Goal: Task Accomplishment & Management: Manage account settings

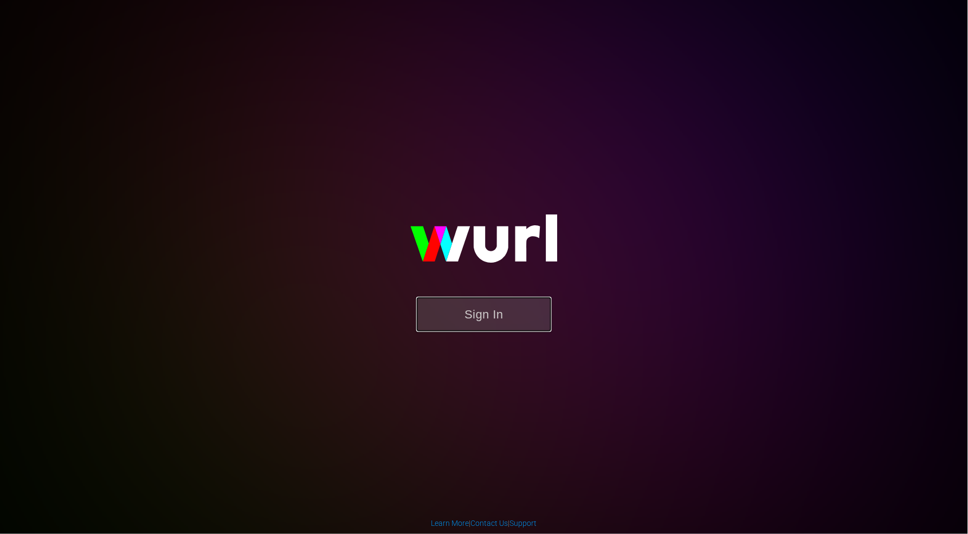
click at [483, 316] on button "Sign In" at bounding box center [483, 314] width 135 height 35
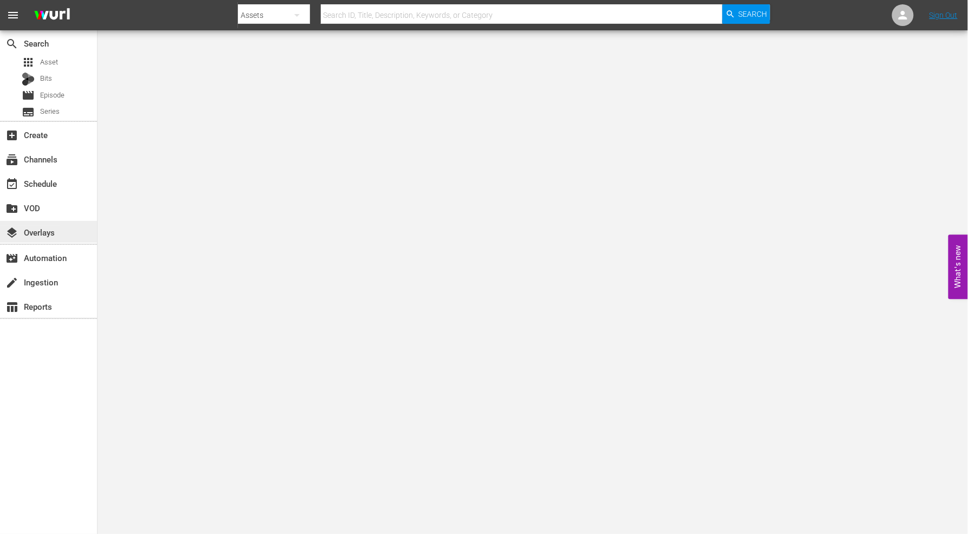
click at [49, 231] on div "layers Overlays" at bounding box center [30, 231] width 61 height 10
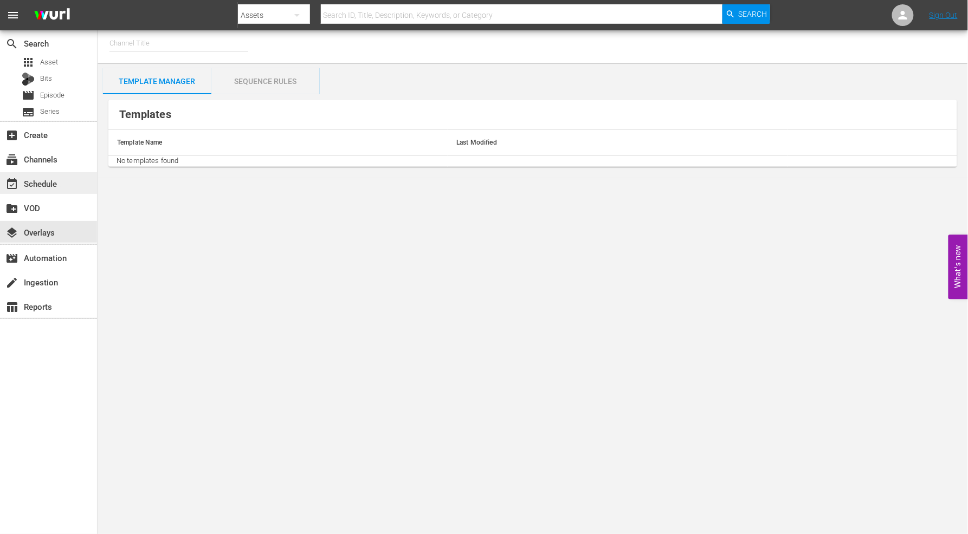
click at [46, 182] on div "event_available Schedule" at bounding box center [30, 182] width 61 height 10
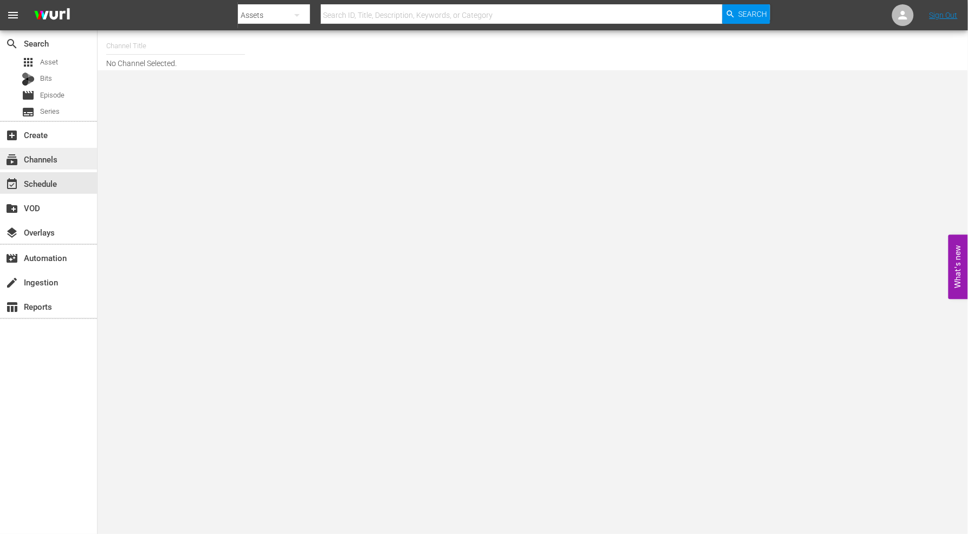
click at [50, 159] on div "subscriptions Channels" at bounding box center [30, 158] width 61 height 10
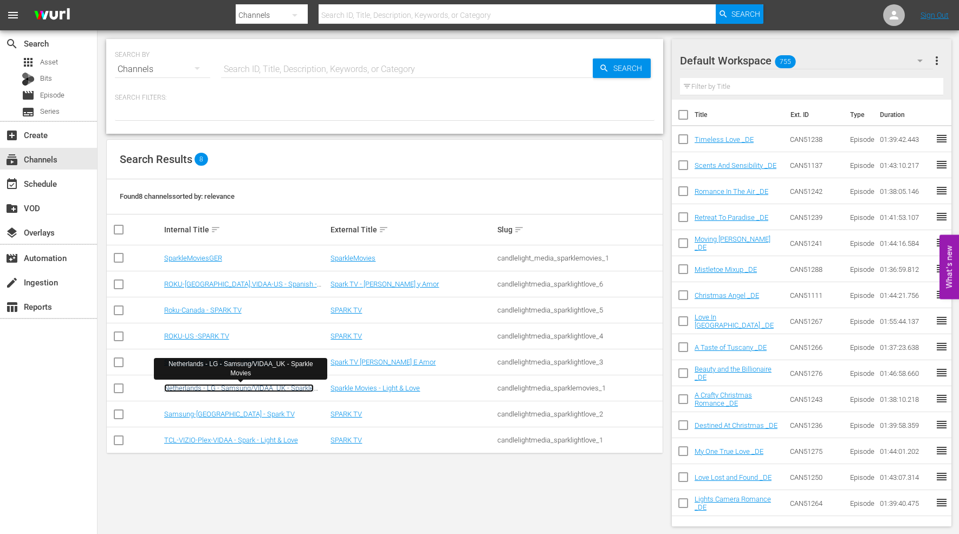
click at [226, 387] on link "Netherlands - LG - Samsung/VIDAA_UK - Sparkle Movies" at bounding box center [239, 392] width 150 height 16
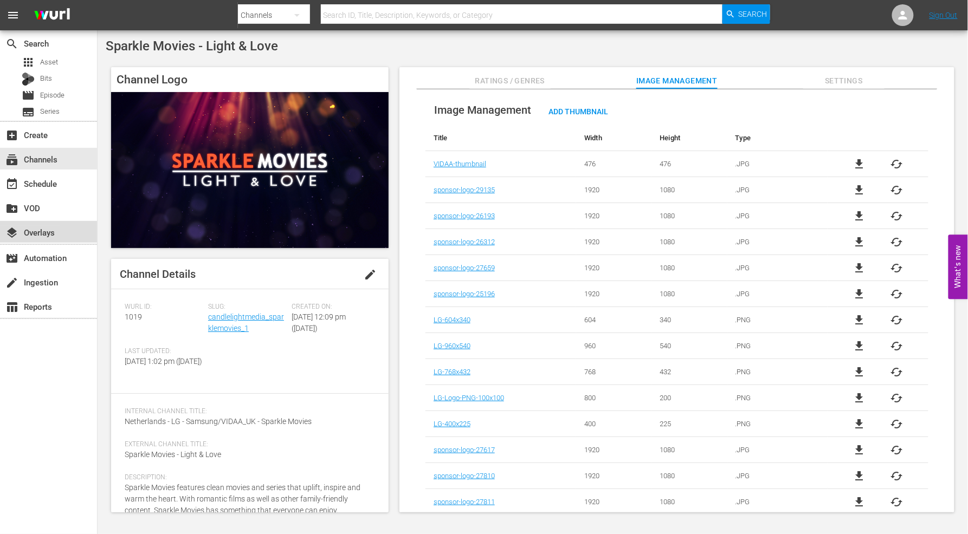
click at [36, 231] on div "layers Overlays" at bounding box center [30, 231] width 61 height 10
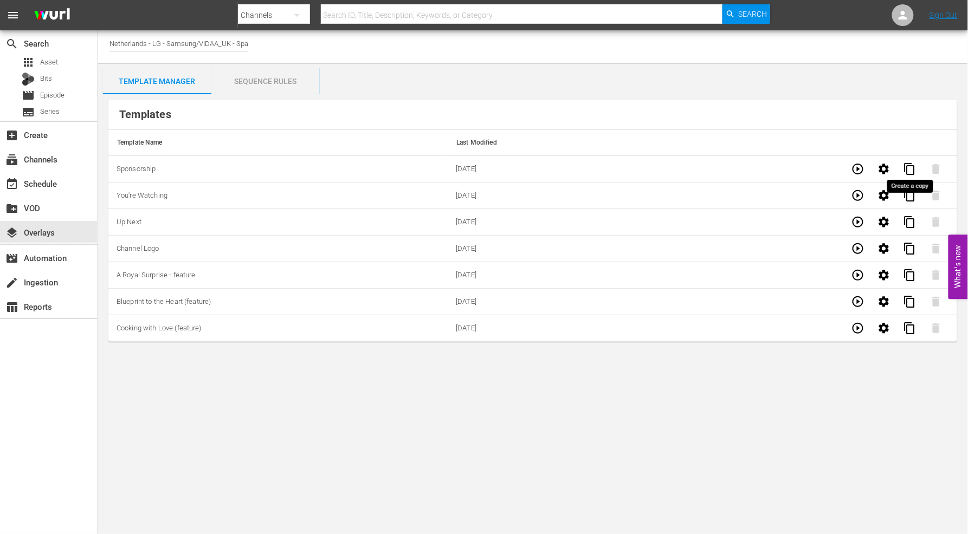
click at [909, 165] on span "content_copy" at bounding box center [909, 169] width 13 height 13
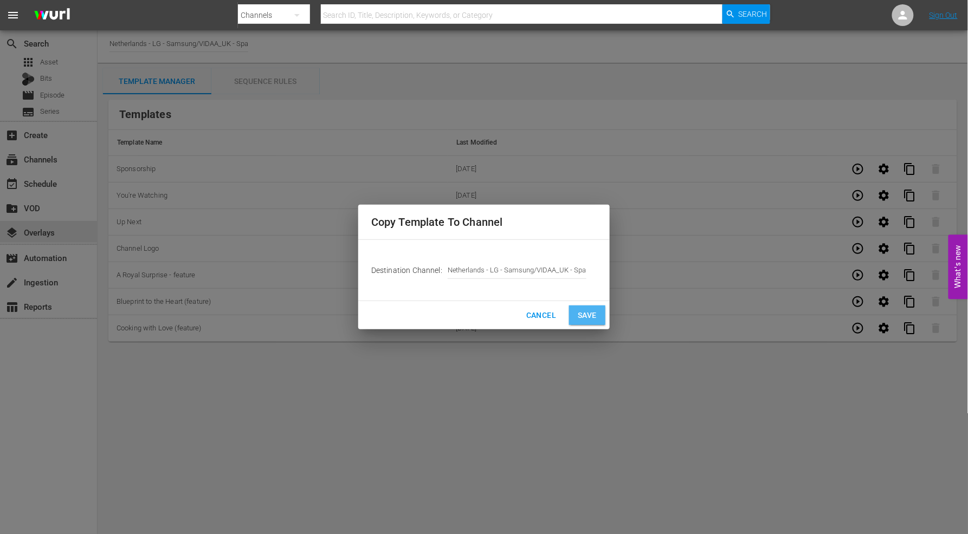
click at [584, 315] on span "Save" at bounding box center [587, 316] width 19 height 14
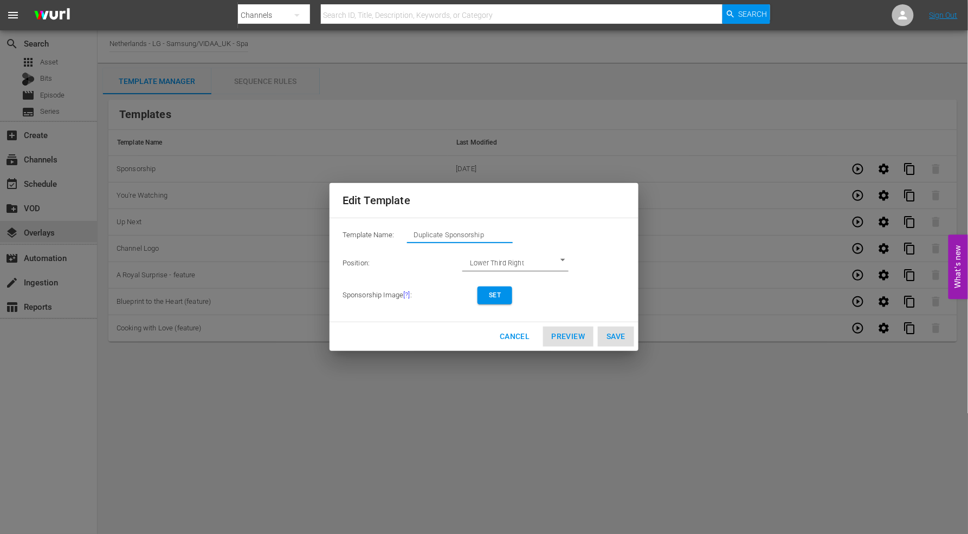
drag, startPoint x: 464, startPoint y: 232, endPoint x: 165, endPoint y: 214, distance: 299.7
click at [165, 214] on div "Edit Template Template Name: Duplicate Sponsorship Position: Lower Third Right …" at bounding box center [484, 267] width 955 height 521
click at [492, 294] on span "Set" at bounding box center [494, 295] width 17 height 11
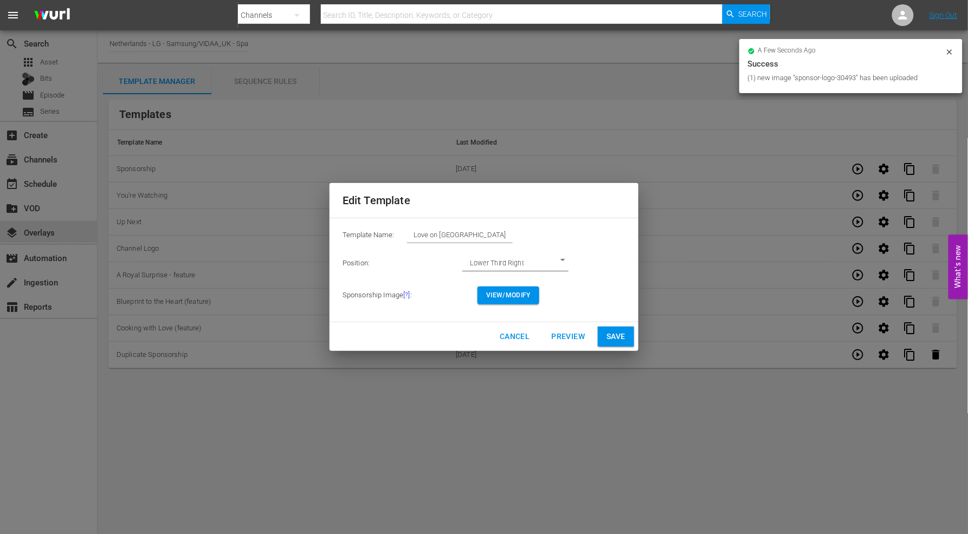
click at [618, 334] on span "Save" at bounding box center [615, 337] width 19 height 14
type input "Duplicate Sponsorship"
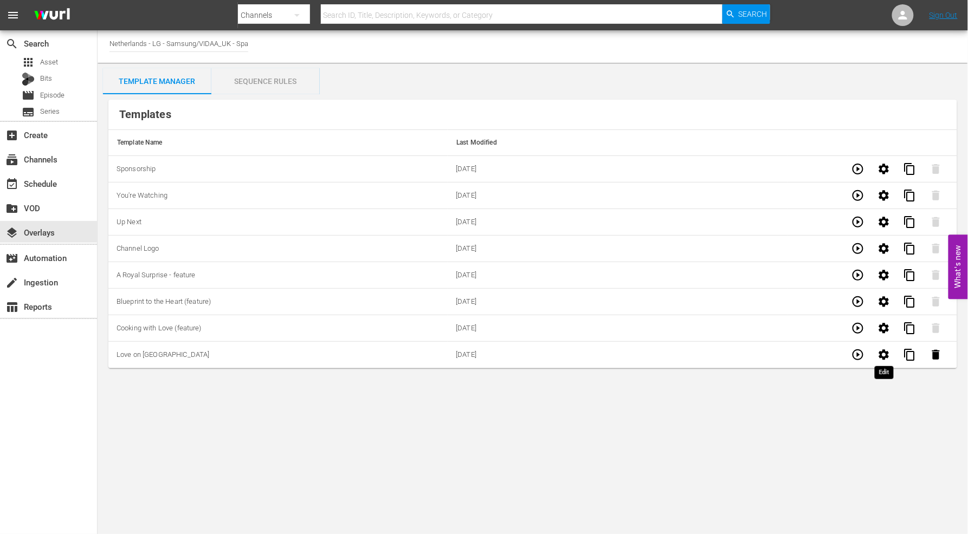
click at [884, 353] on icon "button" at bounding box center [884, 355] width 10 height 10
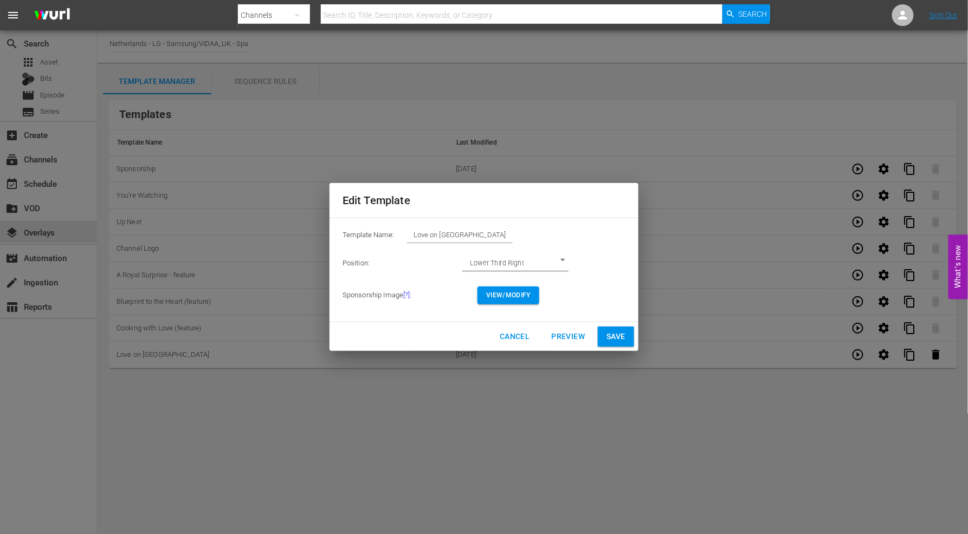
click at [502, 237] on input "Love on [GEOGRAPHIC_DATA]" at bounding box center [460, 235] width 106 height 15
click at [616, 341] on span "Save" at bounding box center [615, 337] width 19 height 14
type input "Love on [GEOGRAPHIC_DATA]"
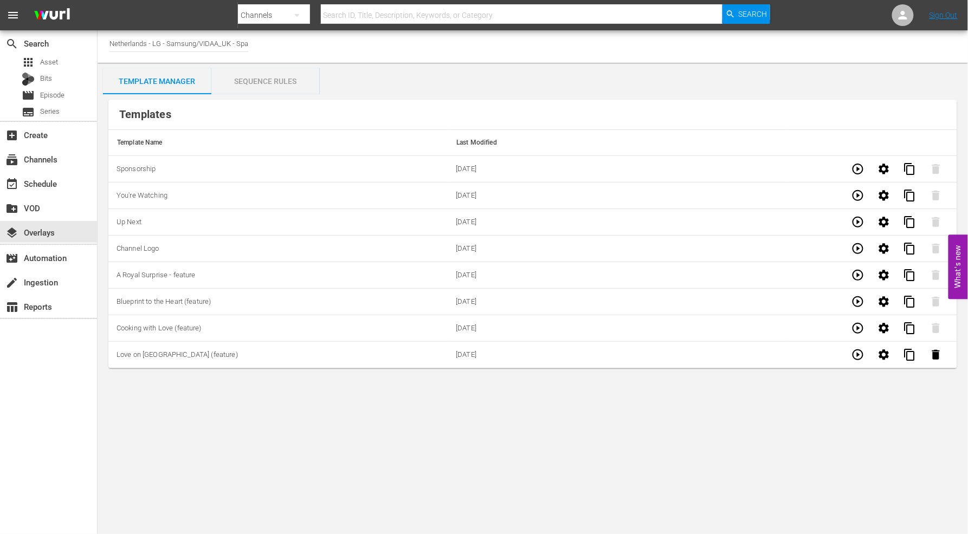
click at [258, 80] on div "Sequence Rules" at bounding box center [265, 81] width 108 height 26
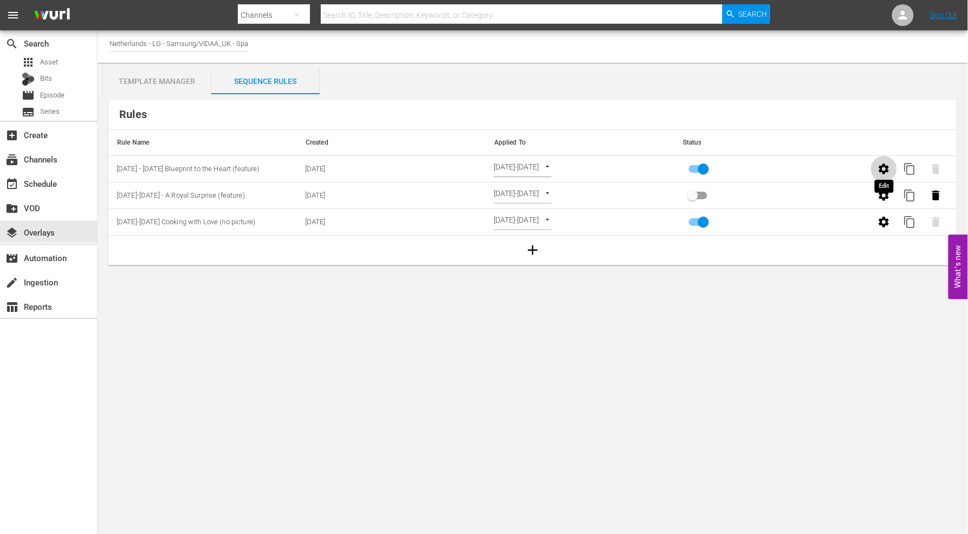
click at [882, 169] on icon "button" at bounding box center [884, 169] width 10 height 10
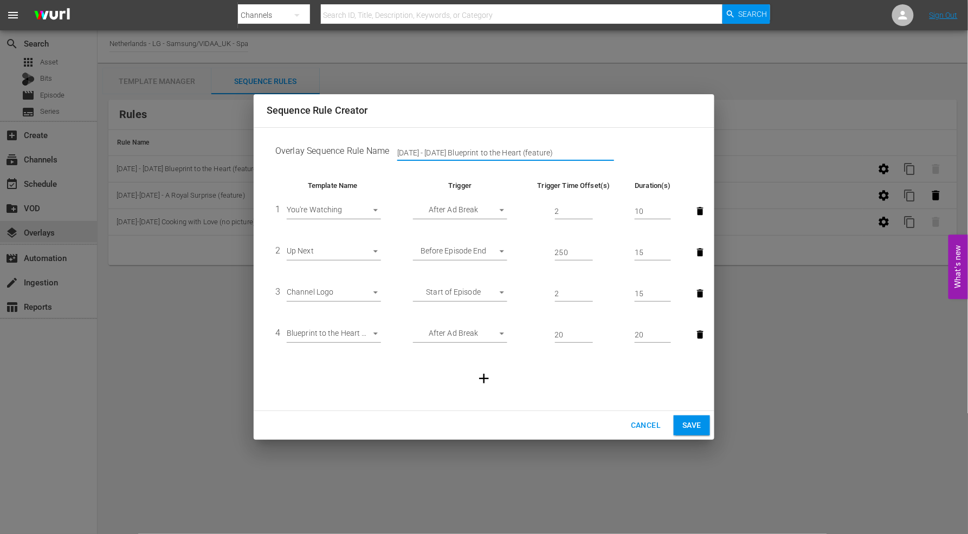
drag, startPoint x: 550, startPoint y: 154, endPoint x: 243, endPoint y: 140, distance: 307.1
click at [243, 140] on div "Sequence Rule Creator Overlay Sequence Rule Name [DATE] - [DATE] Blueprint to t…" at bounding box center [484, 267] width 968 height 534
type input "A"
type input "[DATE] - [DATE] Love on [GEOGRAPHIC_DATA] (feature)"
click at [376, 336] on body "menu Search By Channels Search ID, Title, Description, Keywords, or Category Se…" at bounding box center [484, 267] width 968 height 534
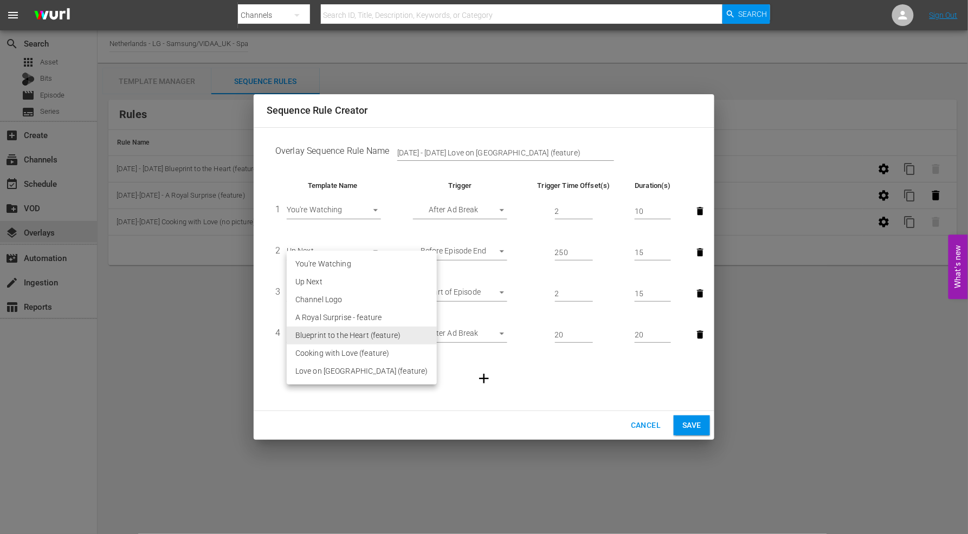
click at [383, 372] on li "Love on [GEOGRAPHIC_DATA] (feature)" at bounding box center [362, 372] width 150 height 18
type input "30493"
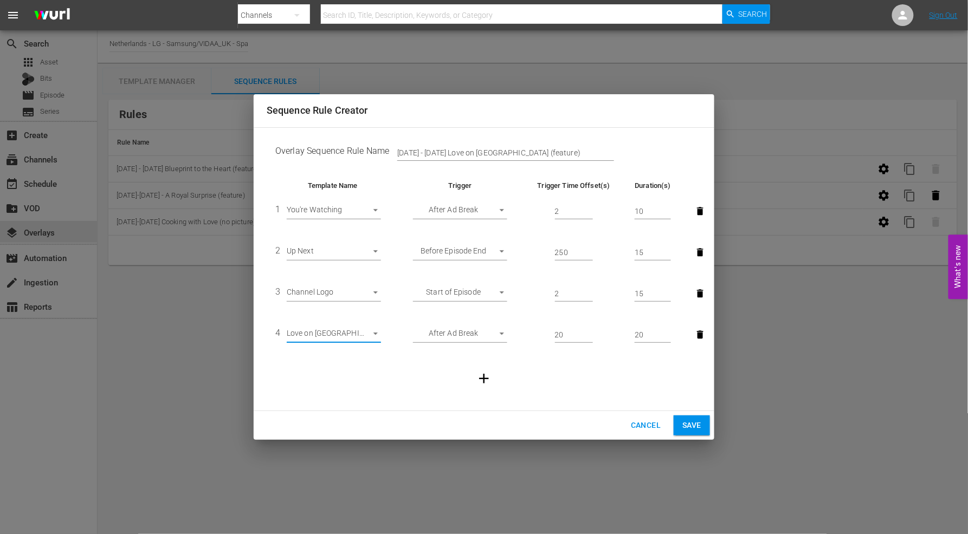
click at [409, 380] on td at bounding box center [484, 379] width 435 height 47
click at [687, 422] on span "Save" at bounding box center [691, 426] width 19 height 14
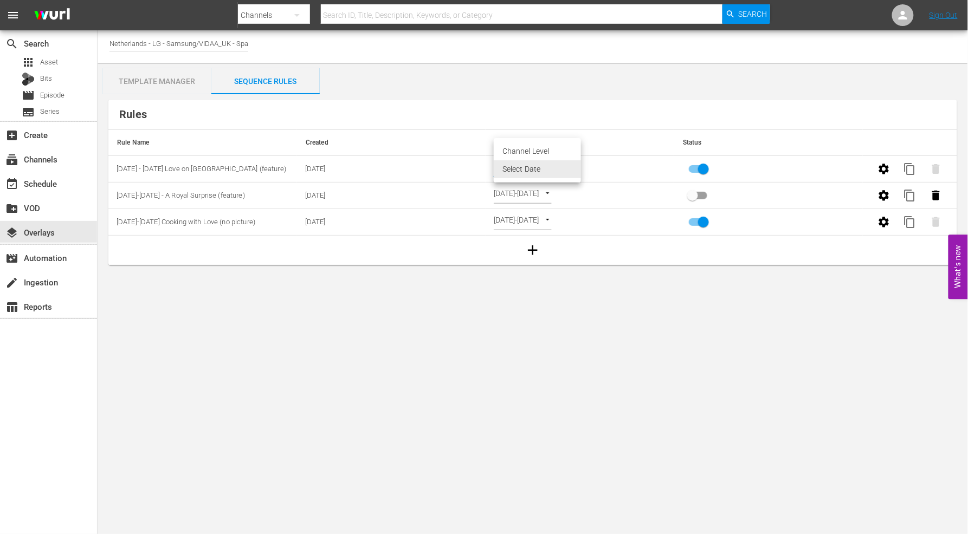
click at [576, 166] on body "menu Search By Channels Search ID, Title, Description, Keywords, or Category Se…" at bounding box center [484, 267] width 968 height 534
click at [542, 152] on li "Channel Level" at bounding box center [537, 152] width 87 height 18
type input "CHANNEL_LEVEL"
click at [546, 166] on body "menu Search By Channels Search ID, Title, Description, Keywords, or Category Se…" at bounding box center [484, 267] width 968 height 534
click at [538, 188] on li "Select Date" at bounding box center [526, 187] width 64 height 18
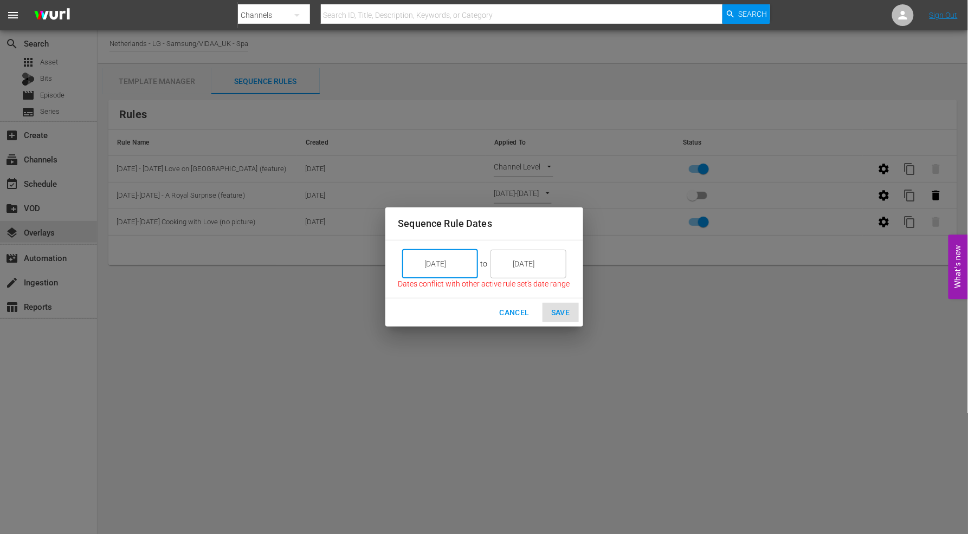
click at [459, 263] on input "[DATE]" at bounding box center [447, 263] width 61 height 29
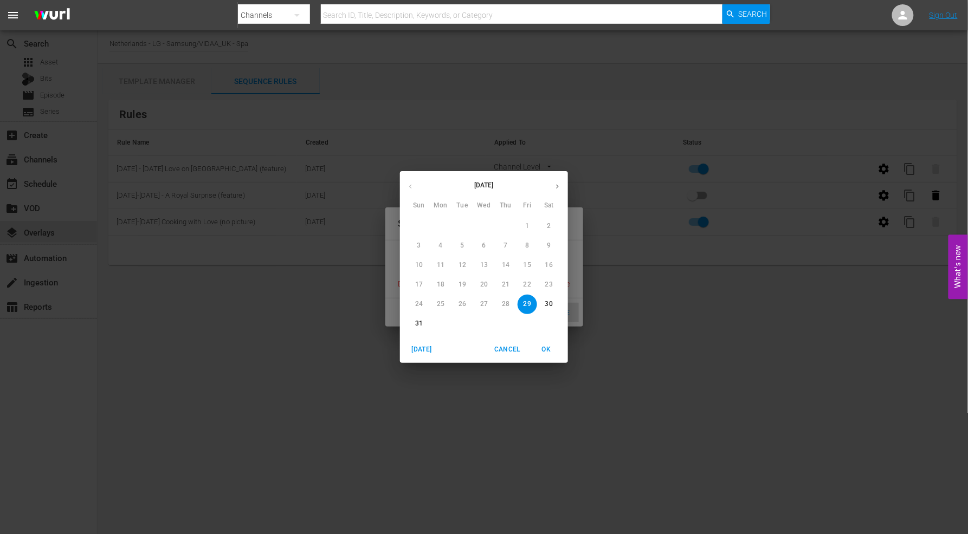
click at [560, 183] on icon "button" at bounding box center [557, 187] width 8 height 8
click at [442, 225] on p "1" at bounding box center [440, 226] width 4 height 9
type input "[DATE]"
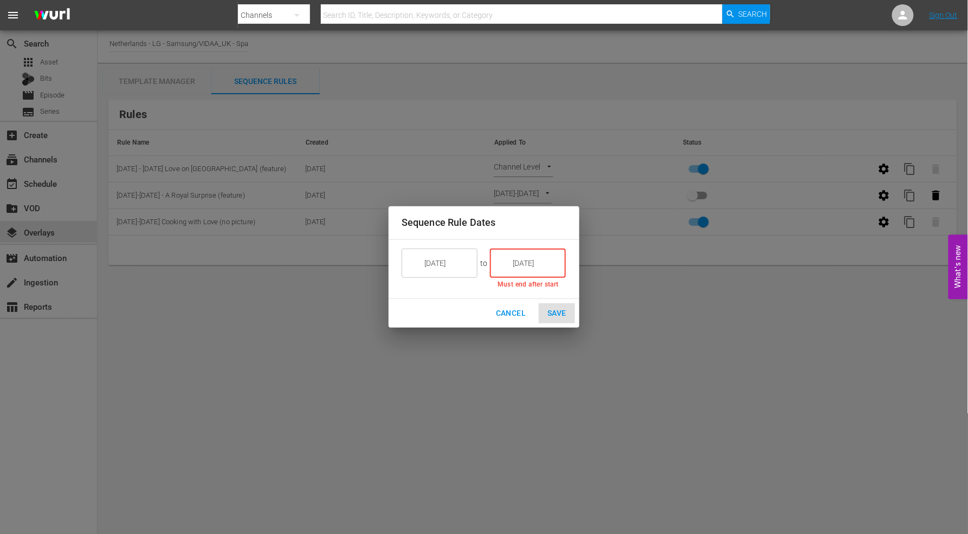
click at [539, 259] on input "[DATE]" at bounding box center [535, 263] width 61 height 29
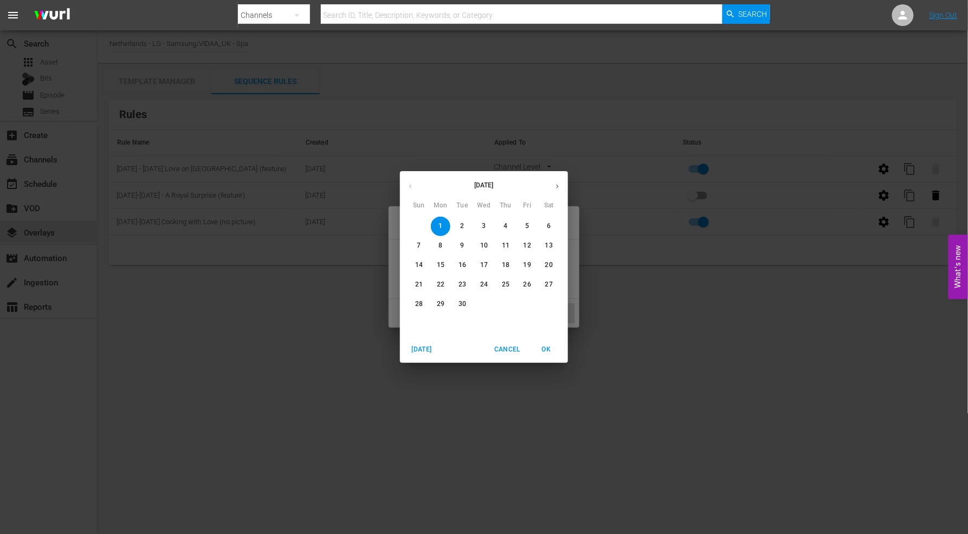
click at [421, 246] on p "7" at bounding box center [419, 245] width 4 height 9
type input "[DATE]"
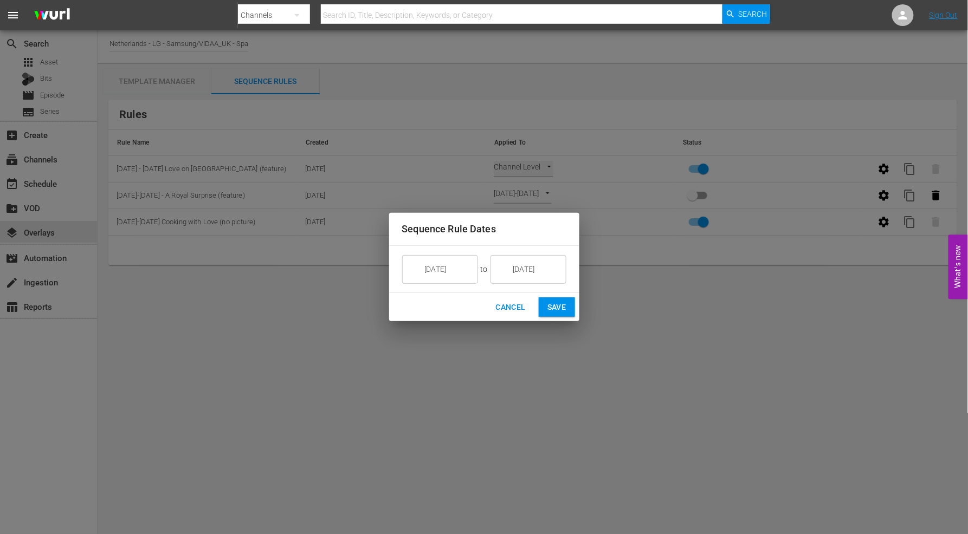
click at [681, 396] on div "Sequence Rule Dates [DATE] ​ to [DATE] ​ Cancel Save" at bounding box center [484, 267] width 968 height 534
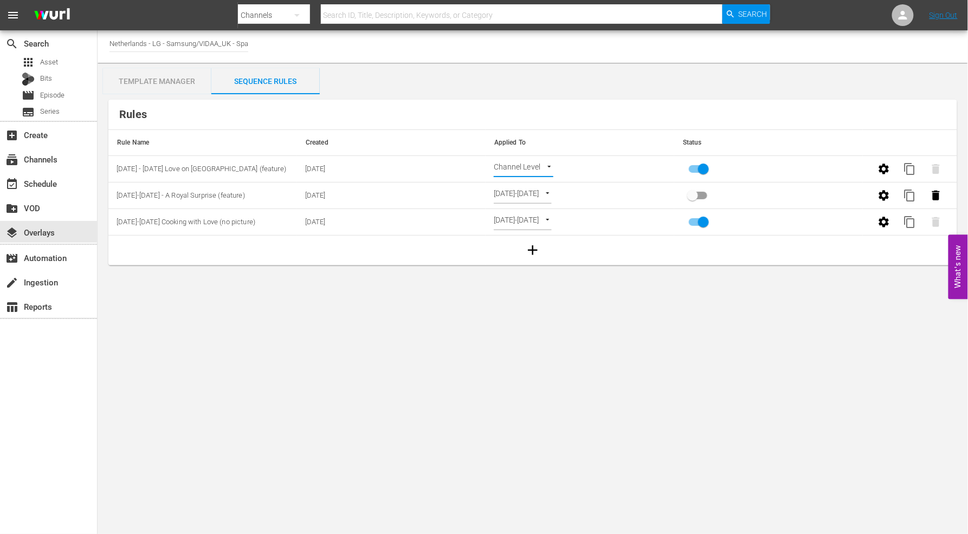
click at [549, 166] on body "menu Search By Channels Search ID, Title, Description, Keywords, or Category Se…" at bounding box center [484, 267] width 968 height 534
click at [526, 185] on li "Select Date" at bounding box center [526, 187] width 64 height 18
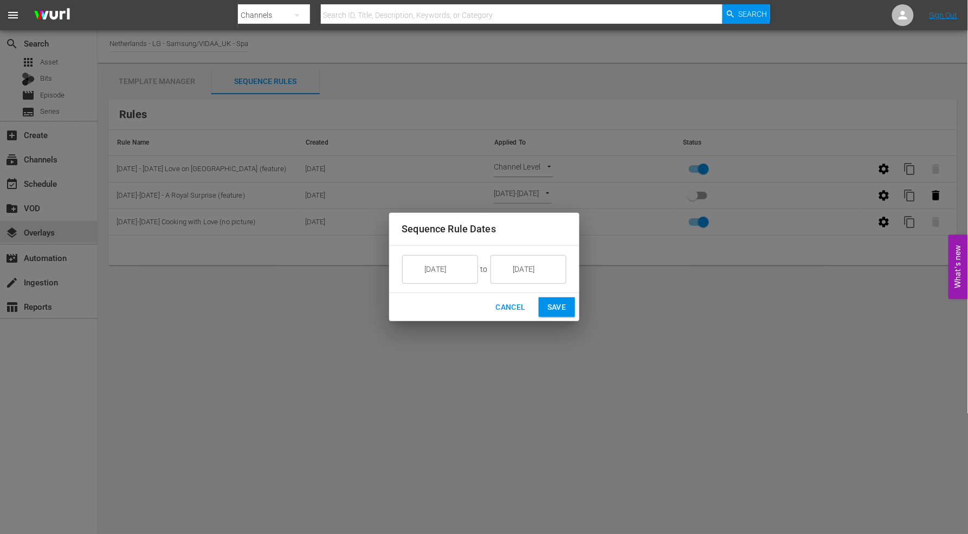
click at [558, 310] on span "Save" at bounding box center [556, 308] width 19 height 14
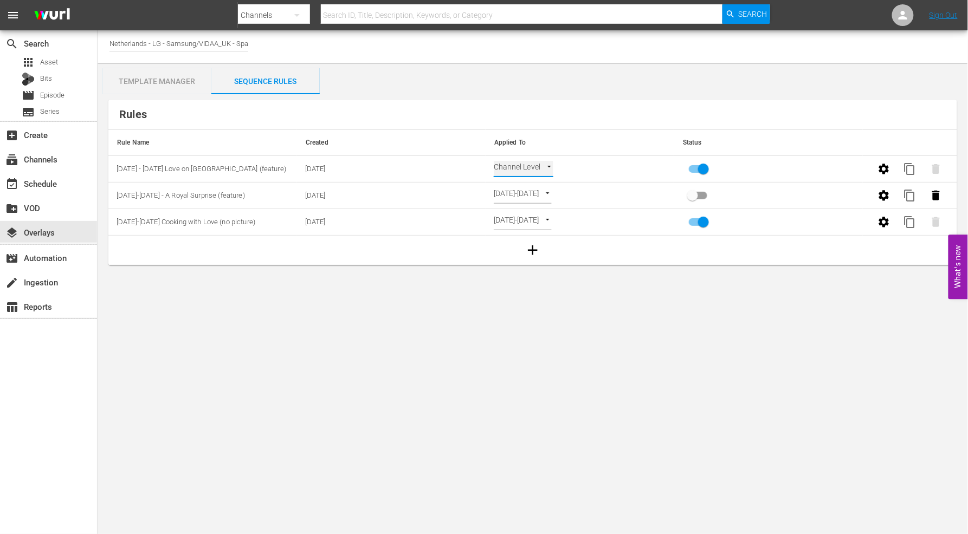
type input "SELECT_DATE"
click at [51, 183] on div "event_available Schedule" at bounding box center [30, 182] width 61 height 10
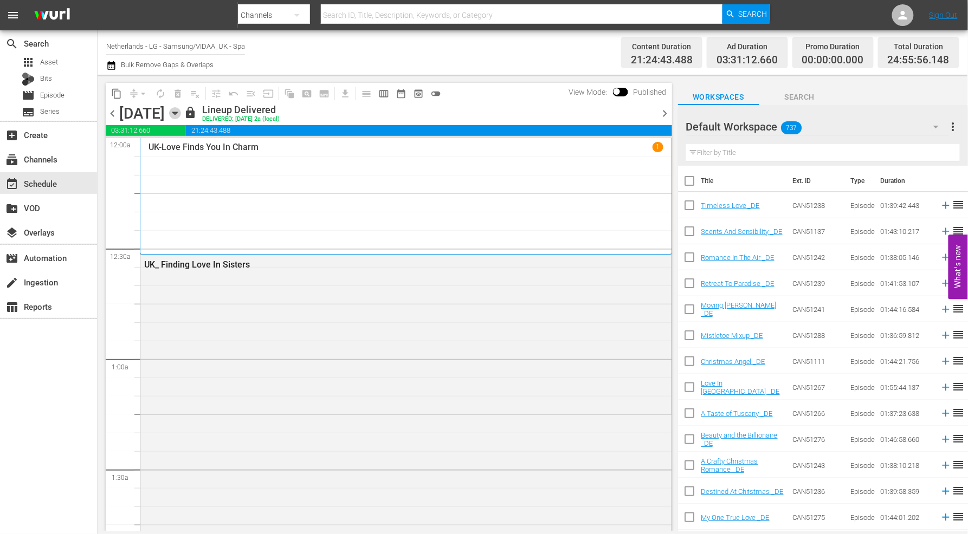
click at [177, 112] on icon "button" at bounding box center [174, 113] width 5 height 3
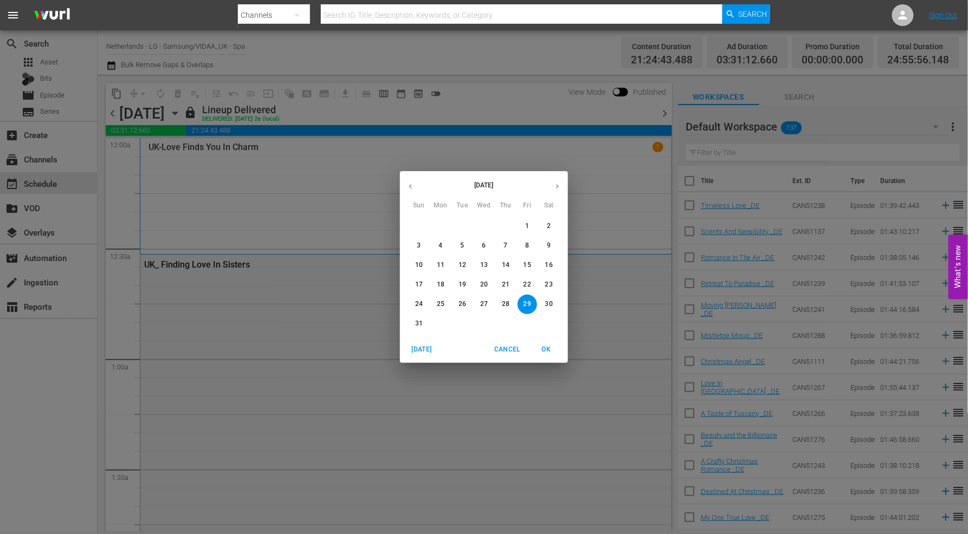
click at [557, 183] on icon "button" at bounding box center [557, 187] width 8 height 8
click at [444, 225] on span "1" at bounding box center [441, 226] width 20 height 9
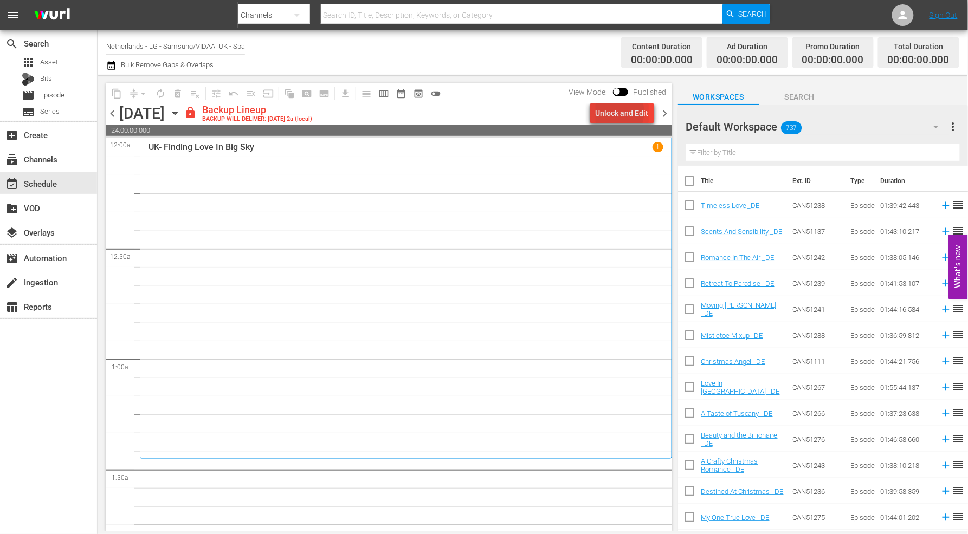
click at [617, 112] on div "Unlock and Edit" at bounding box center [622, 114] width 53 height 20
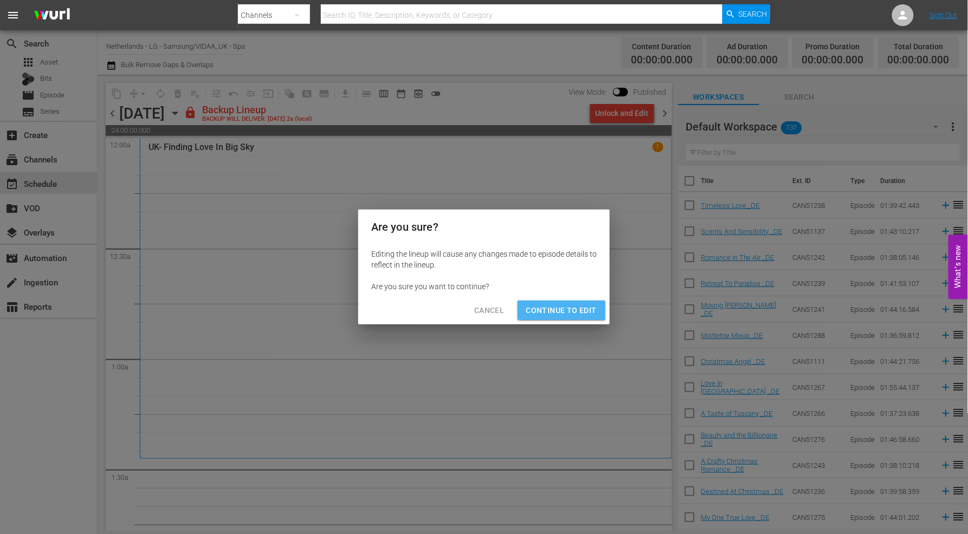
click at [559, 310] on span "Continue to Edit" at bounding box center [561, 311] width 70 height 14
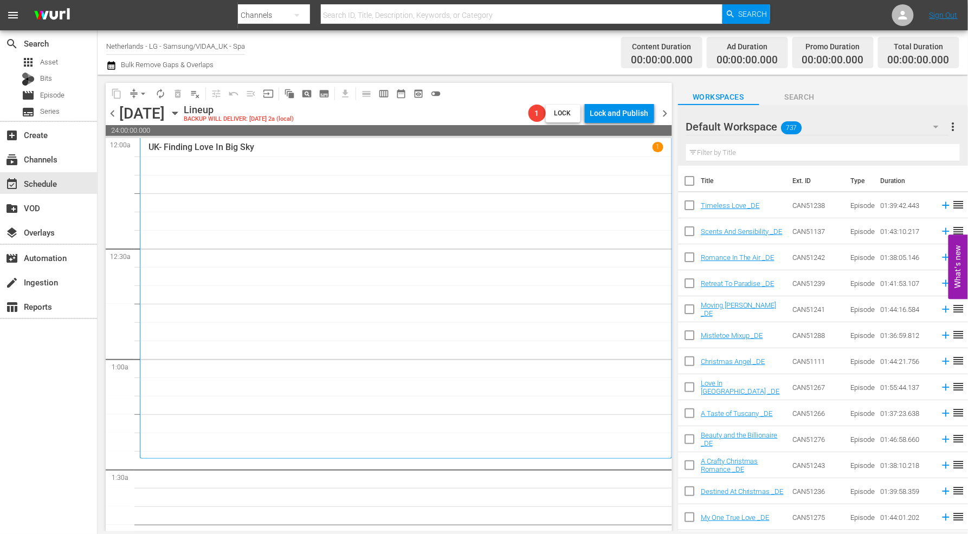
click at [934, 126] on icon "button" at bounding box center [935, 126] width 13 height 13
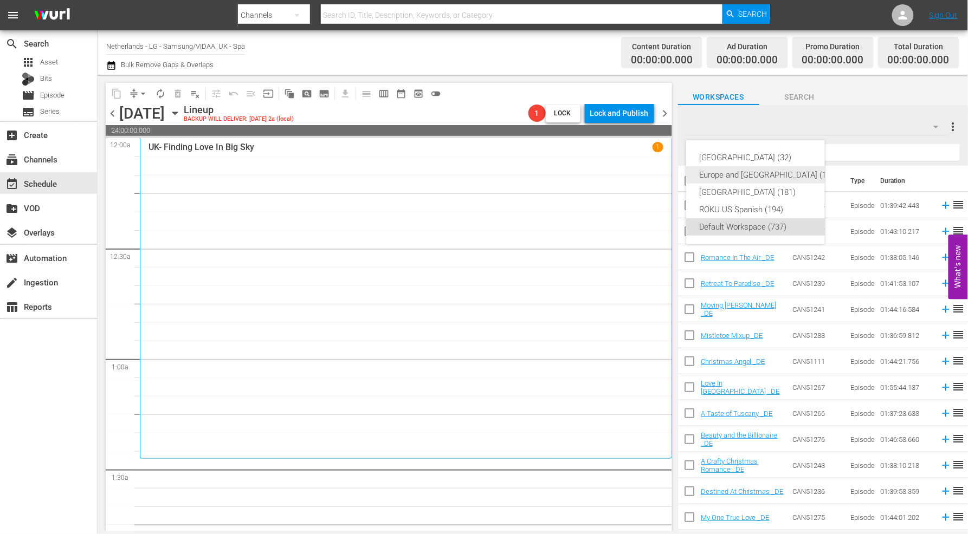
click at [739, 172] on div "Europe and [GEOGRAPHIC_DATA] (196)" at bounding box center [768, 174] width 139 height 17
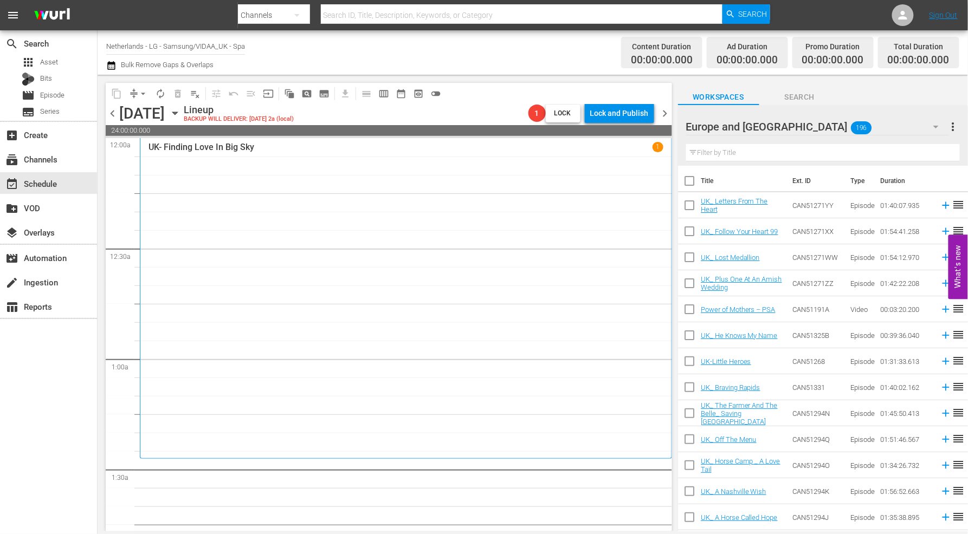
click at [714, 151] on input "text" at bounding box center [823, 152] width 274 height 17
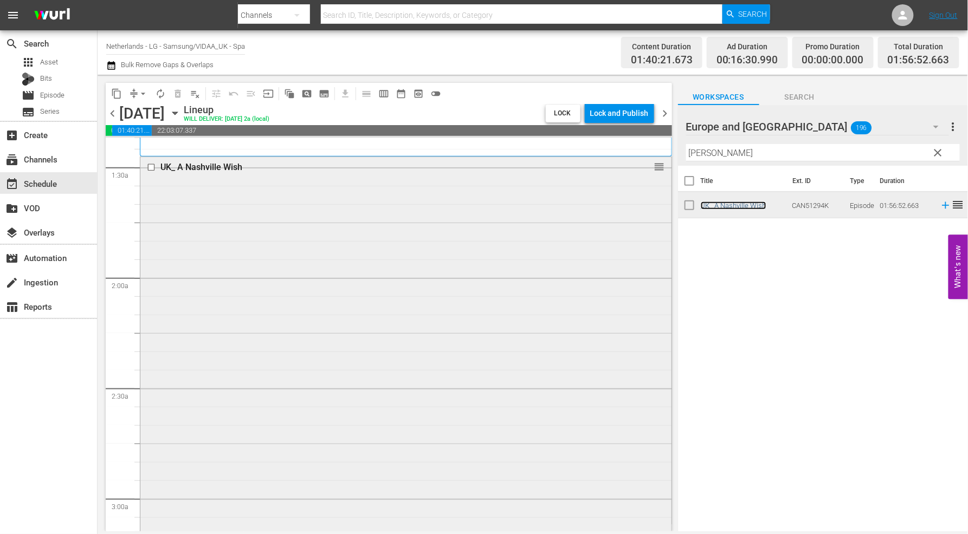
scroll to position [421, 0]
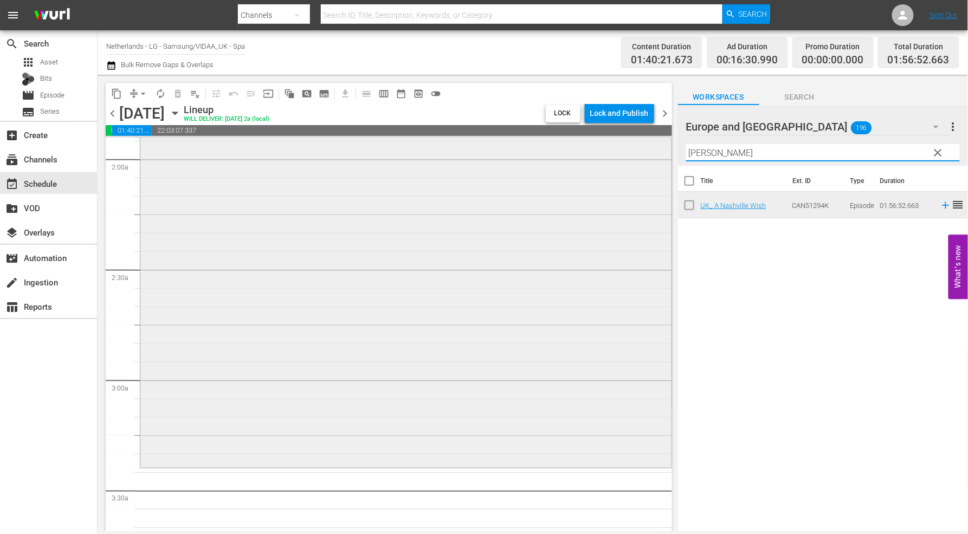
drag, startPoint x: 737, startPoint y: 154, endPoint x: 537, endPoint y: 154, distance: 200.0
click at [537, 154] on div "content_copy compress arrow_drop_down autorenew_outlined delete_forever_outline…" at bounding box center [533, 303] width 870 height 457
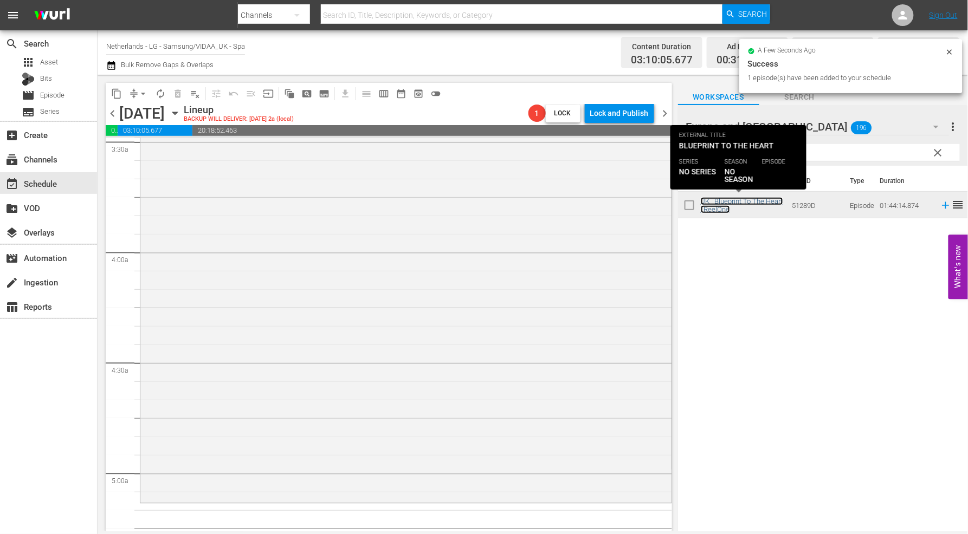
scroll to position [1023, 0]
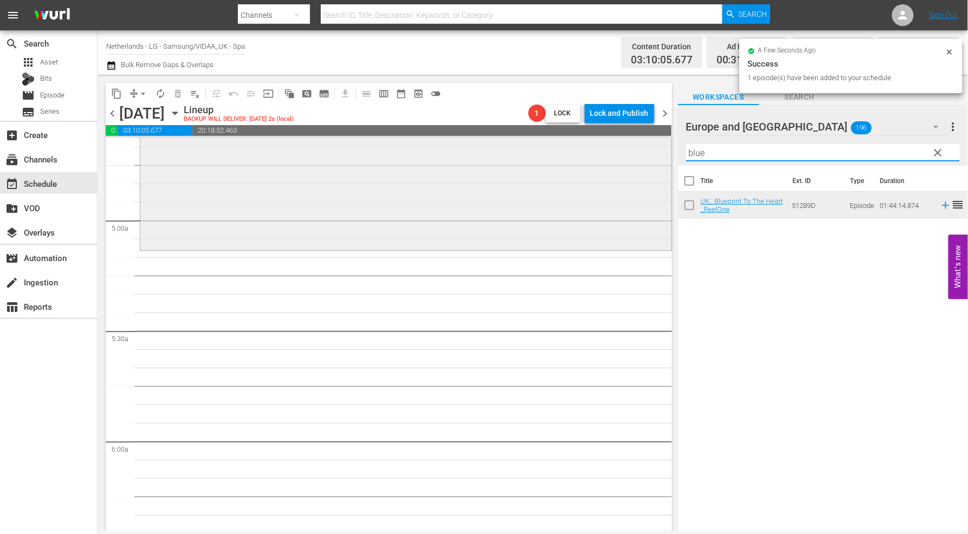
drag, startPoint x: 718, startPoint y: 153, endPoint x: 520, endPoint y: 152, distance: 197.3
click at [520, 152] on div "content_copy compress arrow_drop_down autorenew_outlined delete_forever_outline…" at bounding box center [533, 303] width 870 height 457
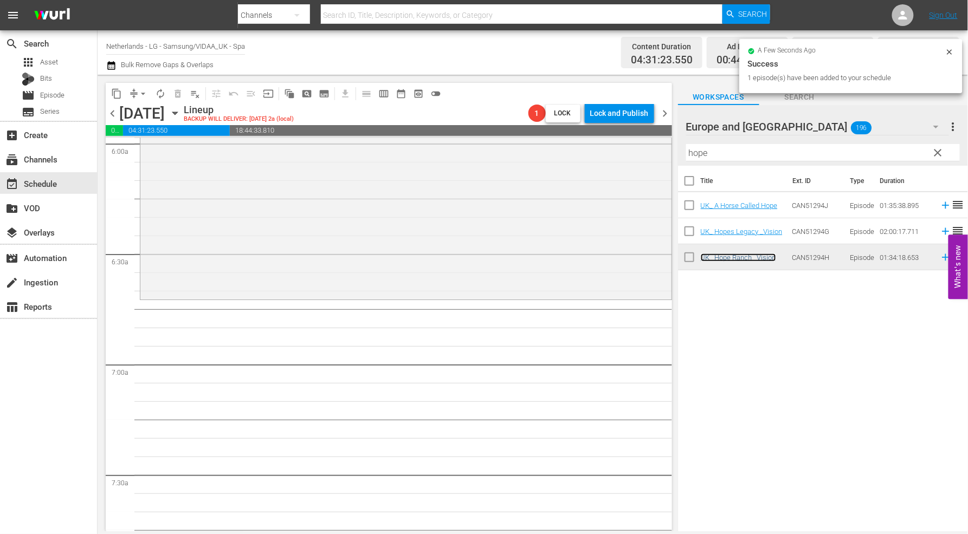
scroll to position [1324, 0]
drag, startPoint x: 687, startPoint y: 156, endPoint x: 554, endPoint y: 144, distance: 132.8
click at [554, 144] on div "content_copy compress arrow_drop_down autorenew_outlined delete_forever_outline…" at bounding box center [533, 303] width 870 height 457
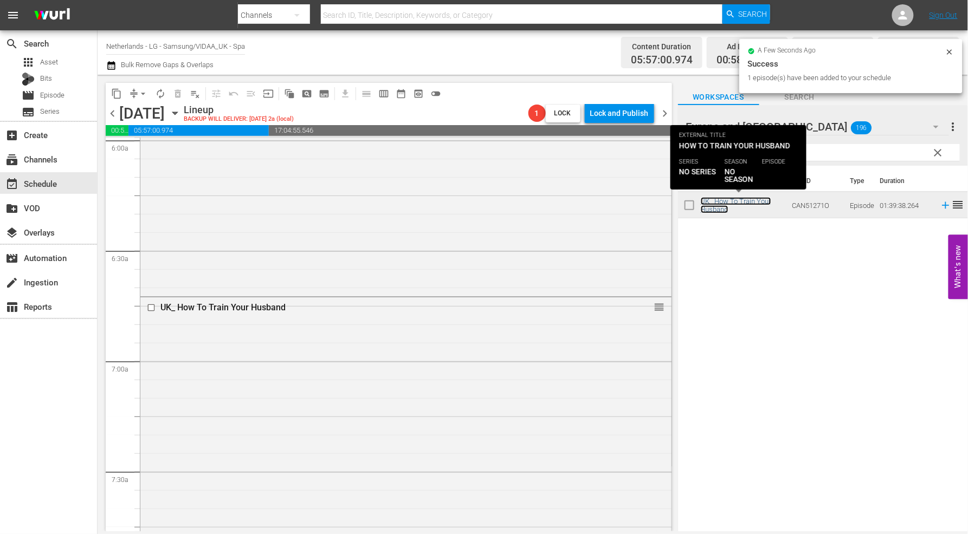
scroll to position [1686, 0]
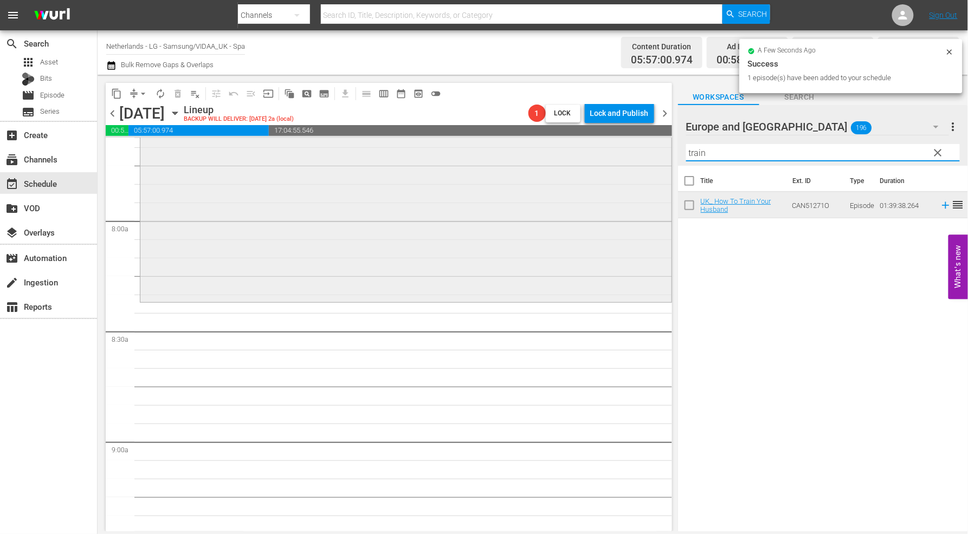
drag, startPoint x: 712, startPoint y: 153, endPoint x: 613, endPoint y: 151, distance: 98.7
click at [613, 151] on div "content_copy compress arrow_drop_down autorenew_outlined delete_forever_outline…" at bounding box center [533, 303] width 870 height 457
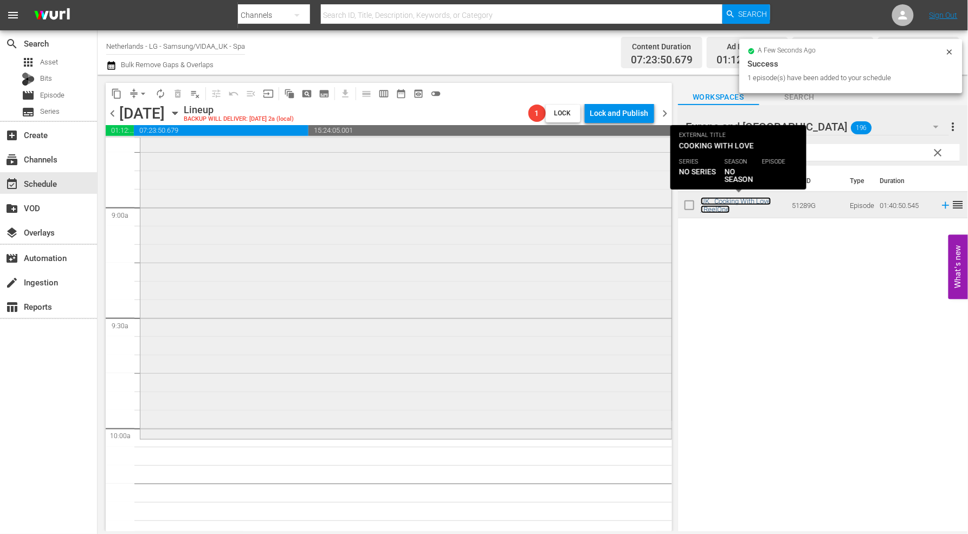
scroll to position [1987, 0]
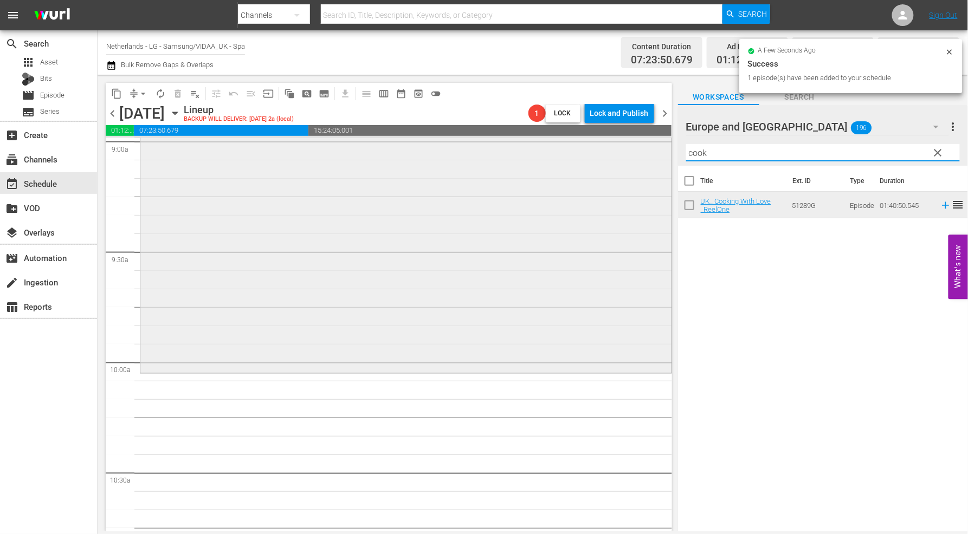
drag, startPoint x: 748, startPoint y: 154, endPoint x: 582, endPoint y: 152, distance: 166.4
click at [582, 152] on div "content_copy compress arrow_drop_down autorenew_outlined delete_forever_outline…" at bounding box center [533, 303] width 870 height 457
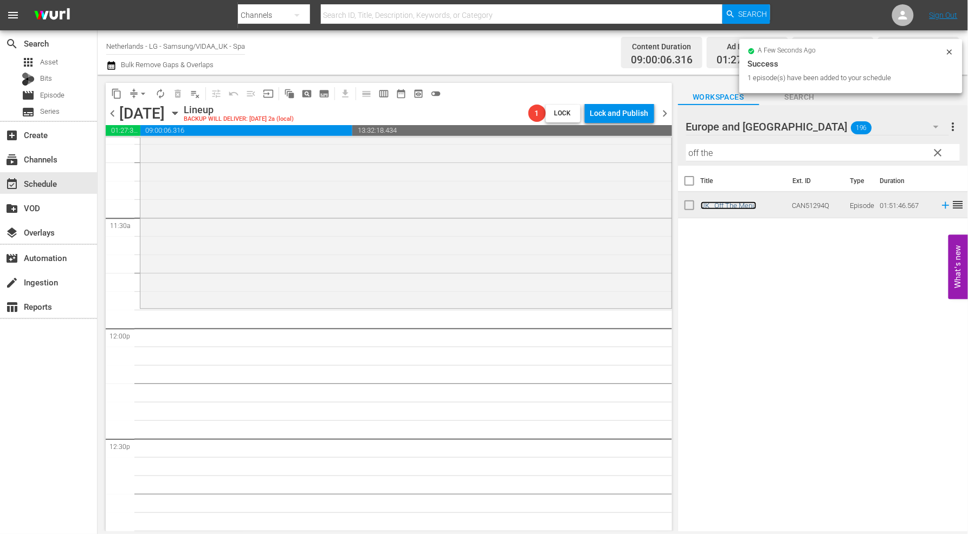
scroll to position [2468, 0]
drag, startPoint x: 720, startPoint y: 154, endPoint x: 593, endPoint y: 154, distance: 126.8
click at [593, 154] on div "content_copy compress arrow_drop_down autorenew_outlined delete_forever_outline…" at bounding box center [533, 303] width 870 height 457
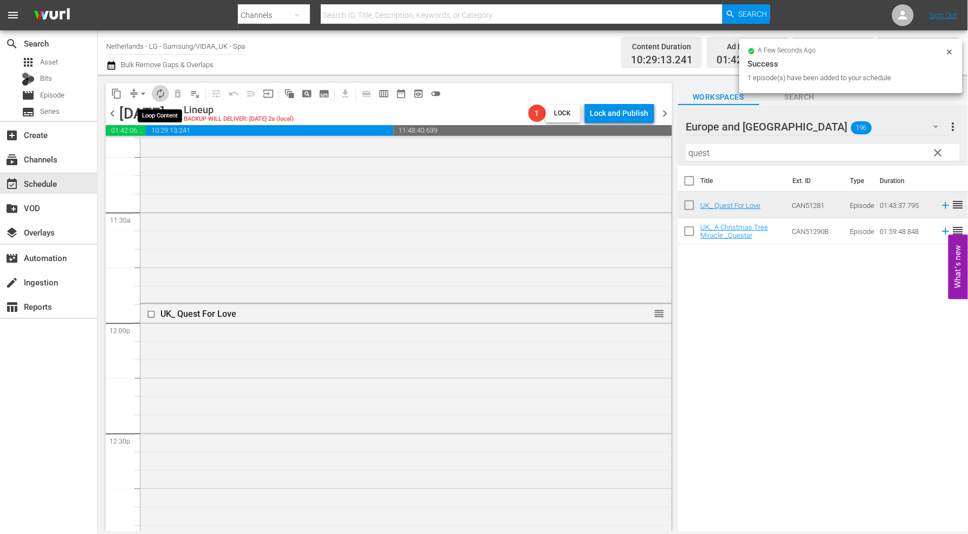
click at [160, 93] on span "autorenew_outlined" at bounding box center [160, 93] width 11 height 11
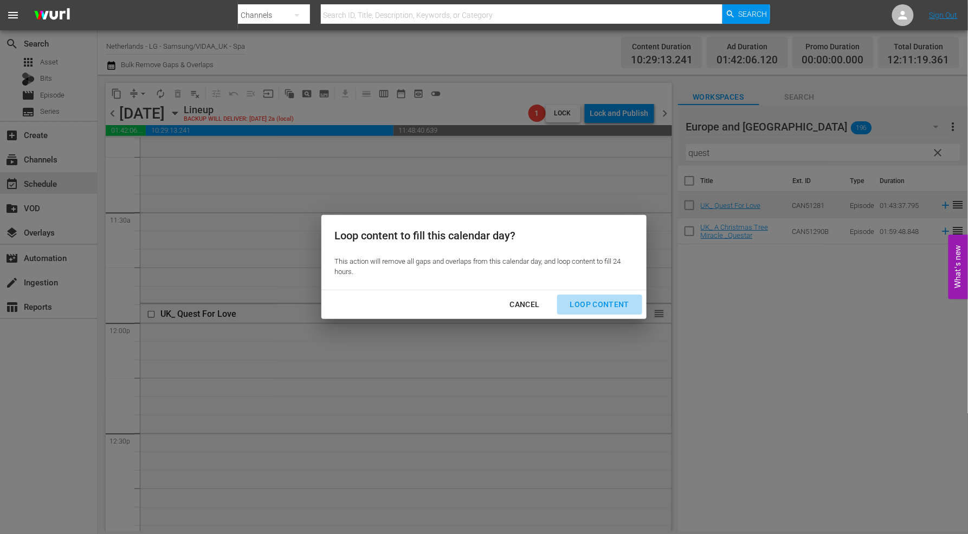
click at [605, 300] on div "Loop Content" at bounding box center [599, 305] width 76 height 14
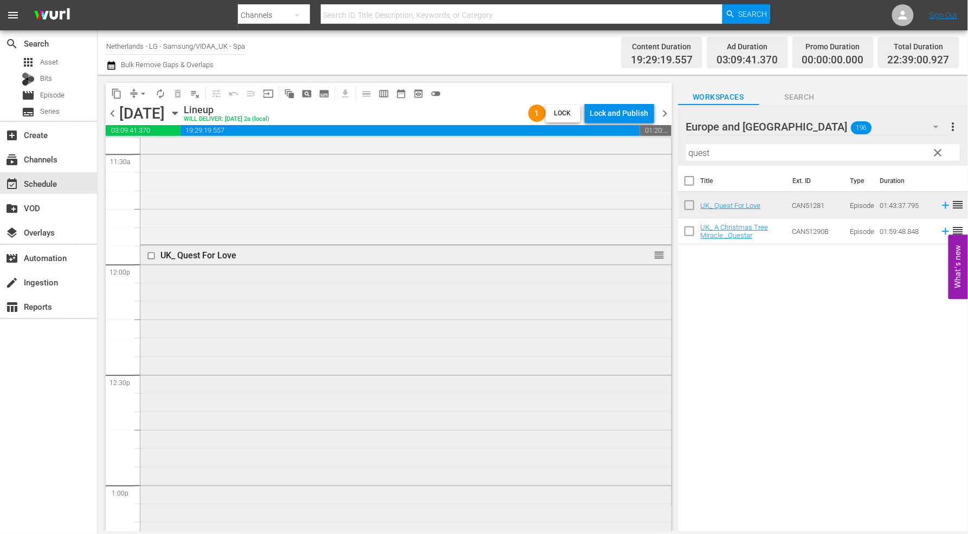
scroll to position [2828, 0]
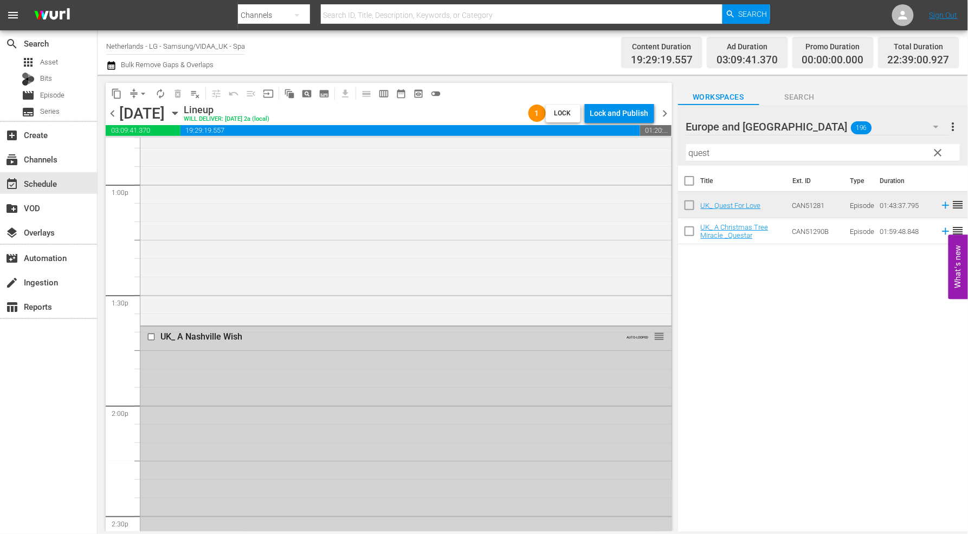
click at [148, 337] on input "checkbox" at bounding box center [152, 337] width 11 height 9
click at [176, 94] on span "delete_forever_outlined" at bounding box center [177, 93] width 11 height 11
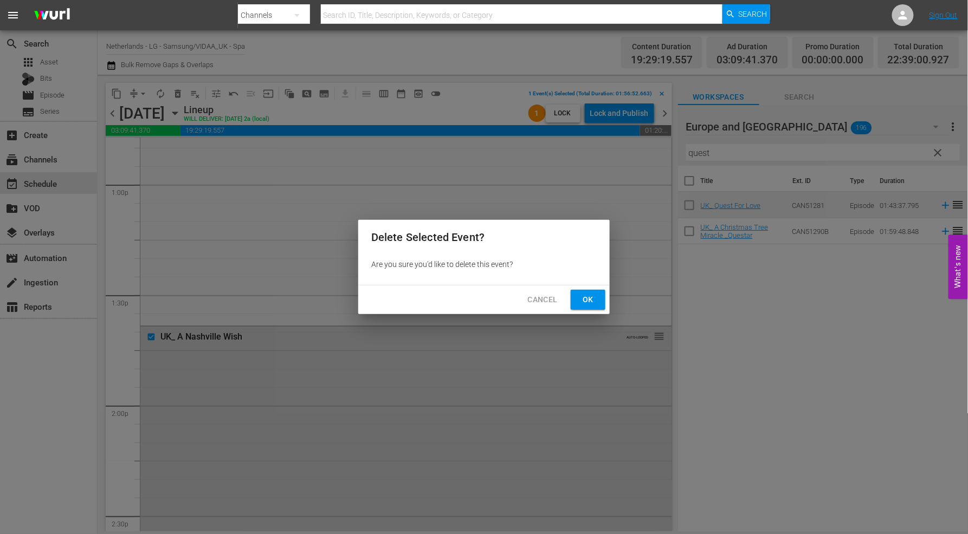
click at [592, 296] on span "Ok" at bounding box center [587, 300] width 17 height 14
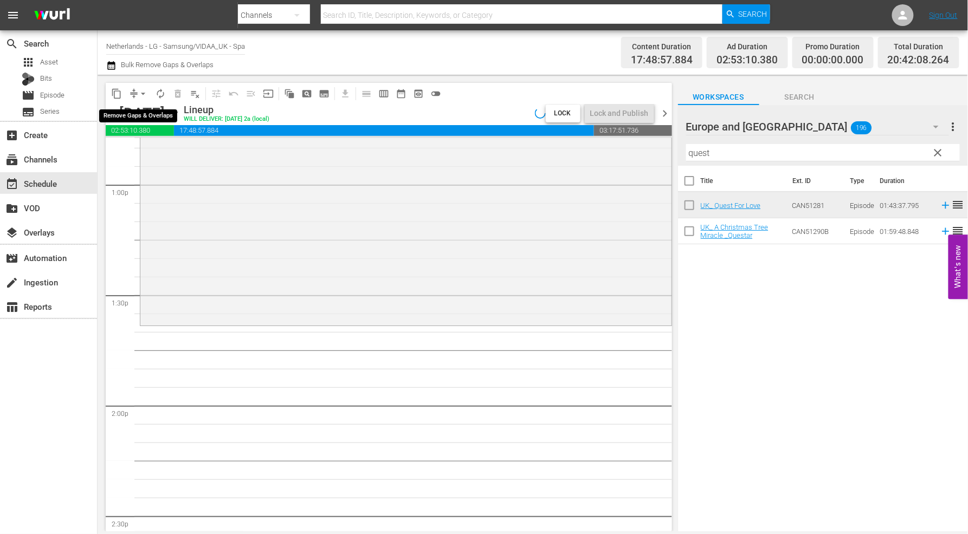
click at [141, 93] on span "arrow_drop_down" at bounding box center [143, 93] width 11 height 11
click at [156, 152] on li "Align to End of Previous Day" at bounding box center [144, 151] width 114 height 18
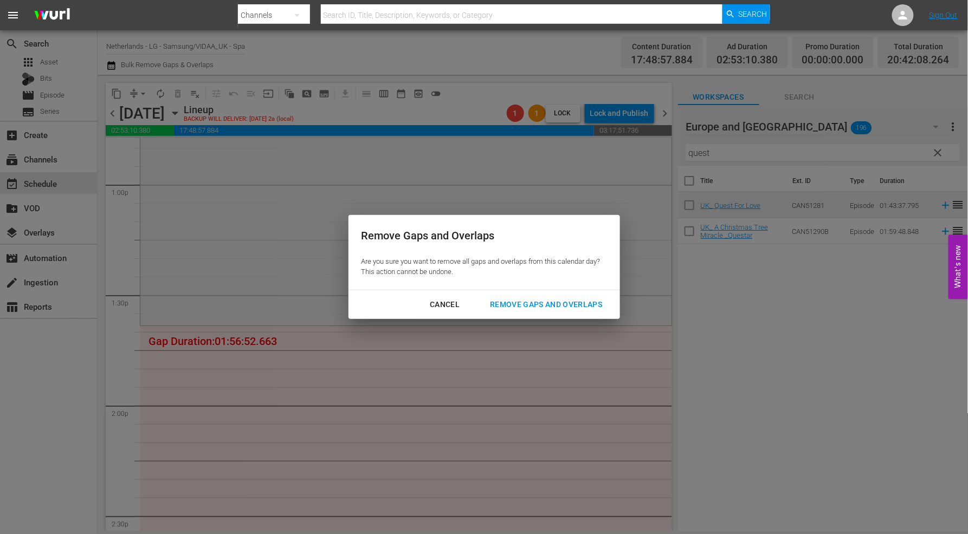
drag, startPoint x: 577, startPoint y: 305, endPoint x: 592, endPoint y: 313, distance: 16.7
click at [577, 305] on div "Remove Gaps and Overlaps" at bounding box center [546, 305] width 130 height 14
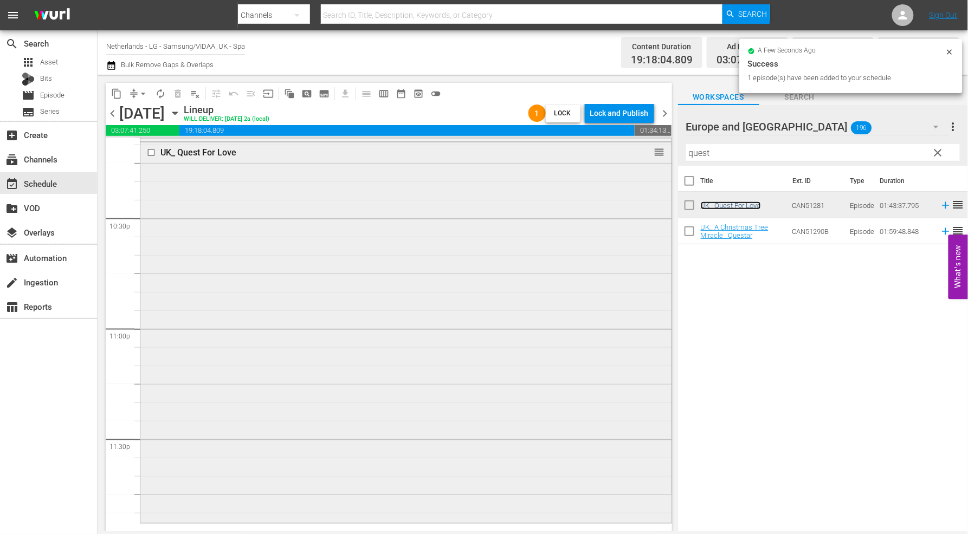
scroll to position [4913, 0]
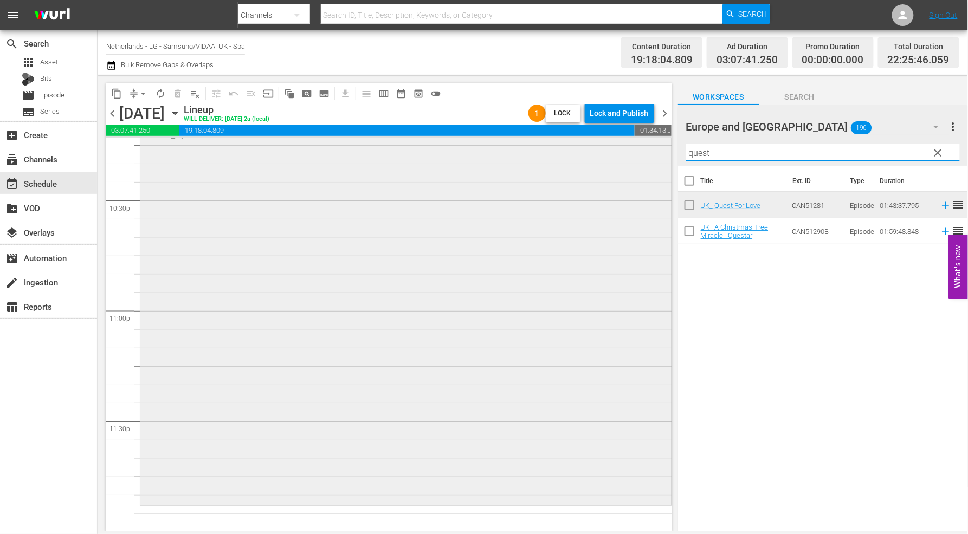
drag, startPoint x: 748, startPoint y: 152, endPoint x: 603, endPoint y: 154, distance: 145.3
click at [603, 154] on div "content_copy compress arrow_drop_down autorenew_outlined delete_forever_outline…" at bounding box center [533, 303] width 870 height 457
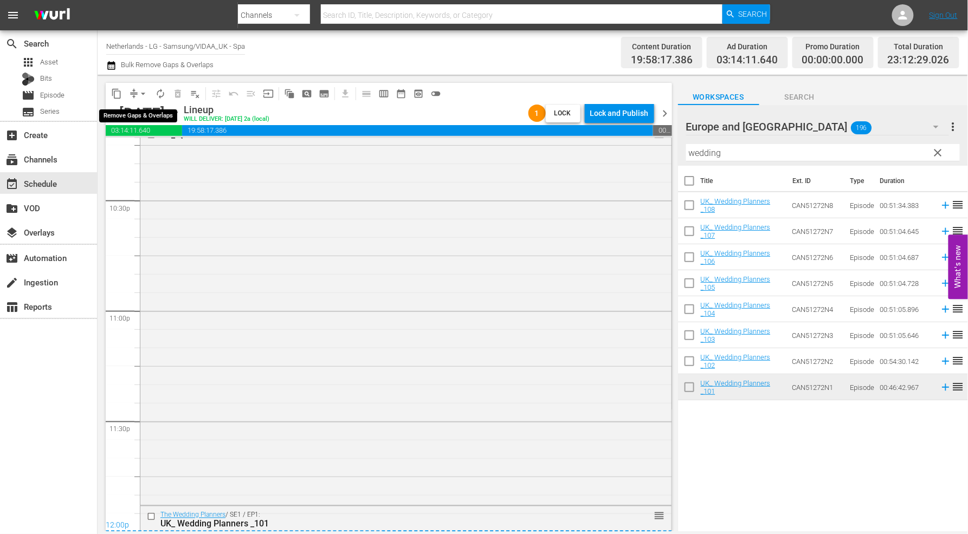
click at [141, 90] on span "arrow_drop_down" at bounding box center [143, 93] width 11 height 11
click at [169, 150] on li "Align to End of Previous Day" at bounding box center [144, 151] width 114 height 18
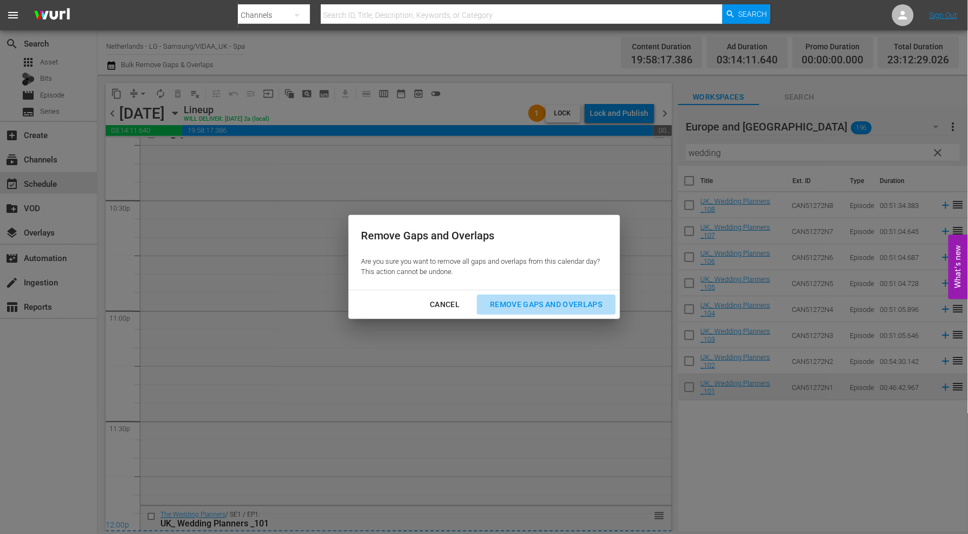
click at [580, 305] on div "Remove Gaps and Overlaps" at bounding box center [546, 305] width 130 height 14
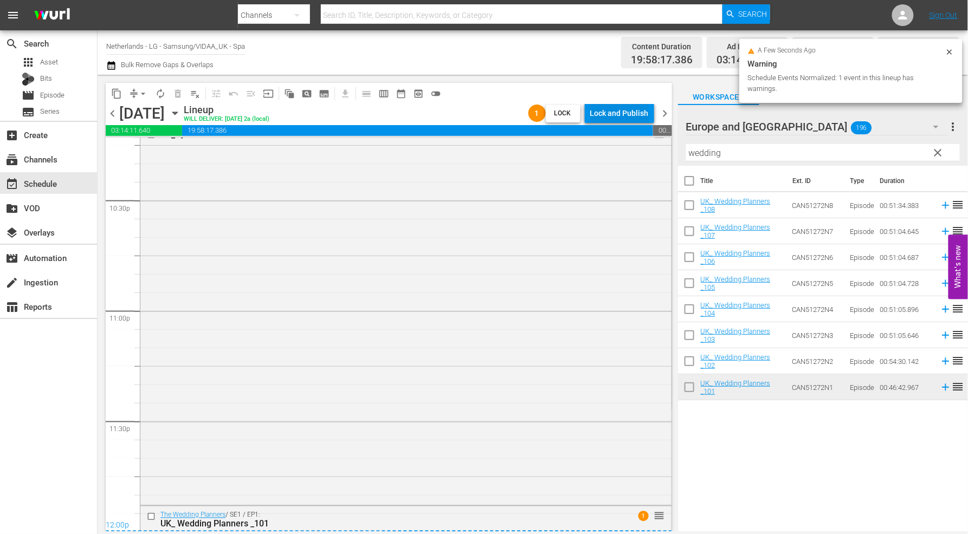
click at [618, 112] on div "Lock and Publish" at bounding box center [619, 114] width 59 height 20
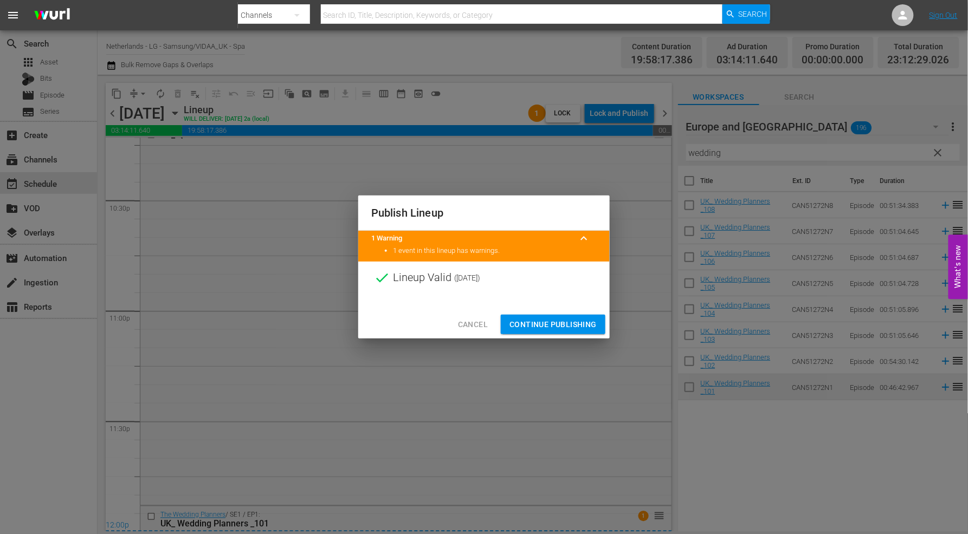
click at [559, 326] on span "Continue Publishing" at bounding box center [552, 325] width 87 height 14
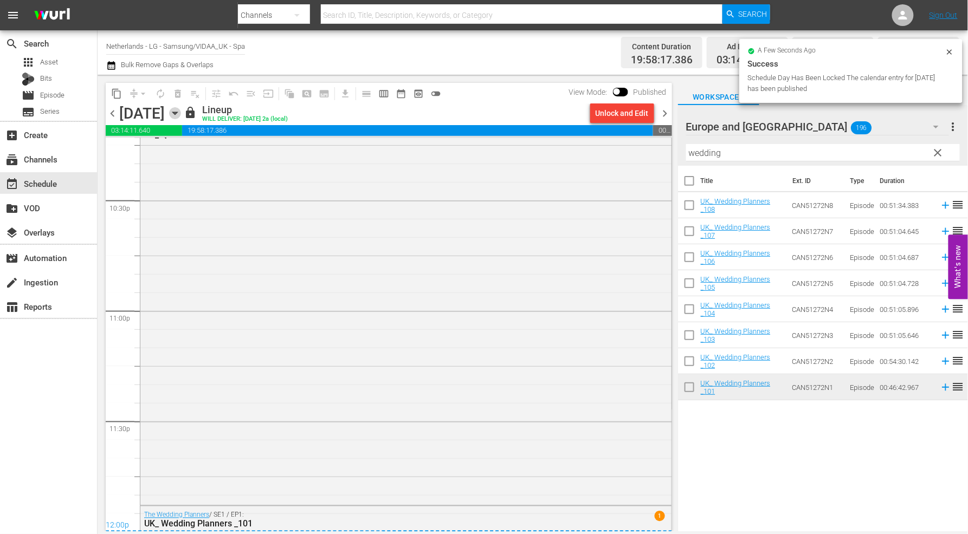
click at [181, 111] on icon "button" at bounding box center [175, 113] width 12 height 12
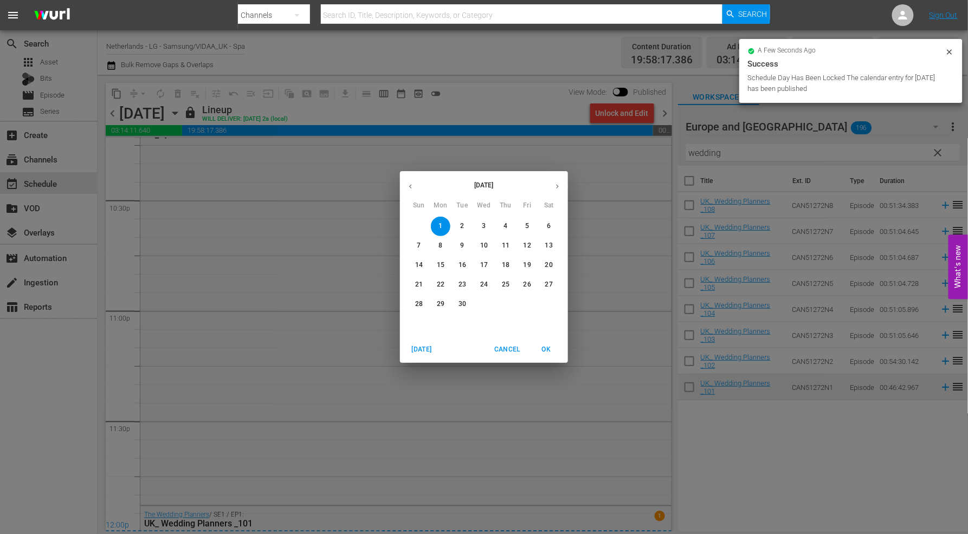
click at [461, 224] on p "2" at bounding box center [462, 226] width 4 height 9
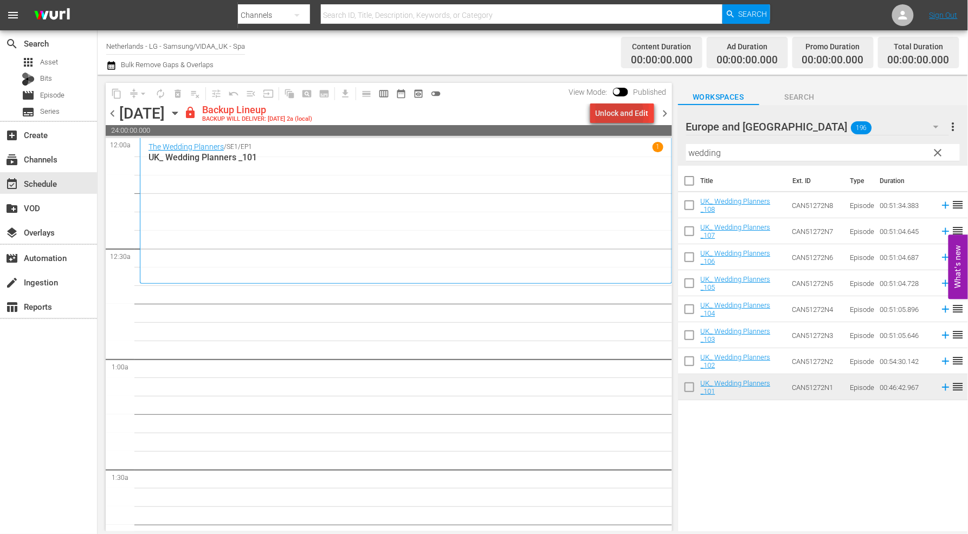
click at [609, 114] on div "Unlock and Edit" at bounding box center [622, 114] width 53 height 20
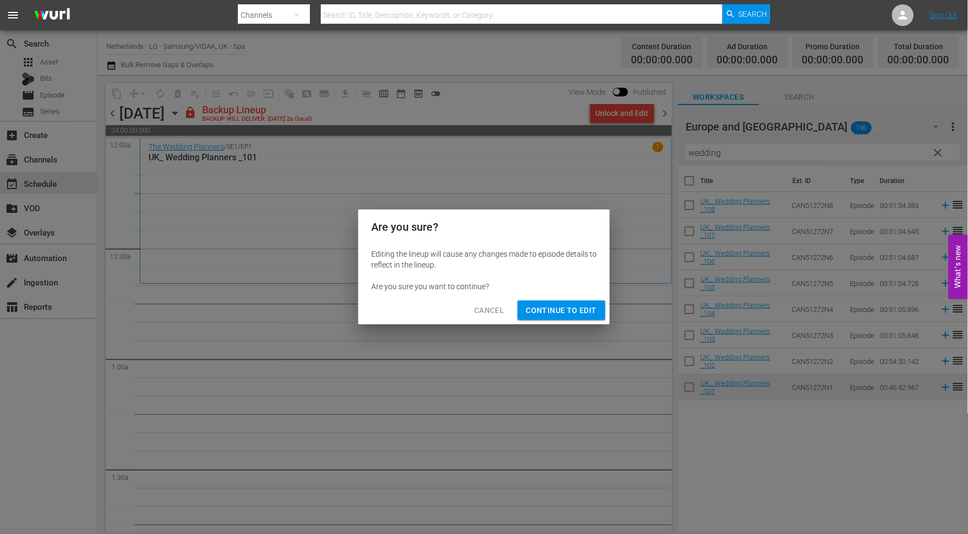
drag, startPoint x: 558, startPoint y: 314, endPoint x: 578, endPoint y: 306, distance: 21.1
click at [559, 314] on span "Continue to Edit" at bounding box center [561, 311] width 70 height 14
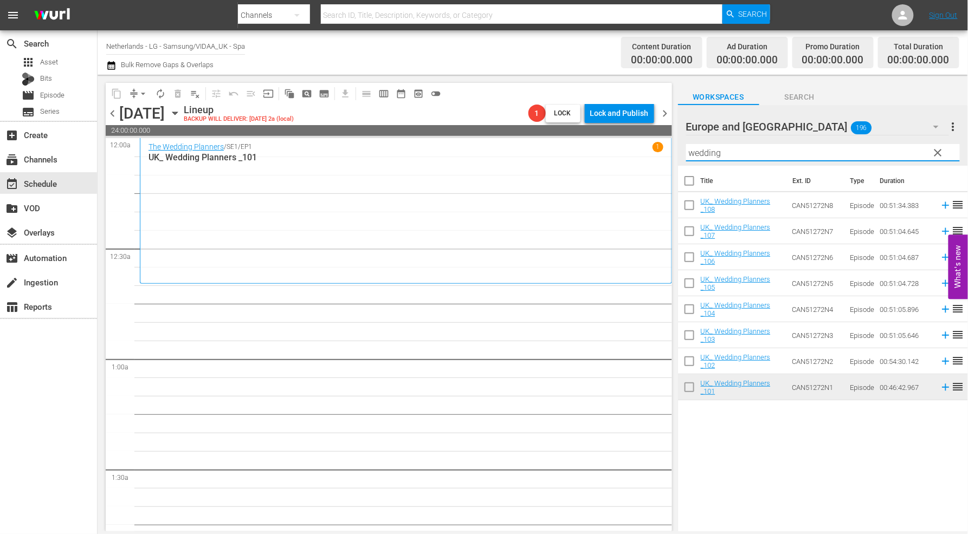
drag, startPoint x: 745, startPoint y: 150, endPoint x: 562, endPoint y: 151, distance: 183.2
click at [562, 151] on div "content_copy compress arrow_drop_down autorenew_outlined delete_forever_outline…" at bounding box center [533, 303] width 870 height 457
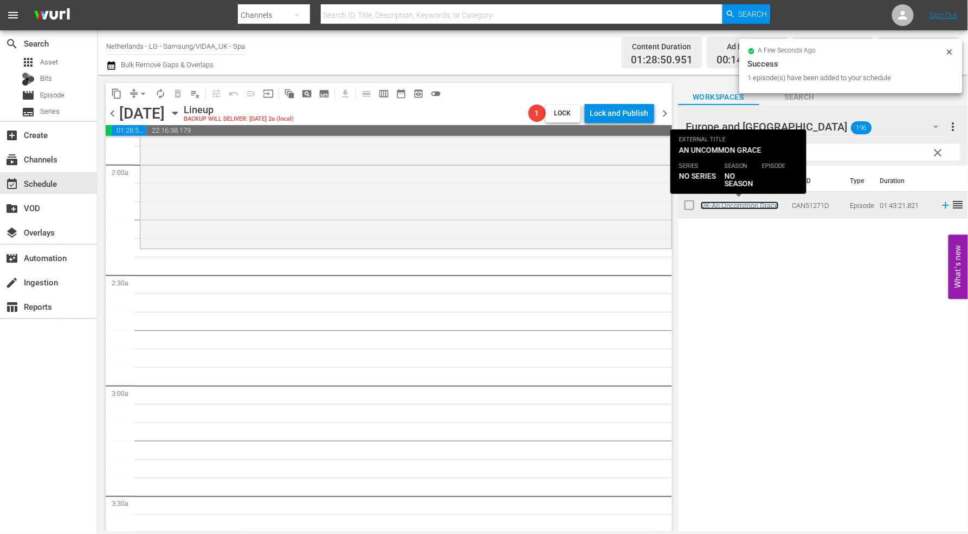
scroll to position [421, 0]
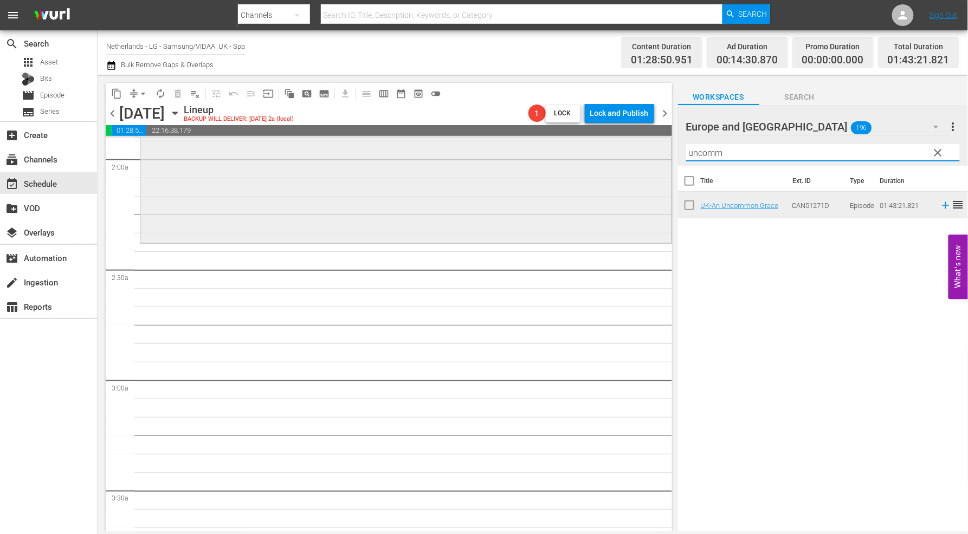
drag, startPoint x: 740, startPoint y: 156, endPoint x: 513, endPoint y: 152, distance: 227.6
click at [516, 153] on div "content_copy compress arrow_drop_down autorenew_outlined delete_forever_outline…" at bounding box center [533, 303] width 870 height 457
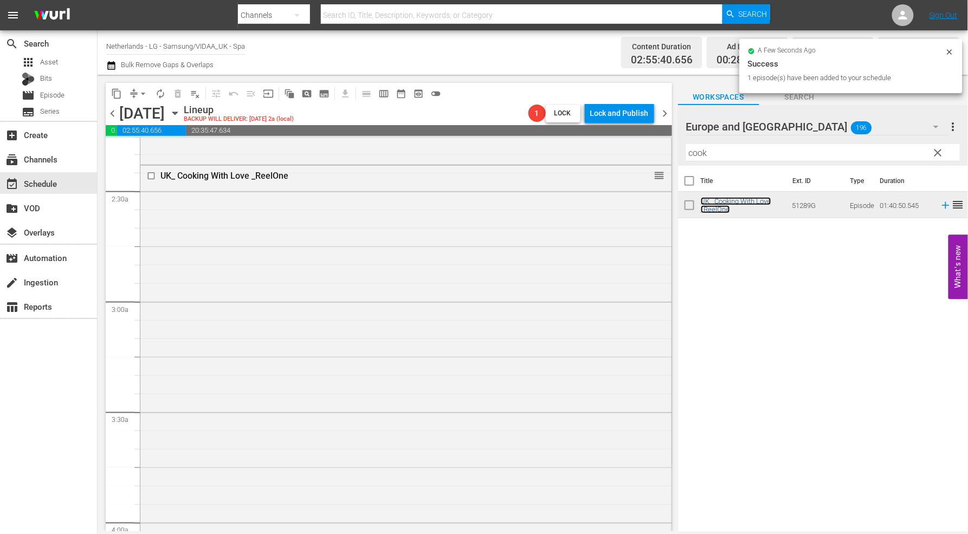
scroll to position [722, 0]
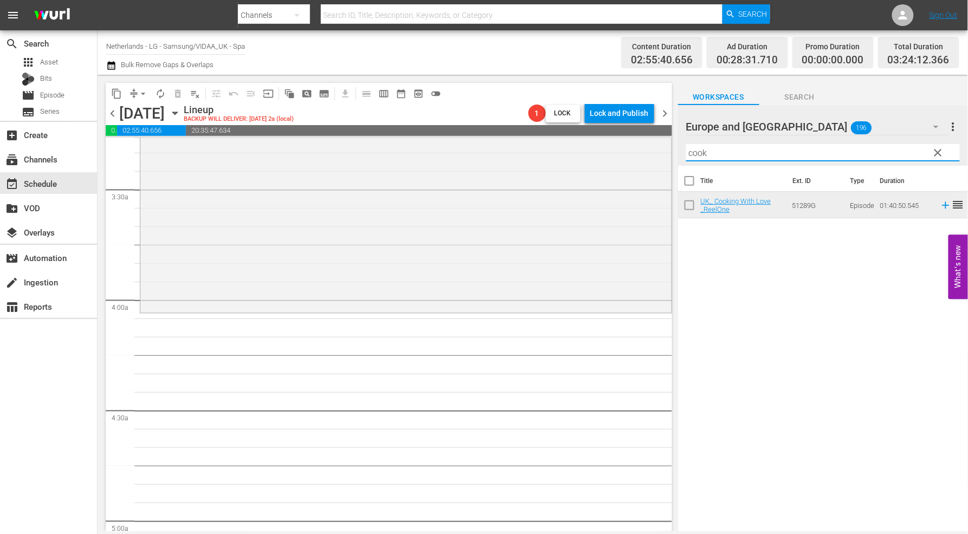
drag, startPoint x: 723, startPoint y: 153, endPoint x: 501, endPoint y: 133, distance: 223.6
click at [501, 133] on div "content_copy compress arrow_drop_down autorenew_outlined delete_forever_outline…" at bounding box center [533, 303] width 870 height 457
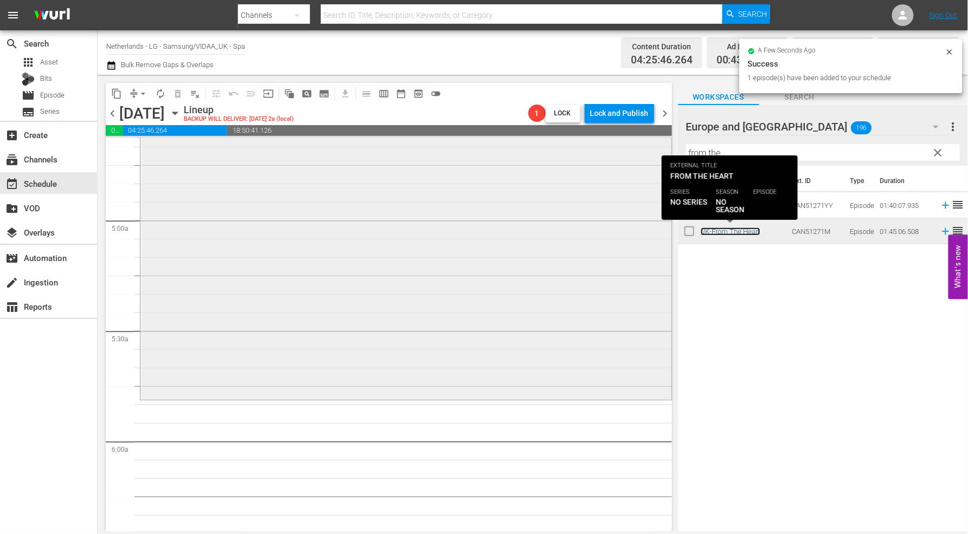
scroll to position [1144, 0]
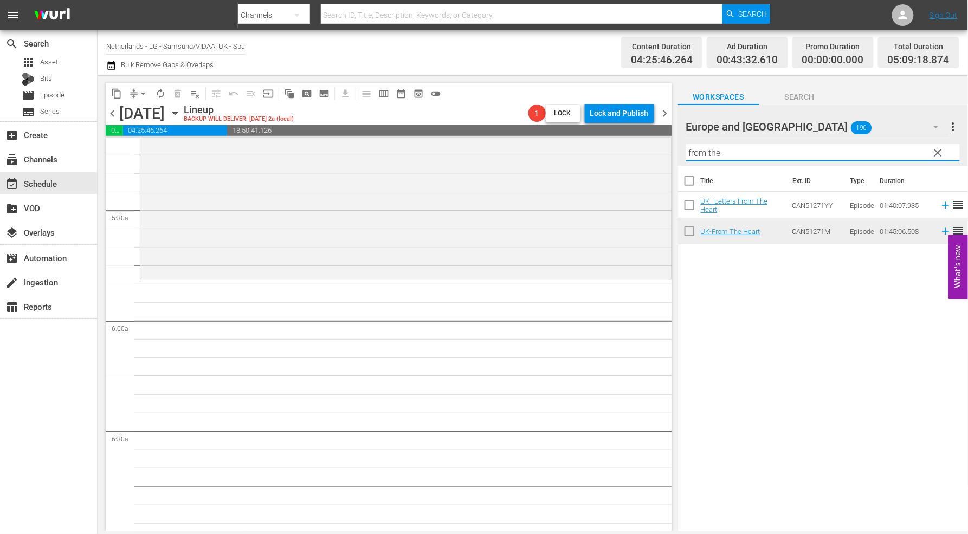
drag, startPoint x: 740, startPoint y: 152, endPoint x: 480, endPoint y: 137, distance: 260.6
click at [483, 138] on div "content_copy compress arrow_drop_down autorenew_outlined delete_forever_outline…" at bounding box center [533, 303] width 870 height 457
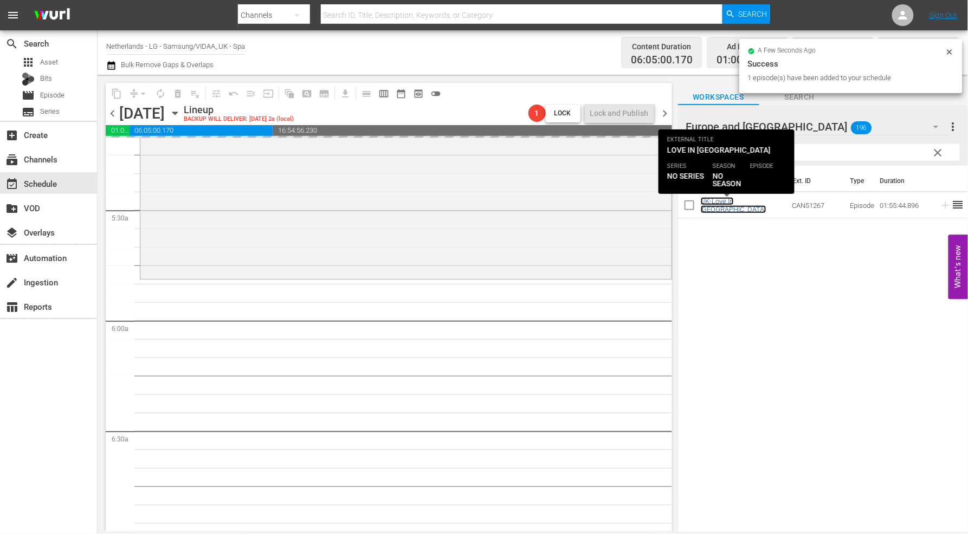
scroll to position [1385, 0]
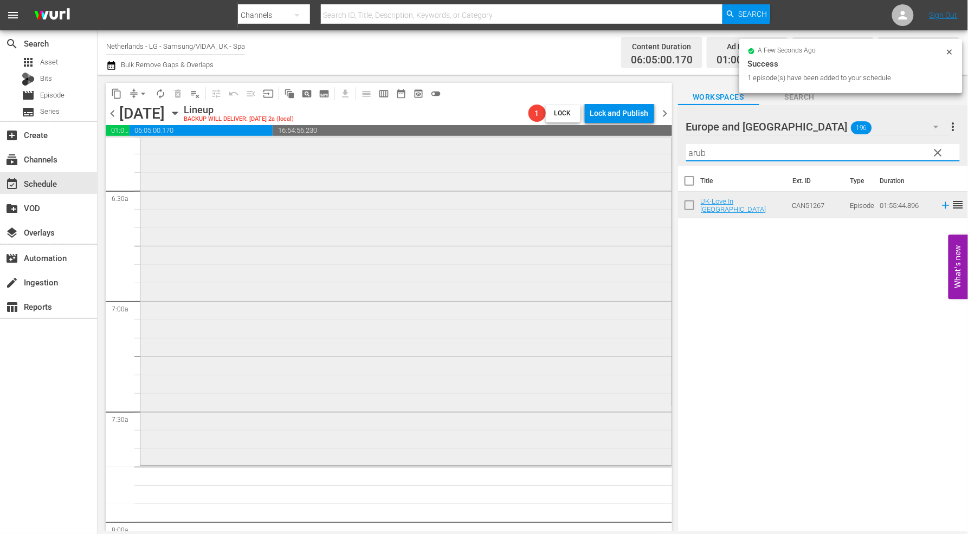
drag, startPoint x: 746, startPoint y: 150, endPoint x: 591, endPoint y: 139, distance: 154.8
click at [591, 139] on div "content_copy compress arrow_drop_down autorenew_outlined delete_forever_outline…" at bounding box center [533, 303] width 870 height 457
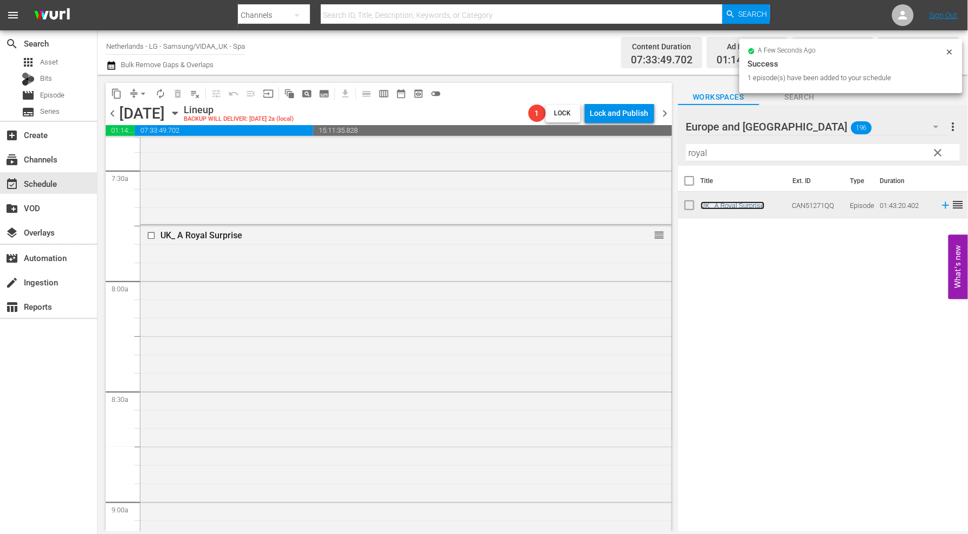
scroll to position [1806, 0]
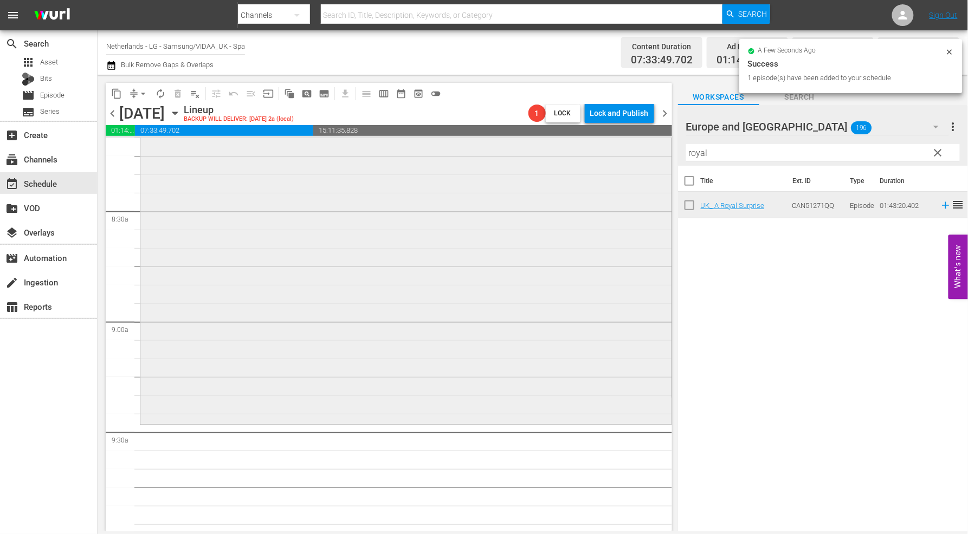
drag, startPoint x: 721, startPoint y: 155, endPoint x: 605, endPoint y: 152, distance: 116.0
click at [605, 152] on div "content_copy compress arrow_drop_down autorenew_outlined delete_forever_outline…" at bounding box center [533, 303] width 870 height 457
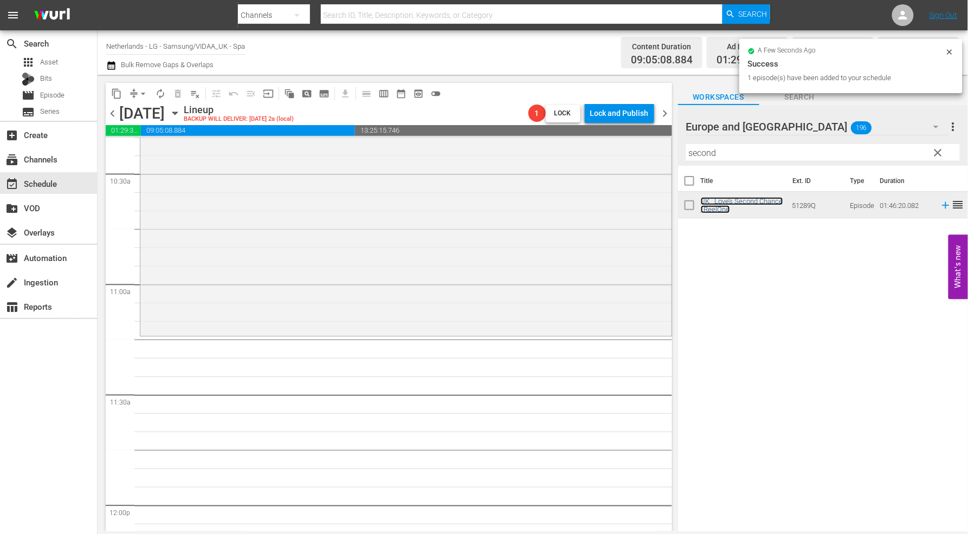
scroll to position [2288, 0]
drag, startPoint x: 728, startPoint y: 153, endPoint x: 525, endPoint y: 152, distance: 203.8
click at [553, 153] on div "content_copy compress arrow_drop_down autorenew_outlined delete_forever_outline…" at bounding box center [533, 303] width 870 height 457
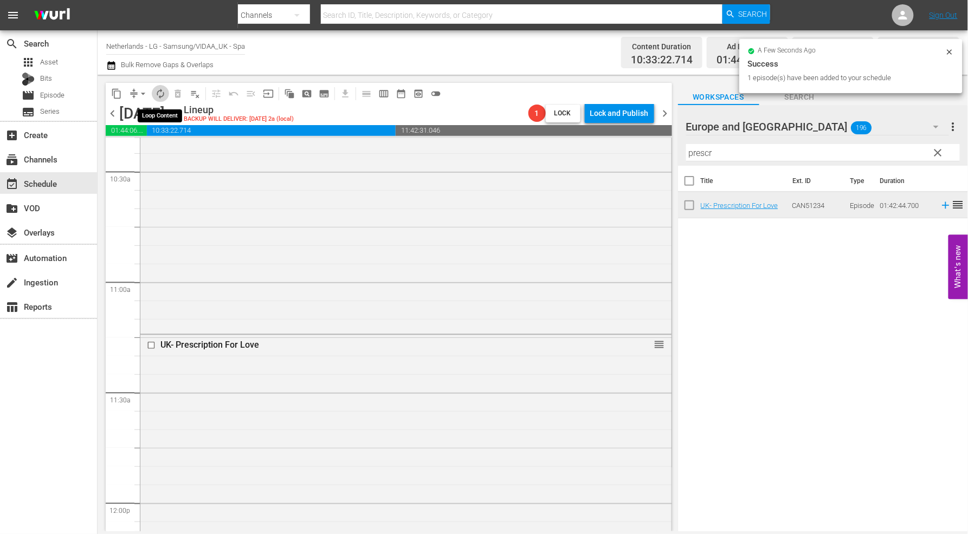
click at [159, 93] on span "autorenew_outlined" at bounding box center [160, 93] width 11 height 11
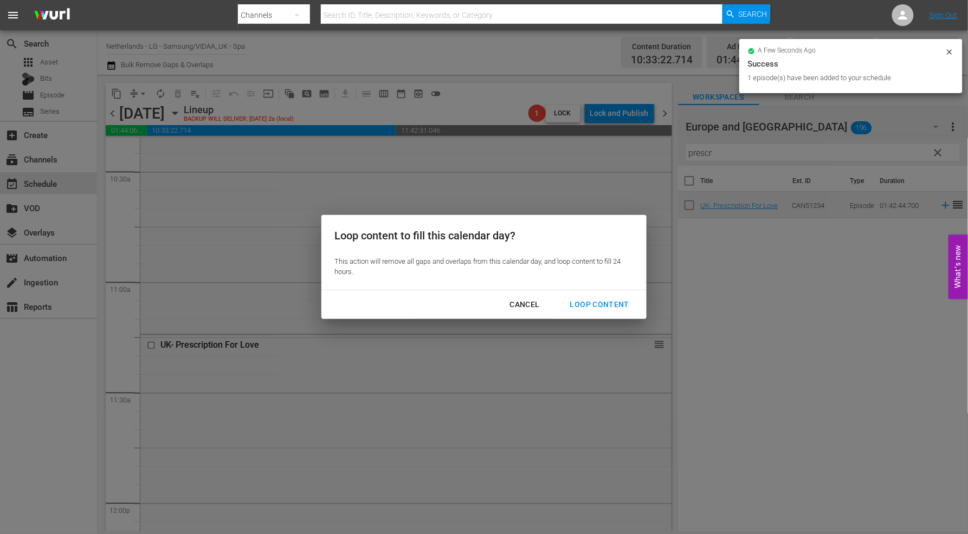
drag, startPoint x: 595, startPoint y: 304, endPoint x: 632, endPoint y: 315, distance: 38.4
click at [595, 304] on div "Loop Content" at bounding box center [599, 305] width 76 height 14
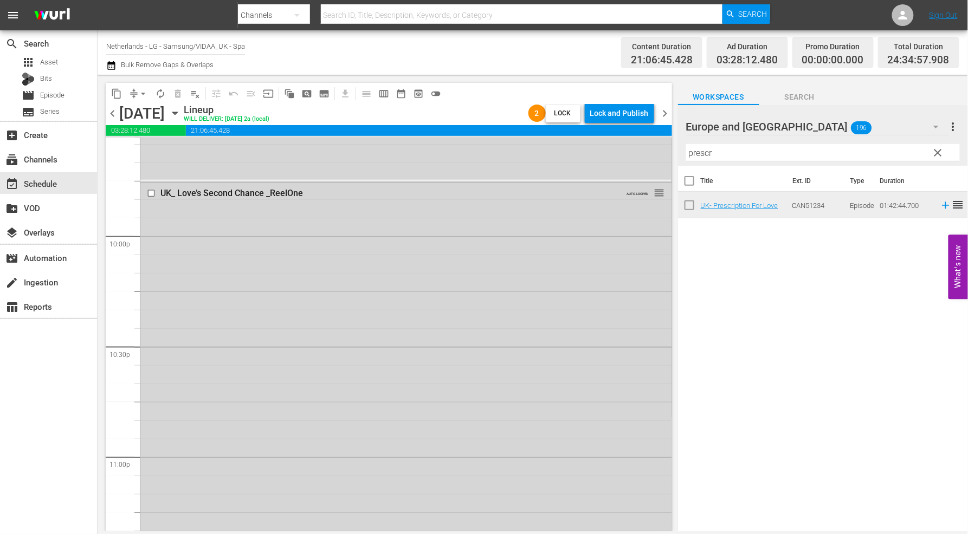
scroll to position [4937, 0]
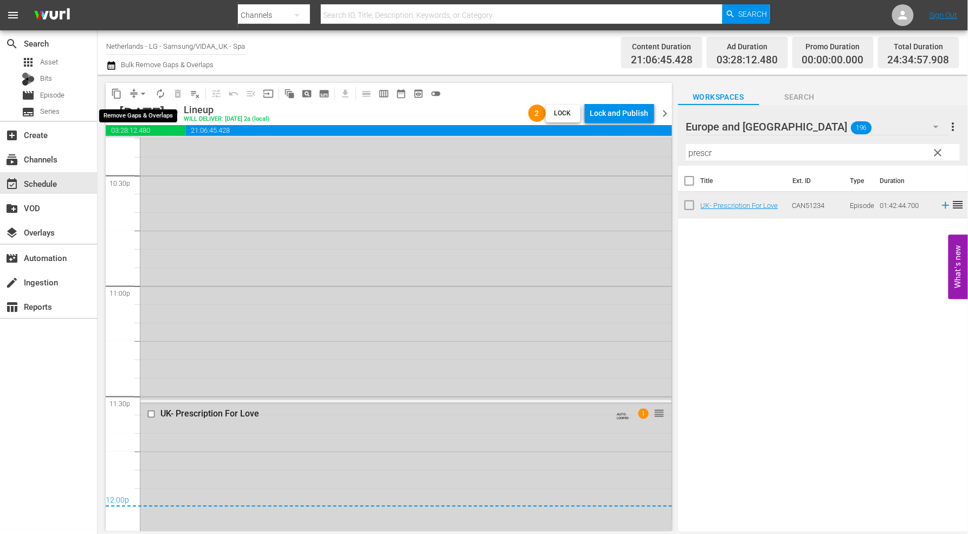
click at [141, 93] on span "arrow_drop_down" at bounding box center [143, 93] width 11 height 11
click at [158, 153] on li "Align to End of Previous Day" at bounding box center [144, 151] width 114 height 18
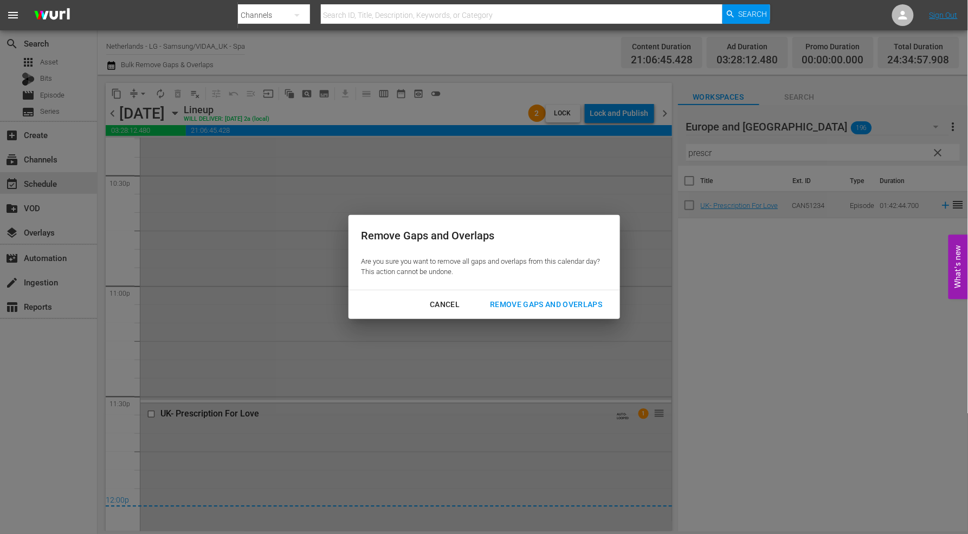
click at [554, 297] on button "Remove Gaps and Overlaps" at bounding box center [546, 305] width 138 height 20
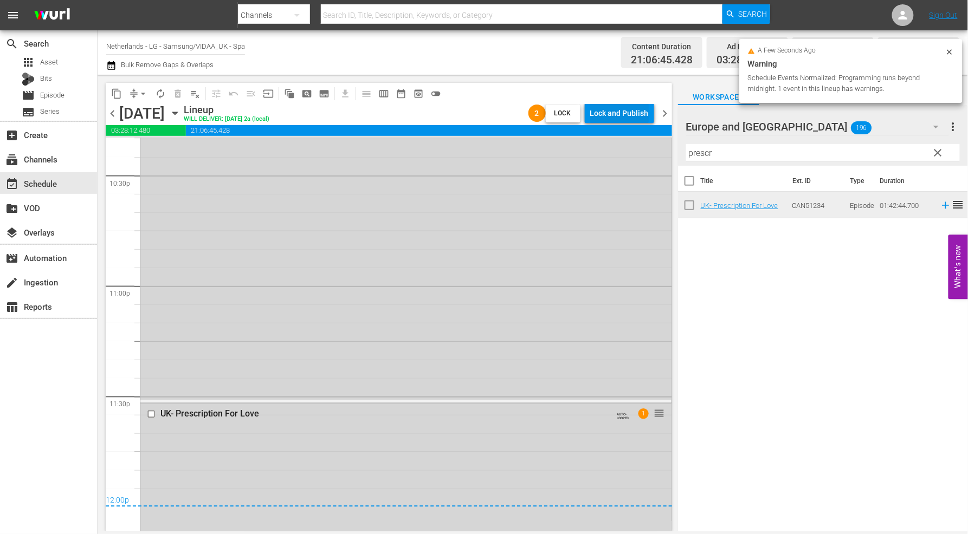
click at [610, 109] on div "Lock and Publish" at bounding box center [619, 114] width 59 height 20
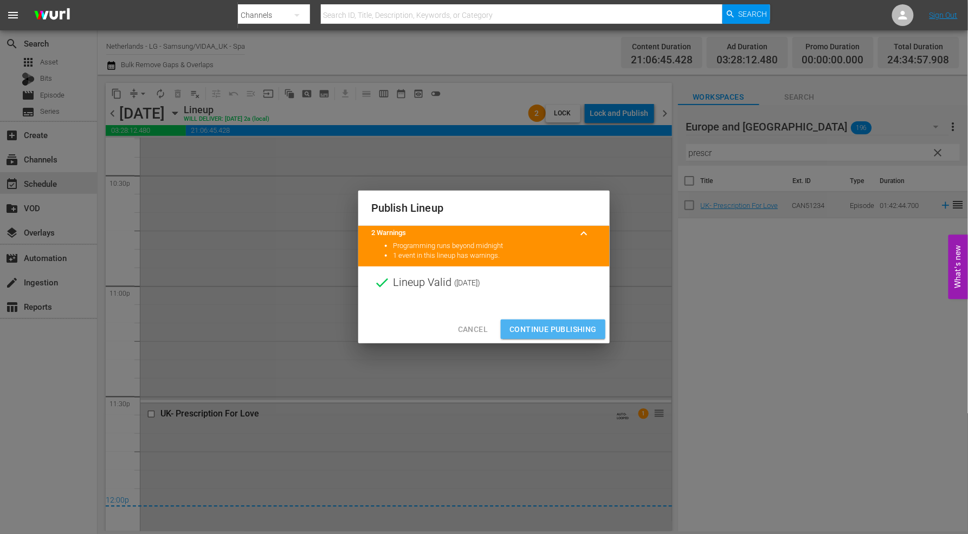
click at [554, 328] on span "Continue Publishing" at bounding box center [552, 330] width 87 height 14
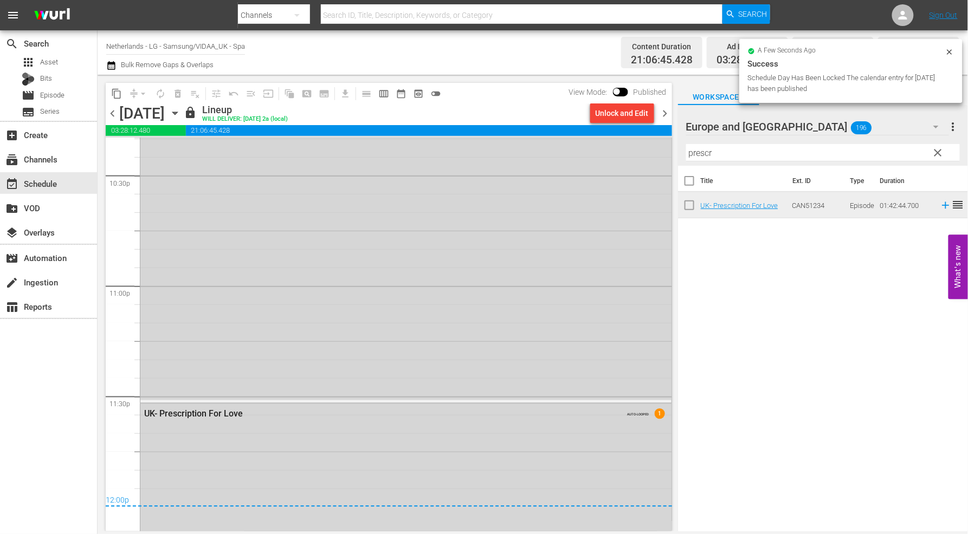
click at [181, 111] on icon "button" at bounding box center [175, 113] width 12 height 12
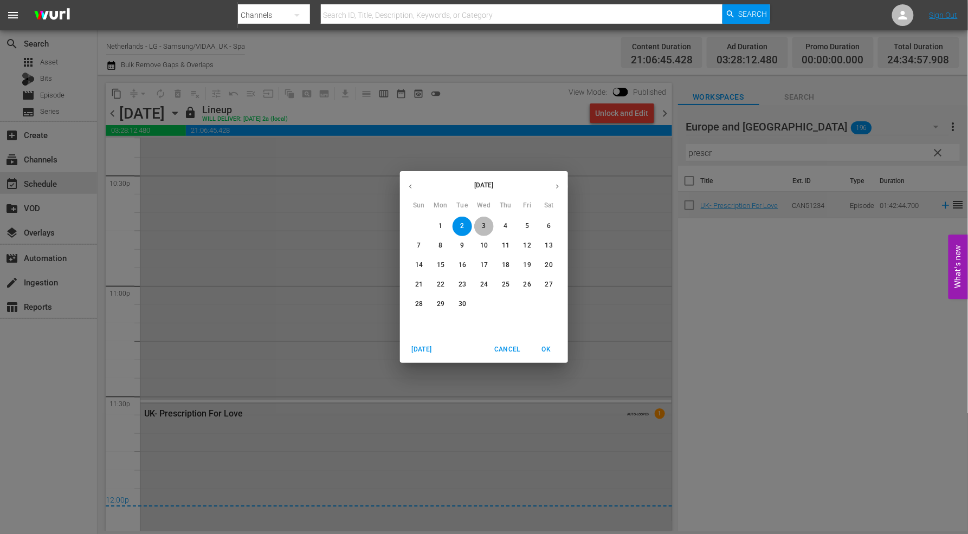
click at [484, 225] on p "3" at bounding box center [484, 226] width 4 height 9
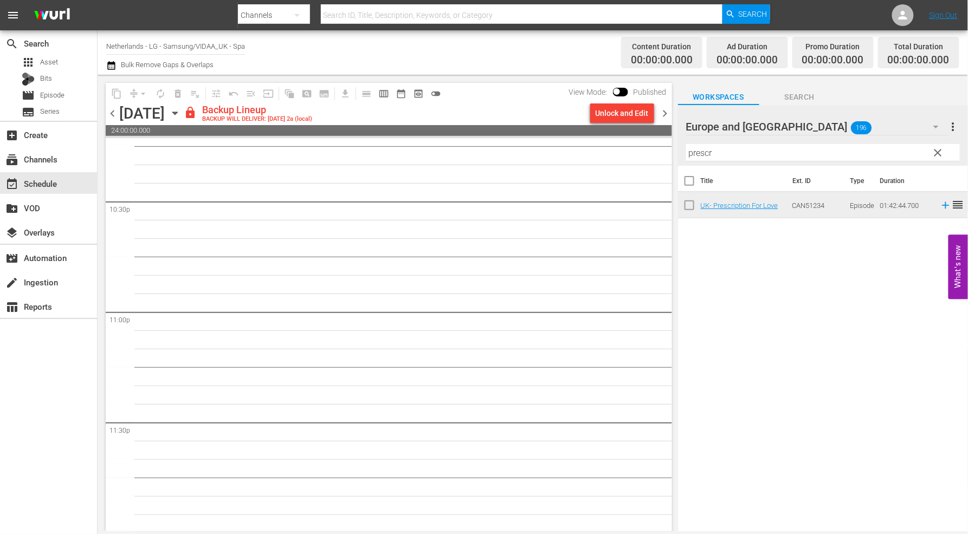
scroll to position [4913, 0]
click at [622, 110] on div "Unlock and Edit" at bounding box center [622, 114] width 53 height 20
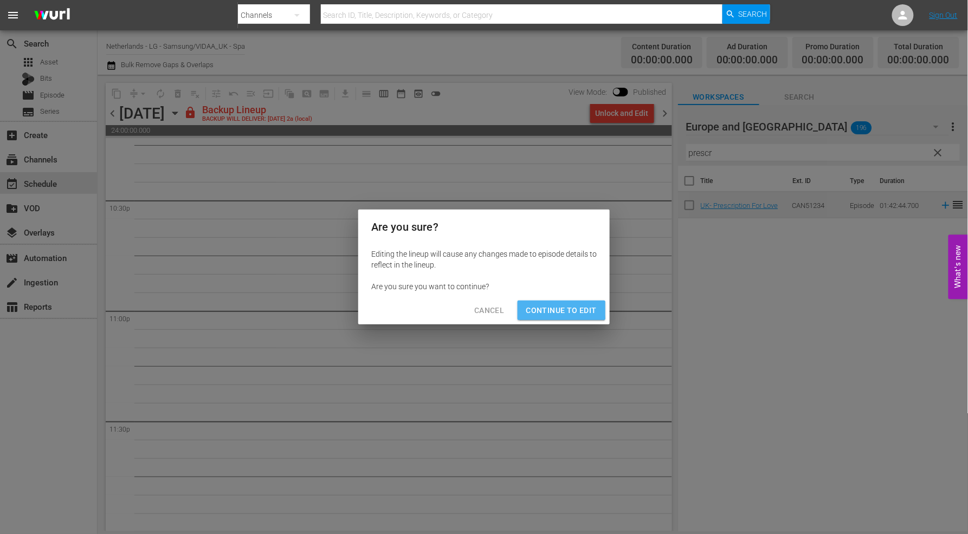
drag, startPoint x: 551, startPoint y: 309, endPoint x: 634, endPoint y: 413, distance: 133.4
click at [551, 309] on span "Continue to Edit" at bounding box center [561, 311] width 70 height 14
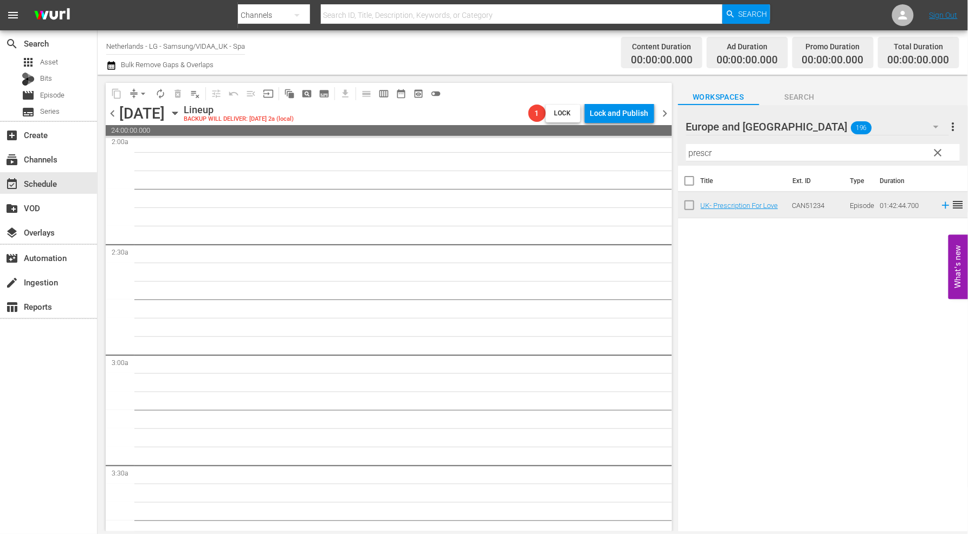
scroll to position [0, 0]
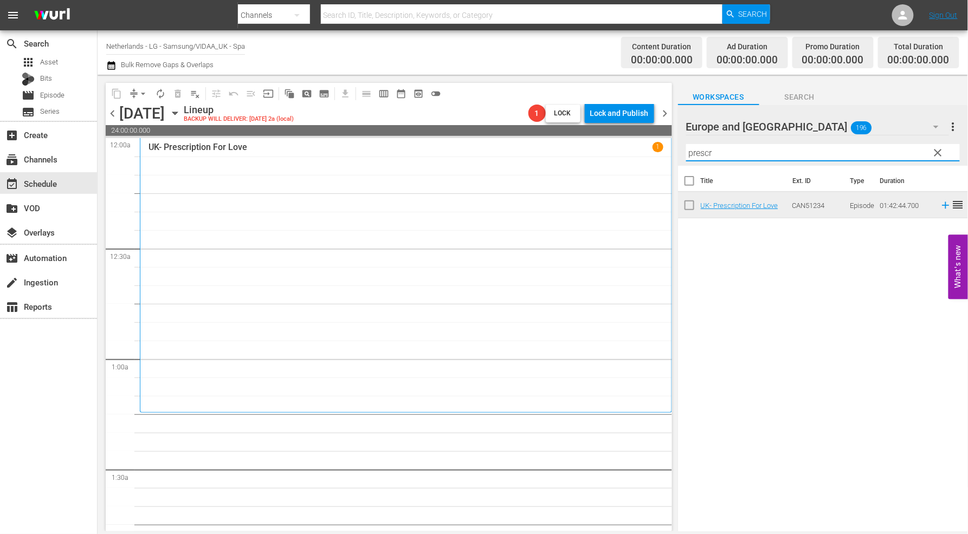
drag, startPoint x: 725, startPoint y: 153, endPoint x: 518, endPoint y: 142, distance: 207.3
click at [518, 142] on div "content_copy compress arrow_drop_down autorenew_outlined delete_forever_outline…" at bounding box center [533, 303] width 870 height 457
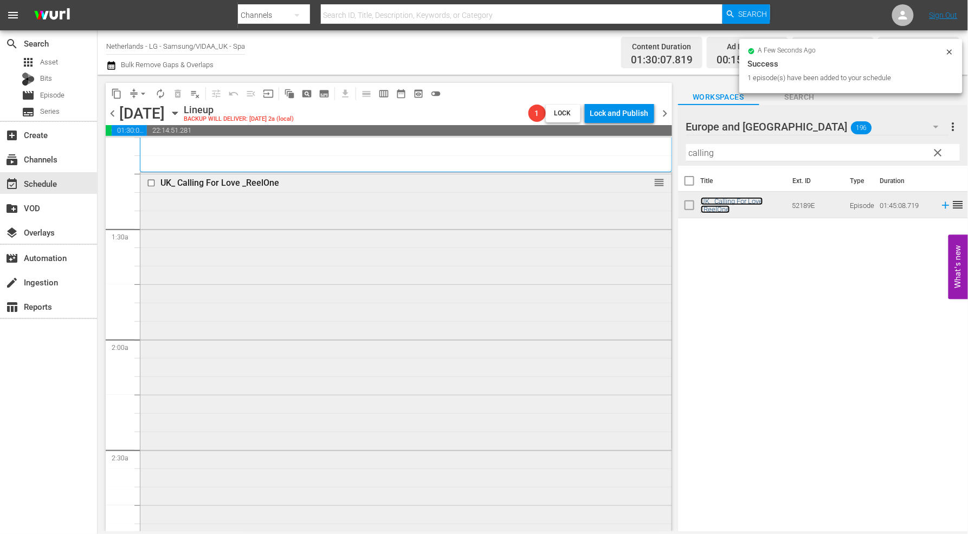
scroll to position [361, 0]
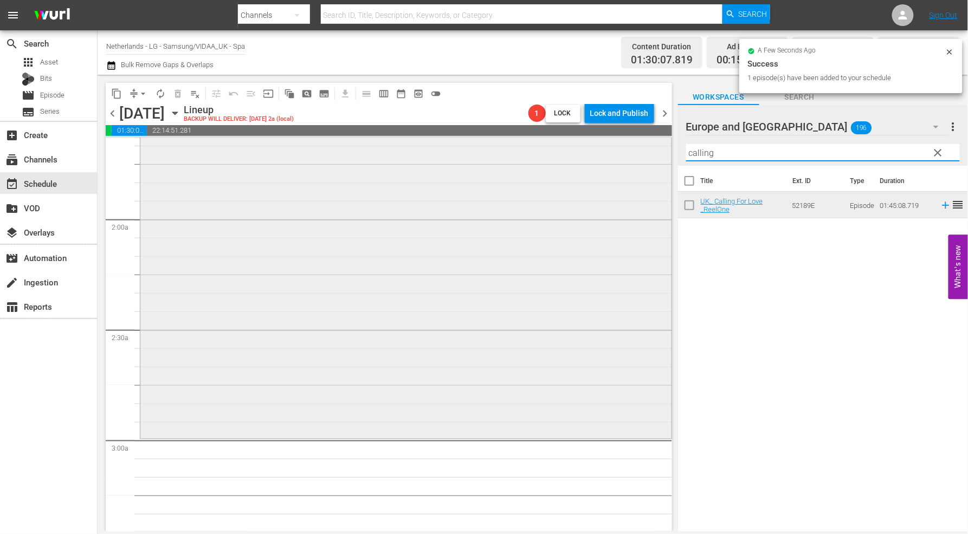
click at [575, 159] on div "content_copy compress arrow_drop_down autorenew_outlined delete_forever_outline…" at bounding box center [533, 303] width 870 height 457
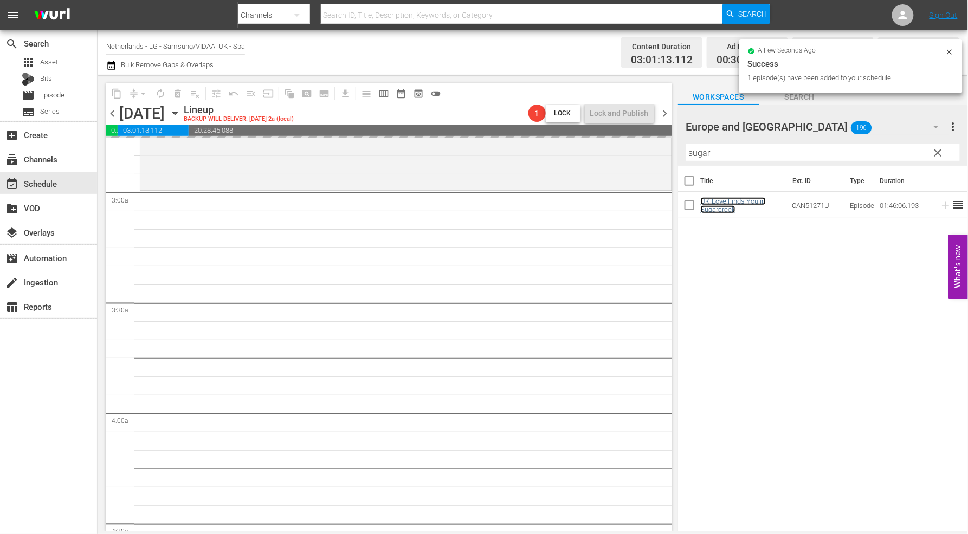
scroll to position [783, 0]
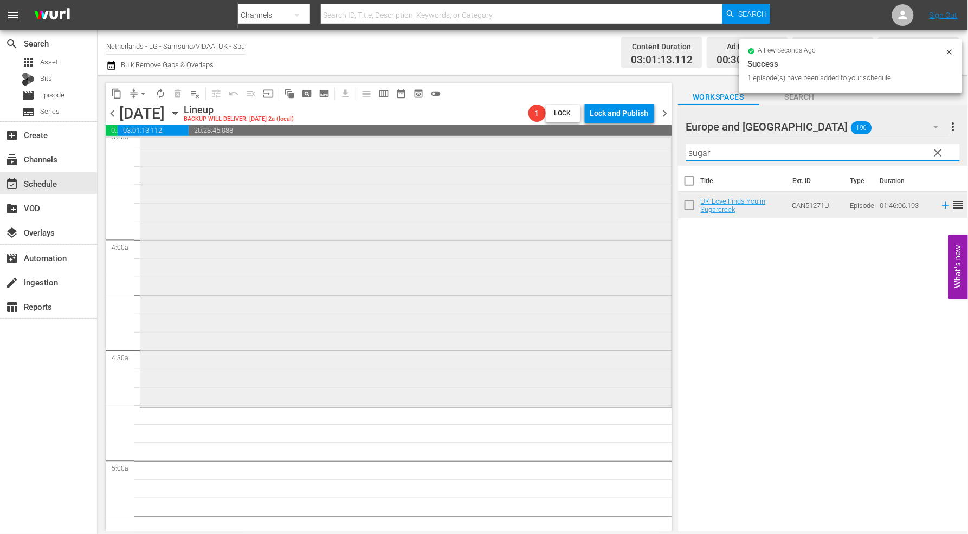
drag, startPoint x: 720, startPoint y: 153, endPoint x: 597, endPoint y: 150, distance: 122.5
click at [597, 150] on div "content_copy compress arrow_drop_down autorenew_outlined delete_forever_outline…" at bounding box center [533, 303] width 870 height 457
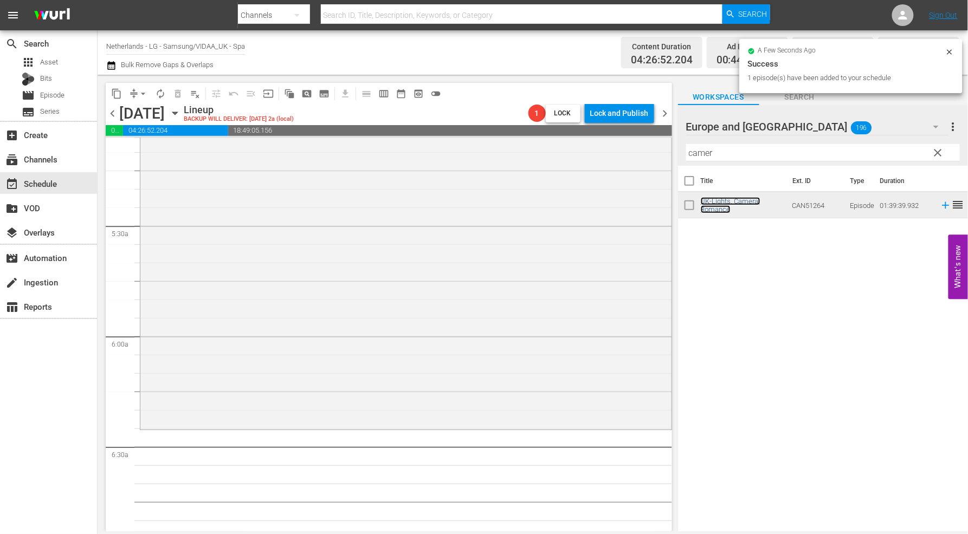
scroll to position [1264, 0]
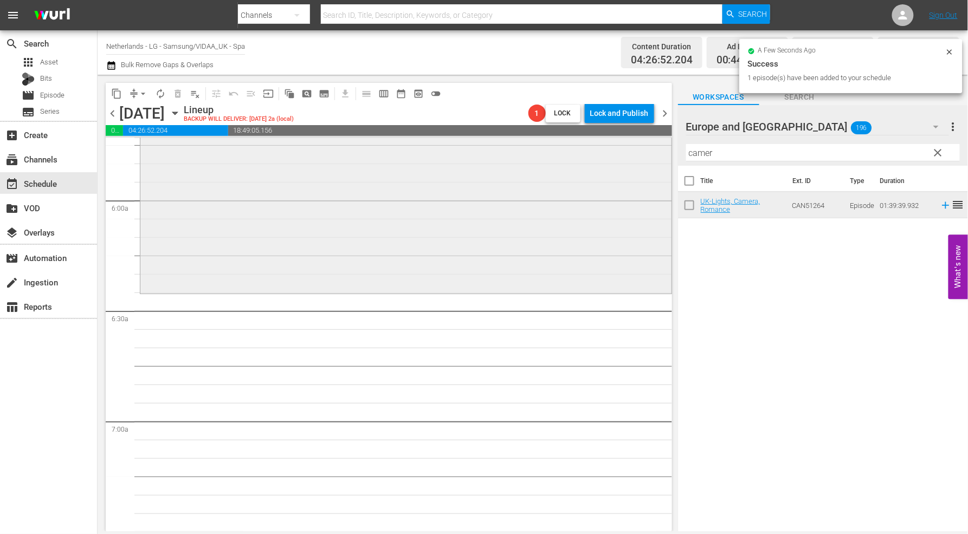
drag, startPoint x: 733, startPoint y: 154, endPoint x: 599, endPoint y: 152, distance: 133.9
click at [600, 152] on div "content_copy compress arrow_drop_down autorenew_outlined delete_forever_outline…" at bounding box center [533, 303] width 870 height 457
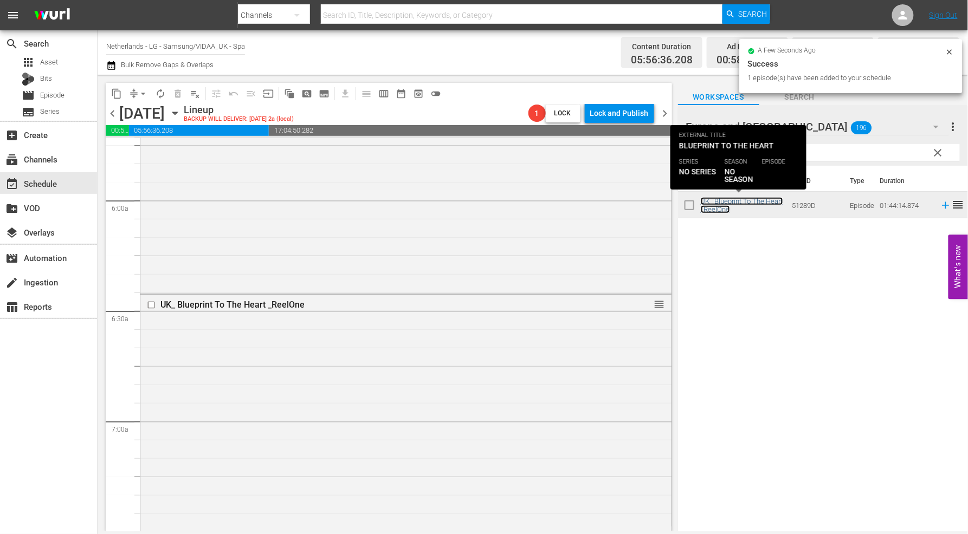
scroll to position [1686, 0]
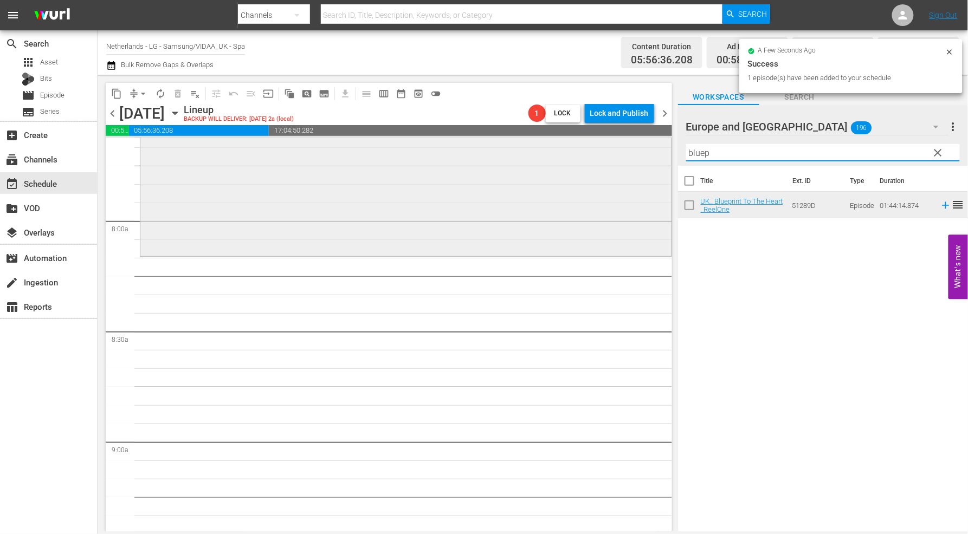
drag, startPoint x: 719, startPoint y: 153, endPoint x: 523, endPoint y: 154, distance: 196.2
click at [526, 153] on div "content_copy compress arrow_drop_down autorenew_outlined delete_forever_outline…" at bounding box center [533, 303] width 870 height 457
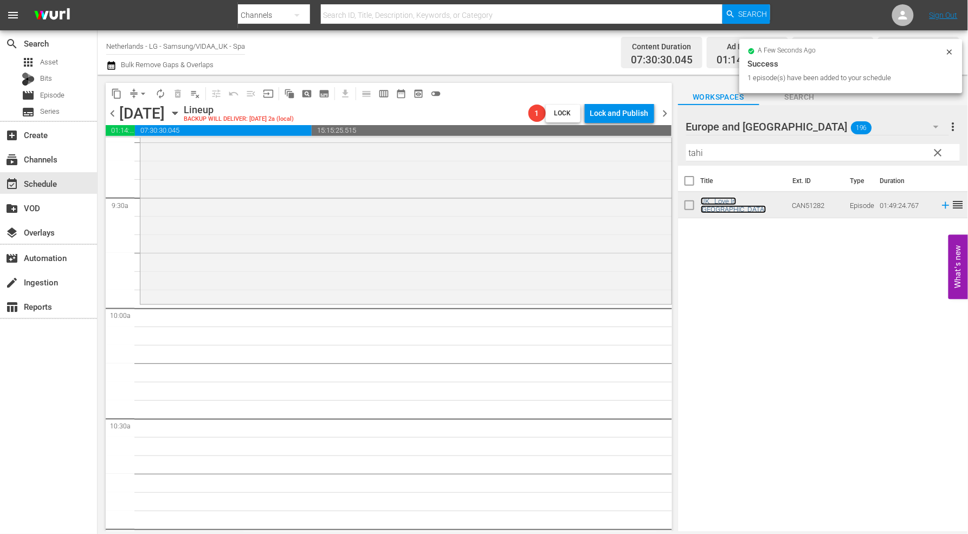
scroll to position [2047, 0]
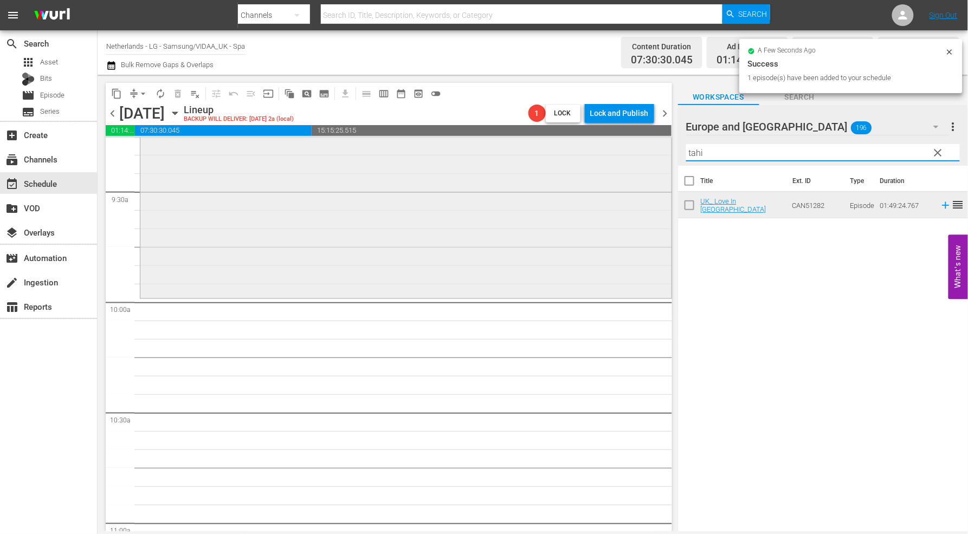
drag, startPoint x: 750, startPoint y: 151, endPoint x: 459, endPoint y: 149, distance: 291.0
click at [466, 150] on div "content_copy compress arrow_drop_down autorenew_outlined delete_forever_outline…" at bounding box center [533, 303] width 870 height 457
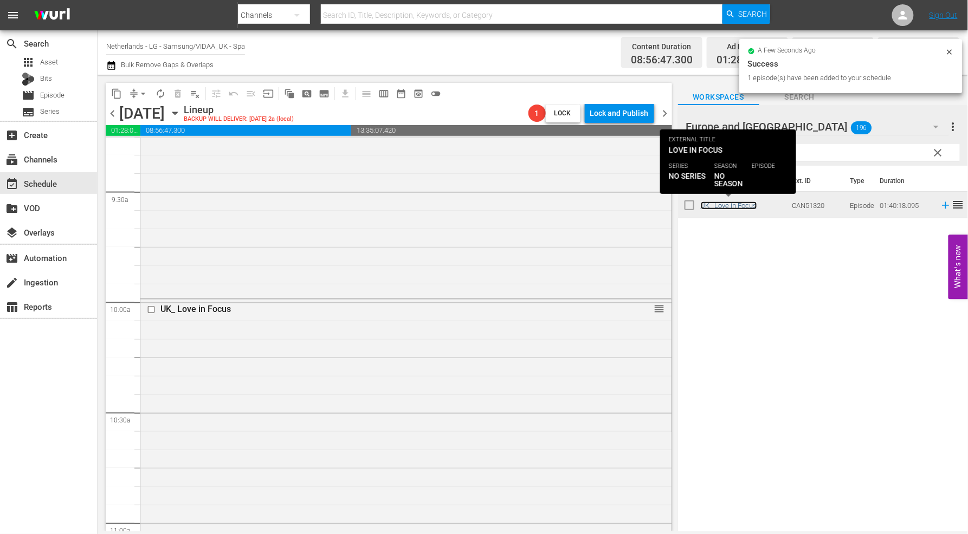
scroll to position [2408, 0]
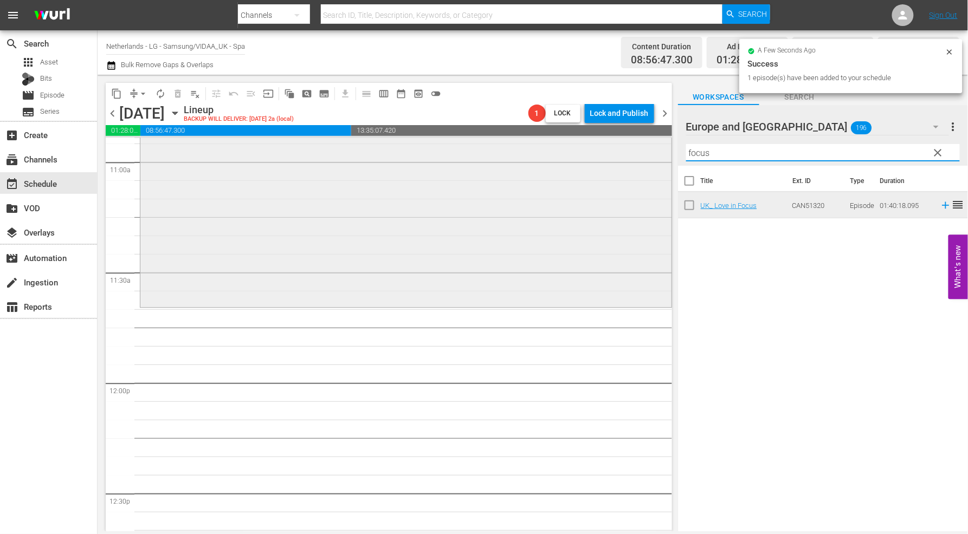
drag, startPoint x: 729, startPoint y: 156, endPoint x: 574, endPoint y: 152, distance: 154.5
click at [574, 152] on div "content_copy compress arrow_drop_down autorenew_outlined delete_forever_outline…" at bounding box center [533, 303] width 870 height 457
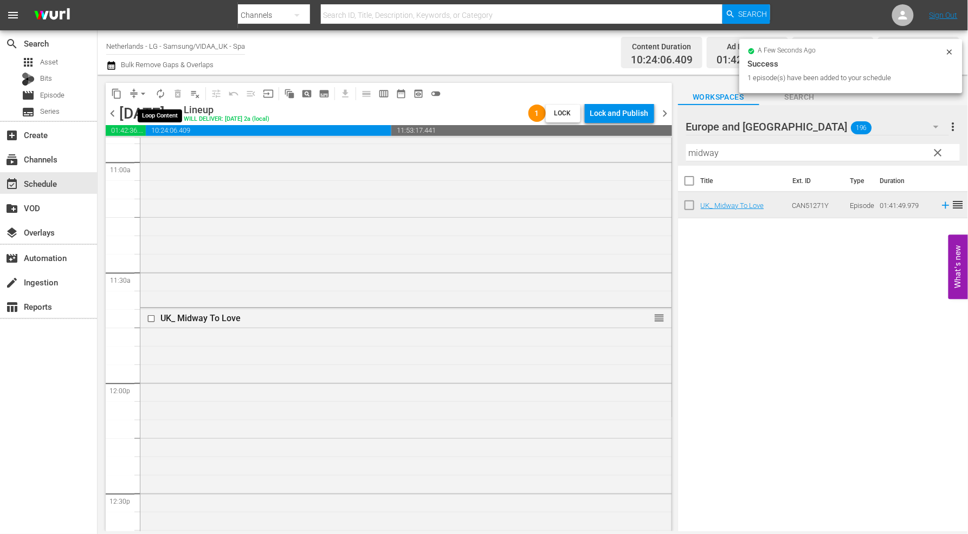
click at [161, 93] on span "autorenew_outlined" at bounding box center [160, 93] width 11 height 11
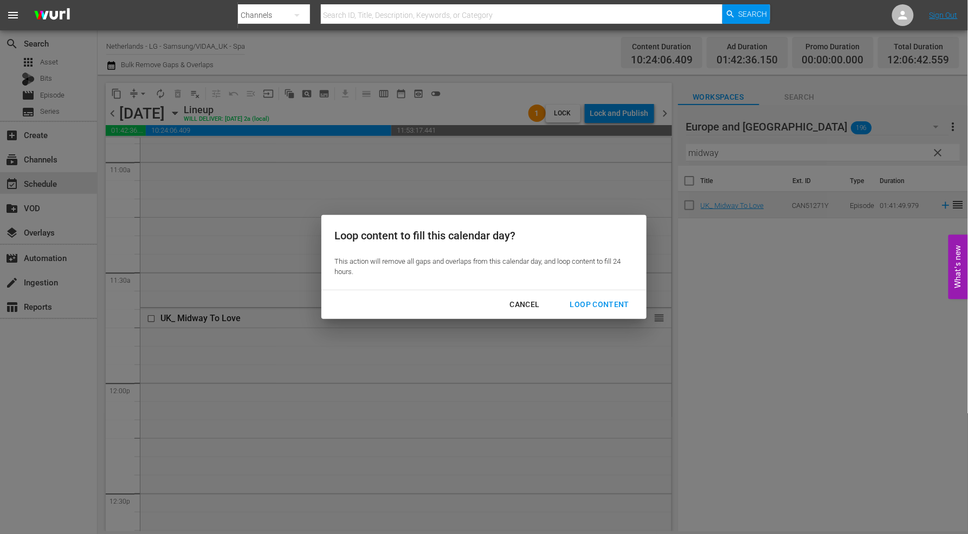
click at [602, 302] on div "Loop Content" at bounding box center [599, 305] width 76 height 14
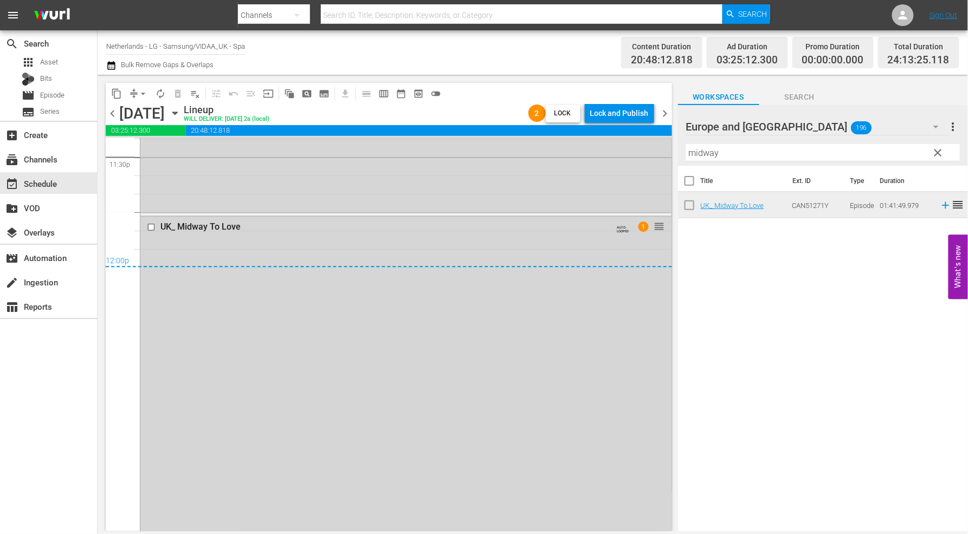
scroll to position [5178, 0]
drag, startPoint x: 143, startPoint y: 88, endPoint x: 146, endPoint y: 98, distance: 9.8
click at [143, 88] on span "arrow_drop_down" at bounding box center [143, 93] width 11 height 11
drag, startPoint x: 174, startPoint y: 166, endPoint x: 168, endPoint y: 154, distance: 12.8
click at [168, 154] on li "Align to End of Previous Day" at bounding box center [144, 151] width 114 height 18
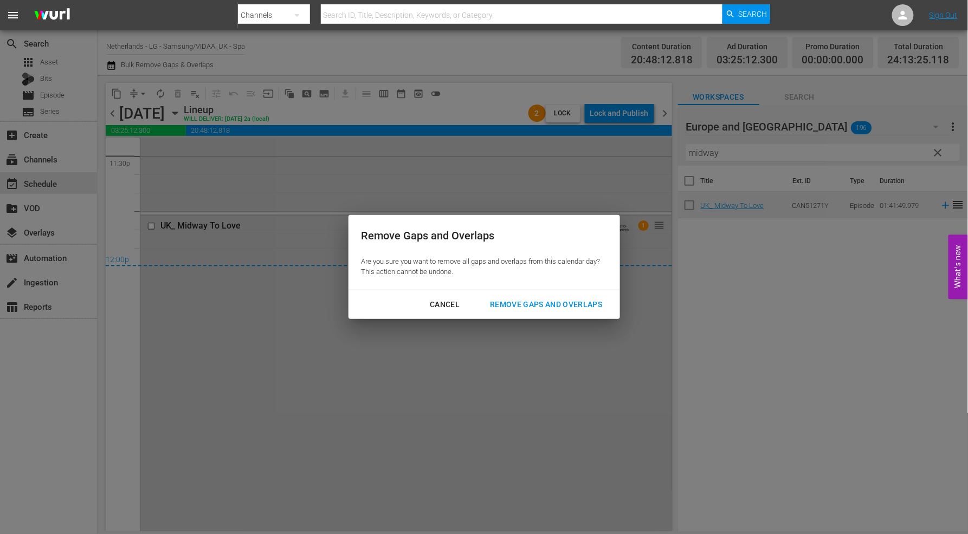
click at [569, 304] on div "Remove Gaps and Overlaps" at bounding box center [546, 305] width 130 height 14
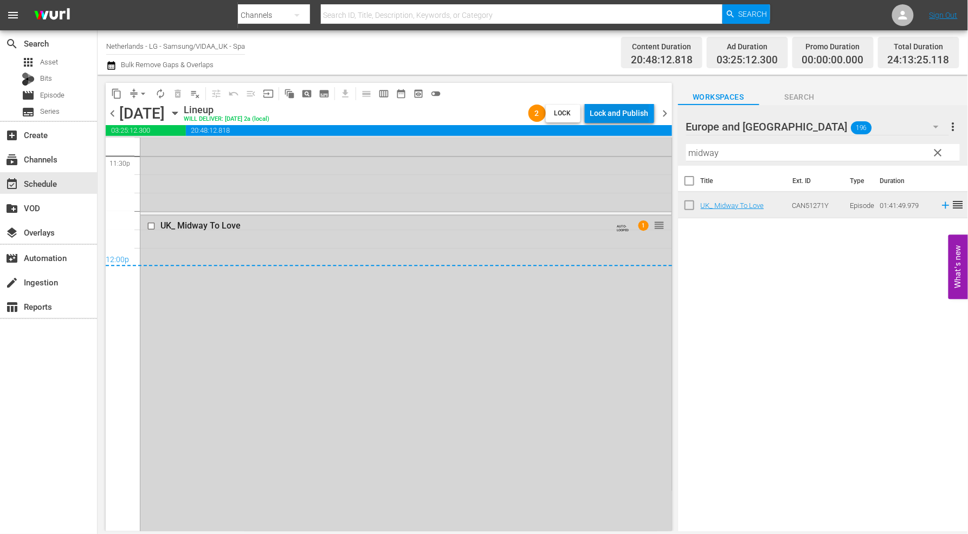
click at [619, 114] on div "Lock and Publish" at bounding box center [619, 114] width 59 height 20
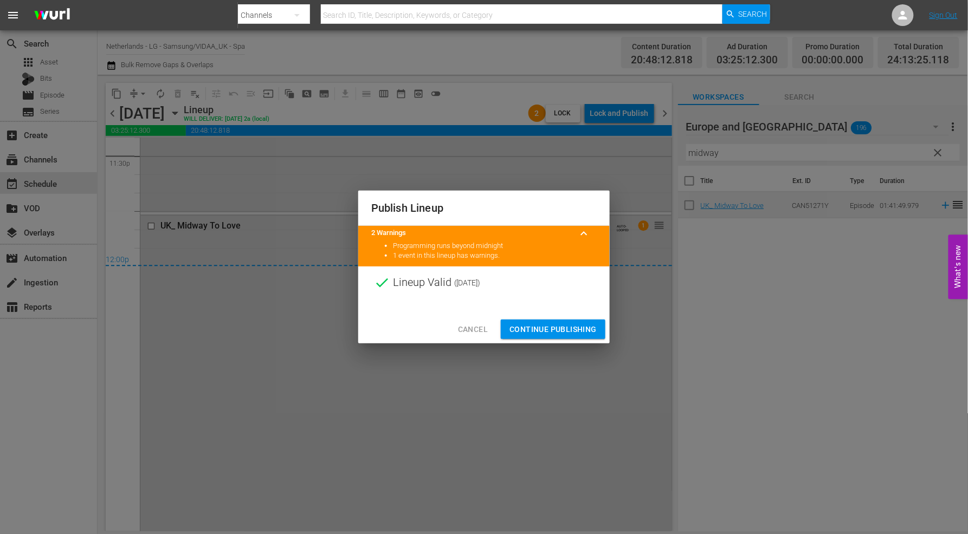
click at [549, 327] on span "Continue Publishing" at bounding box center [552, 330] width 87 height 14
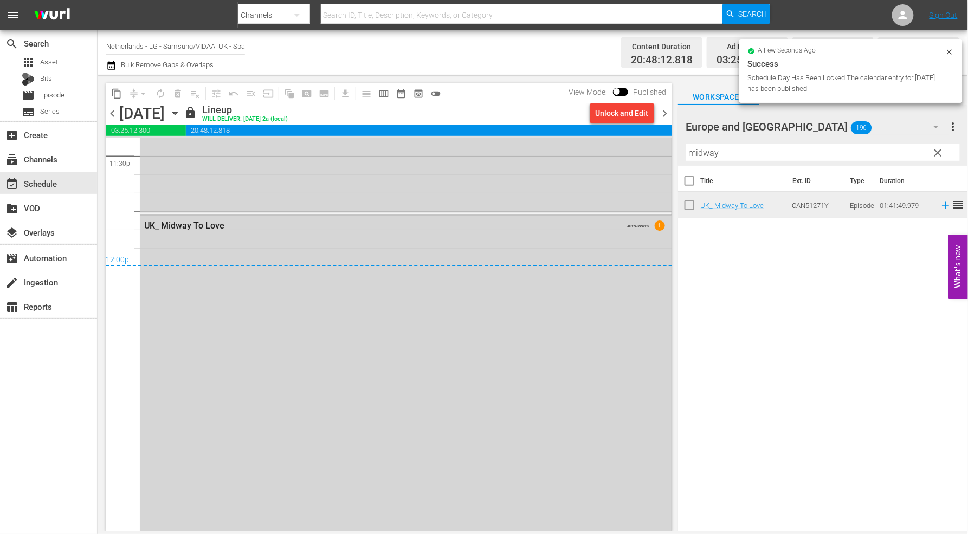
click at [181, 112] on icon "button" at bounding box center [175, 113] width 12 height 12
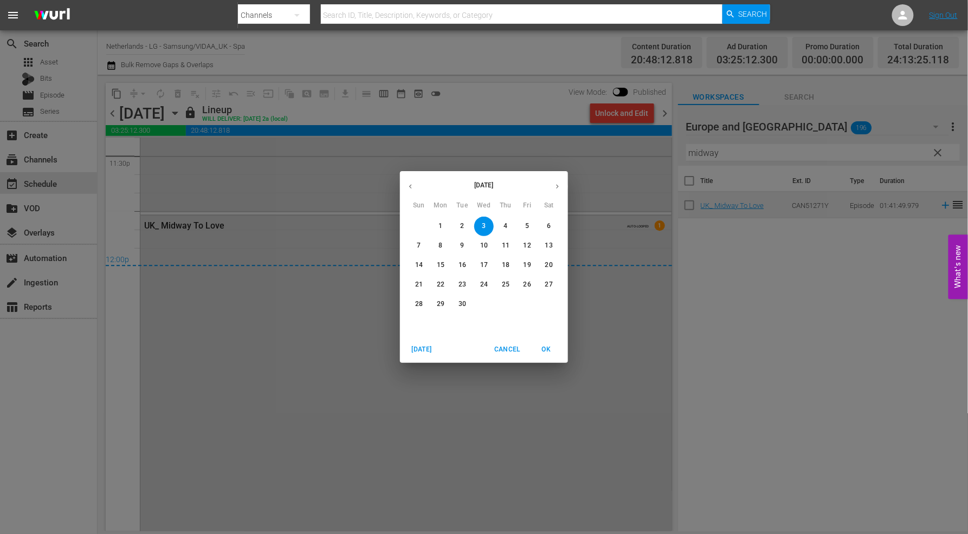
click at [508, 225] on span "4" at bounding box center [506, 226] width 20 height 9
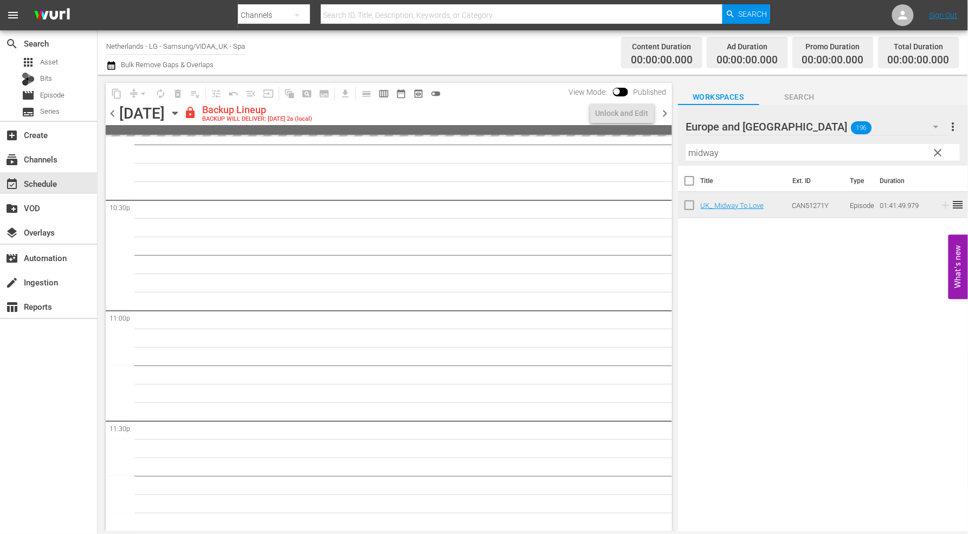
scroll to position [4913, 0]
click at [630, 115] on div "Unlock and Edit" at bounding box center [622, 114] width 53 height 20
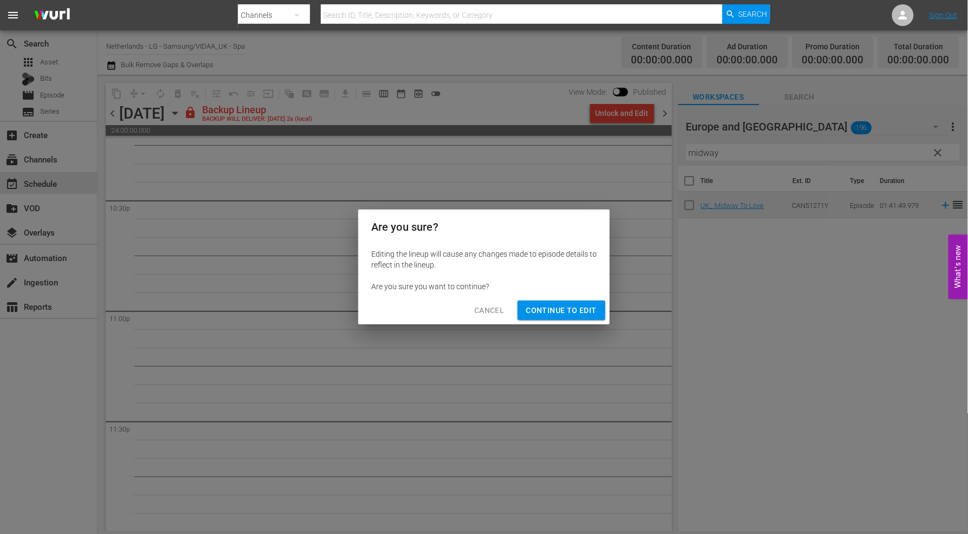
click at [544, 308] on span "Continue to Edit" at bounding box center [561, 311] width 70 height 14
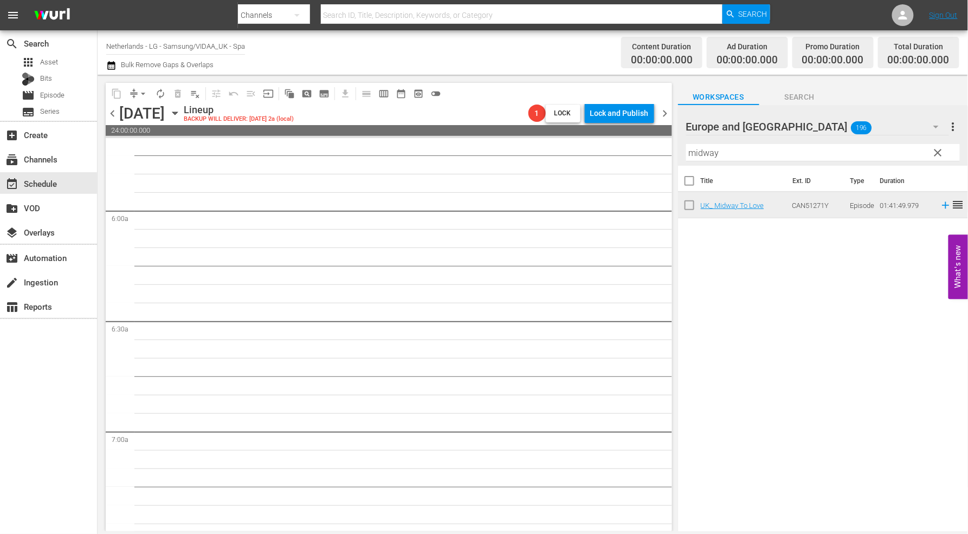
scroll to position [0, 0]
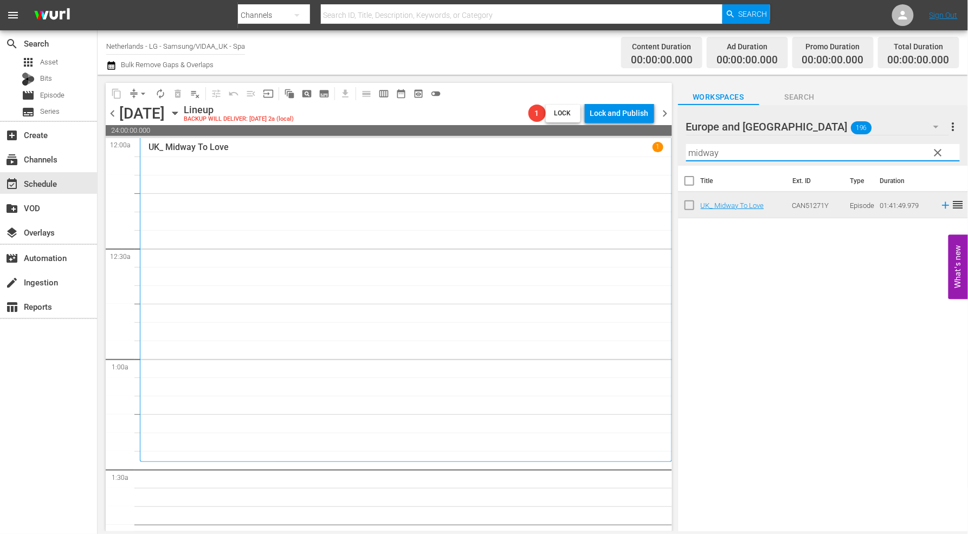
drag, startPoint x: 740, startPoint y: 156, endPoint x: 497, endPoint y: 158, distance: 243.3
click at [497, 158] on div "content_copy compress arrow_drop_down autorenew_outlined delete_forever_outline…" at bounding box center [533, 303] width 870 height 457
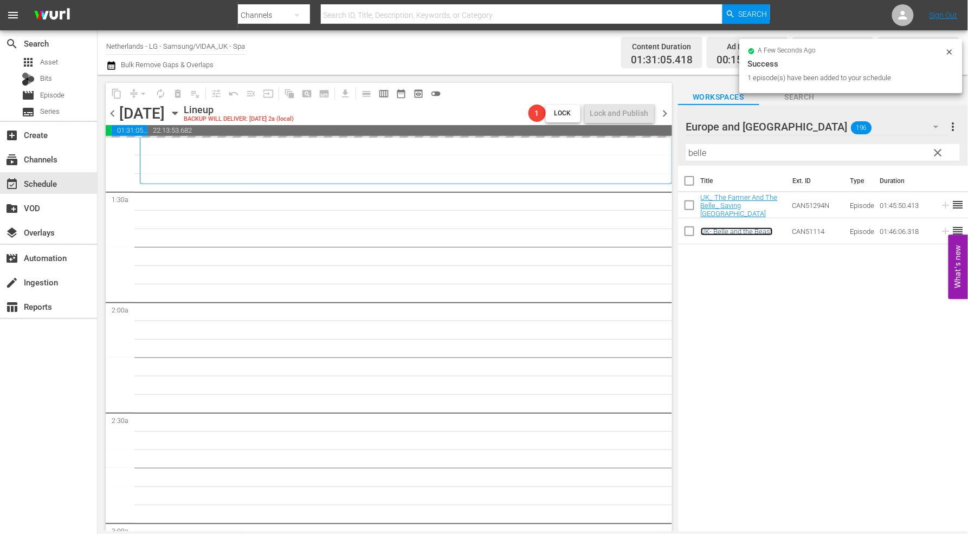
scroll to position [481, 0]
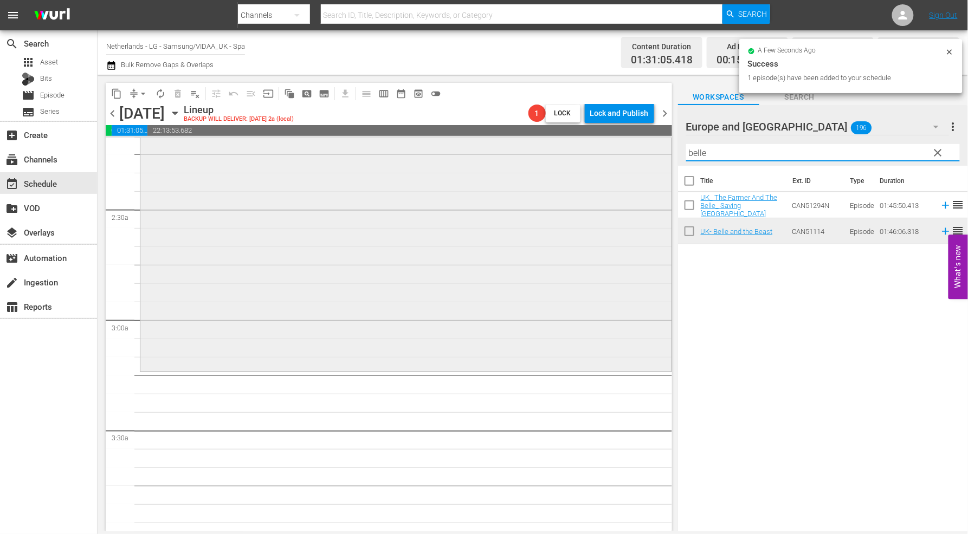
drag, startPoint x: 644, startPoint y: 152, endPoint x: 531, endPoint y: 160, distance: 113.0
click at [533, 159] on div "content_copy compress arrow_drop_down autorenew_outlined delete_forever_outline…" at bounding box center [533, 303] width 870 height 457
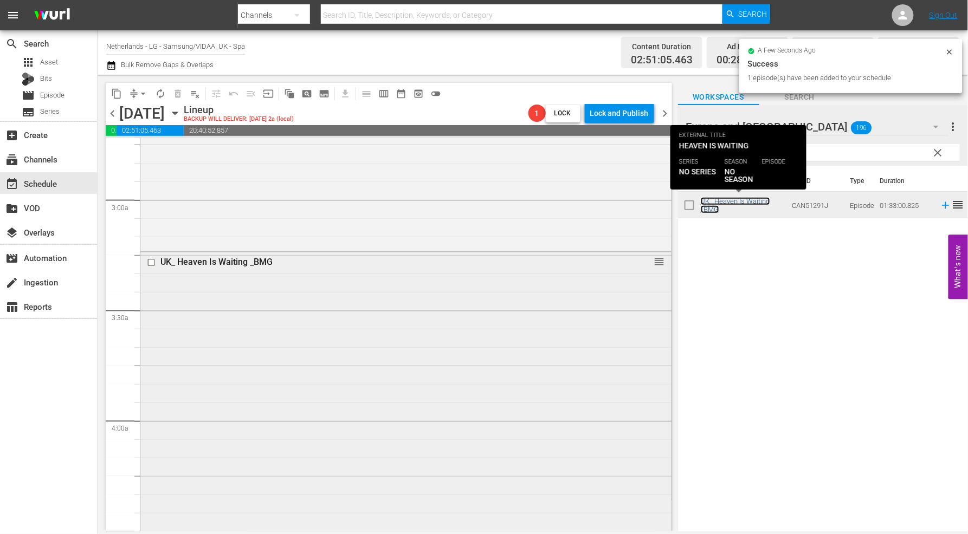
scroll to position [843, 0]
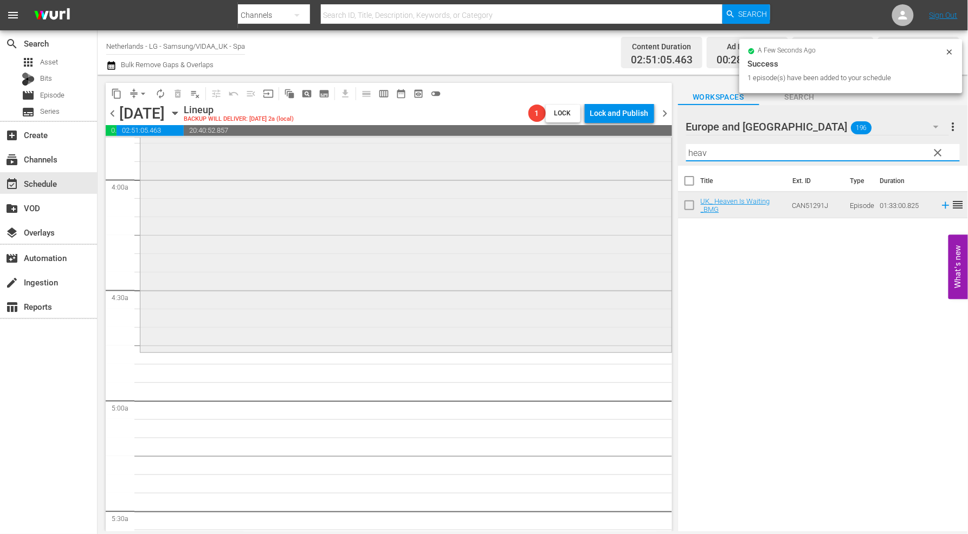
drag, startPoint x: 703, startPoint y: 151, endPoint x: 534, endPoint y: 151, distance: 169.6
click at [534, 151] on div "content_copy compress arrow_drop_down autorenew_outlined delete_forever_outline…" at bounding box center [533, 303] width 870 height 457
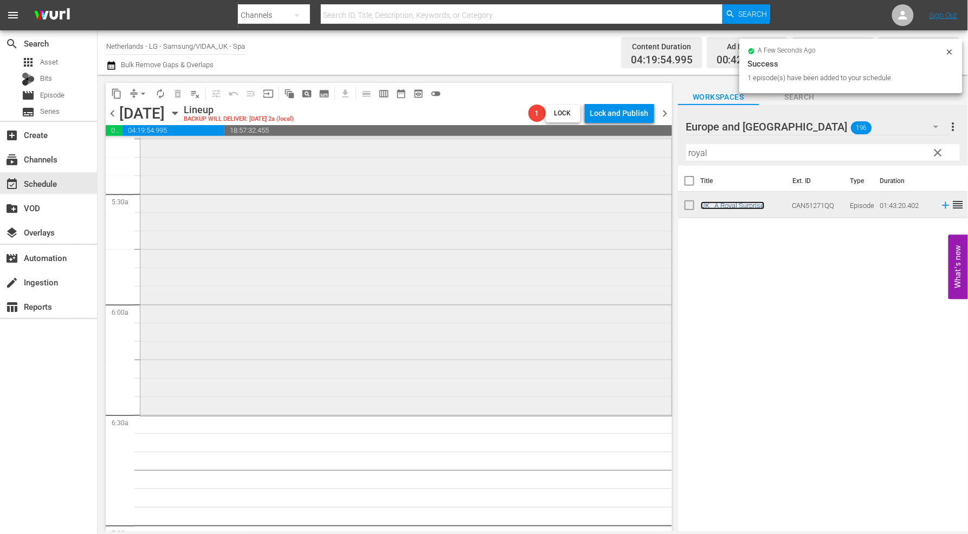
scroll to position [1204, 0]
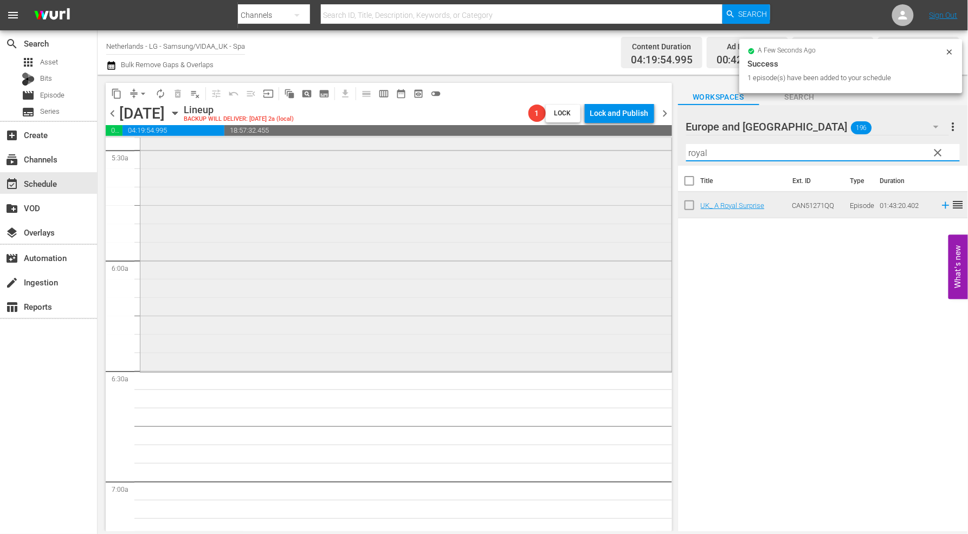
drag, startPoint x: 746, startPoint y: 157, endPoint x: 578, endPoint y: 160, distance: 168.6
click at [578, 159] on div "content_copy compress arrow_drop_down autorenew_outlined delete_forever_outline…" at bounding box center [533, 303] width 870 height 457
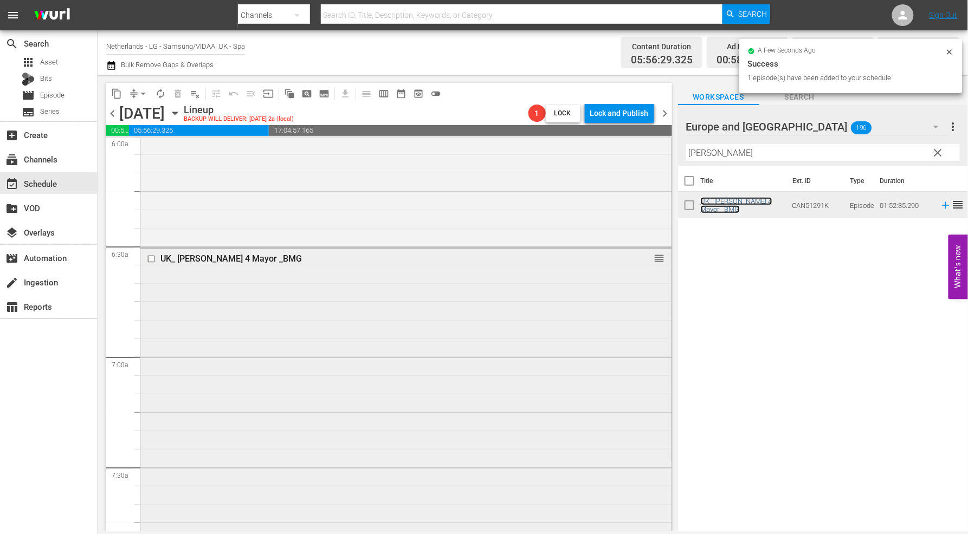
scroll to position [1565, 0]
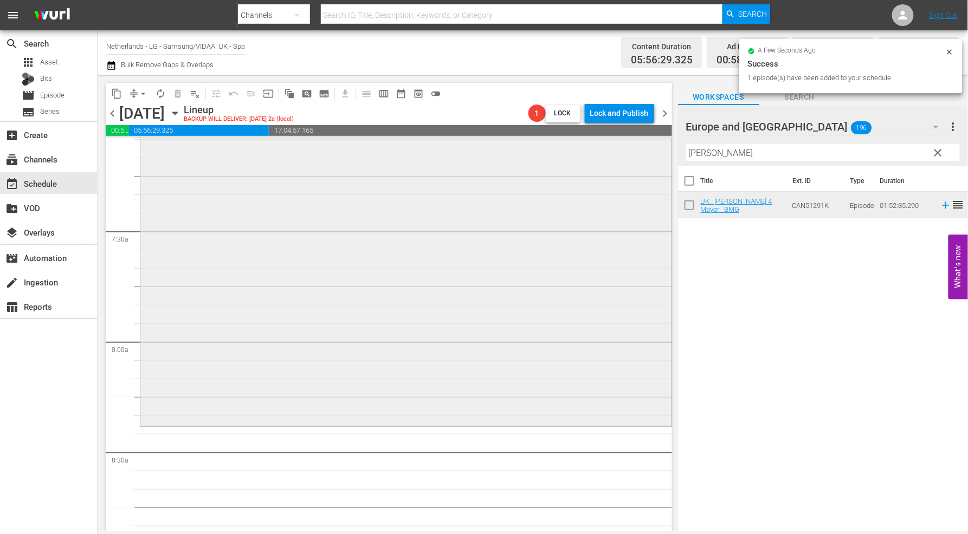
drag, startPoint x: 678, startPoint y: 152, endPoint x: 600, endPoint y: 150, distance: 78.6
click at [600, 150] on div "content_copy compress arrow_drop_down autorenew_outlined delete_forever_outline…" at bounding box center [533, 303] width 870 height 457
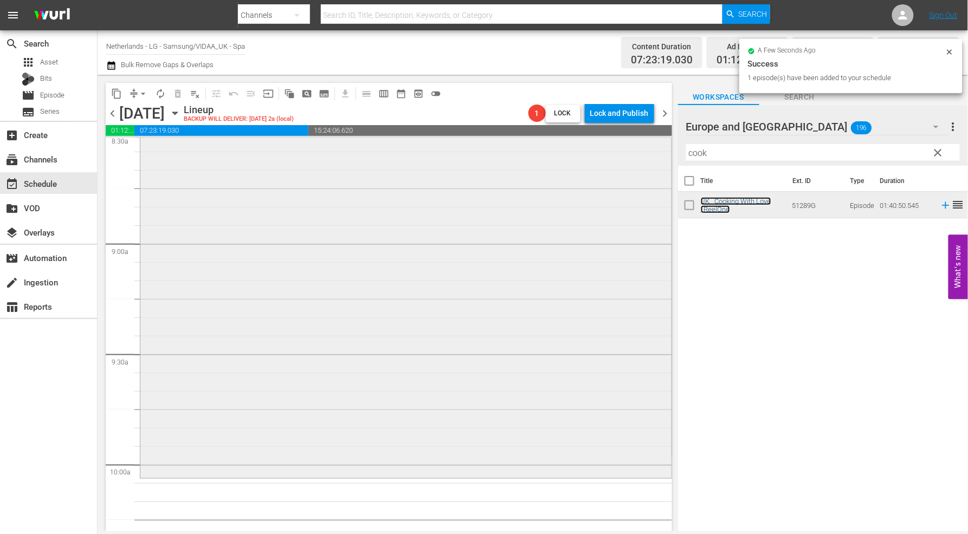
scroll to position [2047, 0]
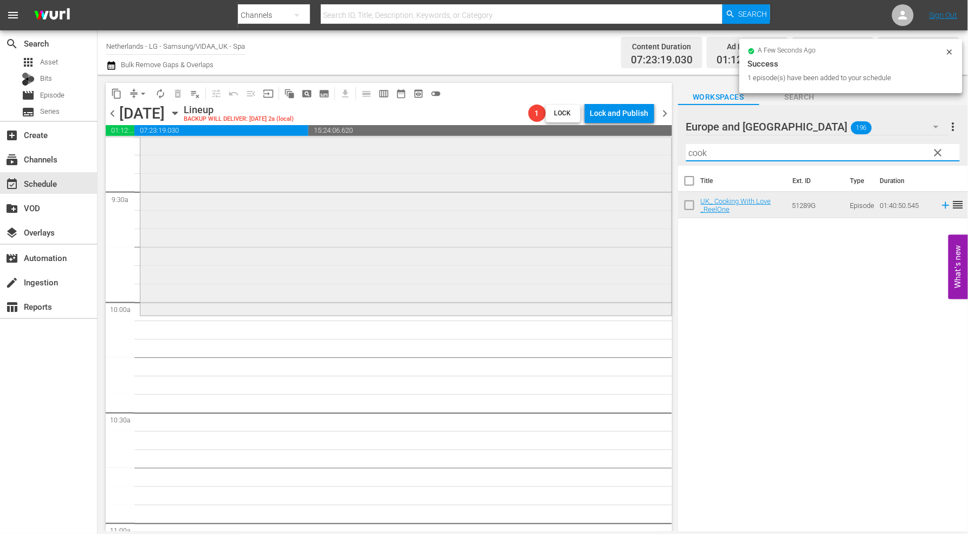
drag, startPoint x: 714, startPoint y: 150, endPoint x: 593, endPoint y: 154, distance: 120.9
click at [597, 156] on div "content_copy compress arrow_drop_down autorenew_outlined delete_forever_outline…" at bounding box center [533, 303] width 870 height 457
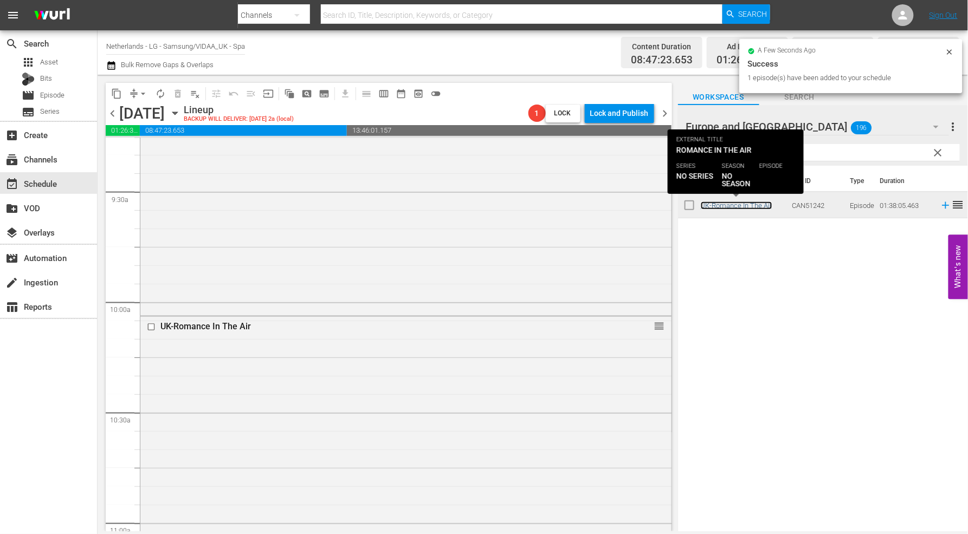
scroll to position [2348, 0]
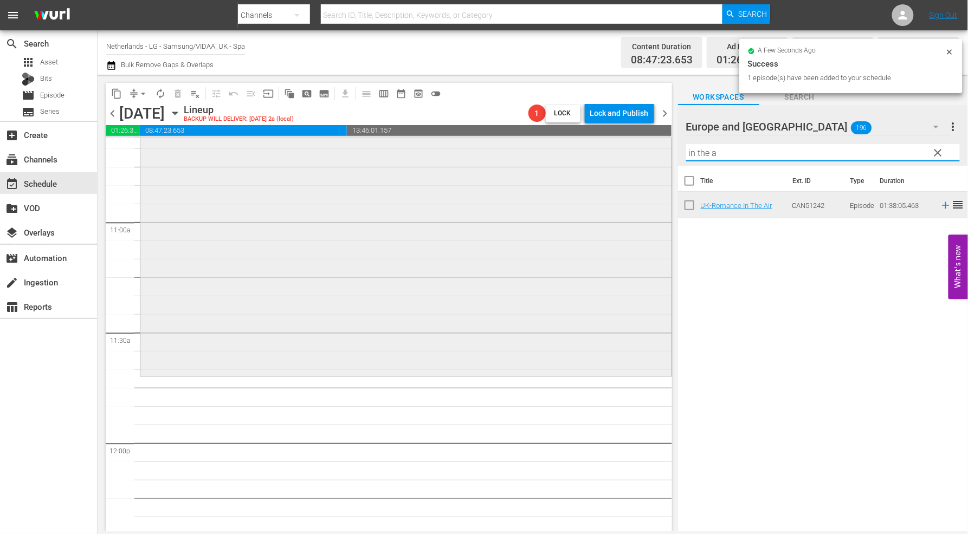
drag, startPoint x: 716, startPoint y: 152, endPoint x: 461, endPoint y: 138, distance: 255.6
click at [462, 139] on div "content_copy compress arrow_drop_down autorenew_outlined delete_forever_outline…" at bounding box center [533, 303] width 870 height 457
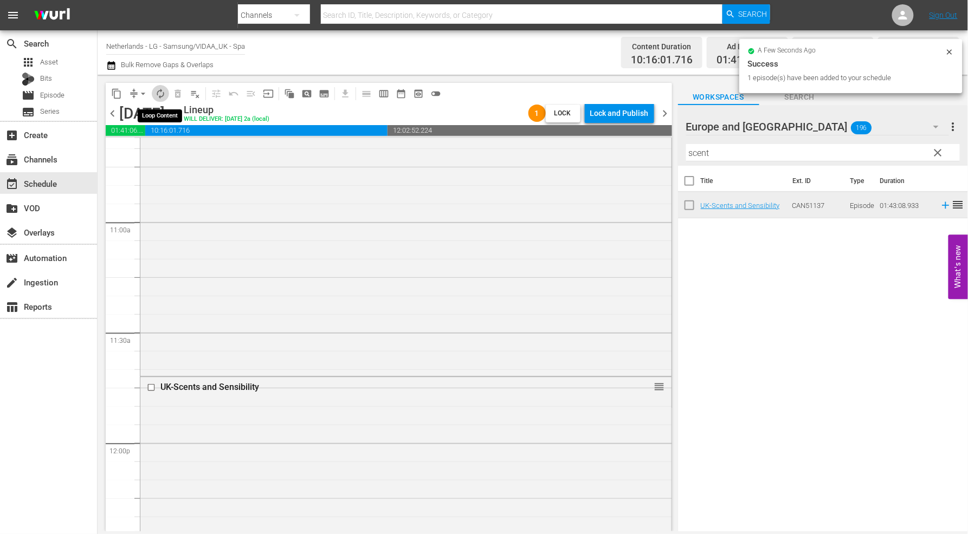
click at [163, 94] on span "autorenew_outlined" at bounding box center [160, 93] width 11 height 11
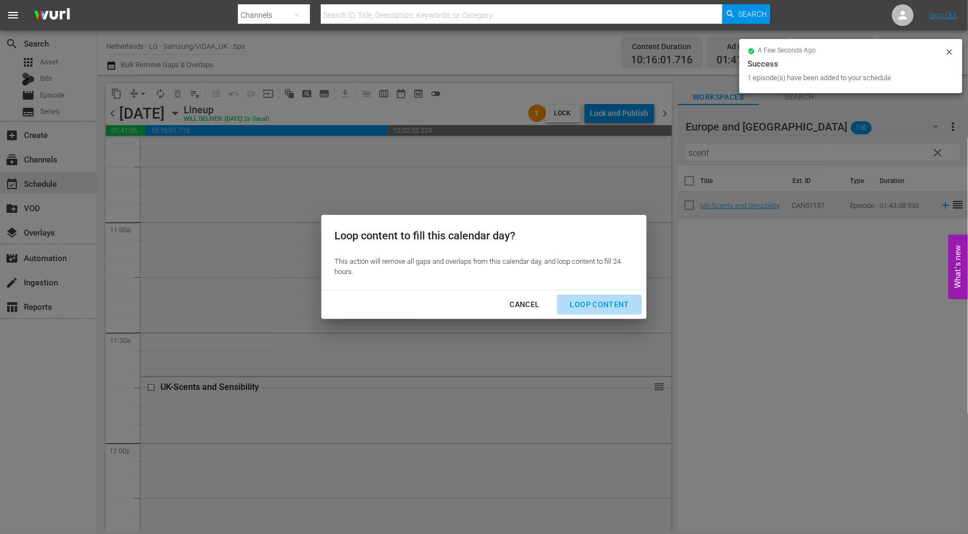
drag, startPoint x: 592, startPoint y: 305, endPoint x: 629, endPoint y: 320, distance: 39.6
click at [593, 305] on div "Loop Content" at bounding box center [599, 305] width 76 height 14
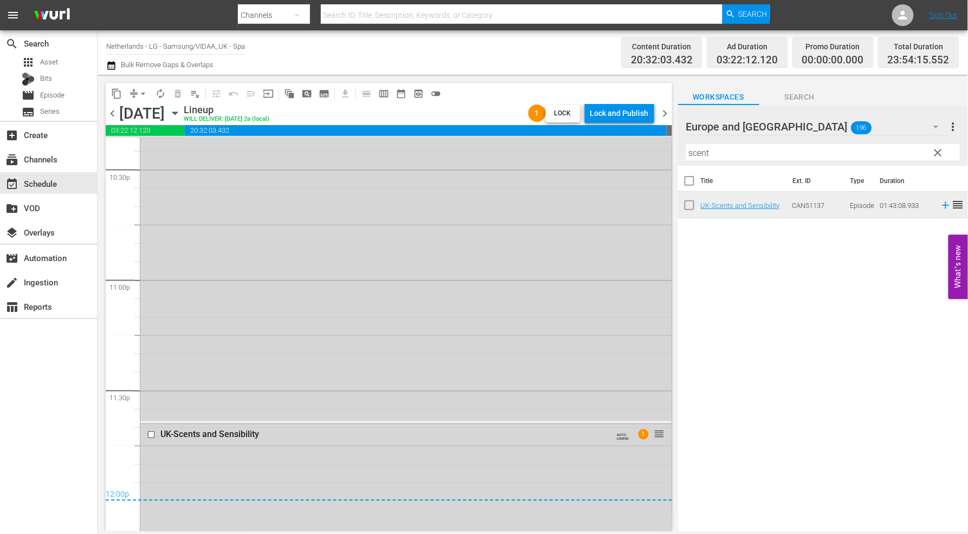
scroll to position [5118, 0]
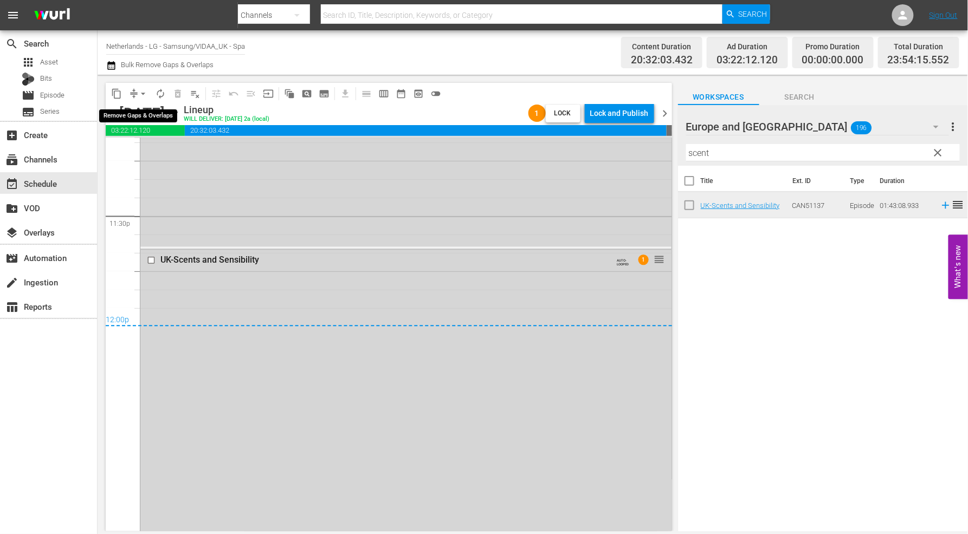
drag, startPoint x: 142, startPoint y: 94, endPoint x: 145, endPoint y: 100, distance: 7.0
click at [142, 94] on span "arrow_drop_down" at bounding box center [143, 93] width 11 height 11
click at [155, 145] on li "Align to End of Previous Day" at bounding box center [144, 151] width 114 height 18
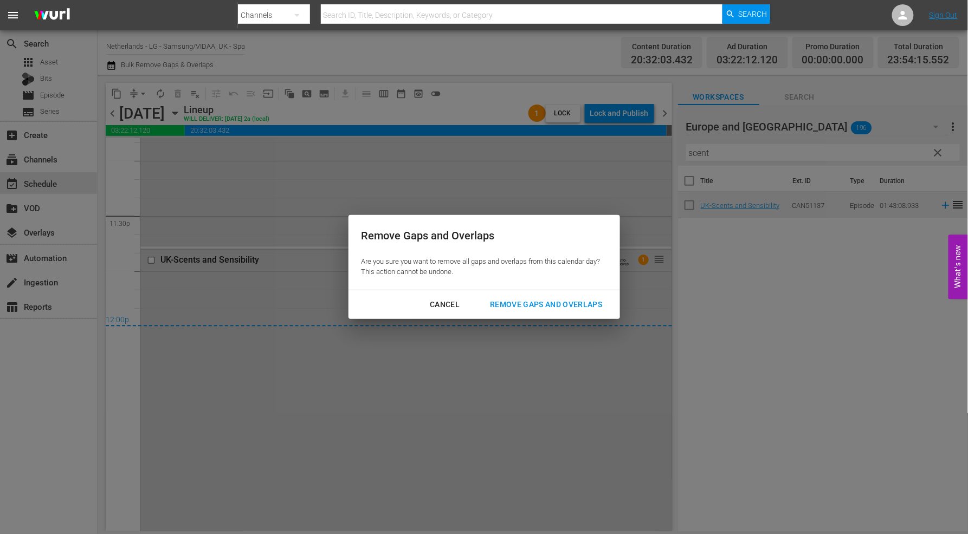
click at [550, 305] on div "Remove Gaps and Overlaps" at bounding box center [546, 305] width 130 height 14
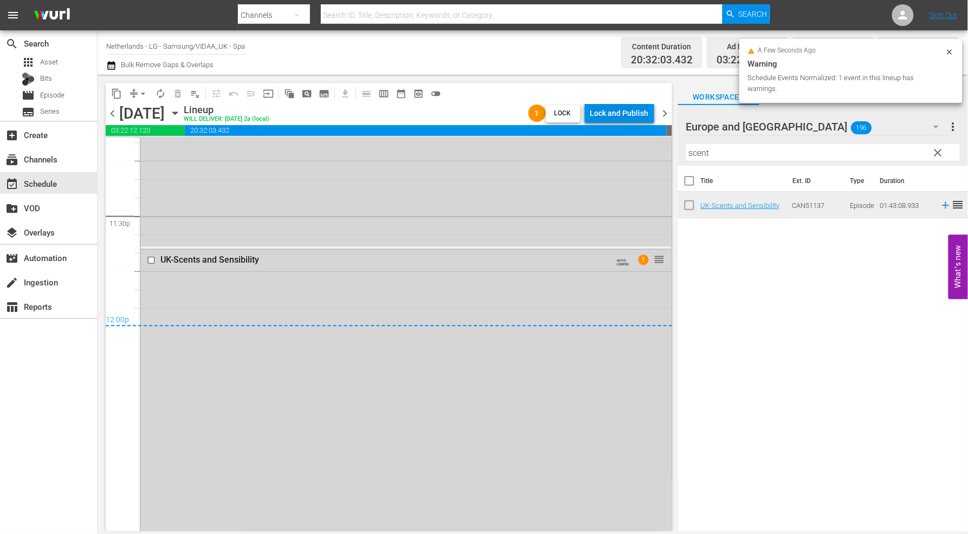
click at [607, 111] on div "Lock and Publish" at bounding box center [619, 114] width 59 height 20
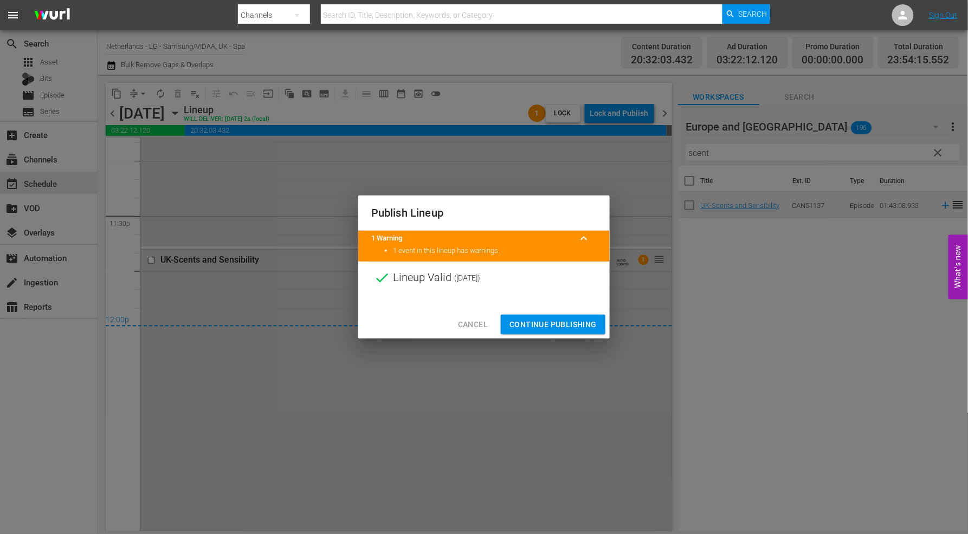
click at [559, 324] on span "Continue Publishing" at bounding box center [552, 325] width 87 height 14
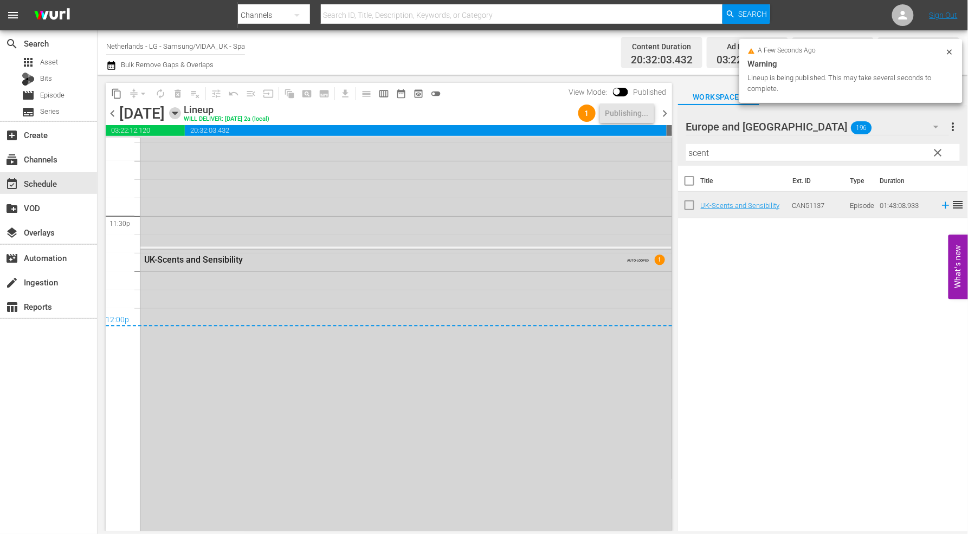
click at [181, 109] on icon "button" at bounding box center [175, 113] width 12 height 12
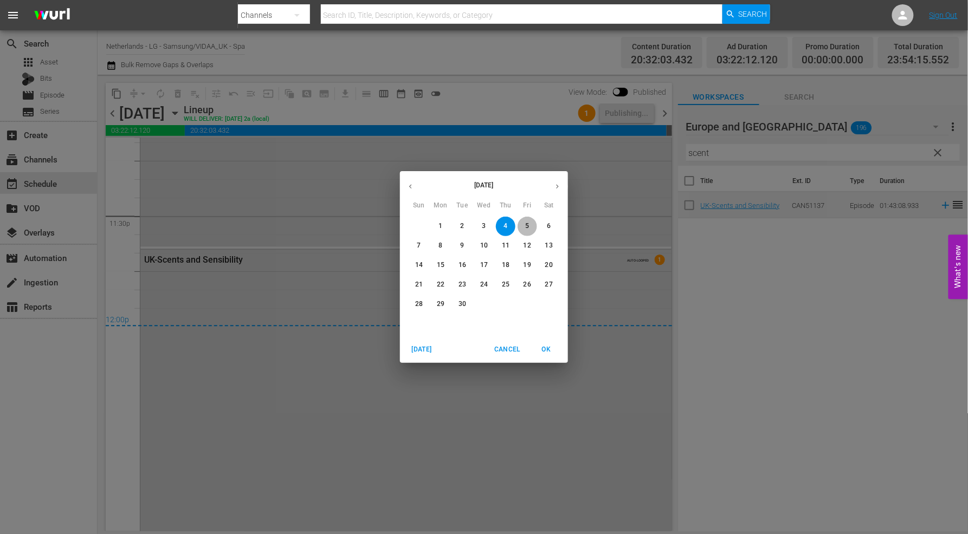
click at [527, 223] on p "5" at bounding box center [527, 226] width 4 height 9
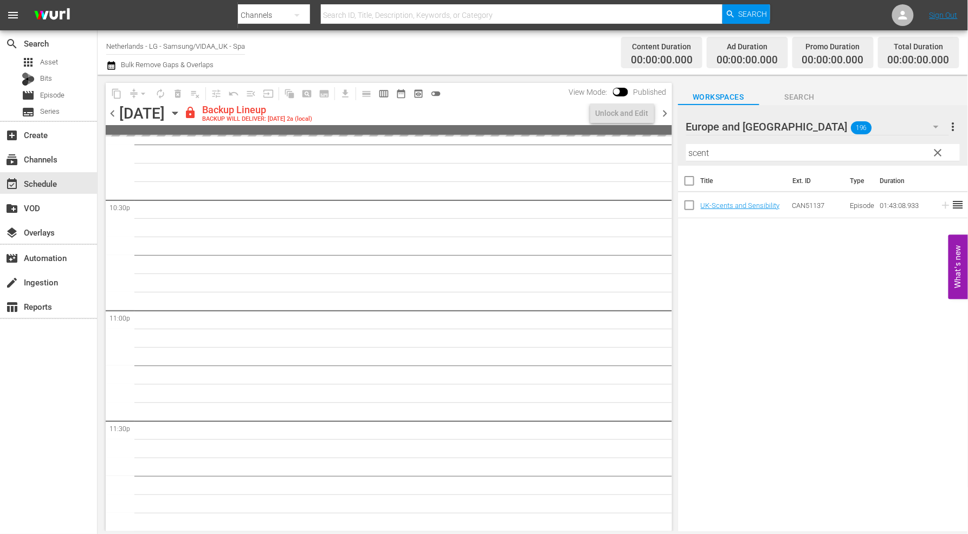
scroll to position [4913, 0]
click at [612, 115] on div "Unlock and Edit" at bounding box center [622, 114] width 53 height 20
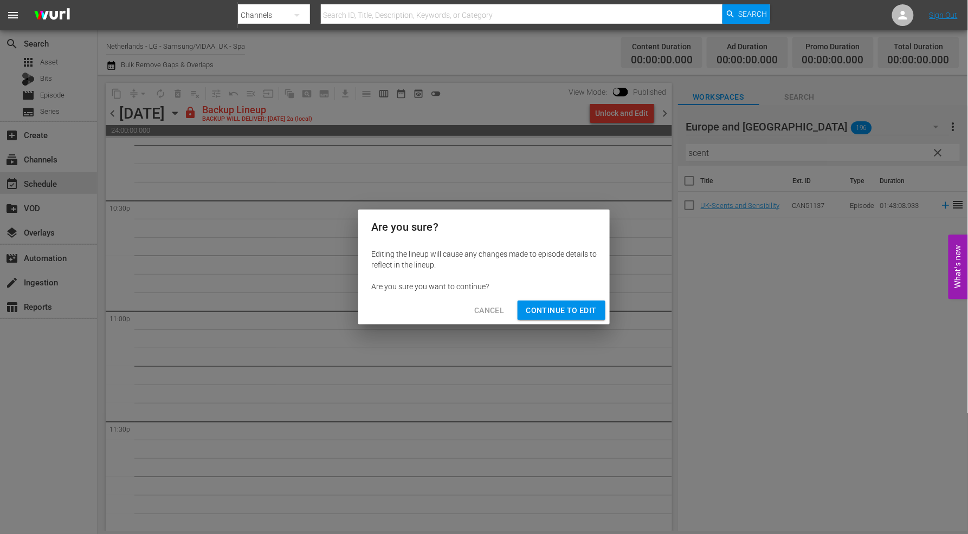
drag, startPoint x: 554, startPoint y: 311, endPoint x: 599, endPoint y: 358, distance: 65.6
click at [555, 312] on span "Continue to Edit" at bounding box center [561, 311] width 70 height 14
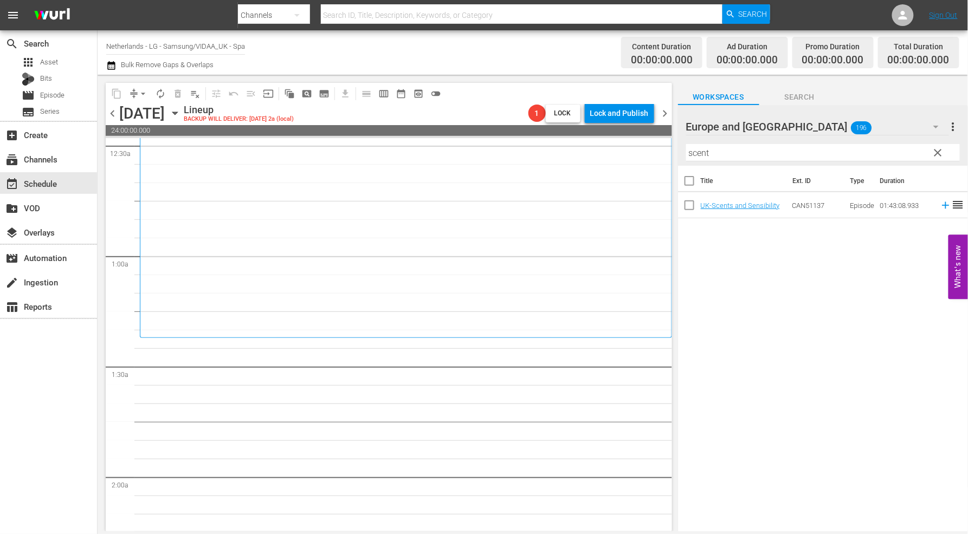
scroll to position [0, 0]
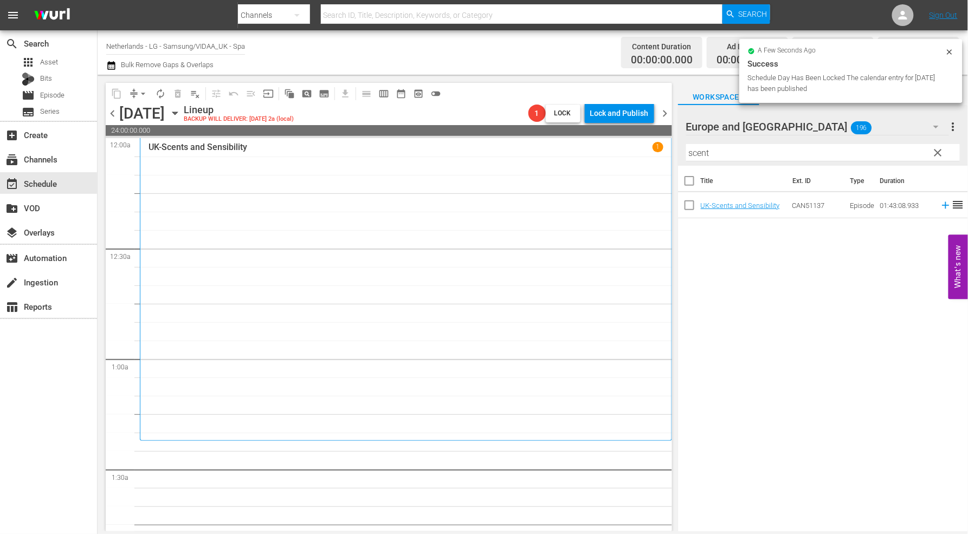
drag, startPoint x: 731, startPoint y: 149, endPoint x: 580, endPoint y: 150, distance: 150.7
click at [580, 150] on div "content_copy compress arrow_drop_down autorenew_outlined delete_forever_outline…" at bounding box center [533, 303] width 870 height 457
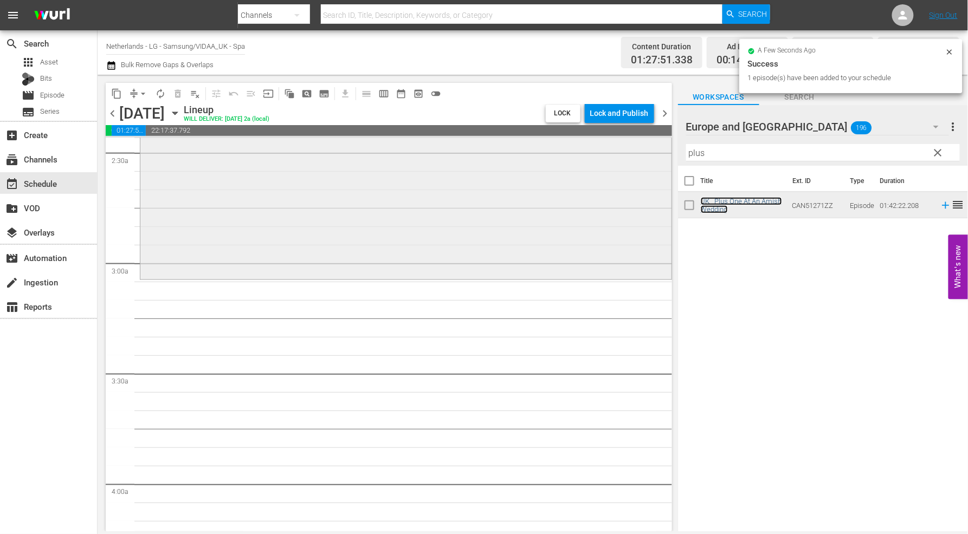
scroll to position [542, 0]
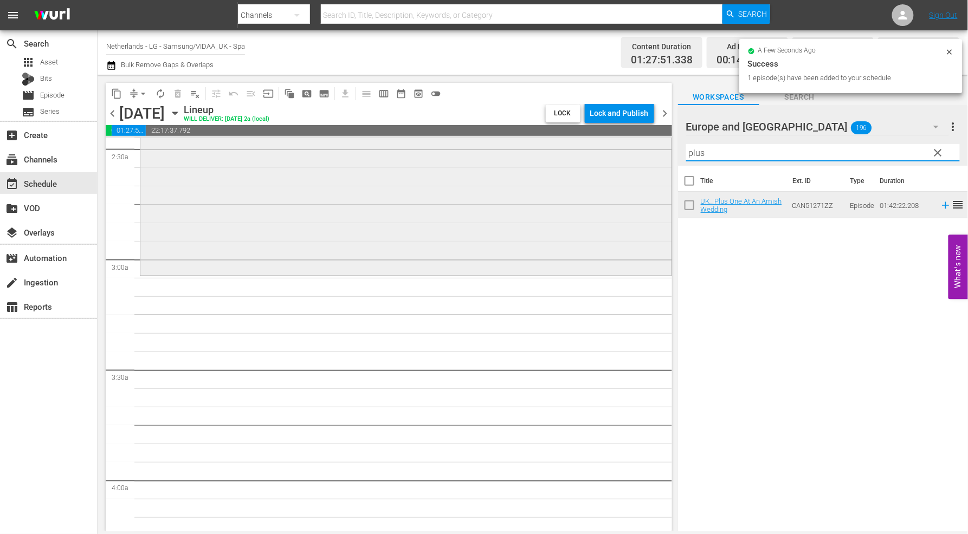
drag, startPoint x: 708, startPoint y: 153, endPoint x: 613, endPoint y: 152, distance: 94.8
click at [613, 152] on div "content_copy compress arrow_drop_down autorenew_outlined delete_forever_outline…" at bounding box center [533, 303] width 870 height 457
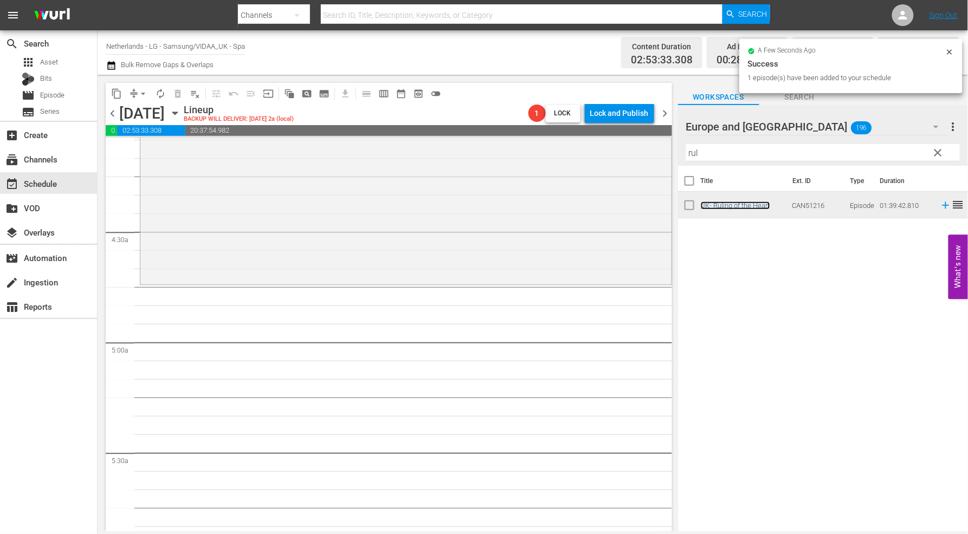
scroll to position [903, 0]
drag, startPoint x: 721, startPoint y: 151, endPoint x: 628, endPoint y: 154, distance: 93.3
click at [628, 154] on div "content_copy compress arrow_drop_down autorenew_outlined delete_forever_outline…" at bounding box center [533, 303] width 870 height 457
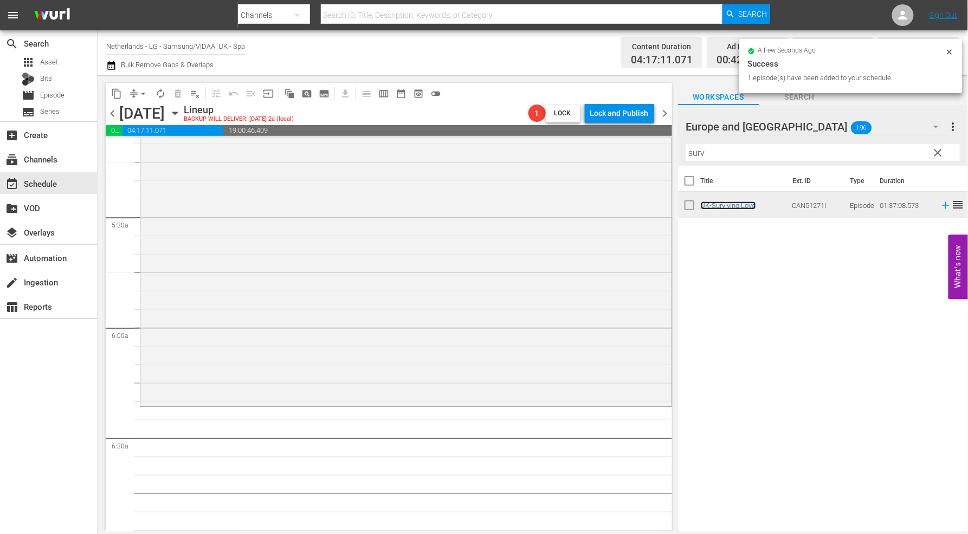
scroll to position [1144, 0]
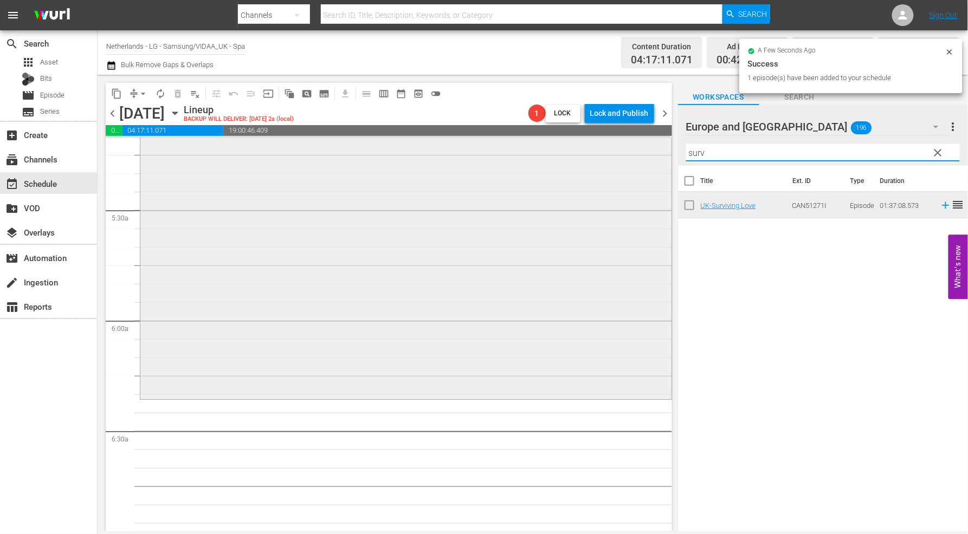
drag, startPoint x: 723, startPoint y: 149, endPoint x: 606, endPoint y: 153, distance: 117.1
click at [606, 153] on div "content_copy compress arrow_drop_down autorenew_outlined delete_forever_outline…" at bounding box center [533, 303] width 870 height 457
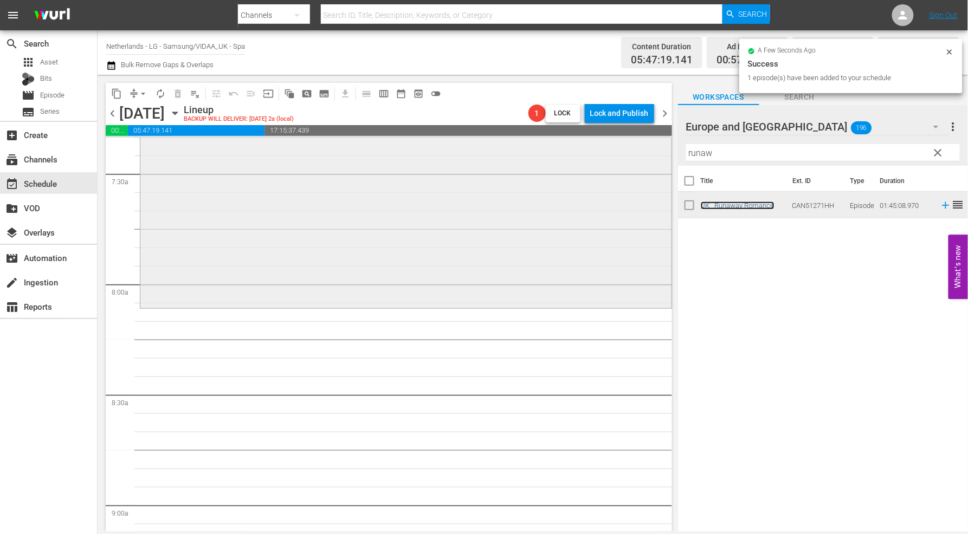
scroll to position [1626, 0]
drag, startPoint x: 729, startPoint y: 151, endPoint x: 604, endPoint y: 152, distance: 125.2
click at [605, 151] on div "content_copy compress arrow_drop_down autorenew_outlined delete_forever_outline…" at bounding box center [533, 303] width 870 height 457
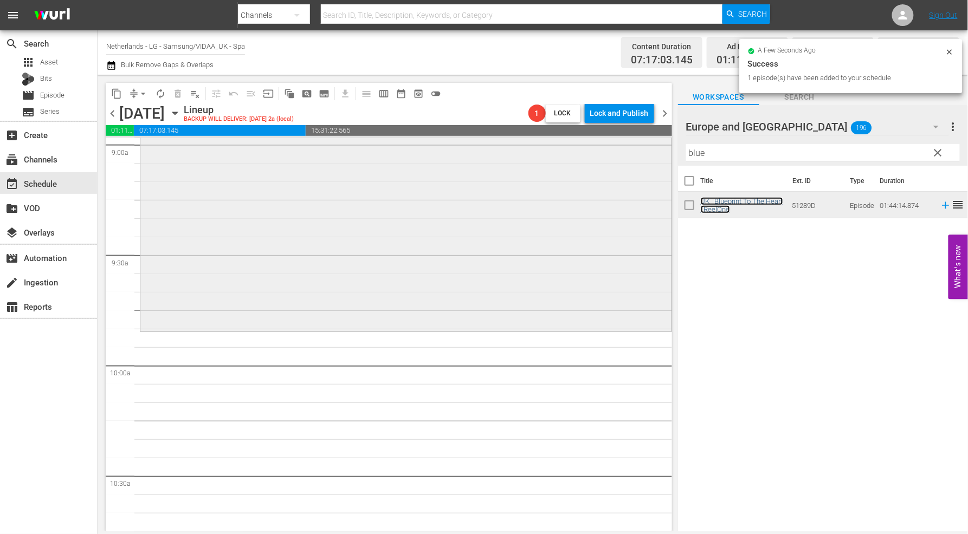
scroll to position [1987, 0]
drag, startPoint x: 705, startPoint y: 153, endPoint x: 638, endPoint y: 150, distance: 66.7
click at [638, 150] on div "content_copy compress arrow_drop_down autorenew_outlined delete_forever_outline…" at bounding box center [533, 303] width 870 height 457
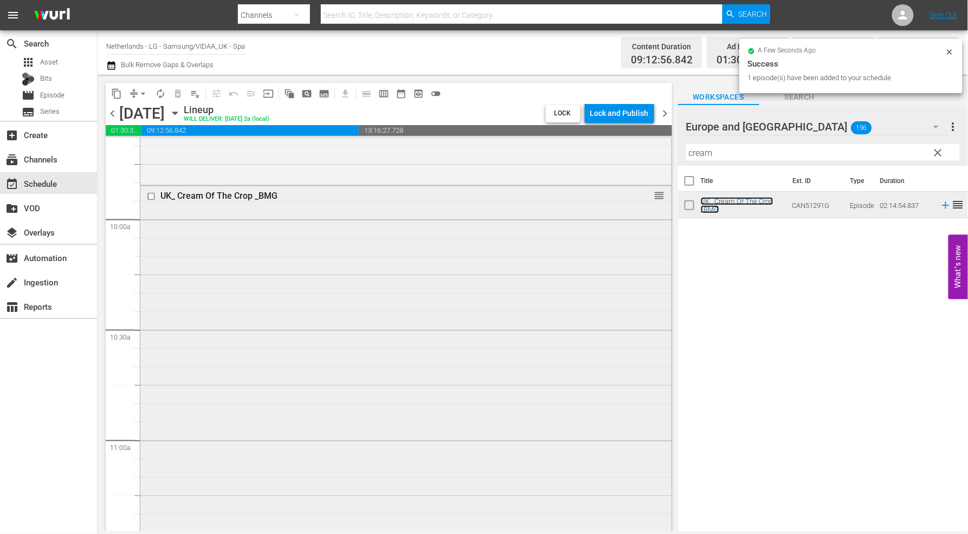
scroll to position [2348, 0]
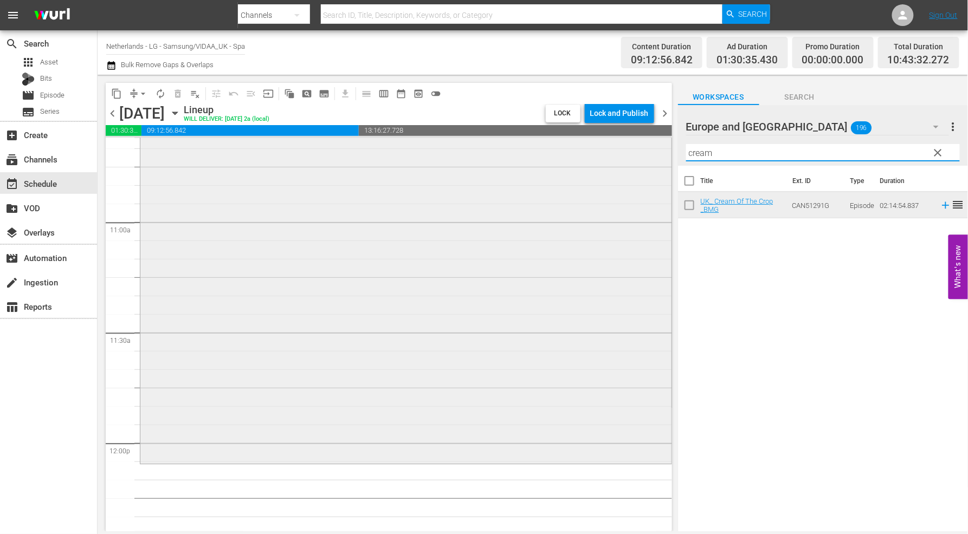
drag, startPoint x: 732, startPoint y: 154, endPoint x: 573, endPoint y: 147, distance: 158.4
click at [578, 146] on div "content_copy compress arrow_drop_down autorenew_outlined delete_forever_outline…" at bounding box center [533, 303] width 870 height 457
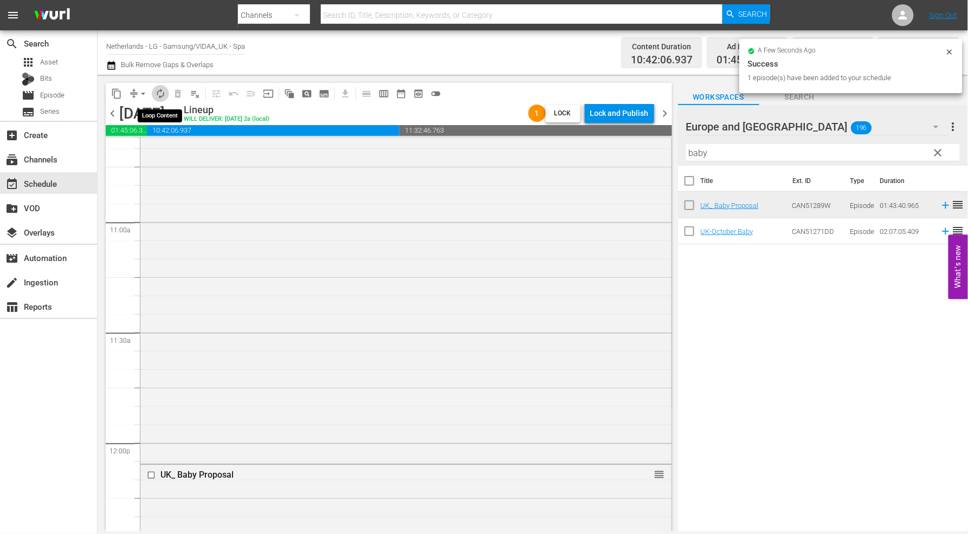
click at [159, 93] on span "autorenew_outlined" at bounding box center [160, 93] width 11 height 11
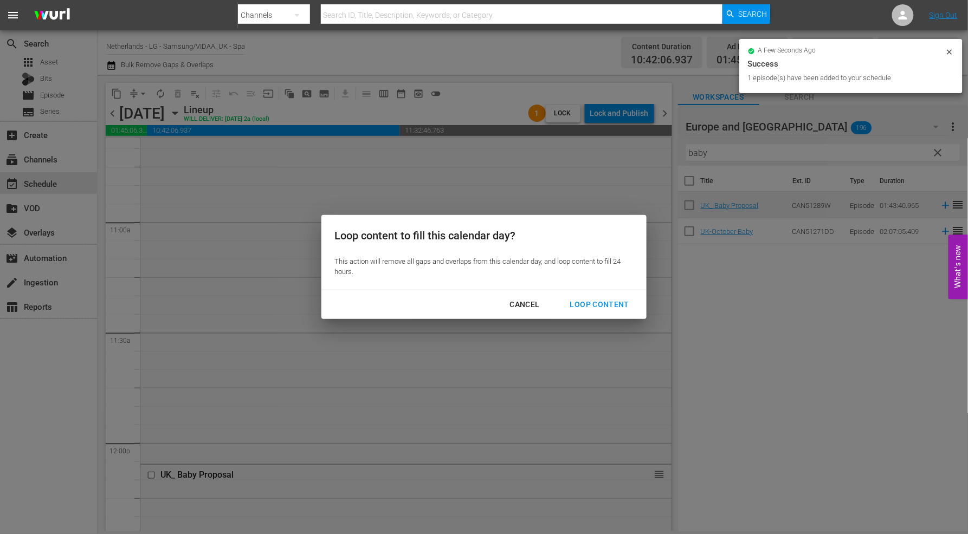
click at [592, 302] on div "Loop Content" at bounding box center [599, 305] width 76 height 14
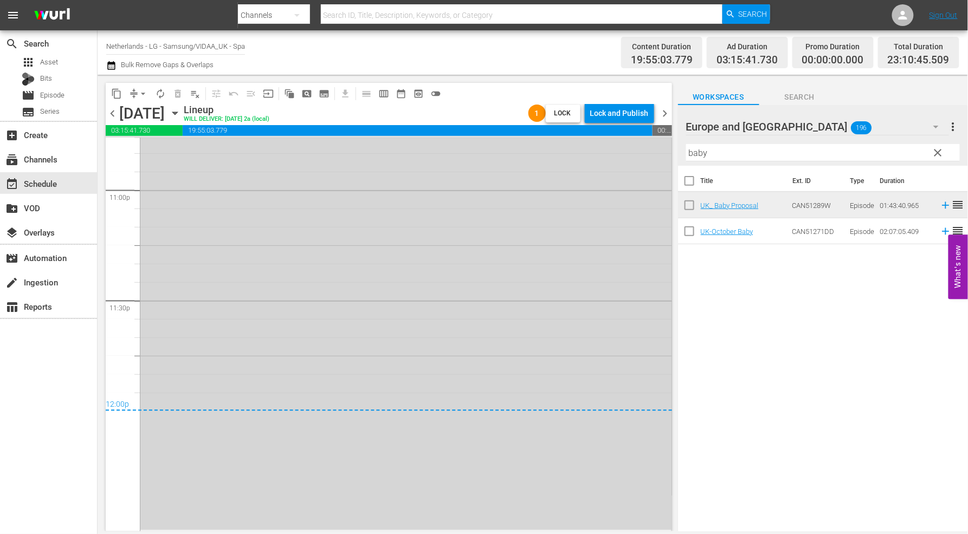
scroll to position [5034, 0]
click at [148, 93] on span "arrow_drop_down" at bounding box center [143, 93] width 11 height 11
click at [150, 148] on li "Align to End of Previous Day" at bounding box center [144, 151] width 114 height 18
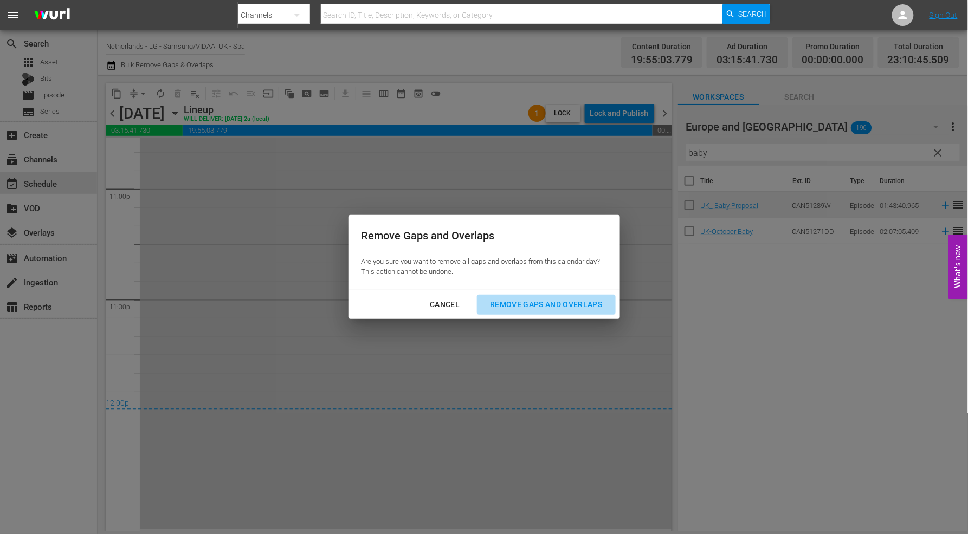
click at [545, 304] on div "Remove Gaps and Overlaps" at bounding box center [546, 305] width 130 height 14
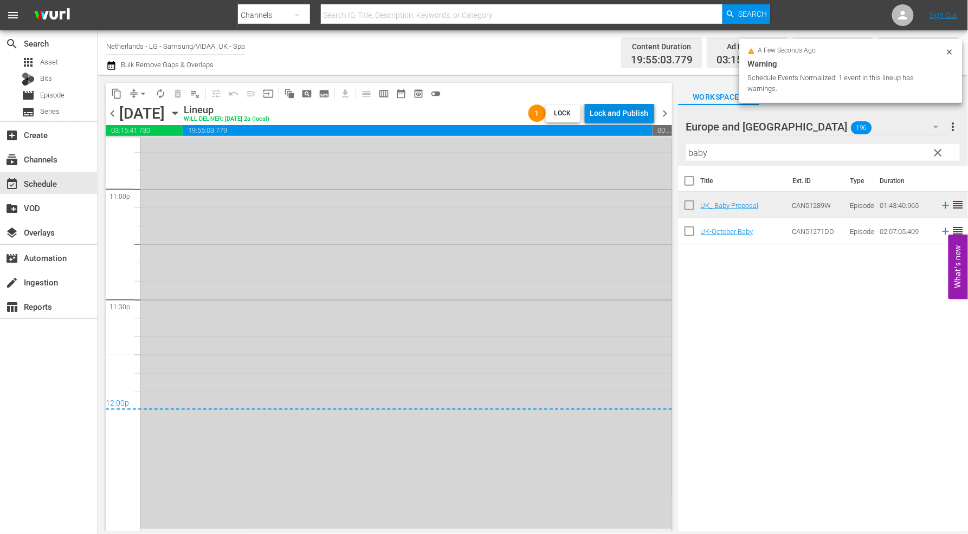
click at [611, 111] on div "Lock and Publish" at bounding box center [619, 114] width 59 height 20
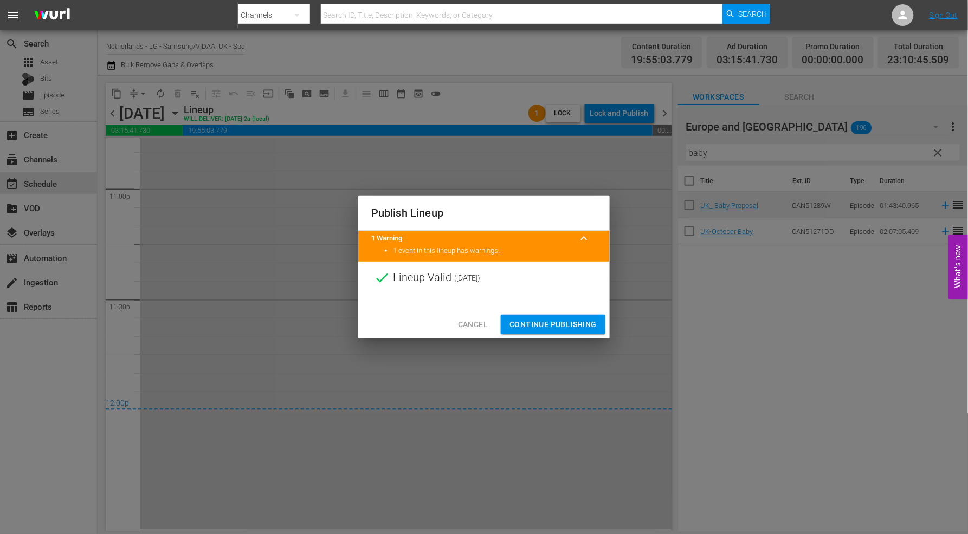
click at [554, 322] on span "Continue Publishing" at bounding box center [552, 325] width 87 height 14
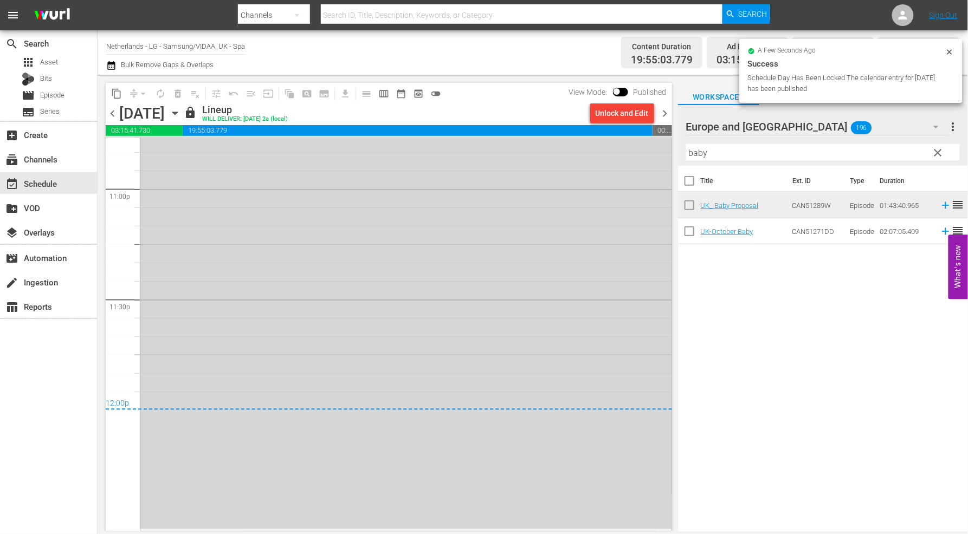
click at [181, 114] on icon "button" at bounding box center [175, 113] width 12 height 12
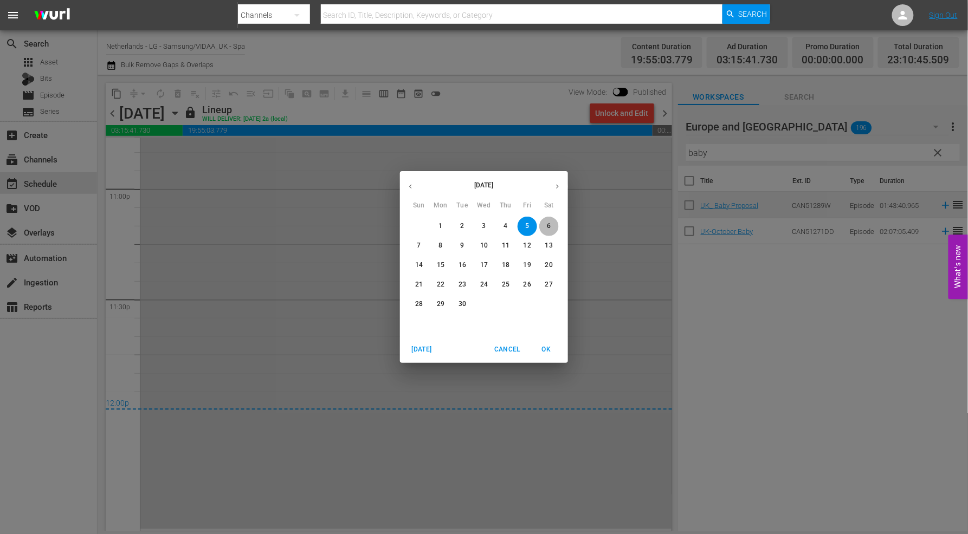
click at [550, 227] on p "6" at bounding box center [549, 226] width 4 height 9
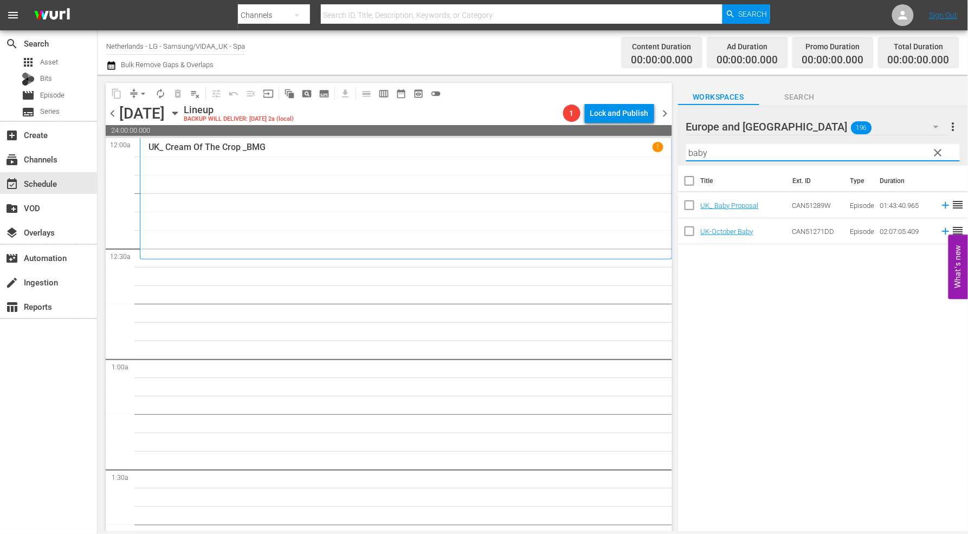
drag, startPoint x: 725, startPoint y: 149, endPoint x: 575, endPoint y: 152, distance: 150.1
click at [575, 152] on div "content_copy compress arrow_drop_down autorenew_outlined delete_forever_outline…" at bounding box center [533, 303] width 870 height 457
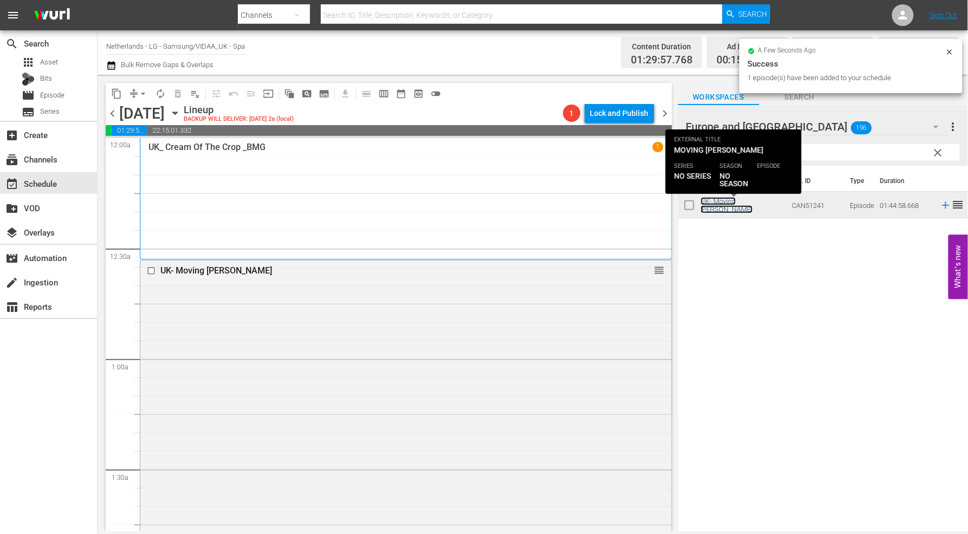
scroll to position [361, 0]
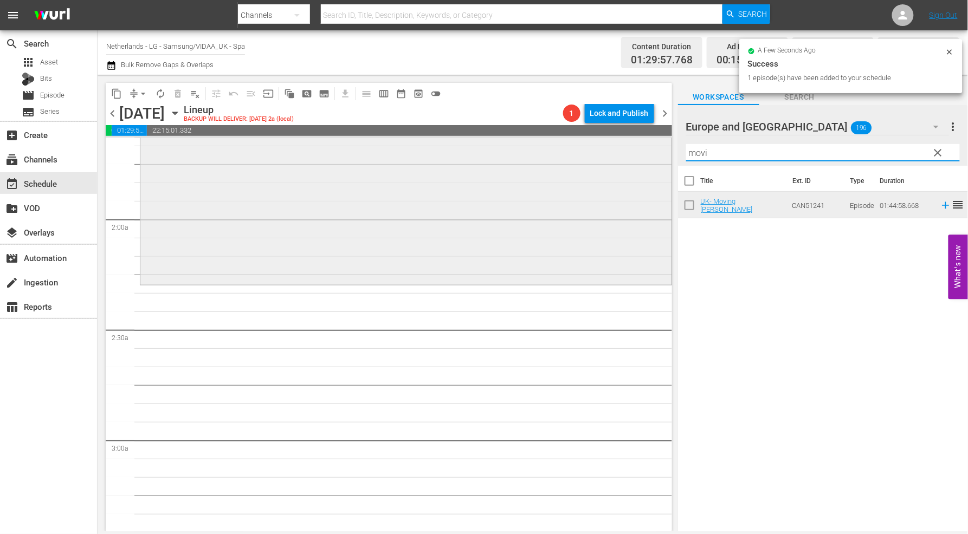
drag, startPoint x: 760, startPoint y: 158, endPoint x: 570, endPoint y: 163, distance: 190.3
click at [573, 159] on div "content_copy compress arrow_drop_down autorenew_outlined delete_forever_outline…" at bounding box center [533, 303] width 870 height 457
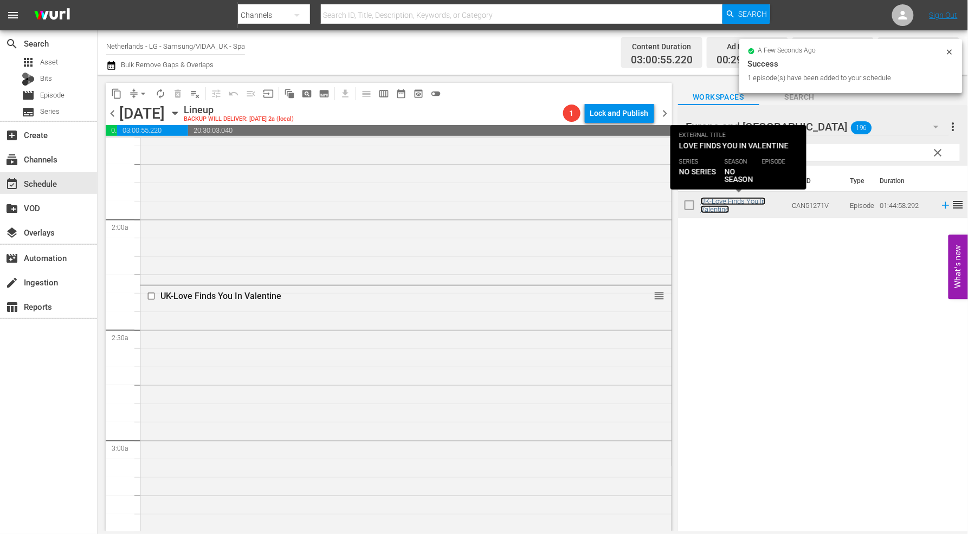
scroll to position [662, 0]
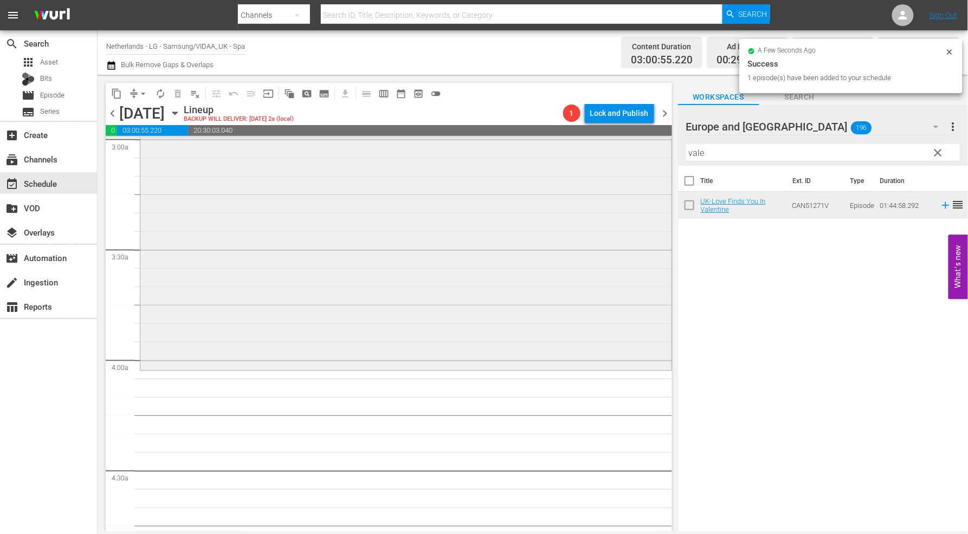
drag, startPoint x: 713, startPoint y: 154, endPoint x: 640, endPoint y: 153, distance: 73.2
click at [641, 152] on div "content_copy compress arrow_drop_down autorenew_outlined delete_forever_outline…" at bounding box center [533, 303] width 870 height 457
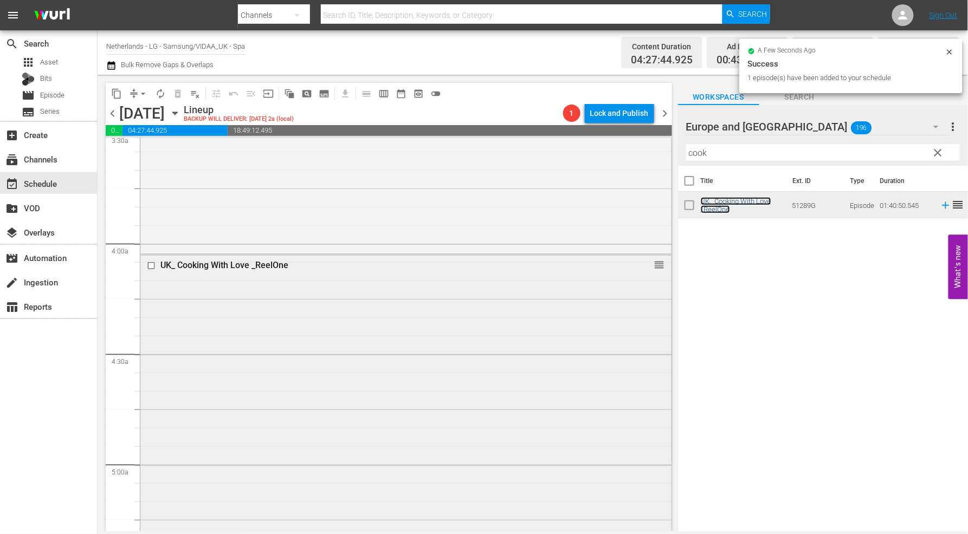
scroll to position [1023, 0]
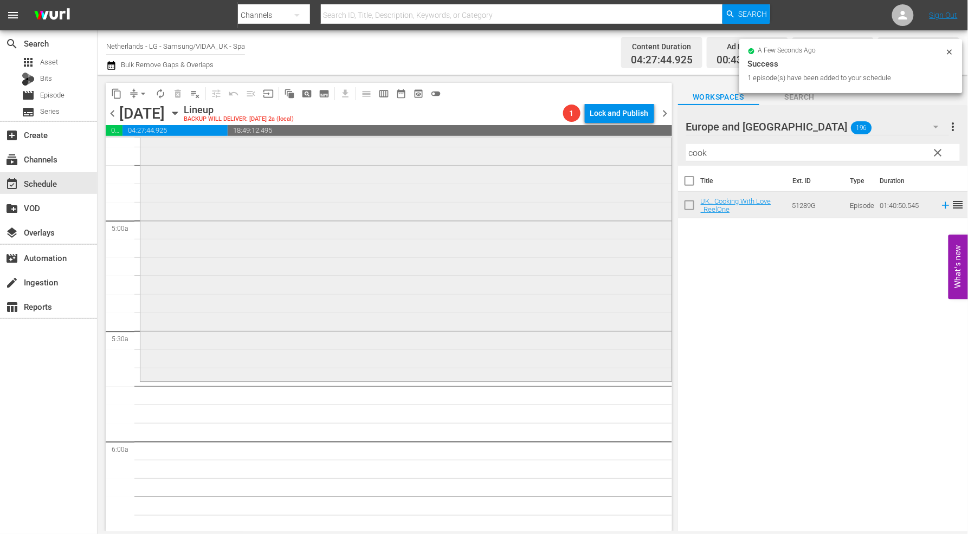
drag, startPoint x: 718, startPoint y: 154, endPoint x: 606, endPoint y: 154, distance: 111.6
click at [606, 154] on div "content_copy compress arrow_drop_down autorenew_outlined delete_forever_outline…" at bounding box center [533, 303] width 870 height 457
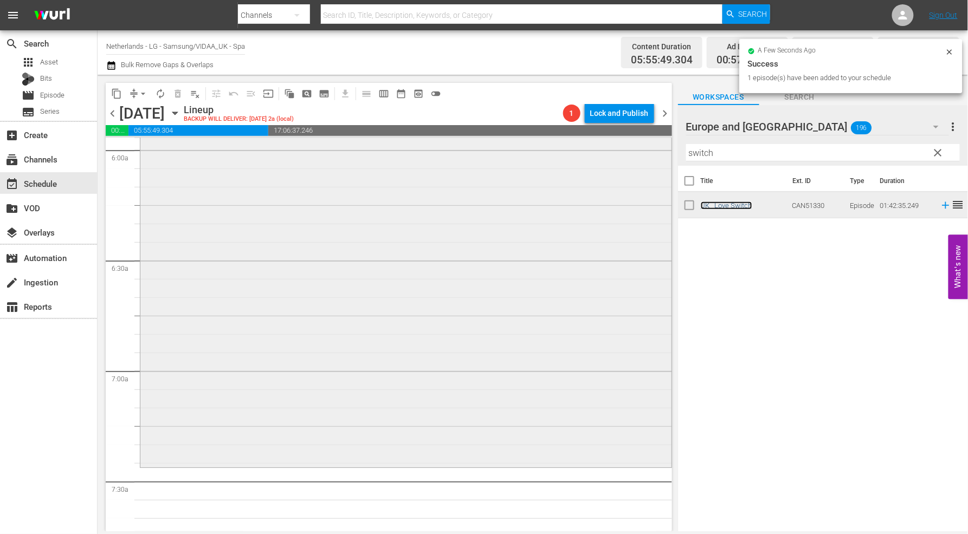
scroll to position [1385, 0]
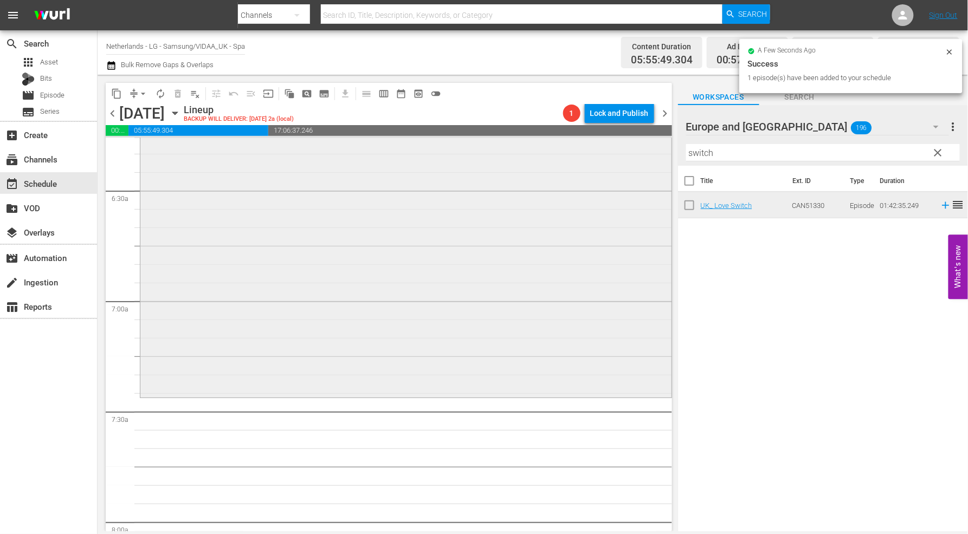
drag, startPoint x: 728, startPoint y: 152, endPoint x: 599, endPoint y: 144, distance: 129.2
click at [599, 144] on div "content_copy compress arrow_drop_down autorenew_outlined delete_forever_outline…" at bounding box center [533, 303] width 870 height 457
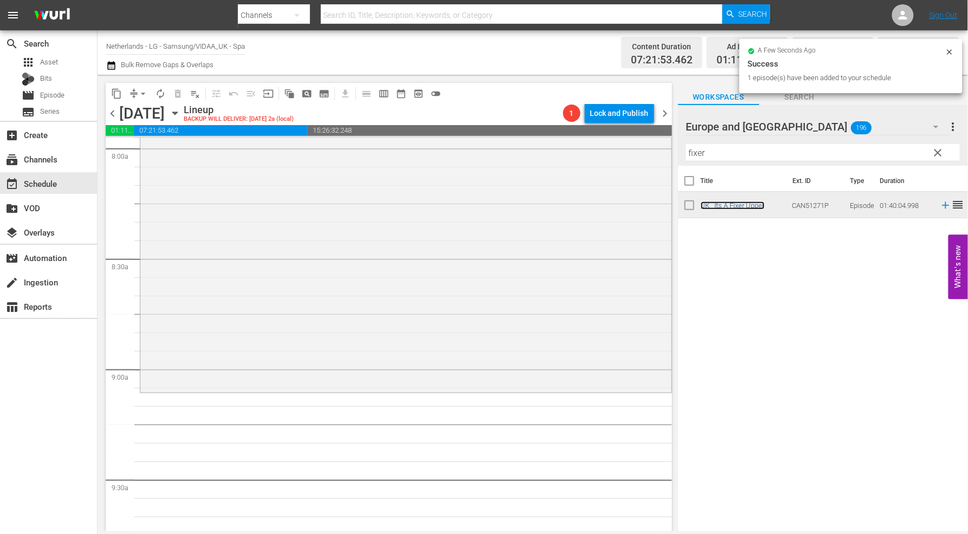
scroll to position [1866, 0]
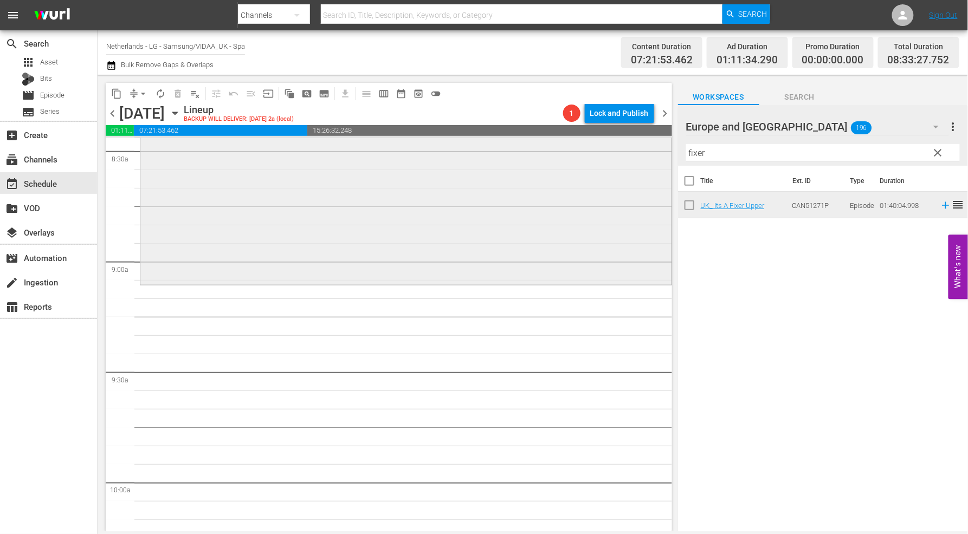
drag, startPoint x: 714, startPoint y: 154, endPoint x: 599, endPoint y: 157, distance: 114.4
click at [602, 155] on div "content_copy compress arrow_drop_down autorenew_outlined delete_forever_outline…" at bounding box center [533, 303] width 870 height 457
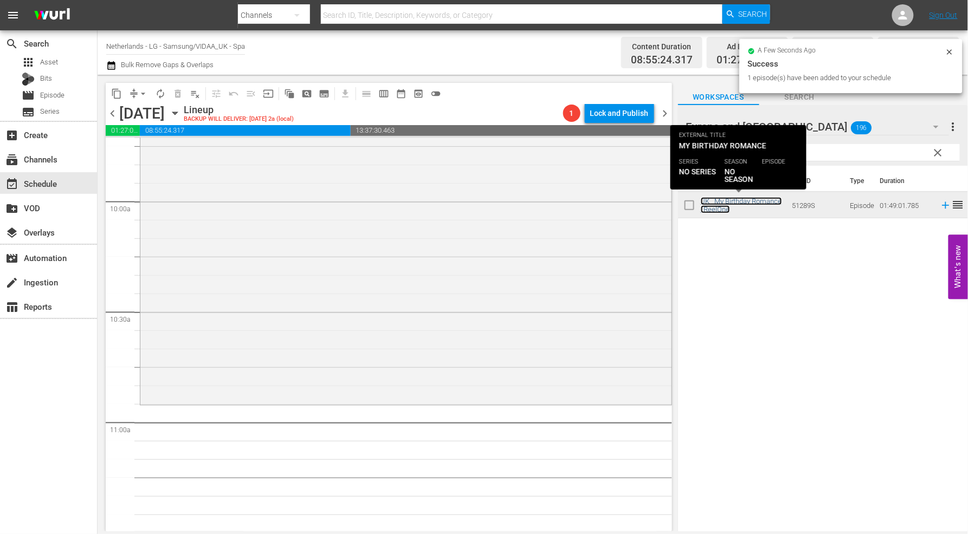
scroll to position [2168, 0]
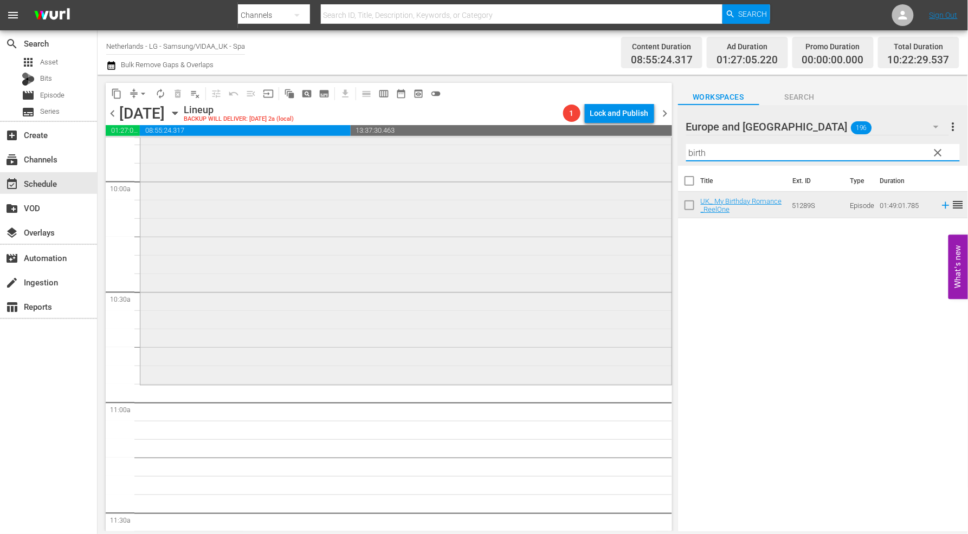
drag, startPoint x: 728, startPoint y: 154, endPoint x: 615, endPoint y: 148, distance: 113.4
click at [615, 148] on div "content_copy compress arrow_drop_down autorenew_outlined delete_forever_outline…" at bounding box center [533, 303] width 870 height 457
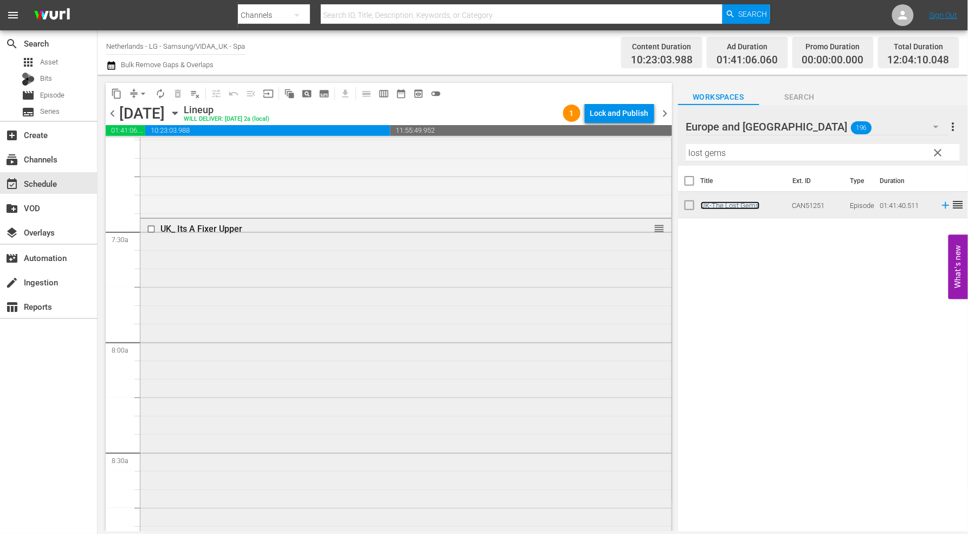
scroll to position [1565, 0]
drag, startPoint x: 651, startPoint y: 224, endPoint x: 646, endPoint y: 282, distance: 58.2
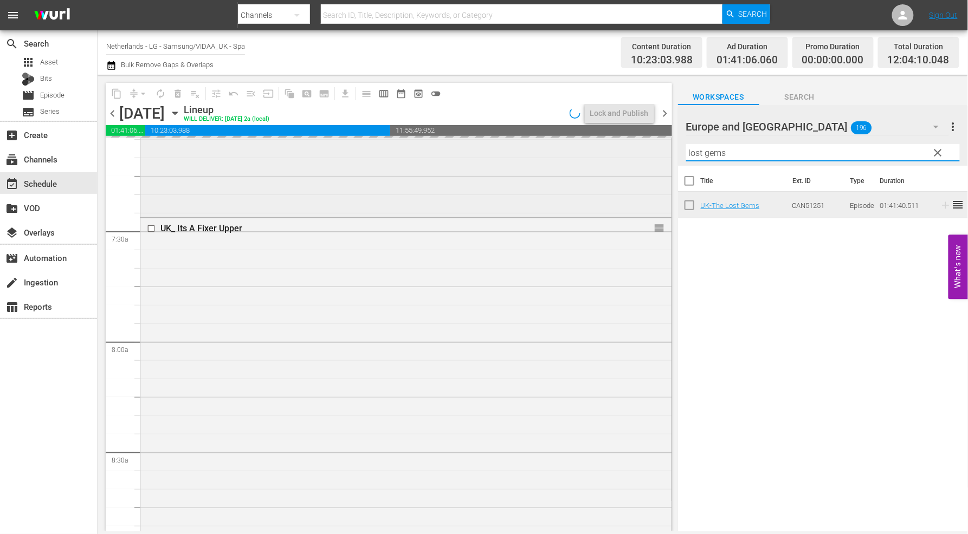
drag, startPoint x: 734, startPoint y: 153, endPoint x: 581, endPoint y: 148, distance: 152.3
click at [581, 148] on div "content_copy compress arrow_drop_down autorenew_outlined delete_forever_outline…" at bounding box center [533, 303] width 870 height 457
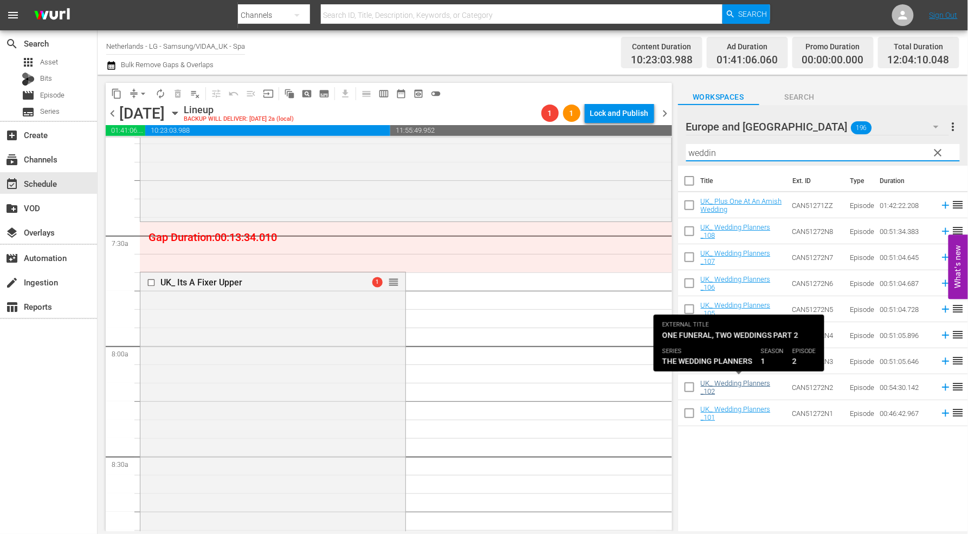
type input "weddin"
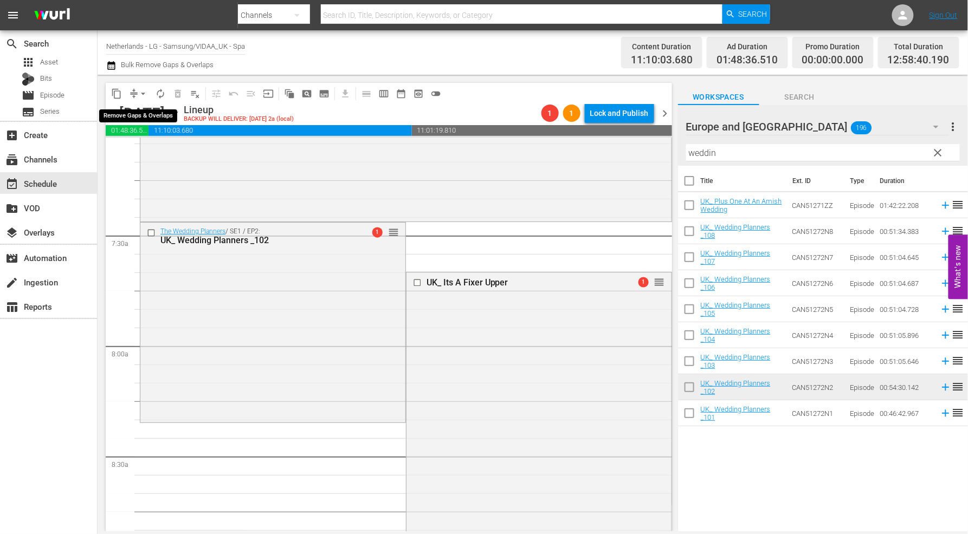
click at [141, 91] on span "arrow_drop_down" at bounding box center [143, 93] width 11 height 11
click at [159, 151] on li "Align to End of Previous Day" at bounding box center [144, 151] width 114 height 18
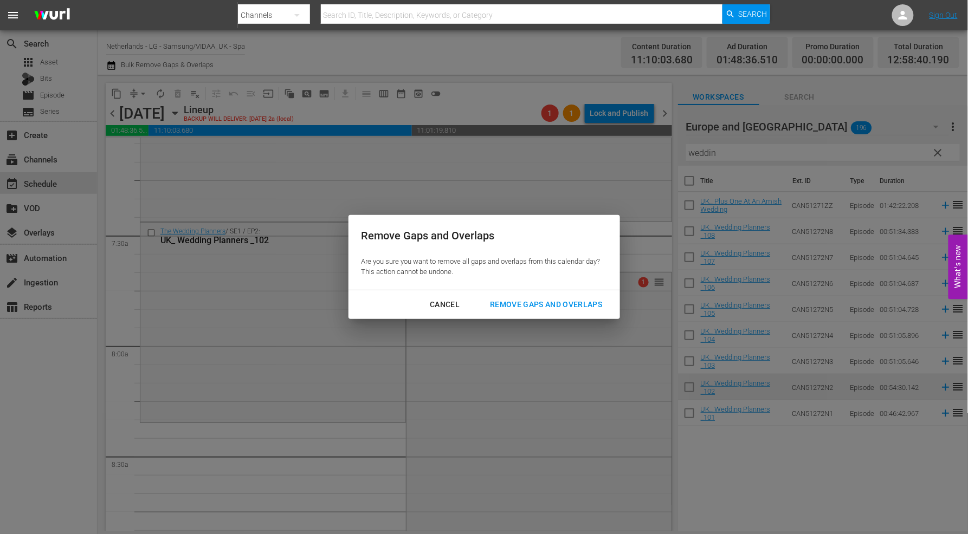
click at [576, 304] on div "Remove Gaps and Overlaps" at bounding box center [546, 305] width 130 height 14
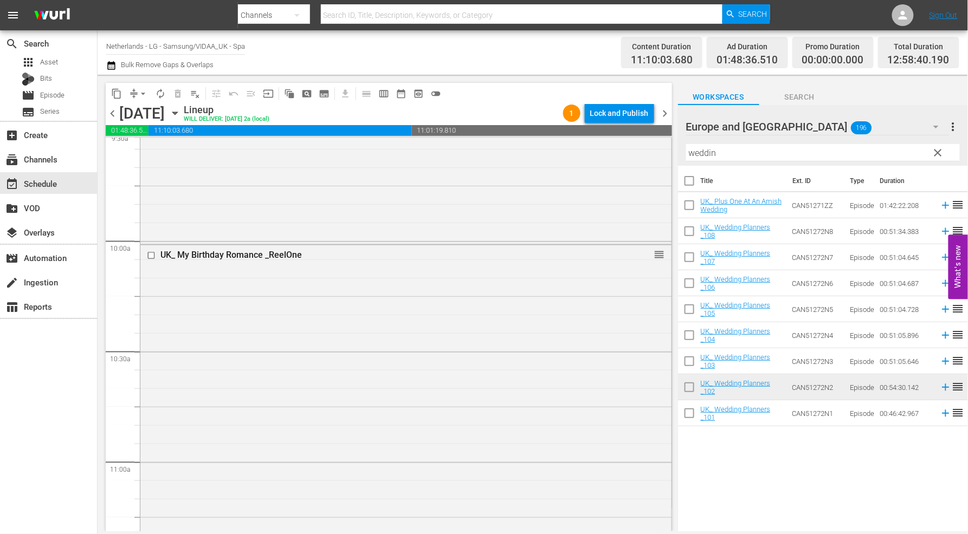
scroll to position [2103, 0]
click at [151, 261] on input "checkbox" at bounding box center [152, 260] width 11 height 9
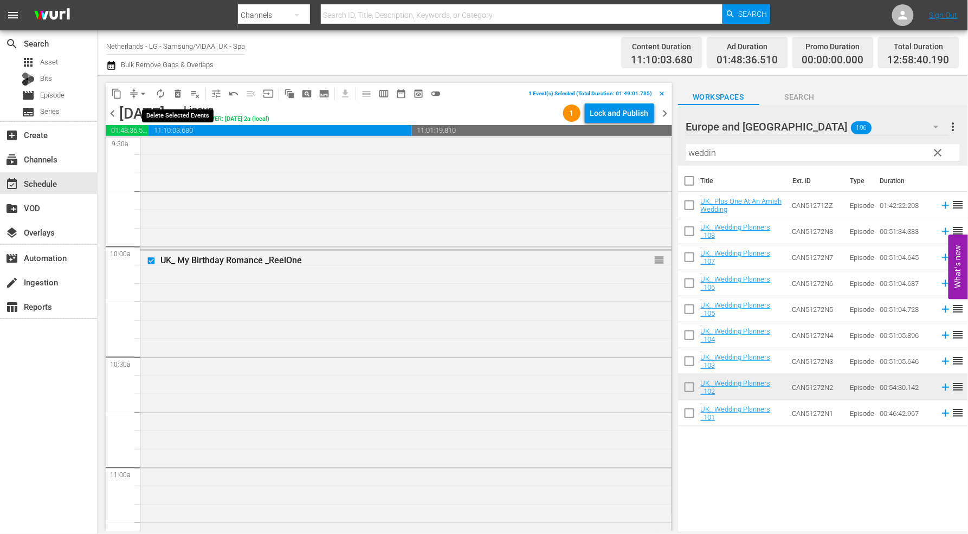
click at [176, 93] on span "delete_forever_outlined" at bounding box center [177, 93] width 11 height 11
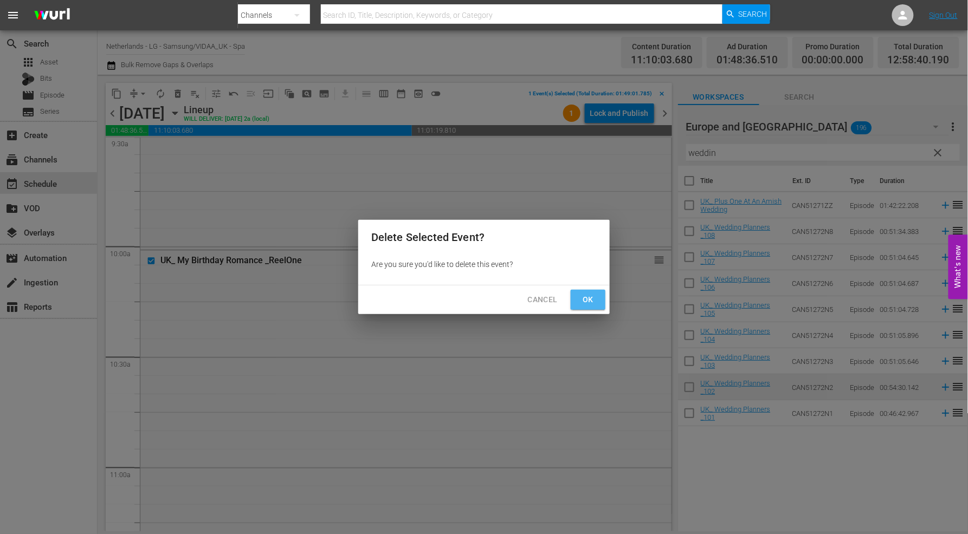
click at [585, 301] on span "Ok" at bounding box center [587, 300] width 17 height 14
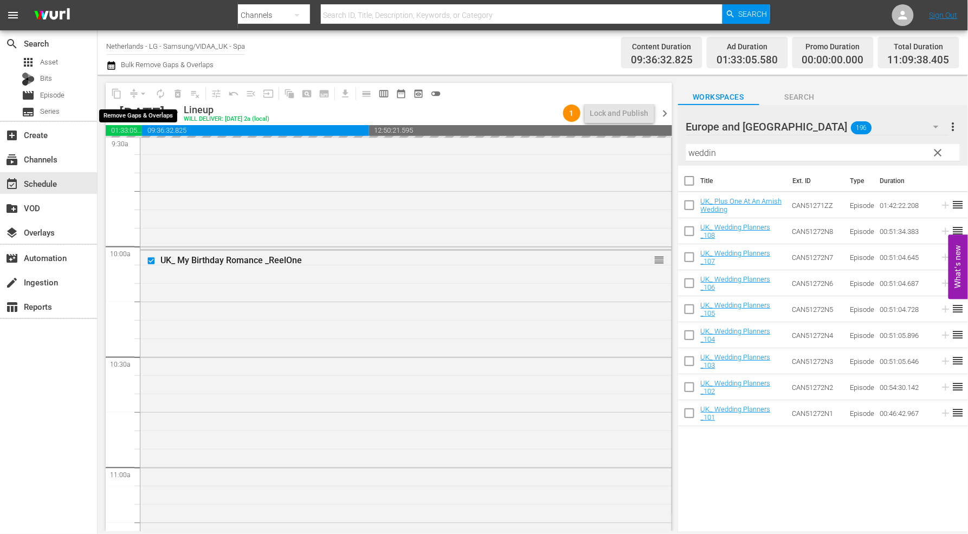
click at [141, 94] on div "arrow_drop_down" at bounding box center [142, 93] width 17 height 17
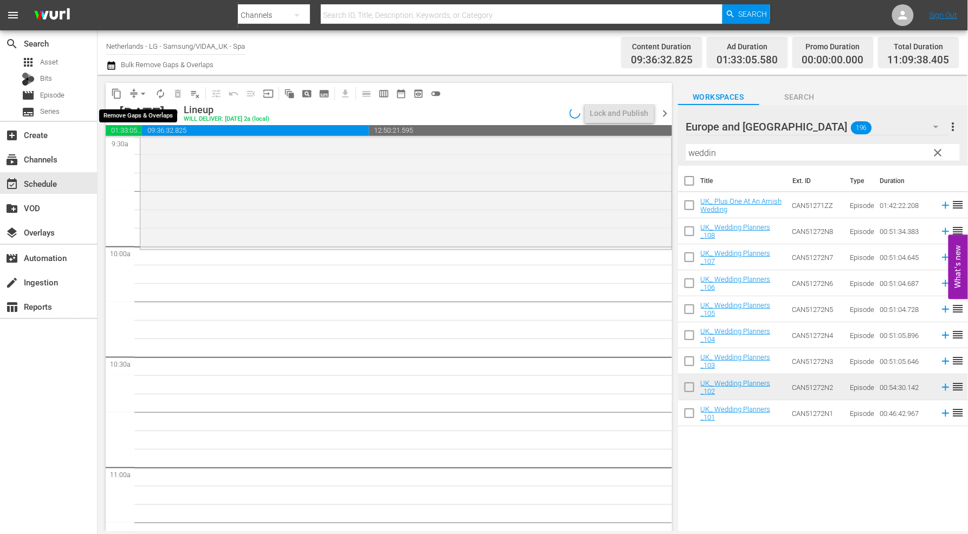
click at [142, 94] on span "arrow_drop_down" at bounding box center [143, 93] width 11 height 11
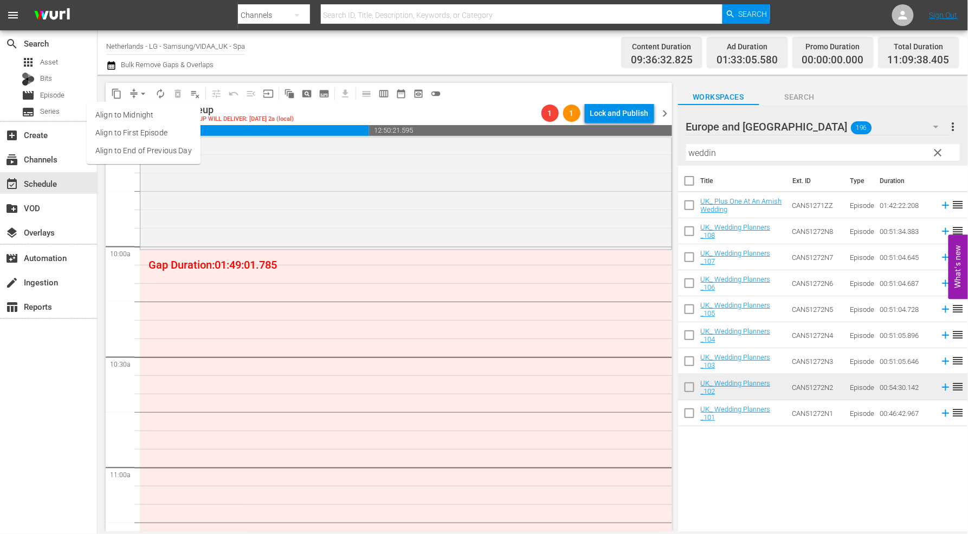
click at [137, 148] on li "Align to End of Previous Day" at bounding box center [144, 151] width 114 height 18
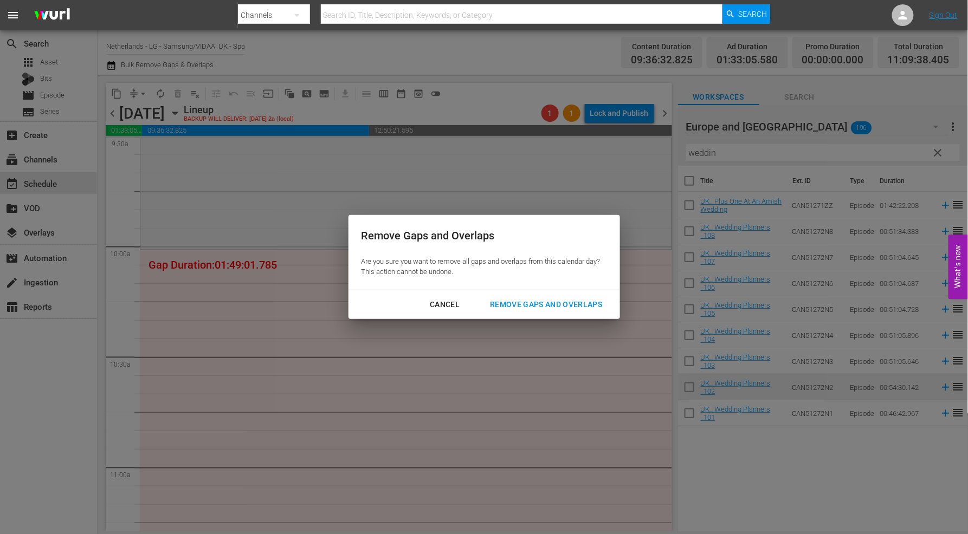
click at [559, 303] on div "Remove Gaps and Overlaps" at bounding box center [546, 305] width 130 height 14
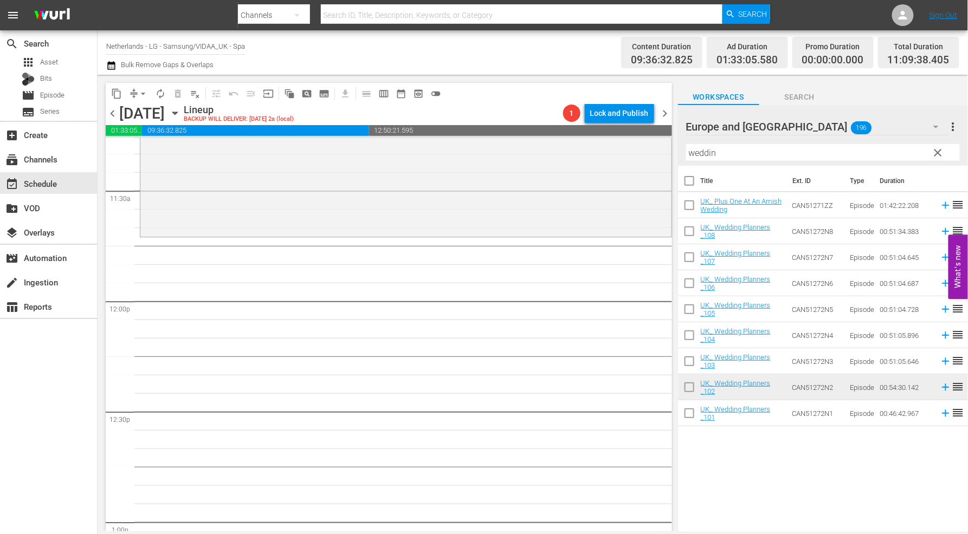
scroll to position [2524, 0]
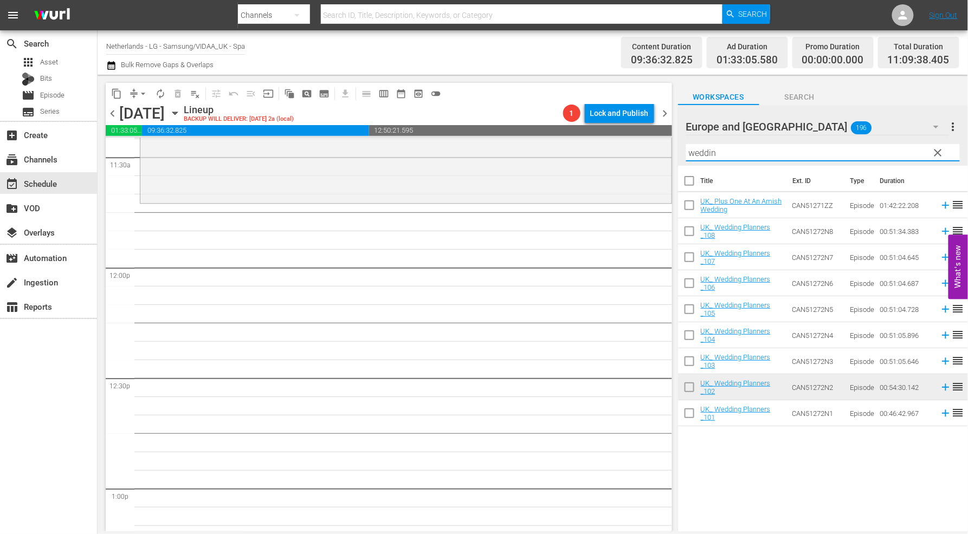
drag, startPoint x: 694, startPoint y: 152, endPoint x: 538, endPoint y: 130, distance: 157.0
click at [538, 130] on div "content_copy compress arrow_drop_down autorenew_outlined delete_forever_outline…" at bounding box center [533, 303] width 870 height 457
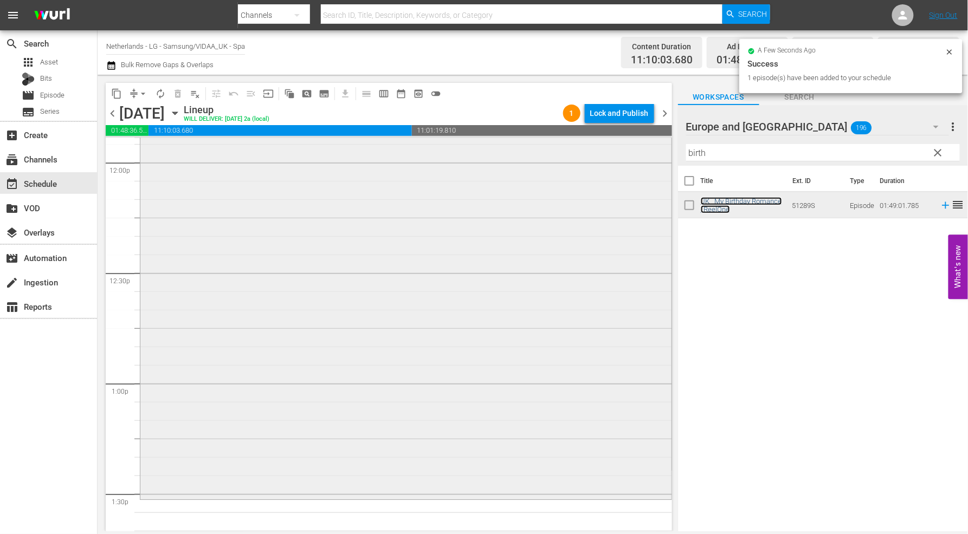
scroll to position [2825, 0]
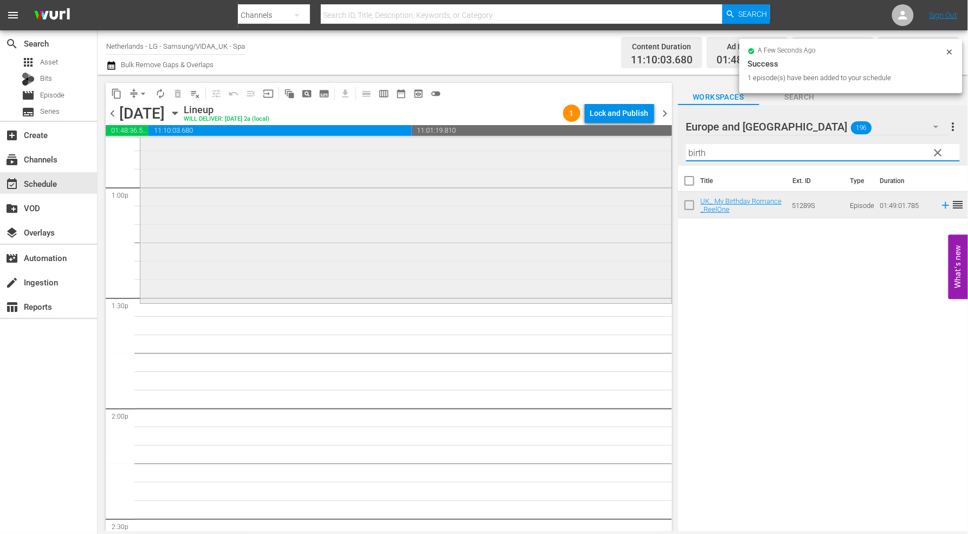
drag, startPoint x: 713, startPoint y: 150, endPoint x: 606, endPoint y: 148, distance: 107.3
click at [606, 148] on div "content_copy compress arrow_drop_down autorenew_outlined delete_forever_outline…" at bounding box center [533, 303] width 870 height 457
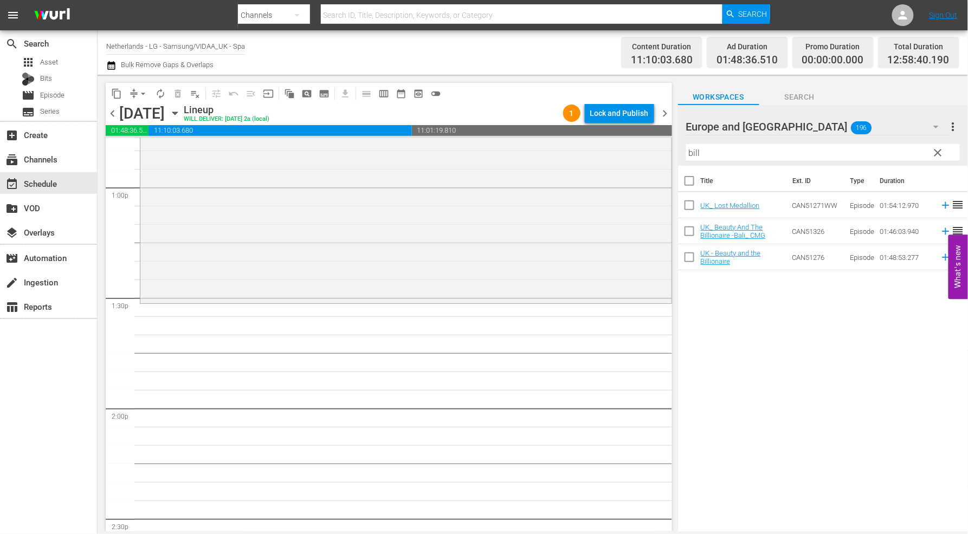
click at [793, 321] on div "Title Ext. ID Type Duration UK_ Lost Medallion CAN51271WW Episode 01:54:12.970 …" at bounding box center [823, 349] width 290 height 367
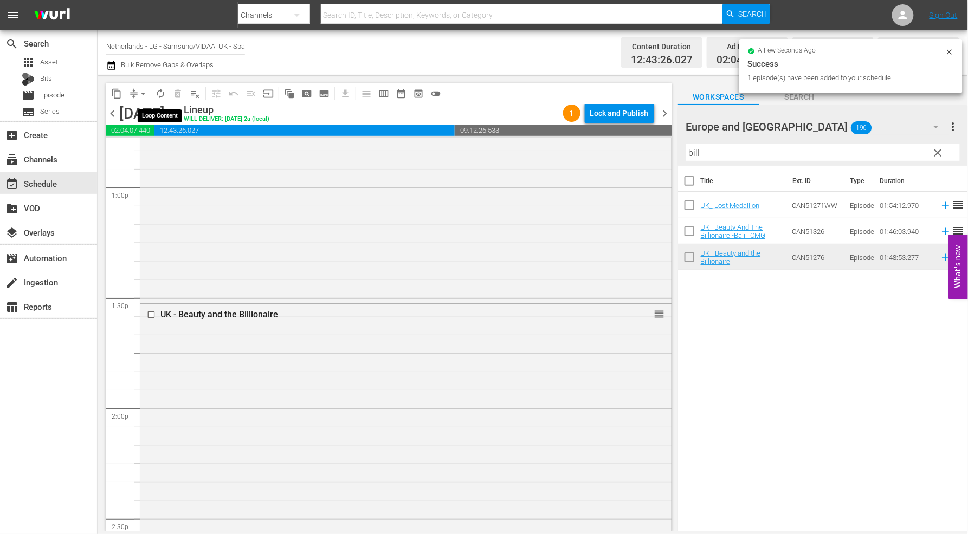
click at [159, 91] on span "autorenew_outlined" at bounding box center [160, 93] width 11 height 11
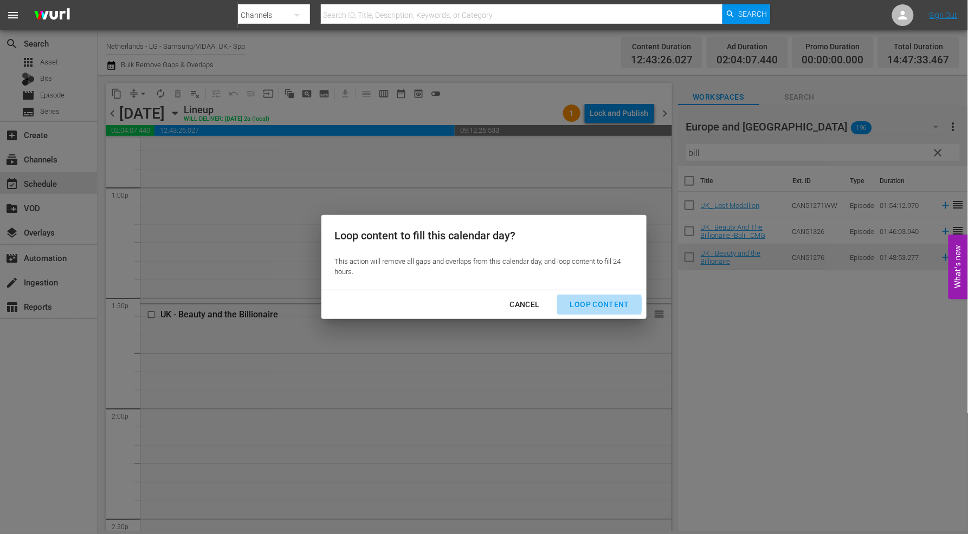
click at [590, 305] on div "Loop Content" at bounding box center [599, 305] width 76 height 14
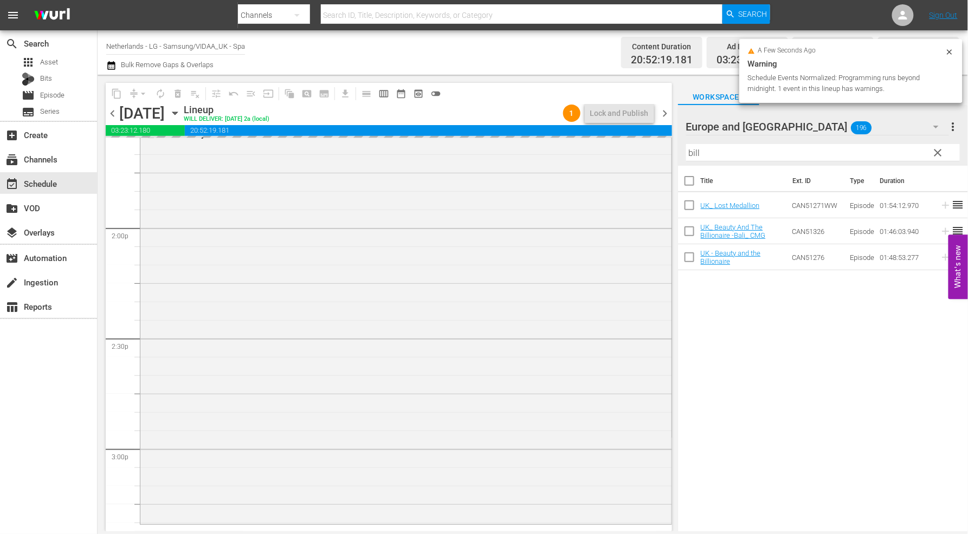
scroll to position [3187, 0]
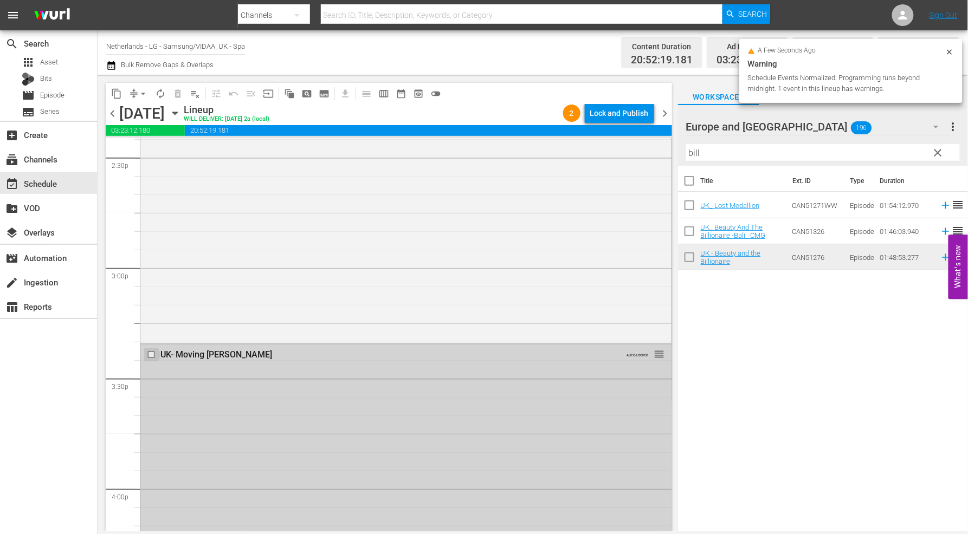
click at [149, 354] on input "checkbox" at bounding box center [152, 354] width 11 height 9
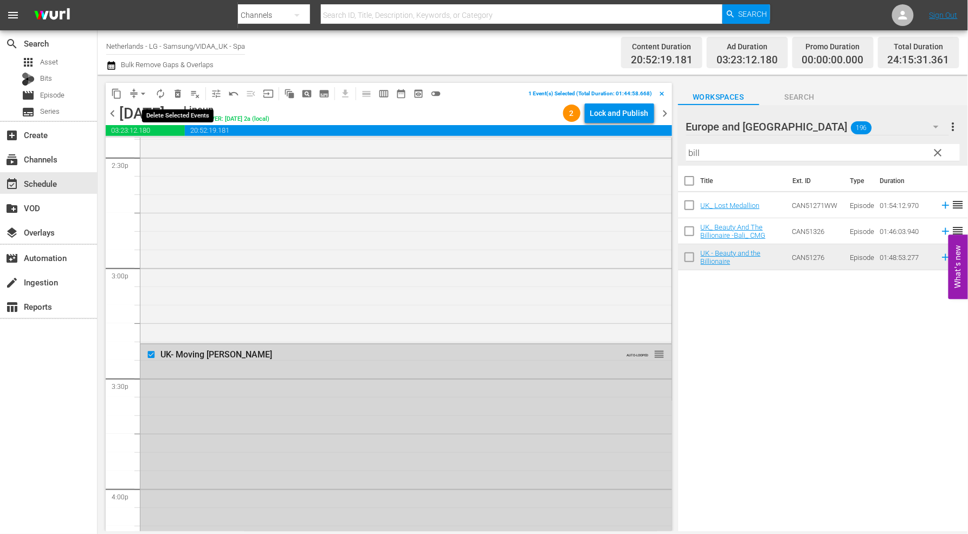
click at [179, 94] on span "delete_forever_outlined" at bounding box center [177, 93] width 11 height 11
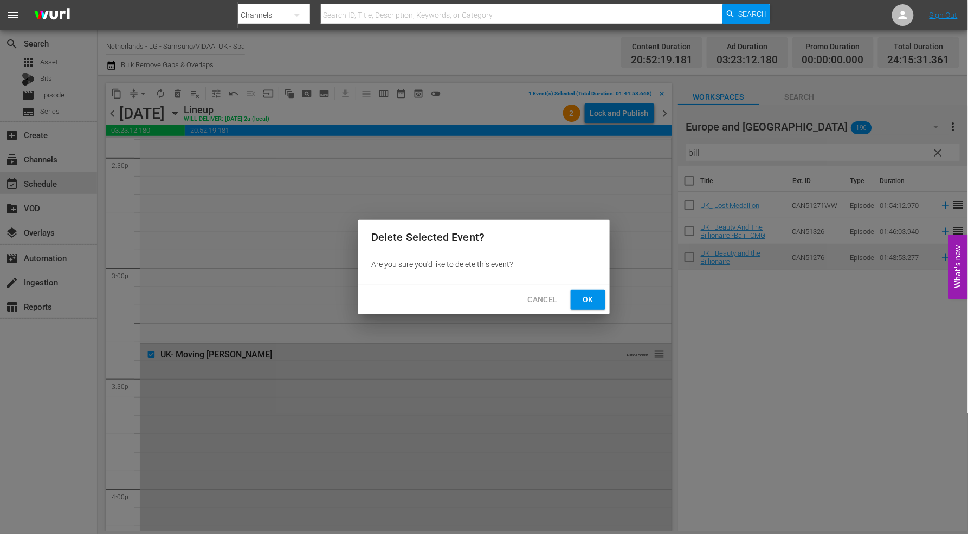
click at [586, 297] on span "Ok" at bounding box center [587, 300] width 17 height 14
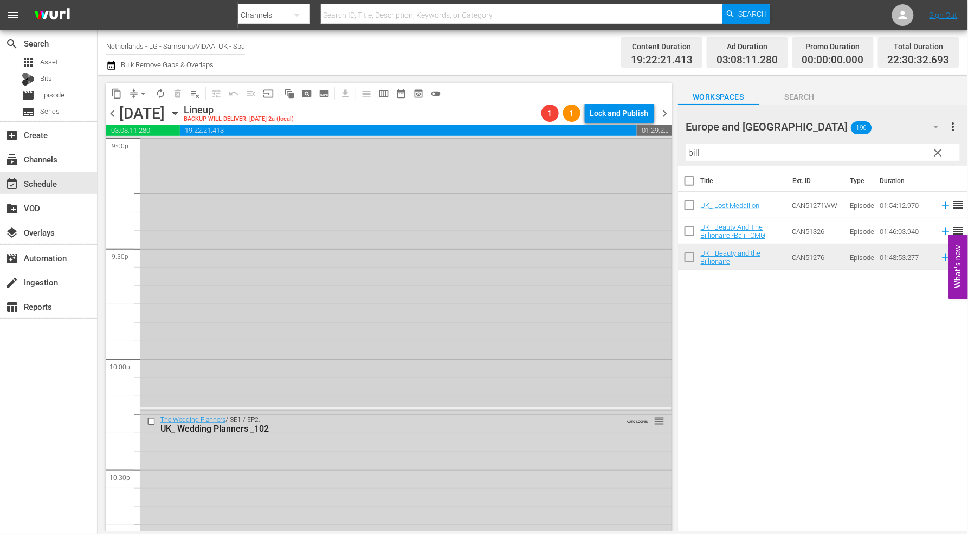
scroll to position [4812, 0]
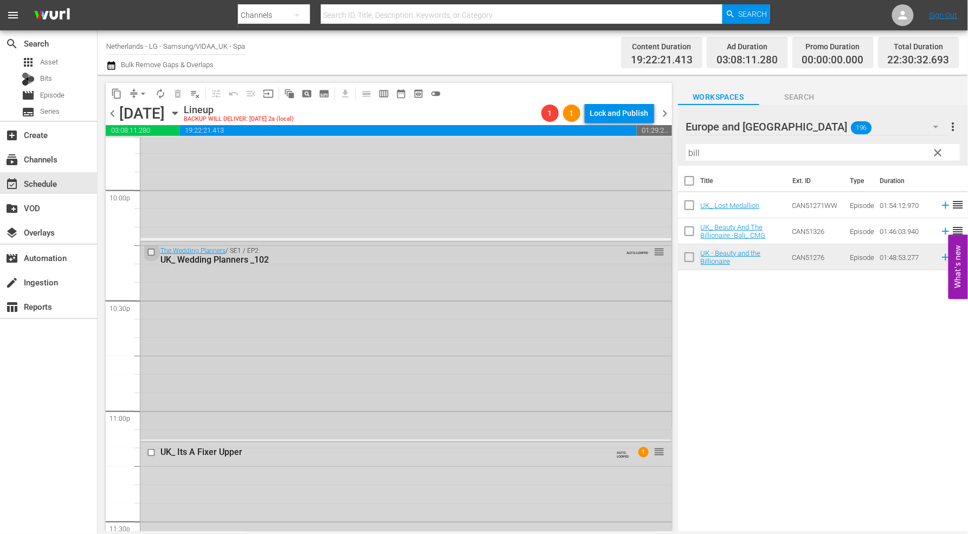
click at [149, 253] on input "checkbox" at bounding box center [152, 252] width 11 height 9
click at [175, 93] on span "delete_forever_outlined" at bounding box center [177, 93] width 11 height 11
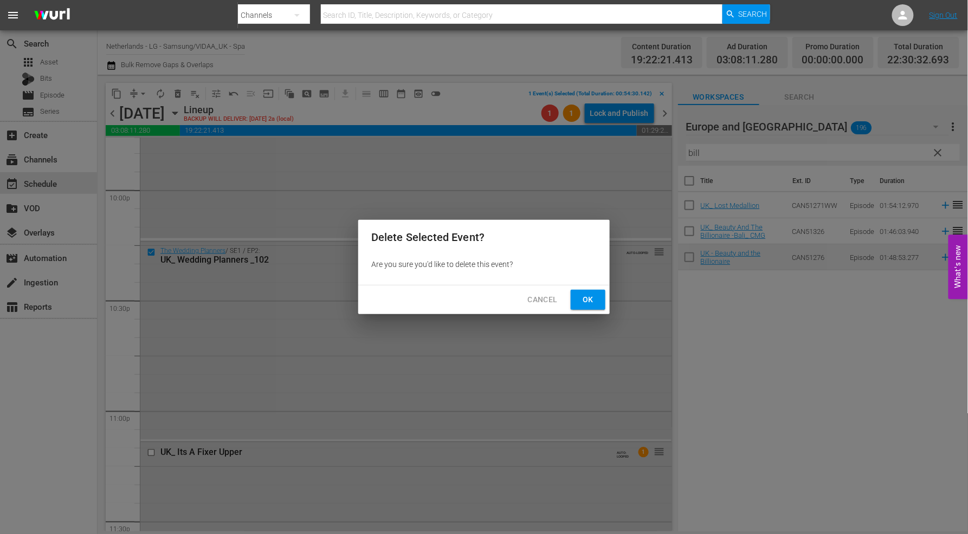
click at [594, 301] on span "Ok" at bounding box center [587, 300] width 17 height 14
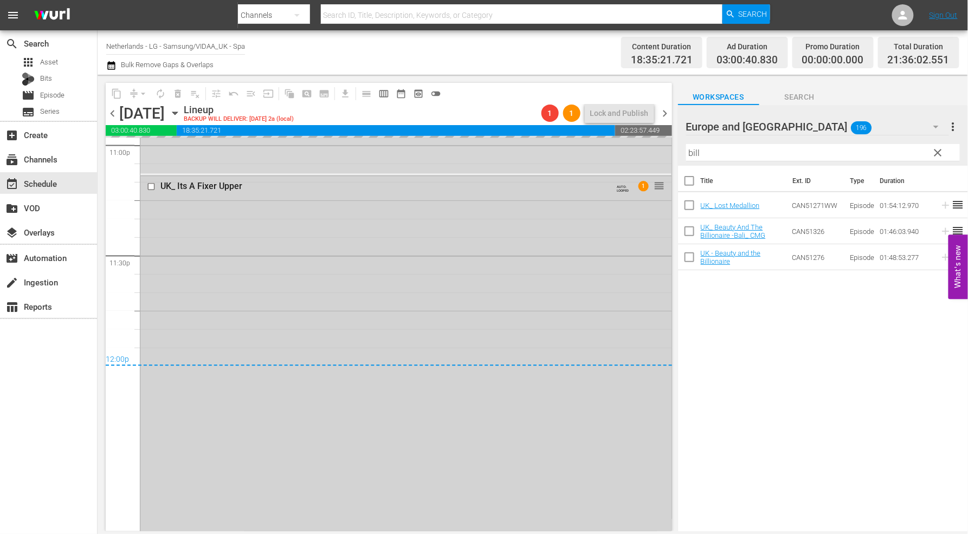
scroll to position [5091, 0]
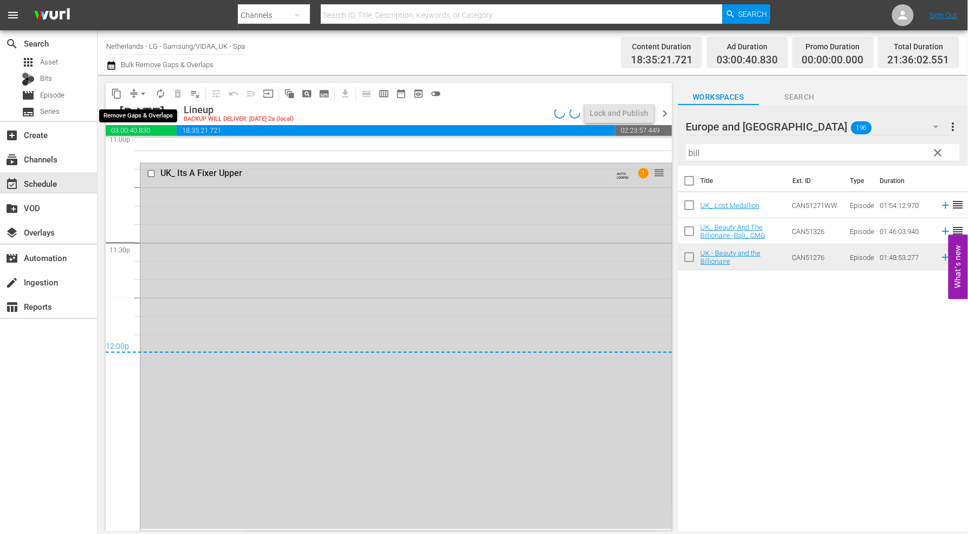
click at [143, 93] on span "arrow_drop_down" at bounding box center [143, 93] width 11 height 11
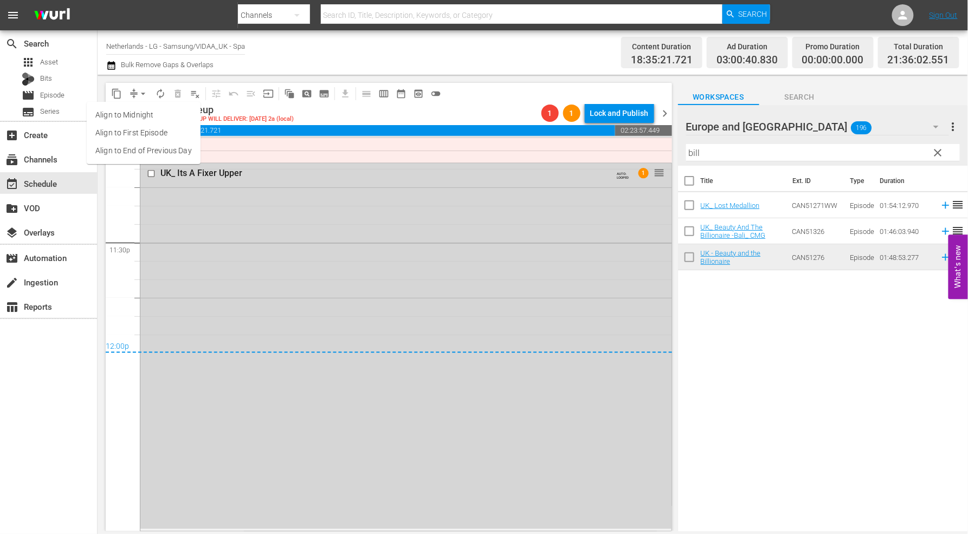
click at [165, 150] on li "Align to End of Previous Day" at bounding box center [144, 151] width 114 height 18
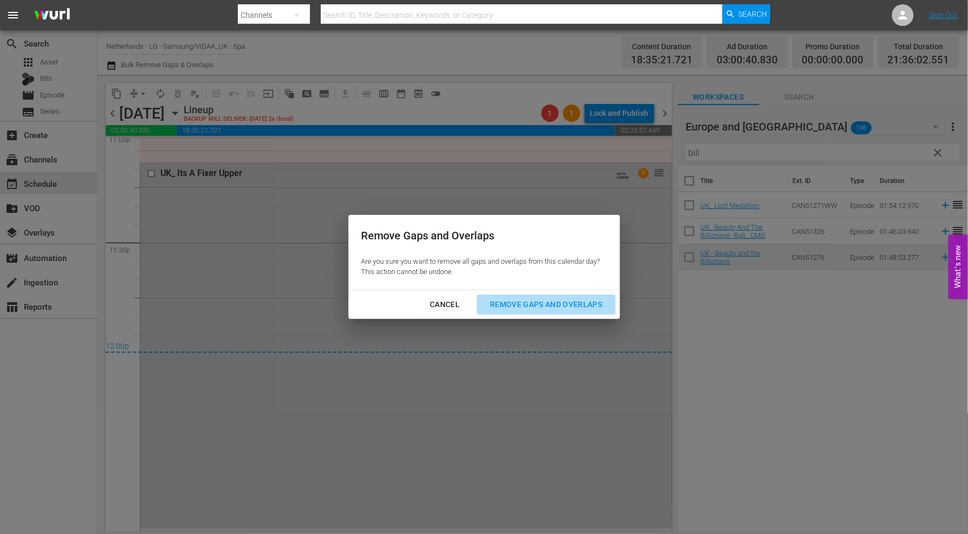
click at [538, 304] on div "Remove Gaps and Overlaps" at bounding box center [546, 305] width 130 height 14
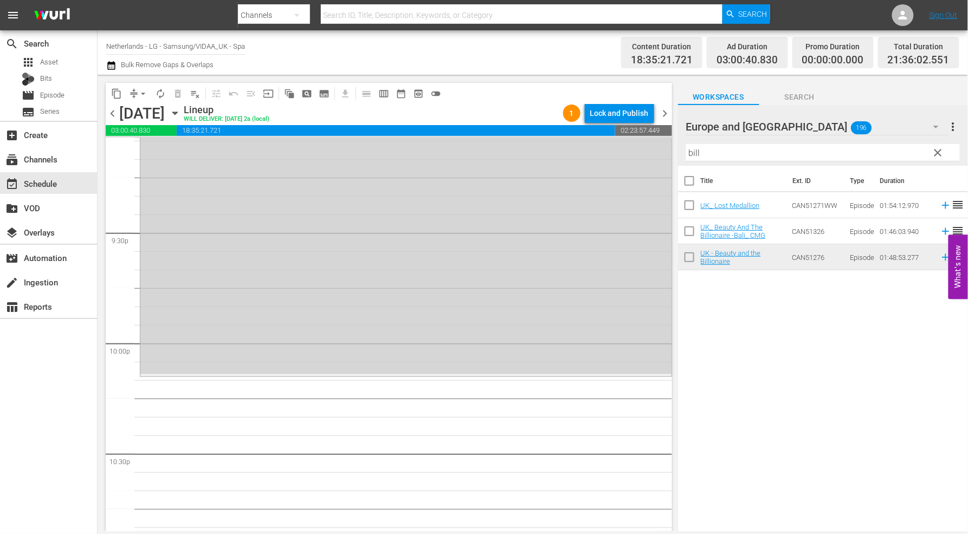
scroll to position [4696, 0]
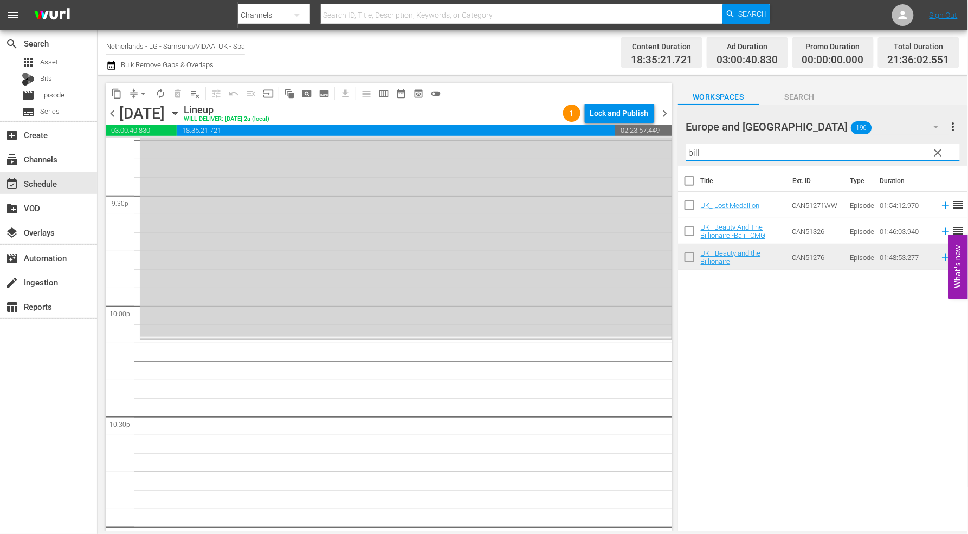
drag, startPoint x: 739, startPoint y: 152, endPoint x: 567, endPoint y: 132, distance: 173.0
click at [567, 132] on div "content_copy compress arrow_drop_down autorenew_outlined delete_forever_outline…" at bounding box center [533, 303] width 870 height 457
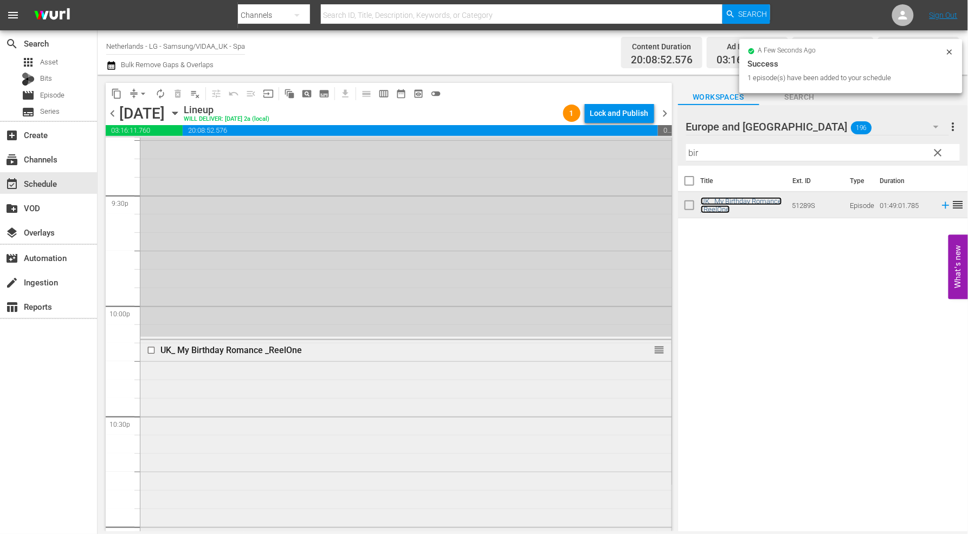
scroll to position [4913, 0]
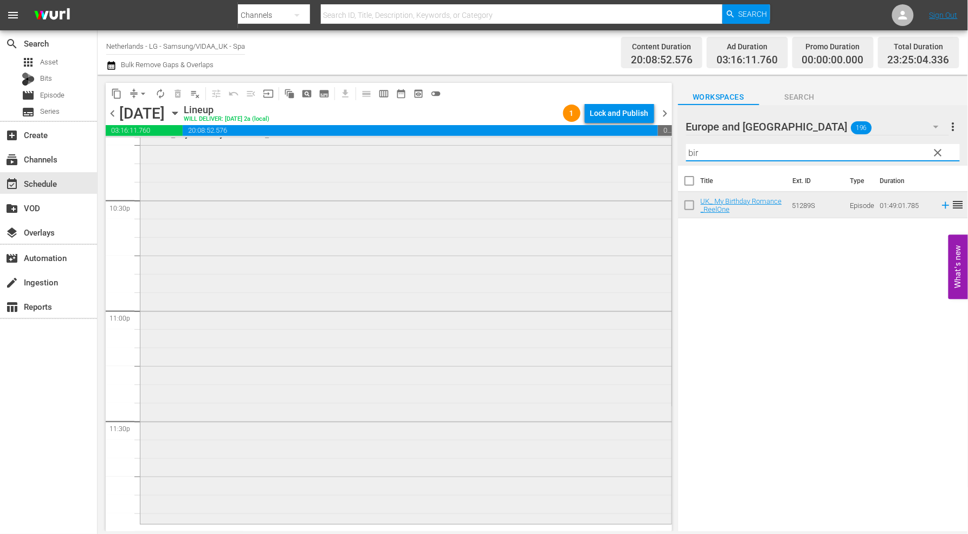
drag, startPoint x: 723, startPoint y: 156, endPoint x: 642, endPoint y: 156, distance: 81.3
click at [643, 152] on div "content_copy compress arrow_drop_down autorenew_outlined delete_forever_outline…" at bounding box center [533, 303] width 870 height 457
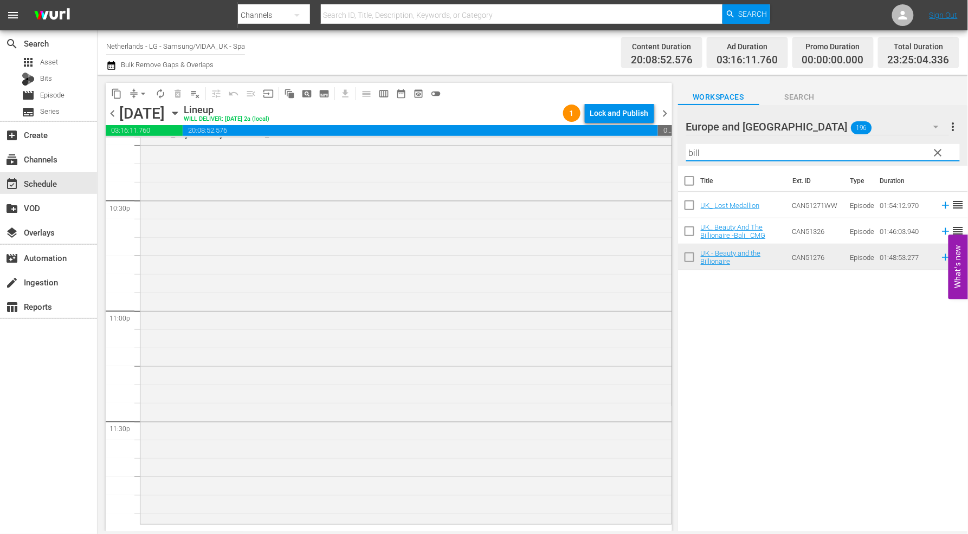
click at [775, 316] on div "Title Ext. ID Type Duration UK_ Lost Medallion CAN51271WW Episode 01:54:12.970 …" at bounding box center [823, 349] width 290 height 367
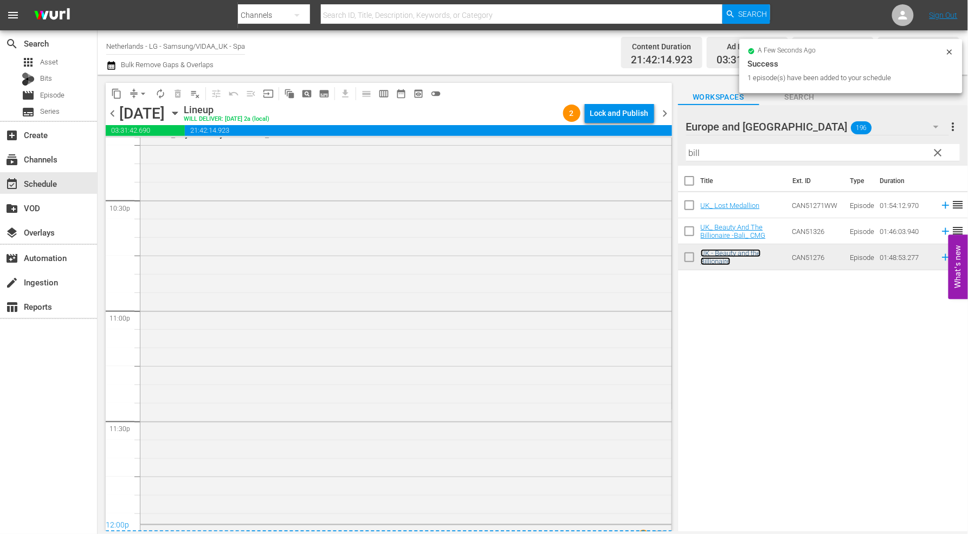
scroll to position [4914, 0]
click at [144, 94] on span "arrow_drop_down" at bounding box center [143, 93] width 11 height 11
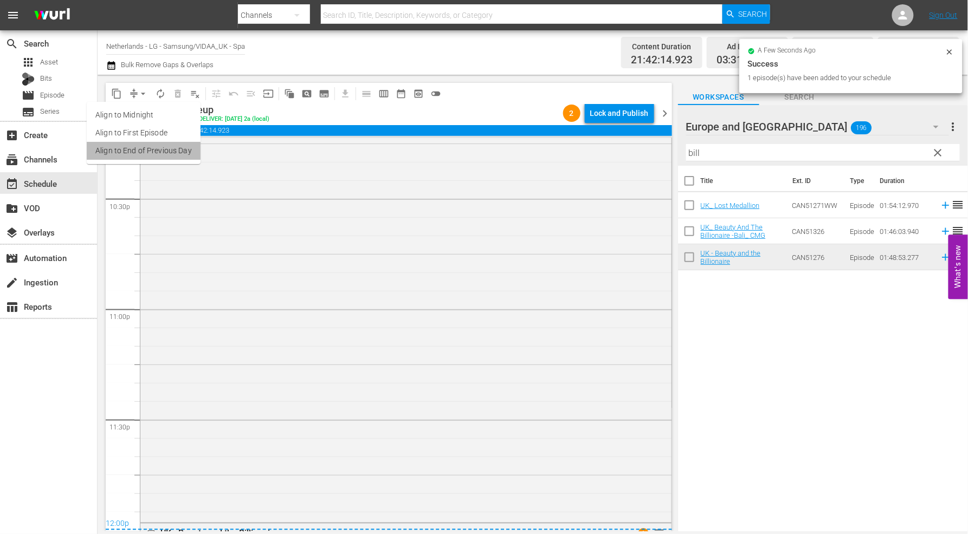
click at [158, 146] on li "Align to End of Previous Day" at bounding box center [144, 151] width 114 height 18
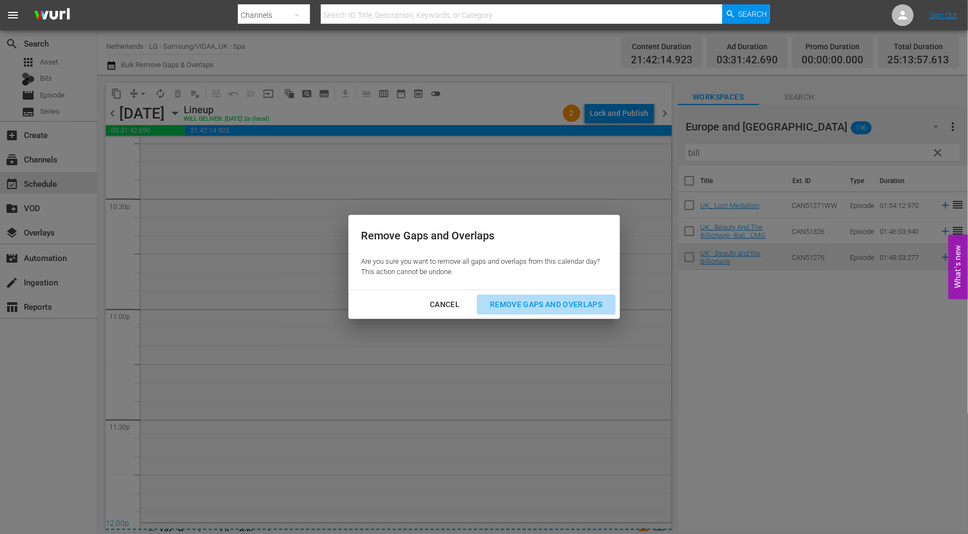
click at [572, 304] on div "Remove Gaps and Overlaps" at bounding box center [546, 305] width 130 height 14
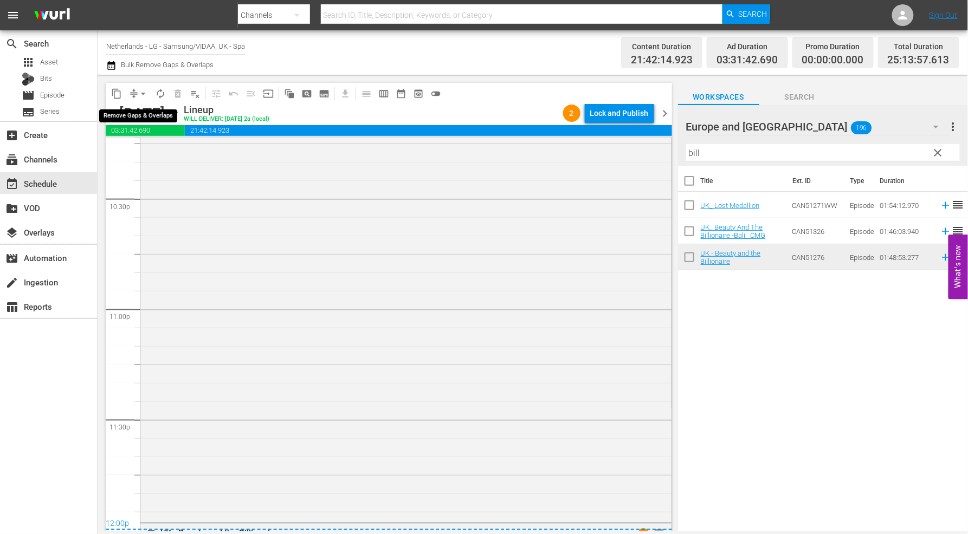
click at [144, 94] on span "arrow_drop_down" at bounding box center [143, 93] width 11 height 11
click at [143, 149] on li "Align to End of Previous Day" at bounding box center [144, 151] width 114 height 18
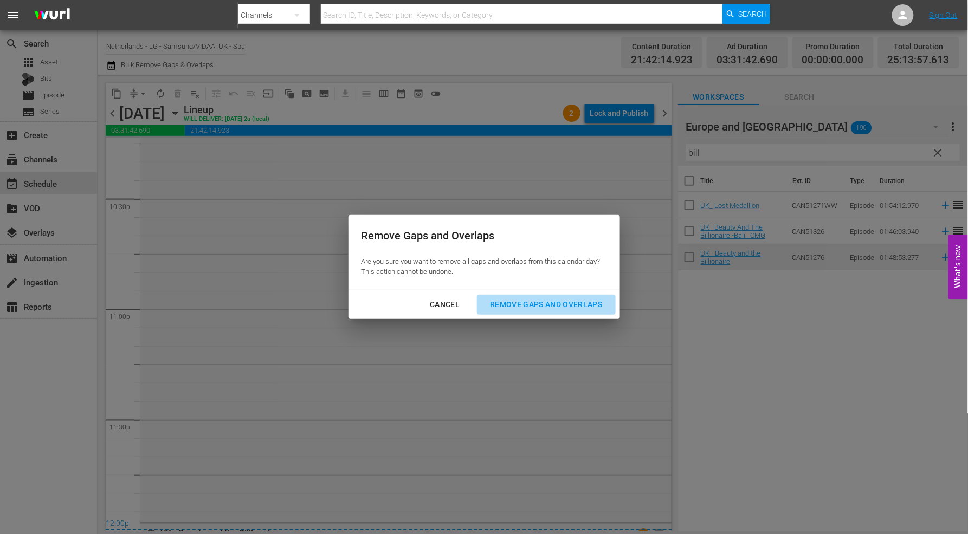
click at [570, 306] on div "Remove Gaps and Overlaps" at bounding box center [546, 305] width 130 height 14
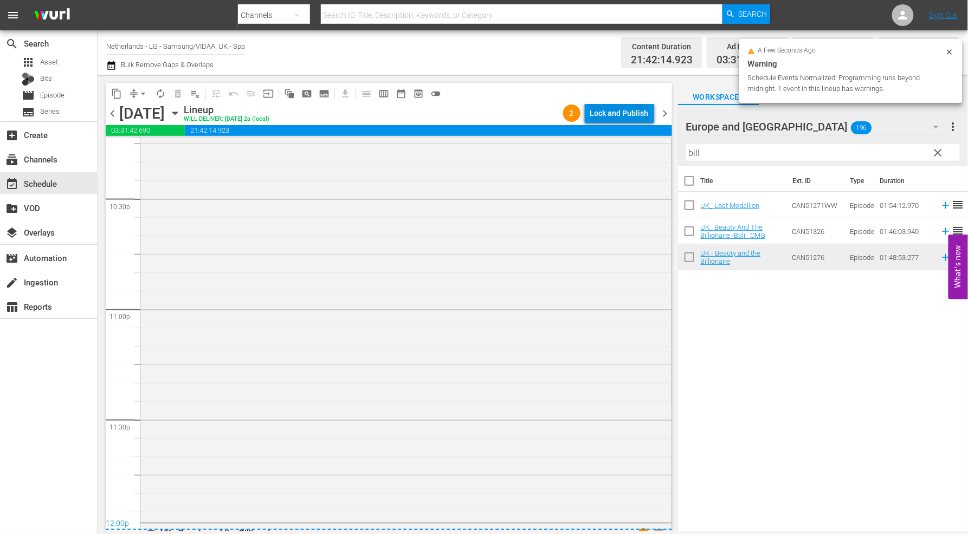
click at [622, 111] on div "Lock and Publish" at bounding box center [619, 114] width 59 height 20
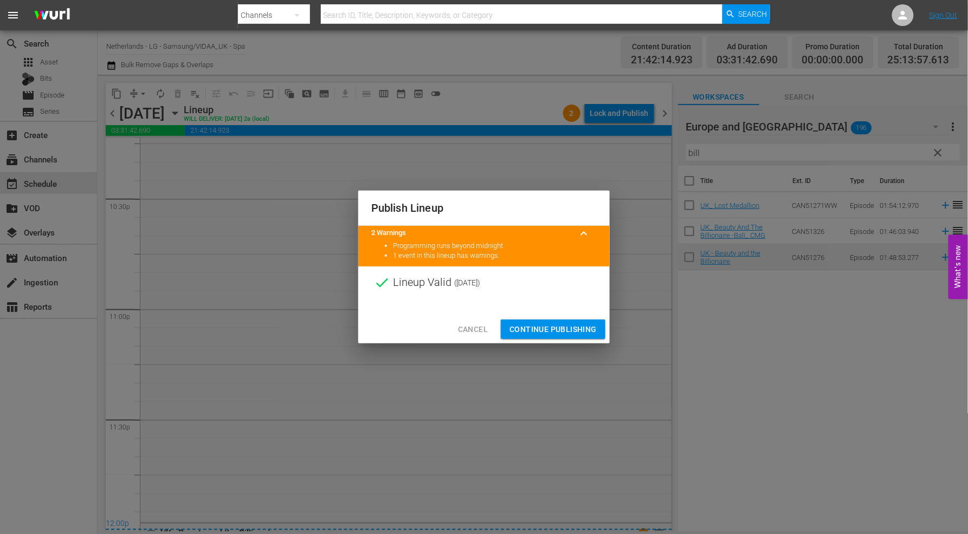
click at [558, 327] on span "Continue Publishing" at bounding box center [552, 330] width 87 height 14
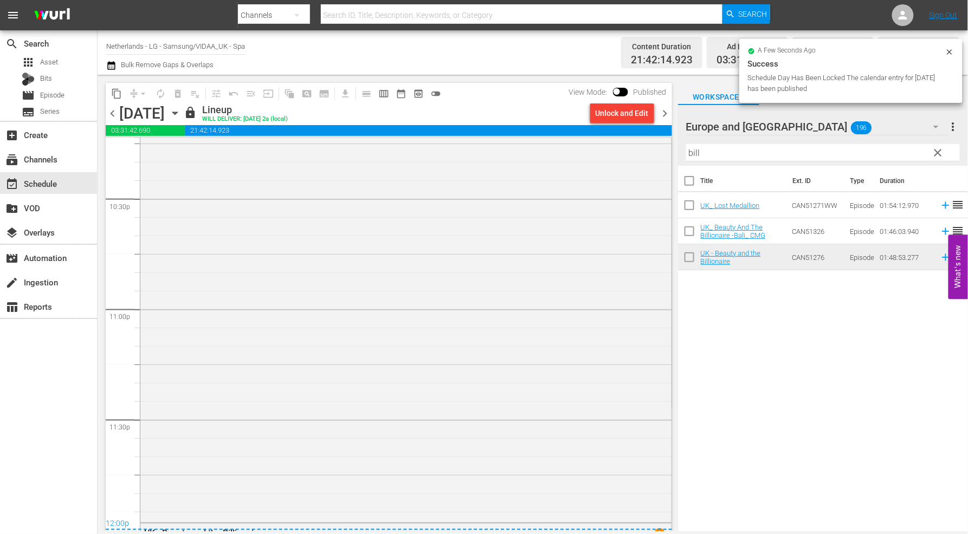
click at [181, 113] on icon "button" at bounding box center [175, 113] width 12 height 12
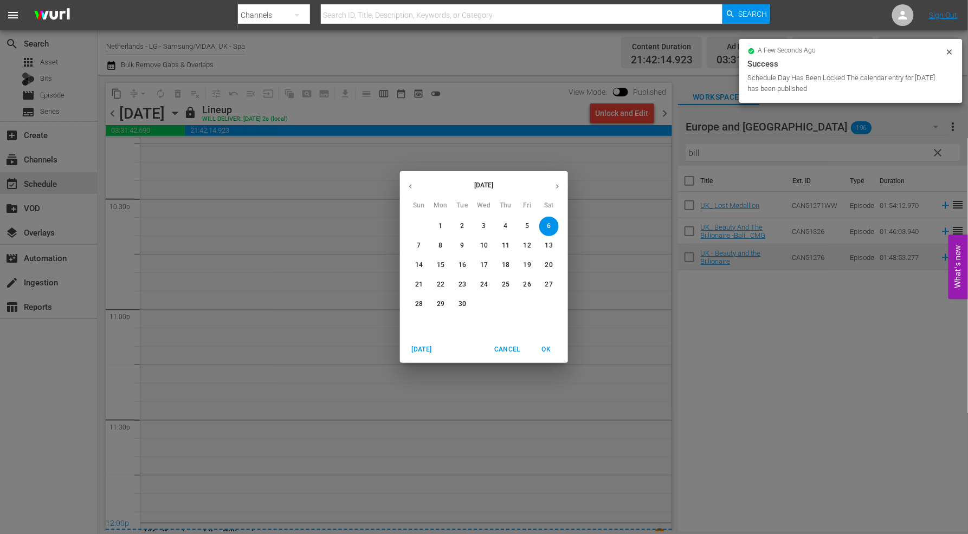
click at [422, 244] on span "7" at bounding box center [419, 245] width 20 height 9
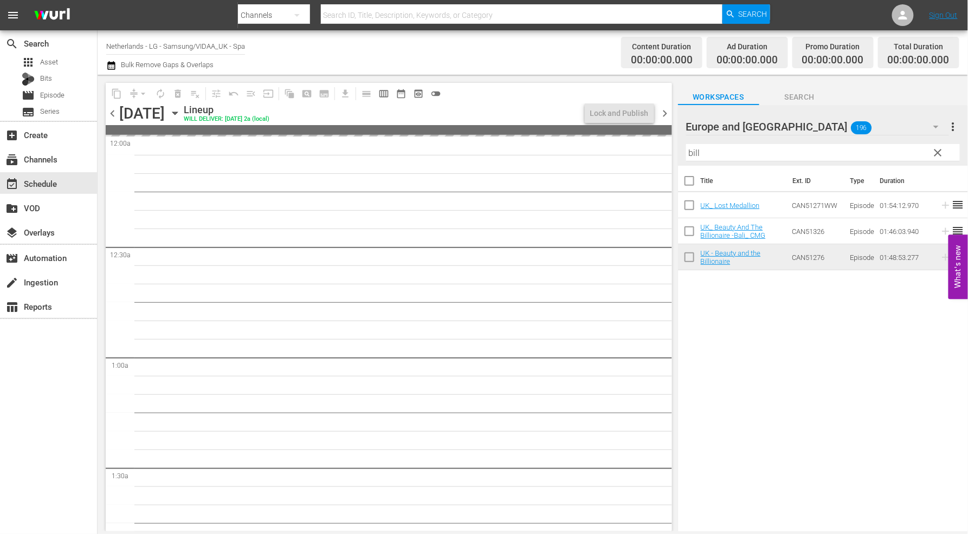
click at [177, 114] on icon "button" at bounding box center [174, 113] width 5 height 3
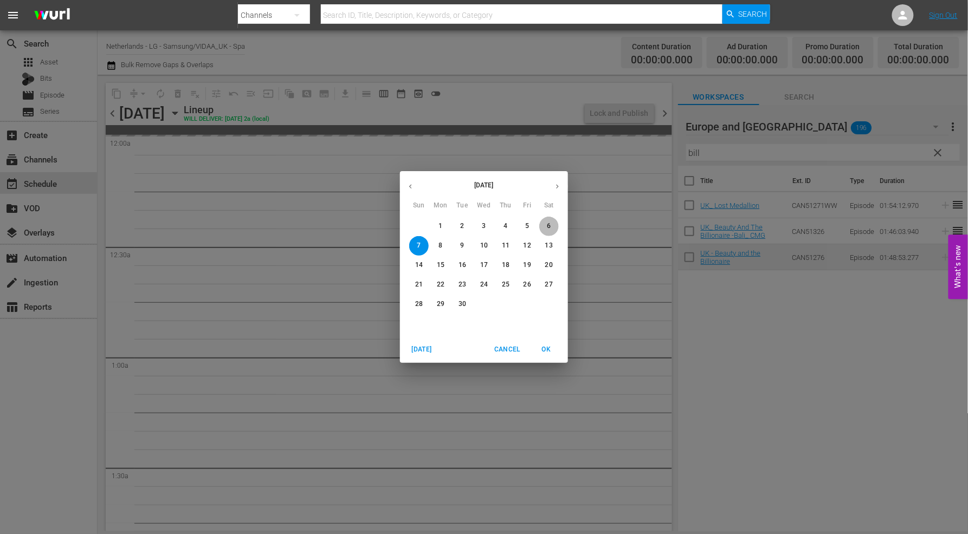
click at [548, 228] on p "6" at bounding box center [549, 226] width 4 height 9
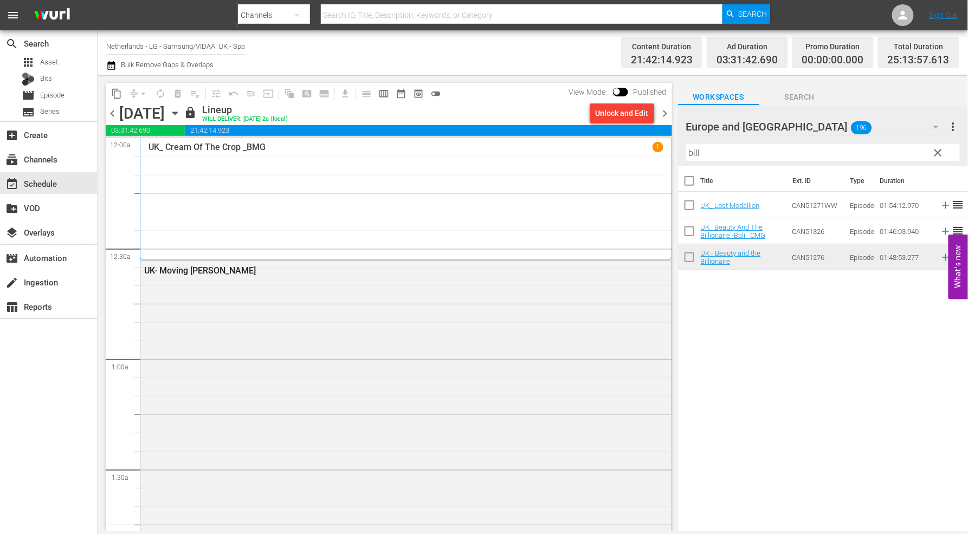
click at [181, 115] on icon "button" at bounding box center [175, 113] width 12 height 12
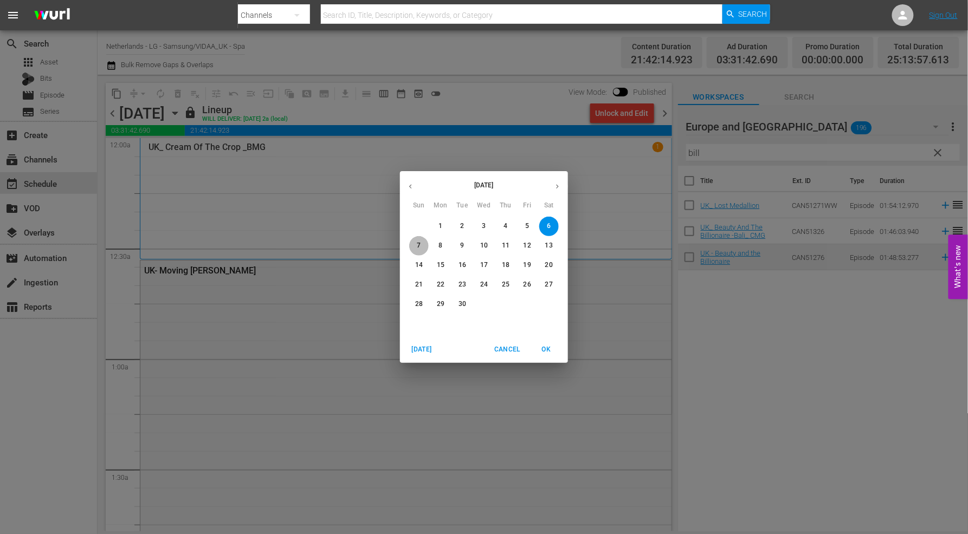
click at [421, 246] on p "7" at bounding box center [419, 245] width 4 height 9
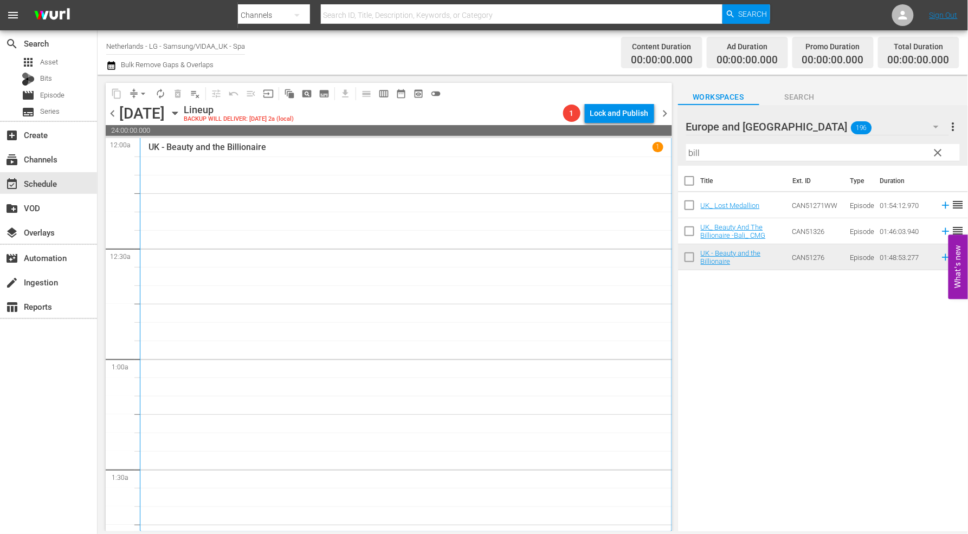
scroll to position [241, 0]
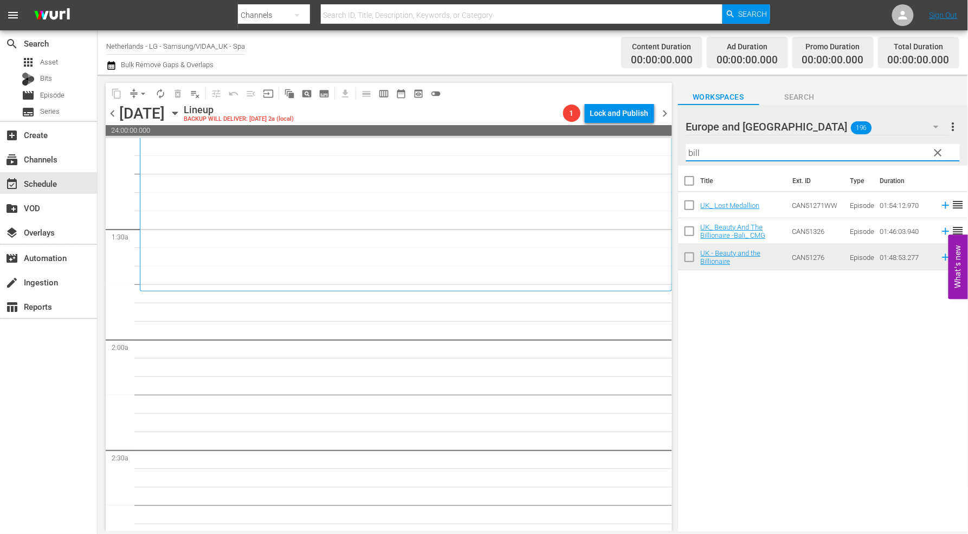
drag, startPoint x: 715, startPoint y: 152, endPoint x: 630, endPoint y: 143, distance: 85.5
click at [630, 143] on div "content_copy compress arrow_drop_down autorenew_outlined delete_forever_outline…" at bounding box center [533, 303] width 870 height 457
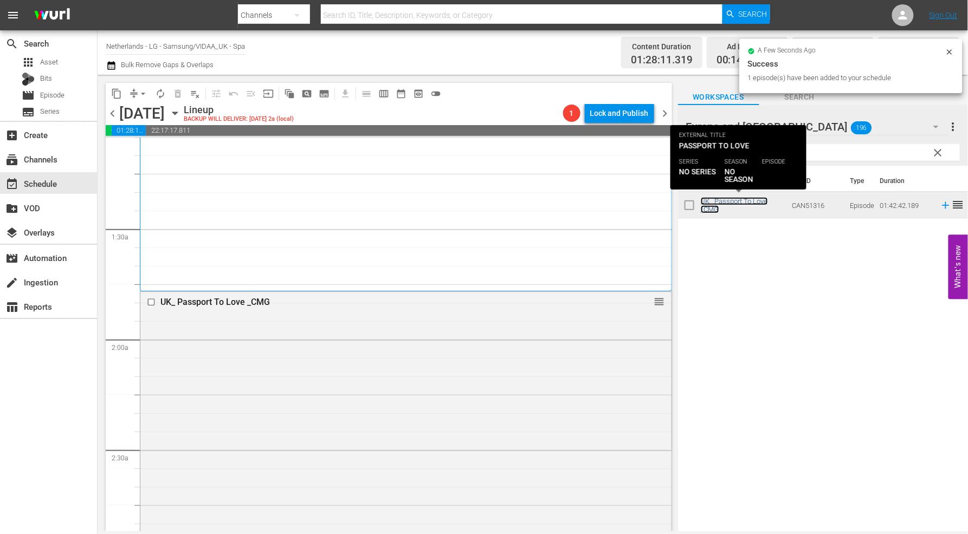
scroll to position [481, 0]
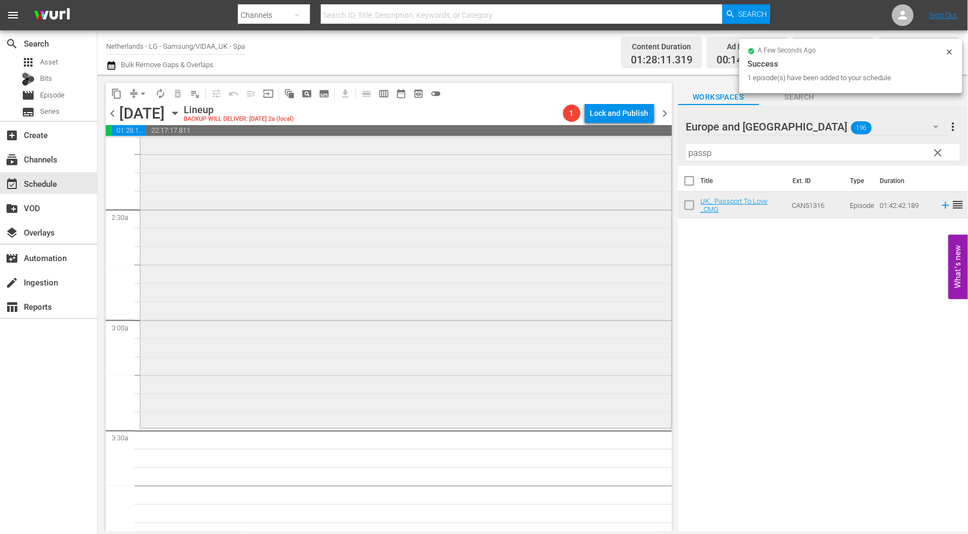
drag, startPoint x: 749, startPoint y: 154, endPoint x: 473, endPoint y: 144, distance: 276.6
click at [473, 144] on div "content_copy compress arrow_drop_down autorenew_outlined delete_forever_outline…" at bounding box center [533, 303] width 870 height 457
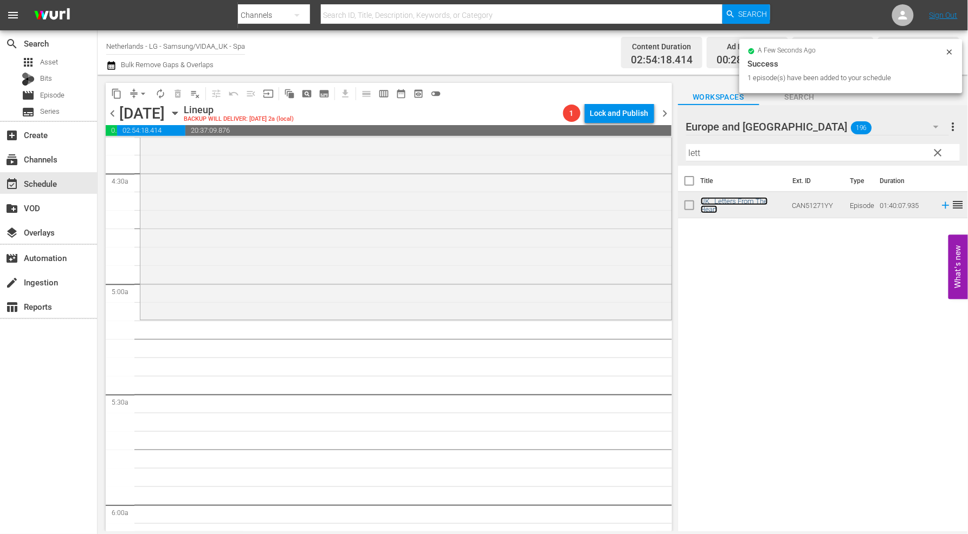
scroll to position [963, 0]
drag, startPoint x: 738, startPoint y: 156, endPoint x: 565, endPoint y: 141, distance: 173.5
click at [565, 140] on div "content_copy compress arrow_drop_down autorenew_outlined delete_forever_outline…" at bounding box center [533, 303] width 870 height 457
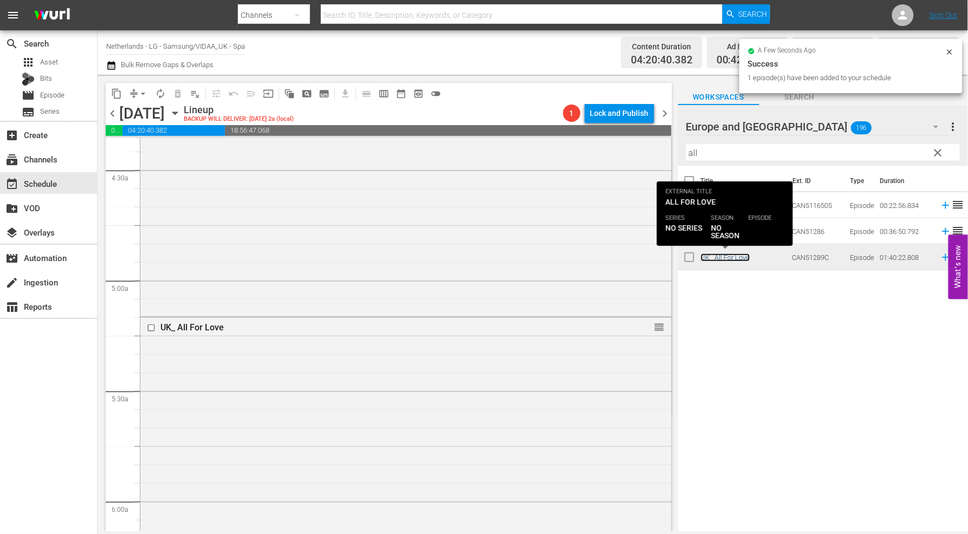
scroll to position [1264, 0]
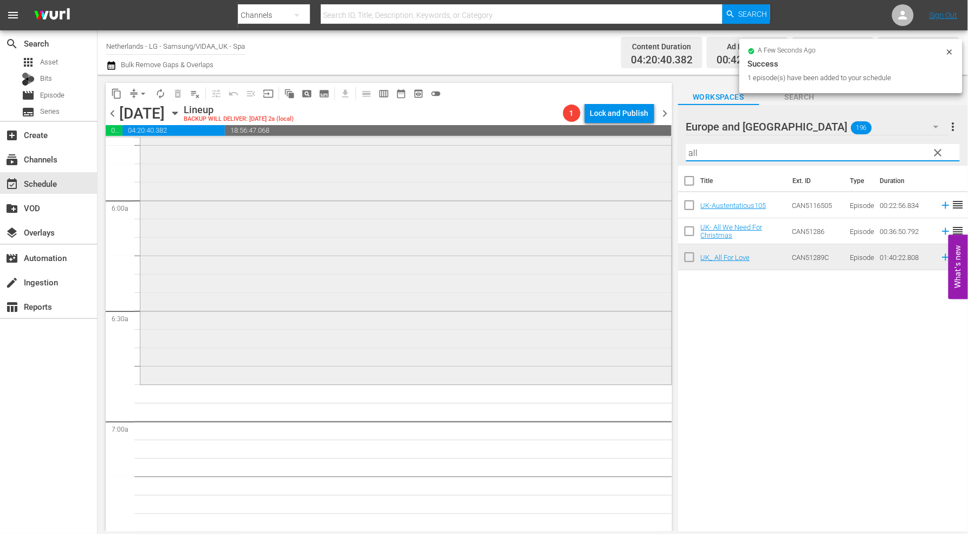
drag, startPoint x: 712, startPoint y: 150, endPoint x: 616, endPoint y: 153, distance: 95.4
click at [616, 153] on div "content_copy compress arrow_drop_down autorenew_outlined delete_forever_outline…" at bounding box center [533, 303] width 870 height 457
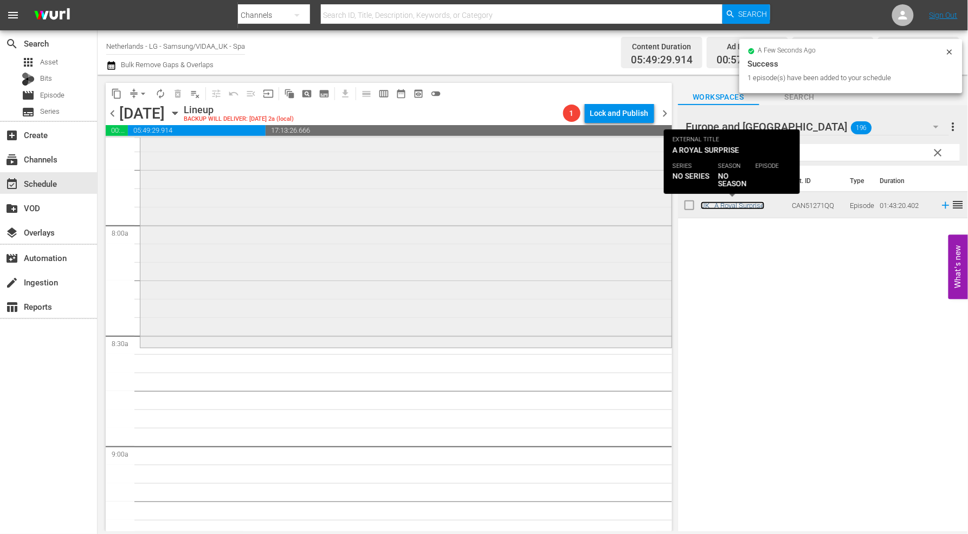
scroll to position [1686, 0]
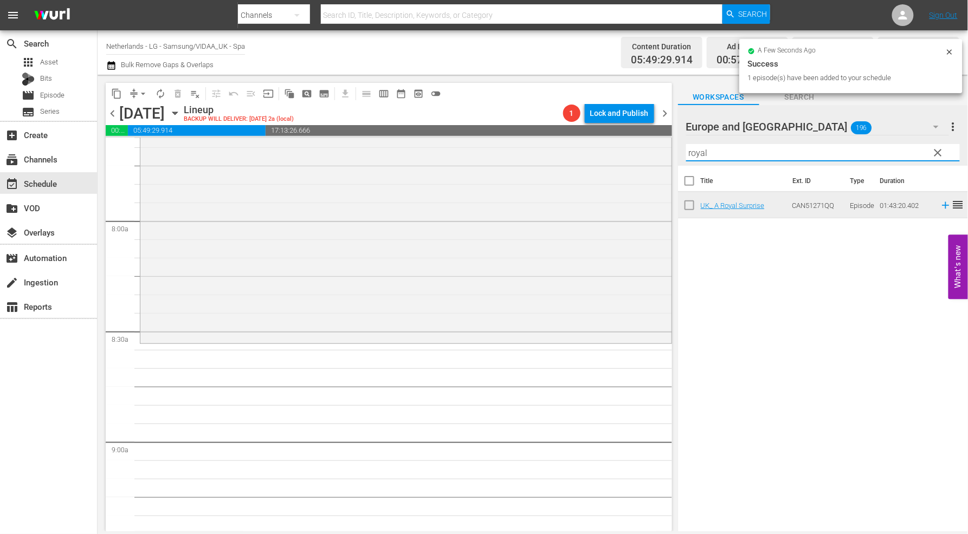
drag, startPoint x: 757, startPoint y: 158, endPoint x: 553, endPoint y: 131, distance: 205.6
click at [553, 131] on div "content_copy compress arrow_drop_down autorenew_outlined delete_forever_outline…" at bounding box center [533, 303] width 870 height 457
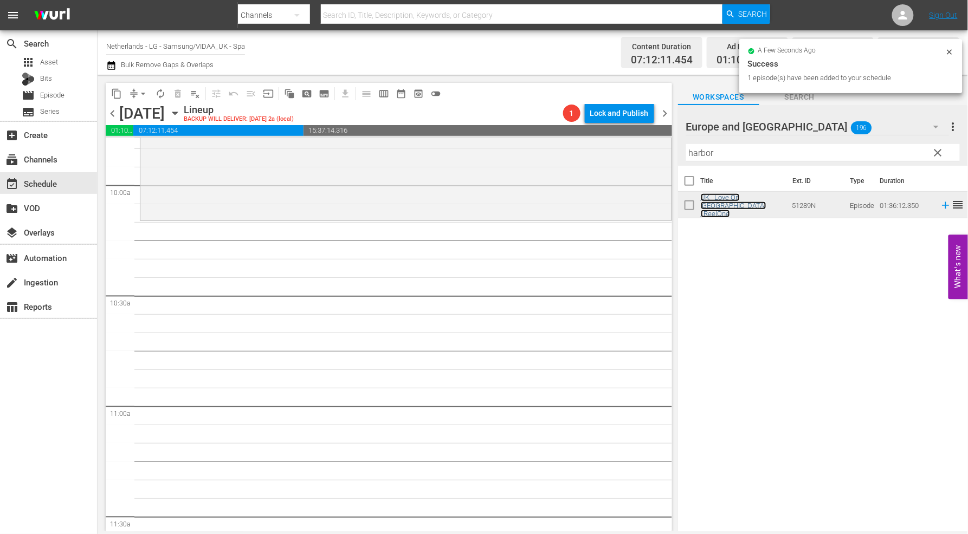
scroll to position [2168, 0]
drag, startPoint x: 729, startPoint y: 152, endPoint x: 596, endPoint y: 150, distance: 132.8
click at [596, 150] on div "content_copy compress arrow_drop_down autorenew_outlined delete_forever_outline…" at bounding box center [533, 303] width 870 height 457
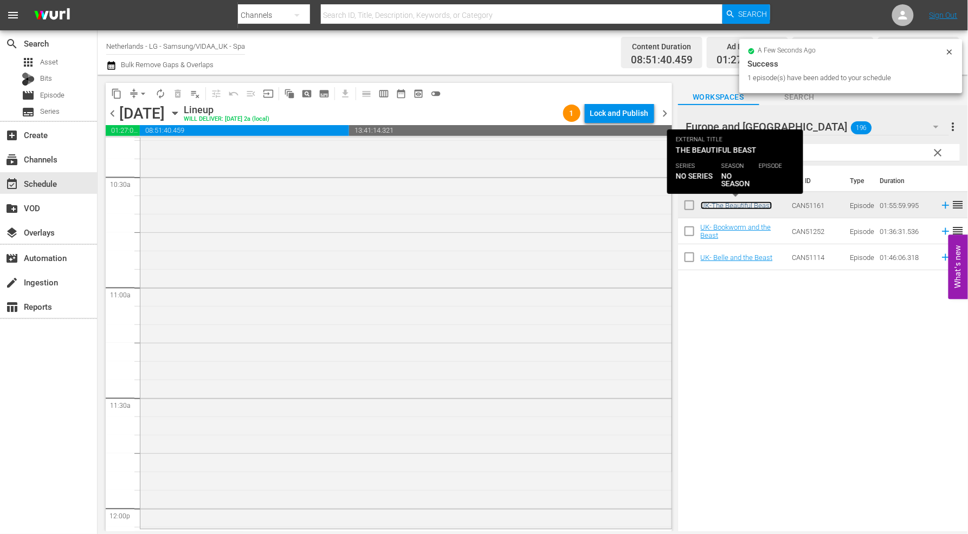
scroll to position [2529, 0]
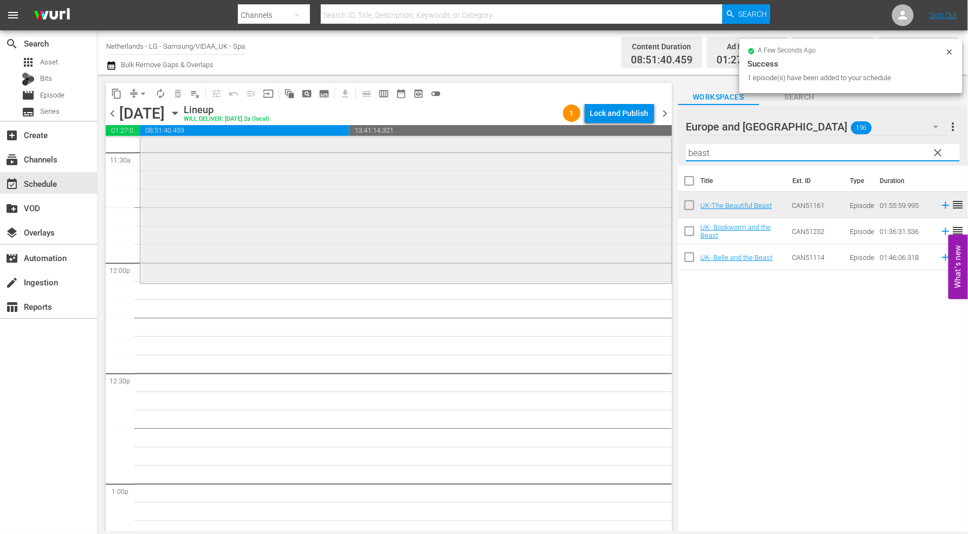
drag, startPoint x: 726, startPoint y: 154, endPoint x: 577, endPoint y: 156, distance: 149.6
click at [577, 156] on div "content_copy compress arrow_drop_down autorenew_outlined delete_forever_outline…" at bounding box center [533, 303] width 870 height 457
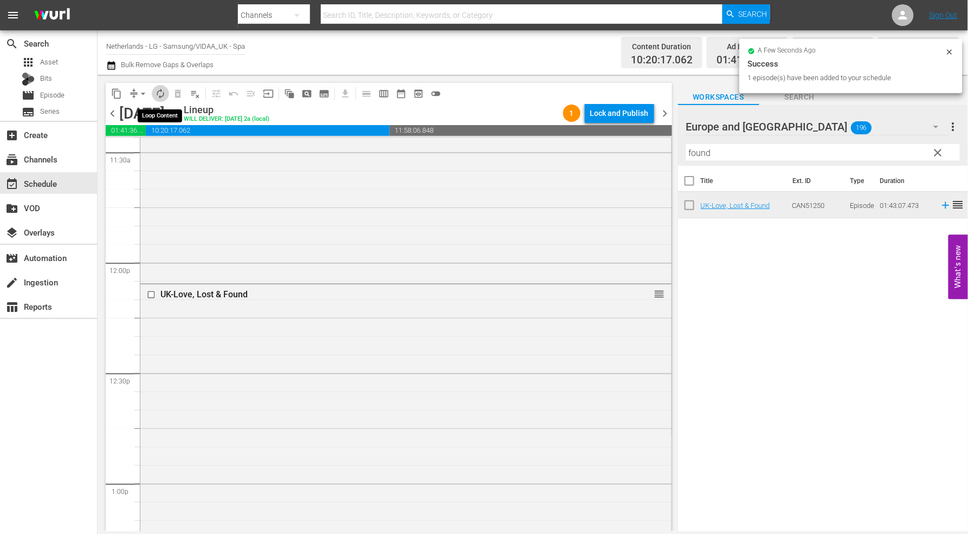
click at [160, 91] on span "autorenew_outlined" at bounding box center [160, 93] width 11 height 11
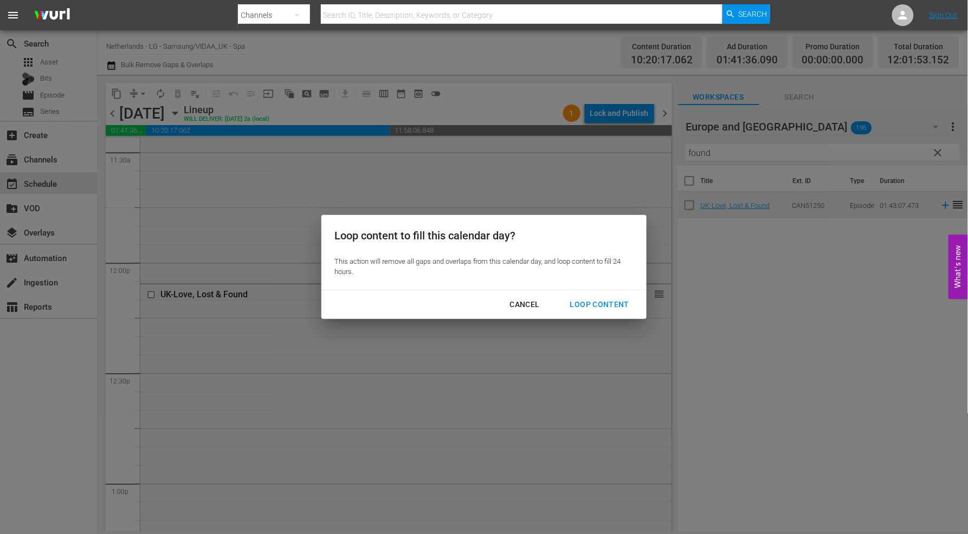
click at [592, 304] on div "Loop Content" at bounding box center [599, 305] width 76 height 14
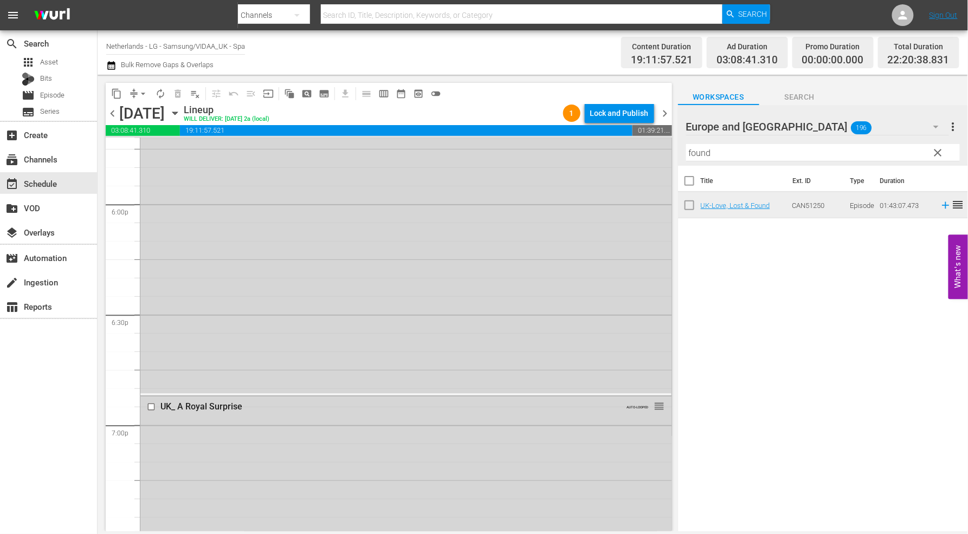
scroll to position [4094, 0]
click at [150, 228] on input "checkbox" at bounding box center [152, 226] width 11 height 9
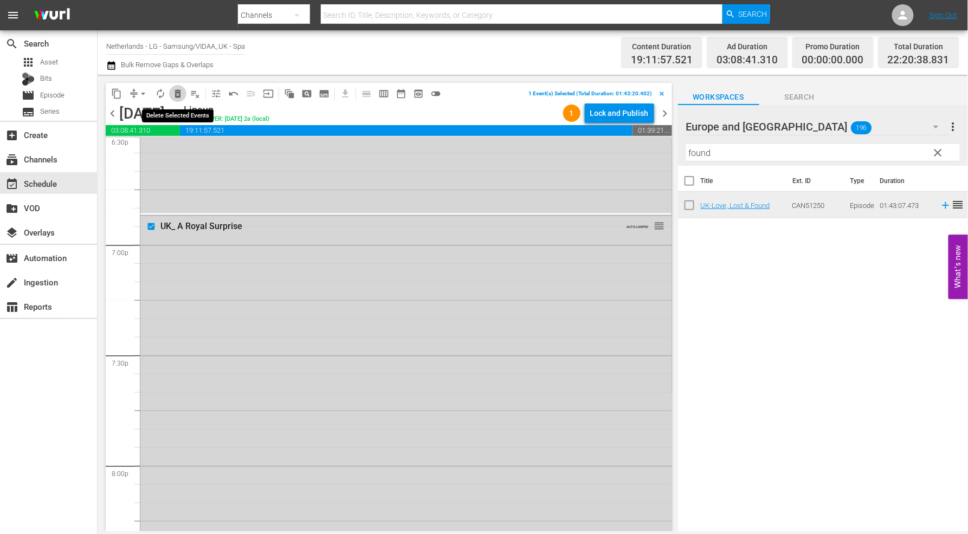
click at [178, 91] on span "delete_forever_outlined" at bounding box center [177, 93] width 11 height 11
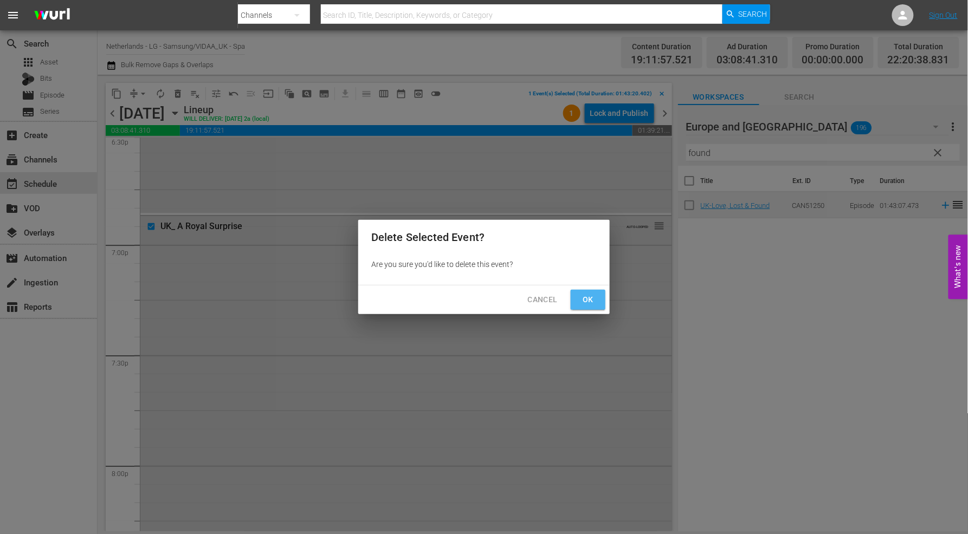
click at [596, 299] on span "Ok" at bounding box center [587, 300] width 17 height 14
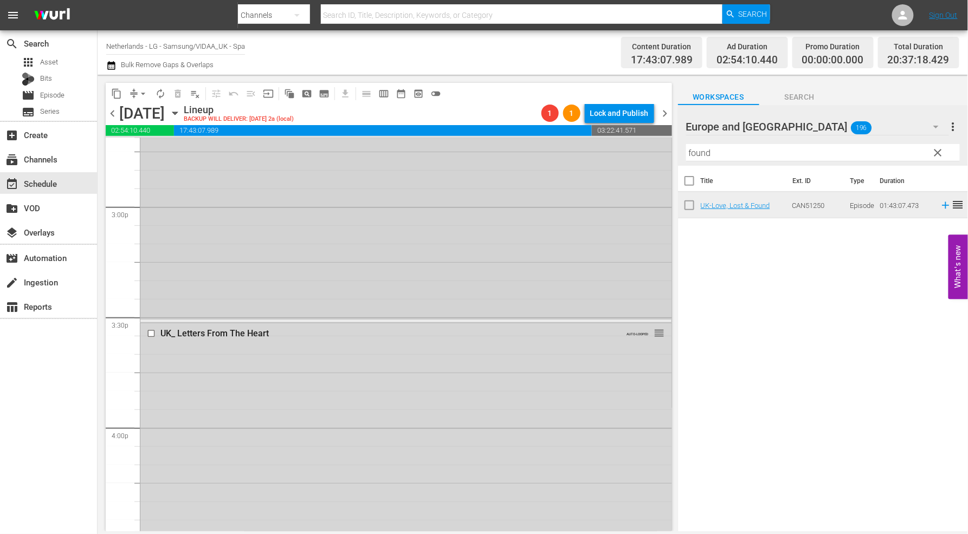
scroll to position [3252, 0]
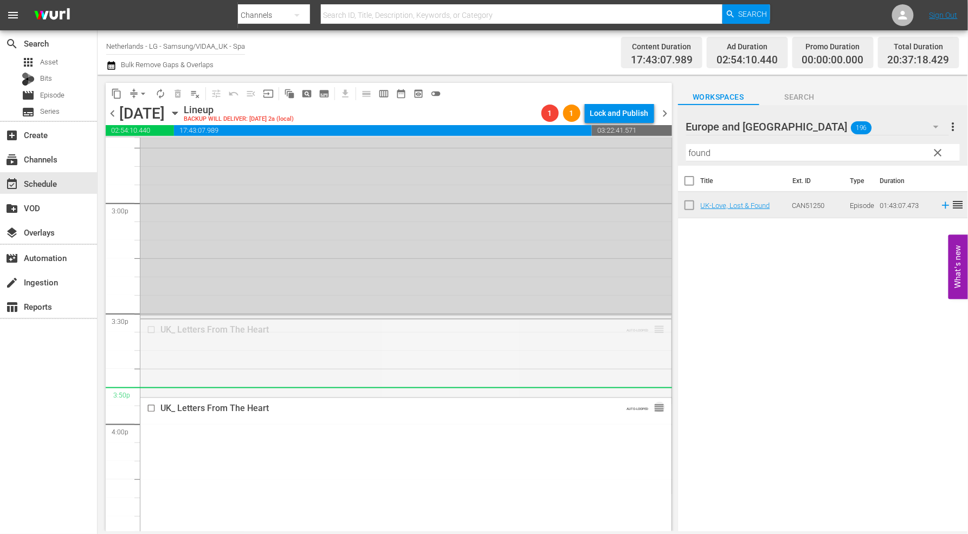
drag, startPoint x: 651, startPoint y: 331, endPoint x: 654, endPoint y: 398, distance: 67.3
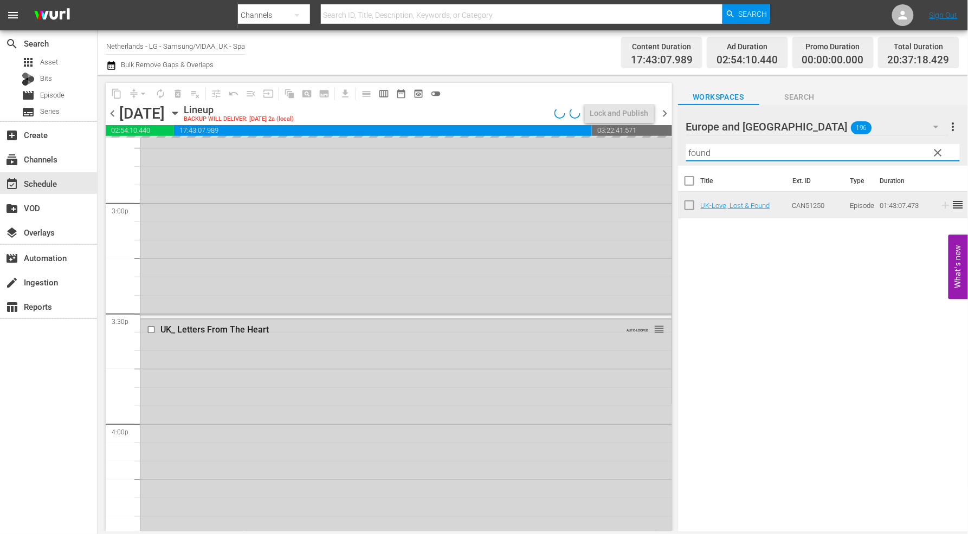
drag, startPoint x: 714, startPoint y: 152, endPoint x: 675, endPoint y: 148, distance: 39.3
click at [675, 148] on div "content_copy compress arrow_drop_down autorenew_outlined delete_forever_outline…" at bounding box center [533, 303] width 870 height 457
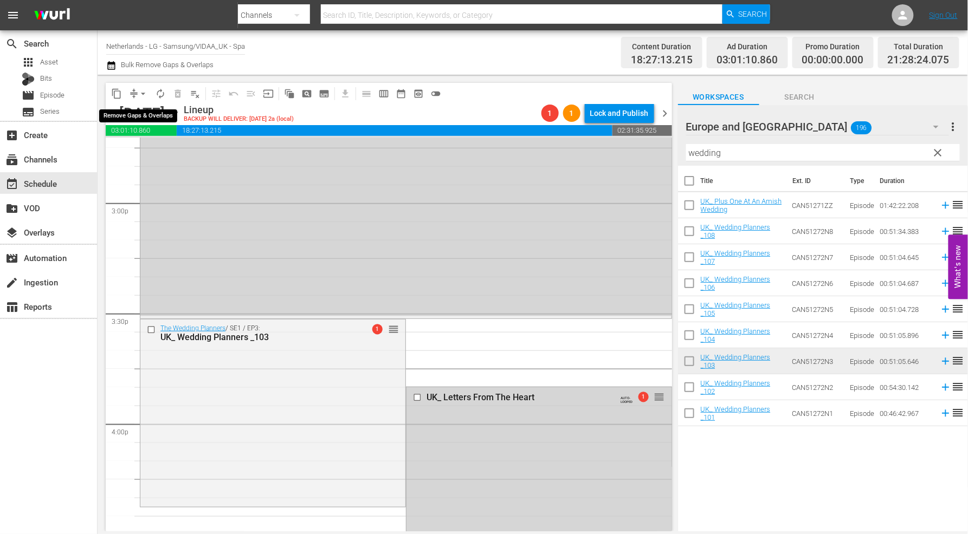
drag, startPoint x: 140, startPoint y: 94, endPoint x: 228, endPoint y: 141, distance: 100.4
click at [141, 94] on span "arrow_drop_down" at bounding box center [143, 93] width 11 height 11
click at [170, 150] on li "Align to End of Previous Day" at bounding box center [144, 151] width 114 height 18
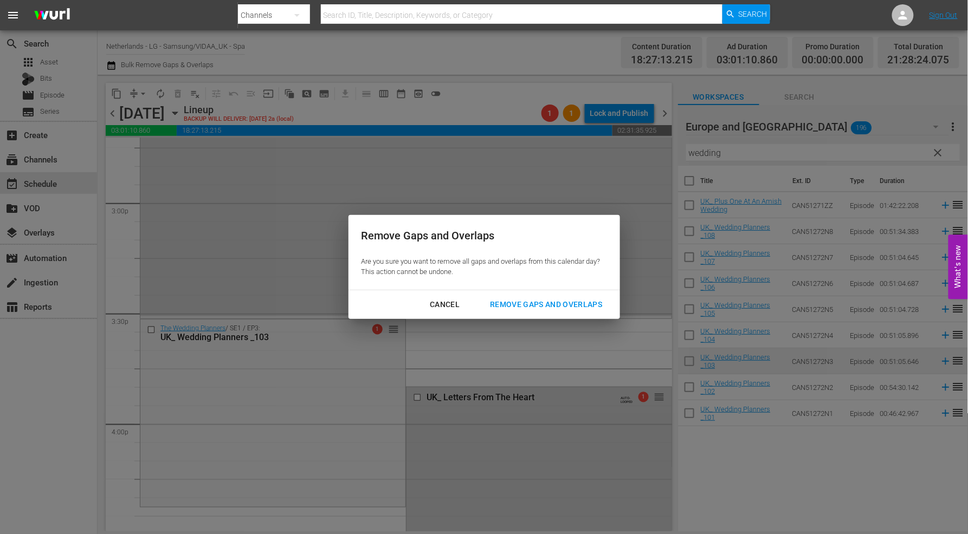
click at [568, 305] on div "Remove Gaps and Overlaps" at bounding box center [546, 305] width 130 height 14
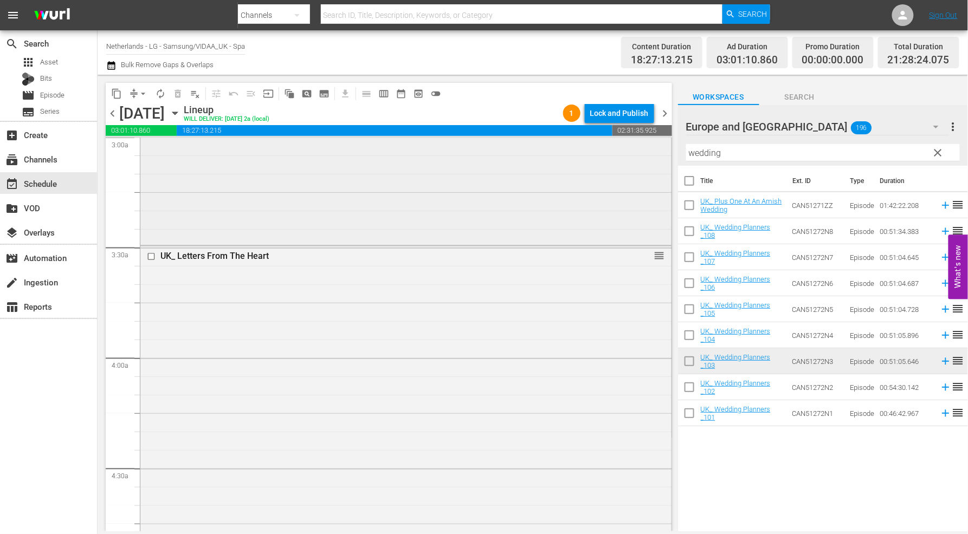
scroll to position [662, 0]
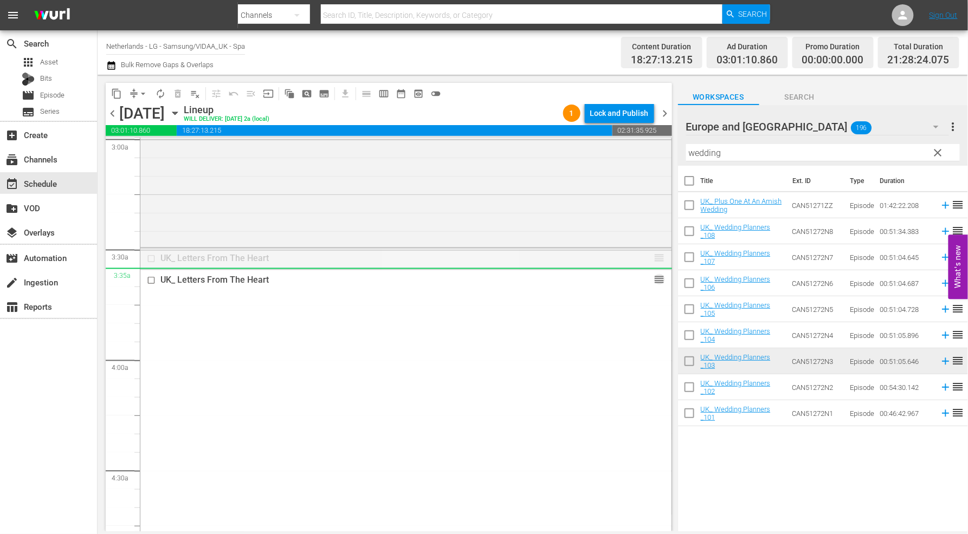
drag, startPoint x: 648, startPoint y: 258, endPoint x: 716, endPoint y: 174, distance: 108.3
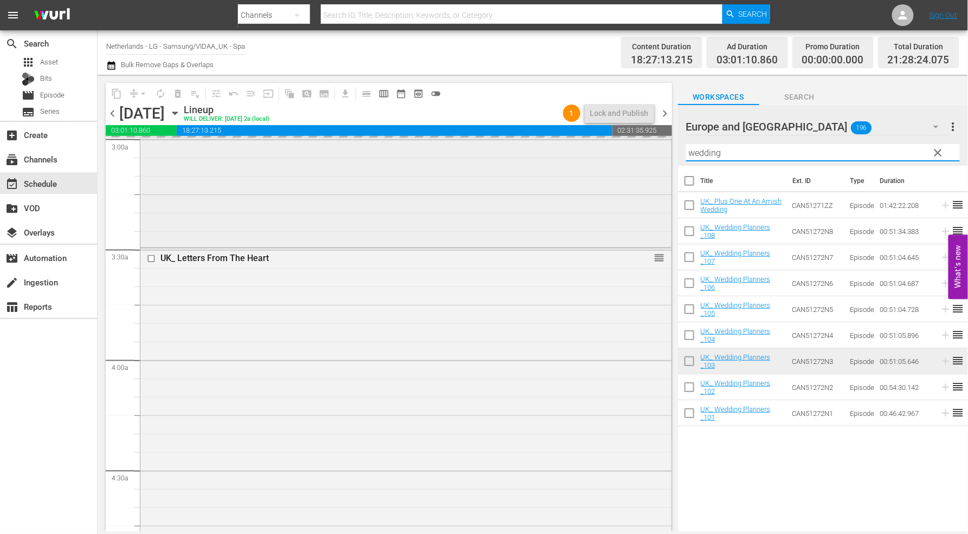
drag, startPoint x: 732, startPoint y: 150, endPoint x: 645, endPoint y: 148, distance: 86.2
click at [645, 148] on div "content_copy compress arrow_drop_down autorenew_outlined delete_forever_outline…" at bounding box center [533, 303] width 870 height 457
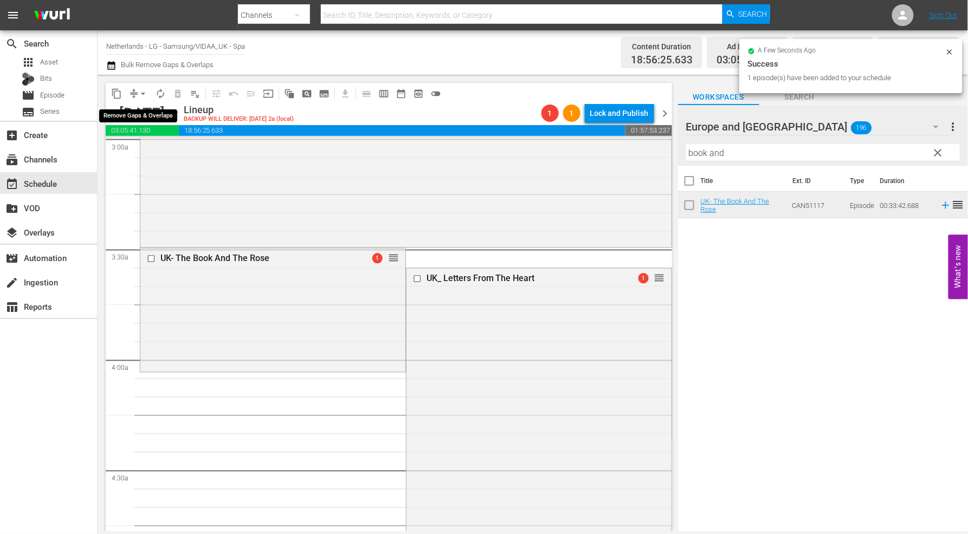
click at [144, 93] on span "arrow_drop_down" at bounding box center [143, 93] width 11 height 11
click at [145, 148] on li "Align to End of Previous Day" at bounding box center [144, 151] width 114 height 18
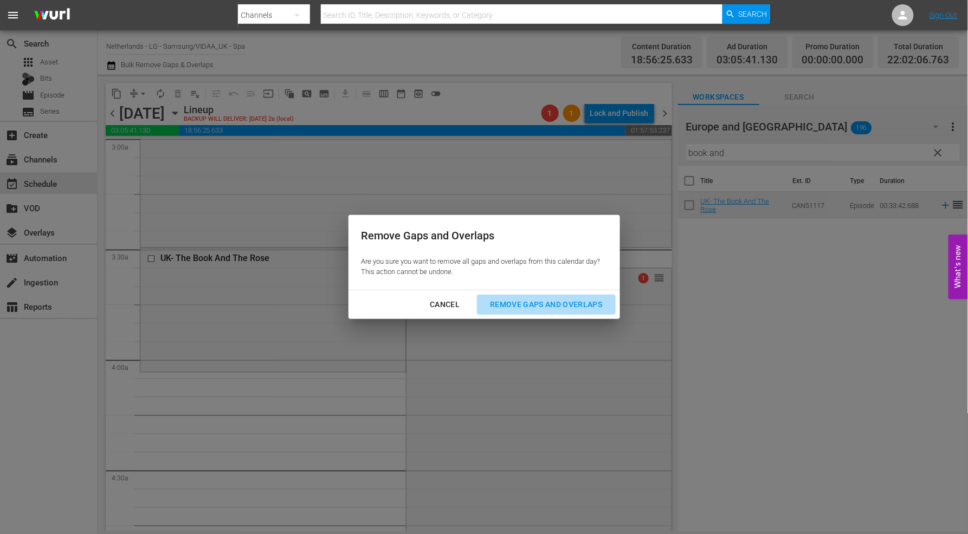
click at [573, 307] on div "Remove Gaps and Overlaps" at bounding box center [546, 305] width 130 height 14
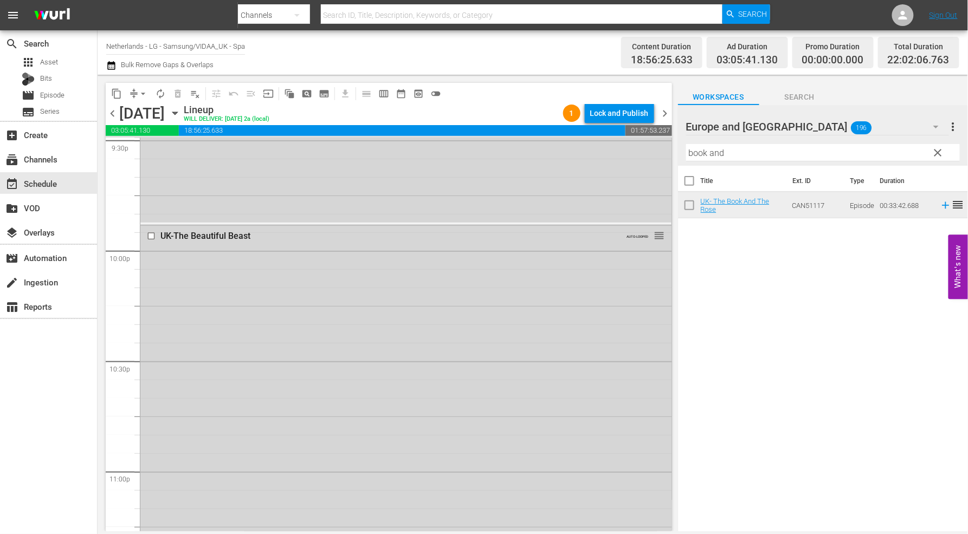
scroll to position [4913, 0]
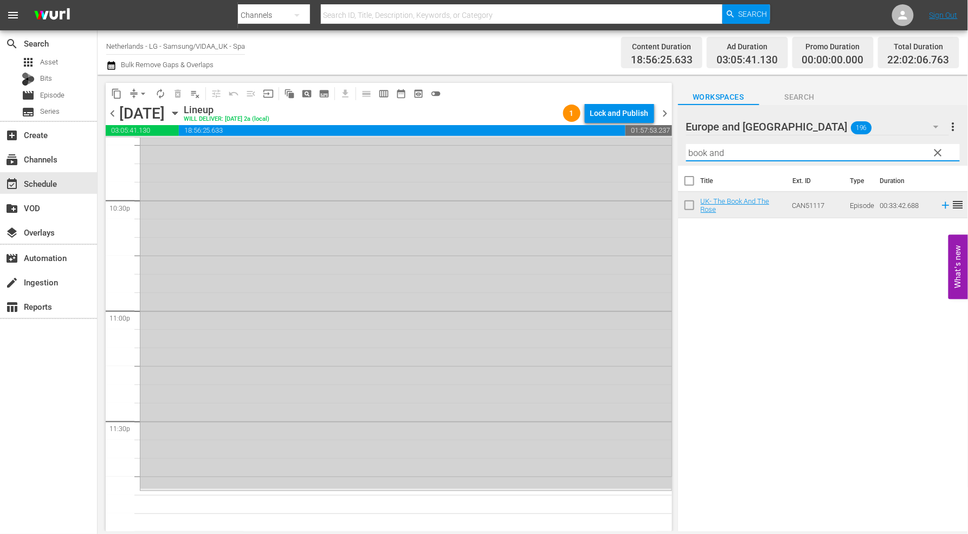
drag, startPoint x: 754, startPoint y: 150, endPoint x: 561, endPoint y: 139, distance: 193.2
click at [561, 139] on div "content_copy compress arrow_drop_down autorenew_outlined delete_forever_outline…" at bounding box center [533, 303] width 870 height 457
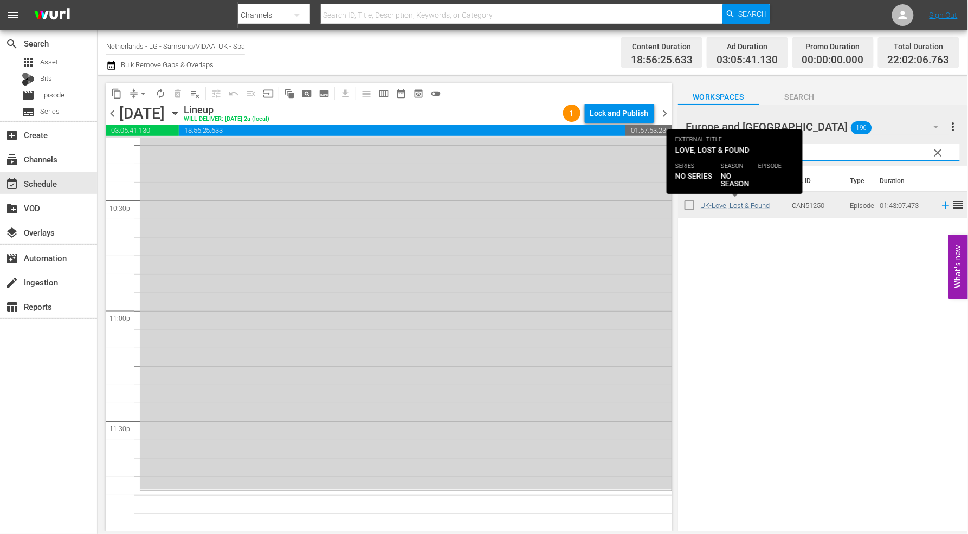
type input "found"
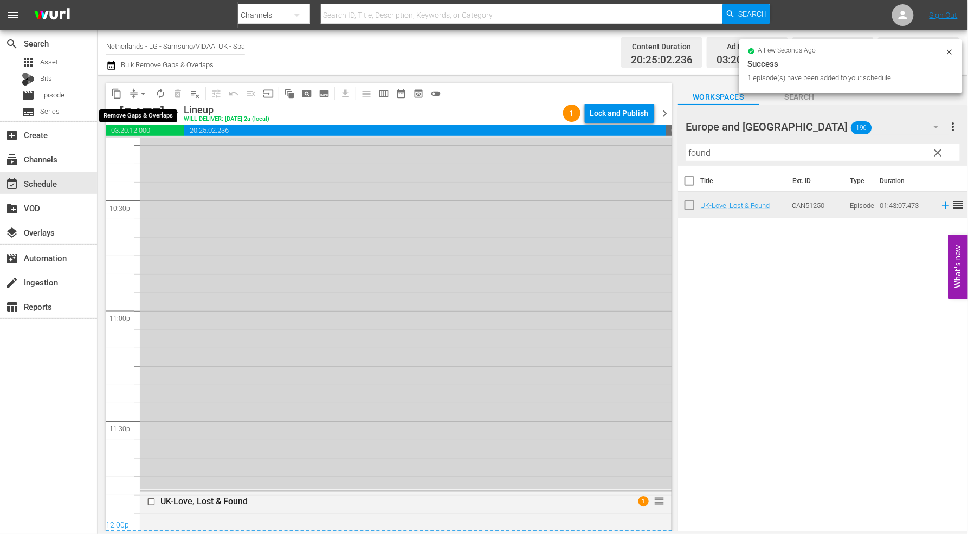
drag, startPoint x: 142, startPoint y: 91, endPoint x: 143, endPoint y: 100, distance: 9.2
click at [142, 91] on span "arrow_drop_down" at bounding box center [143, 93] width 11 height 11
click at [145, 150] on li "Align to End of Previous Day" at bounding box center [144, 151] width 114 height 18
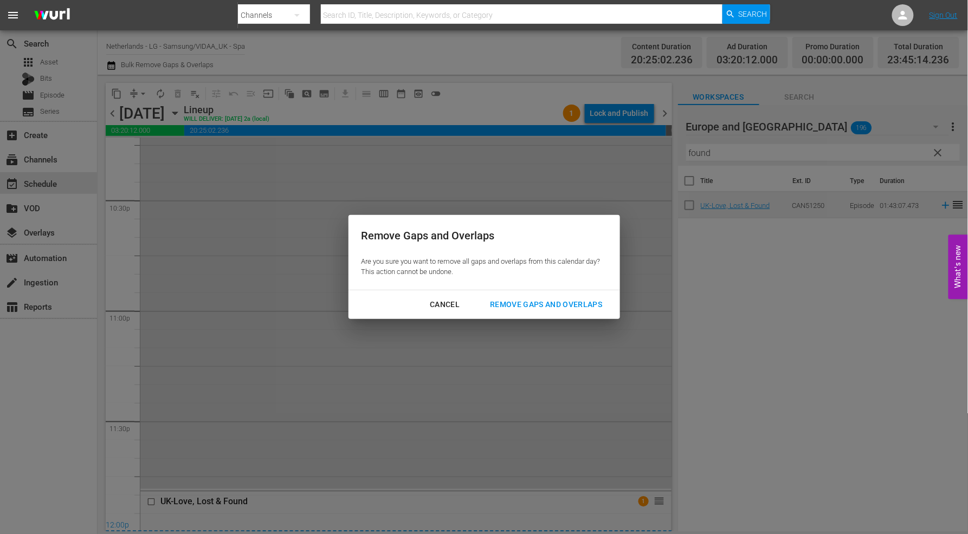
click at [560, 301] on div "Remove Gaps and Overlaps" at bounding box center [546, 305] width 130 height 14
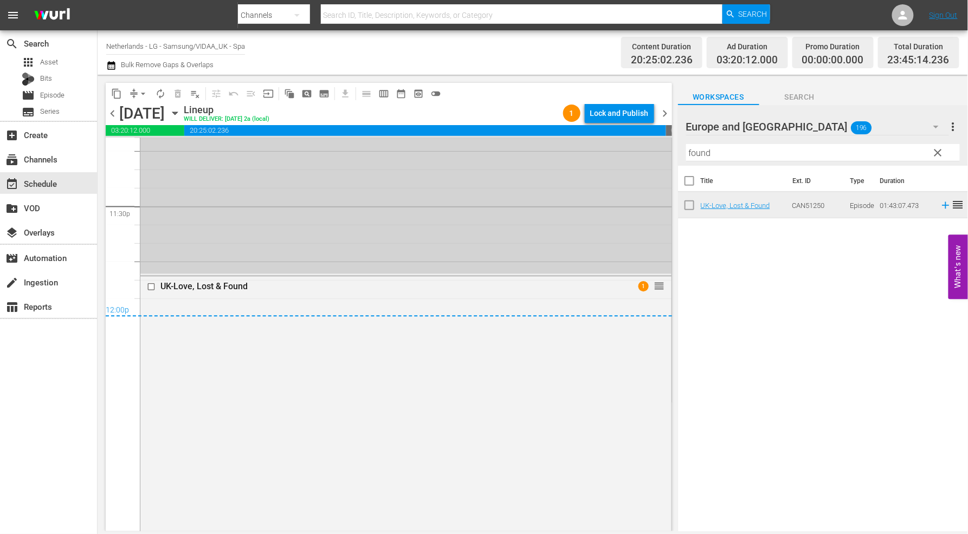
scroll to position [5238, 0]
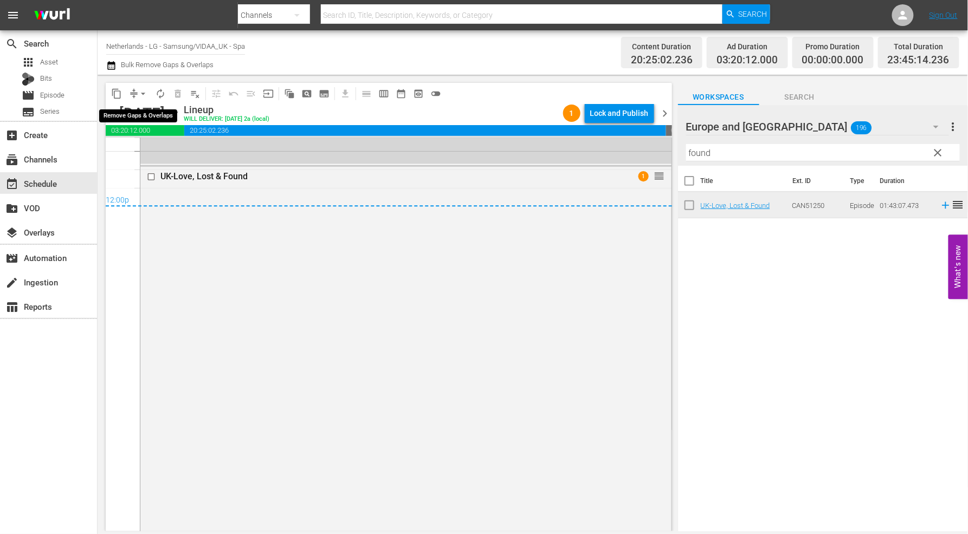
click at [141, 95] on span "arrow_drop_down" at bounding box center [143, 93] width 11 height 11
click at [158, 154] on li "Align to End of Previous Day" at bounding box center [144, 151] width 114 height 18
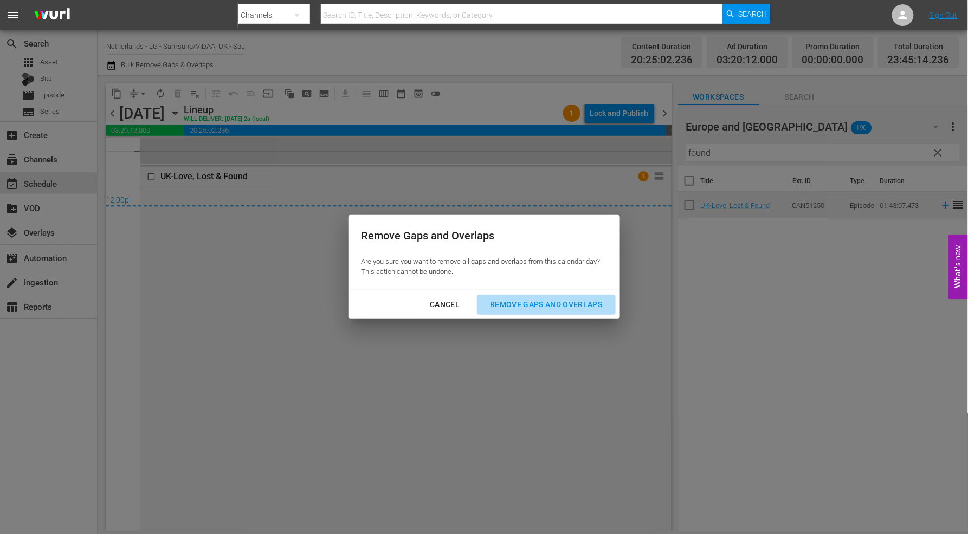
click at [523, 303] on div "Remove Gaps and Overlaps" at bounding box center [546, 305] width 130 height 14
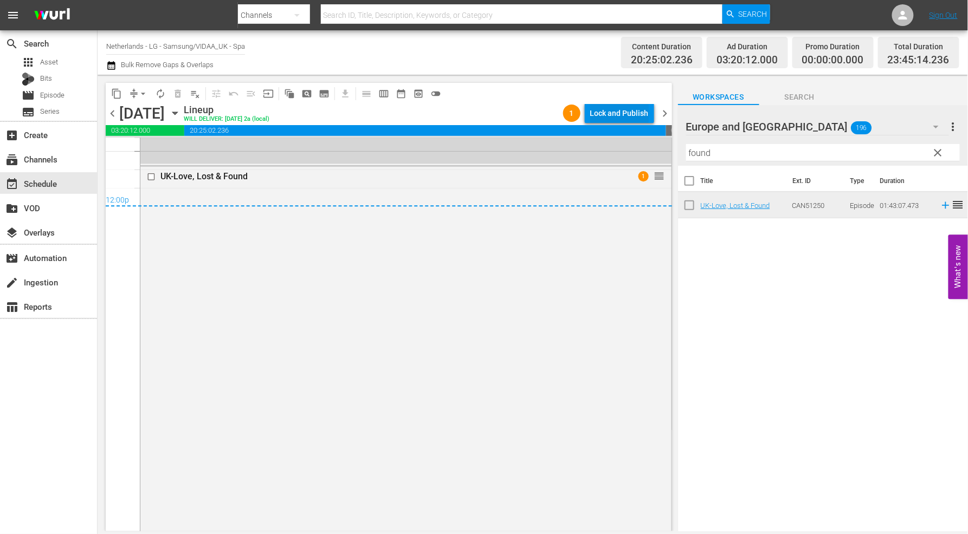
click at [610, 107] on div "Lock and Publish" at bounding box center [619, 114] width 59 height 20
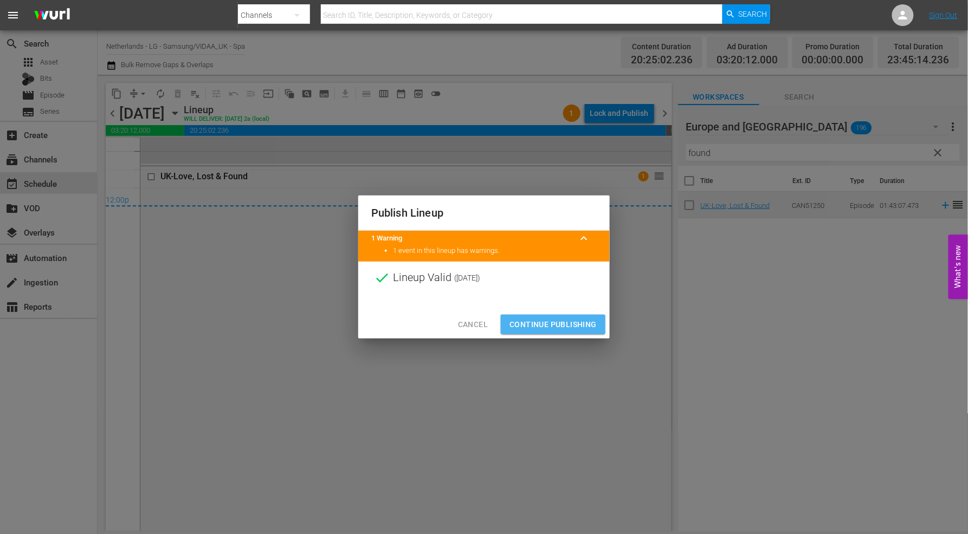
click at [550, 327] on span "Continue Publishing" at bounding box center [552, 325] width 87 height 14
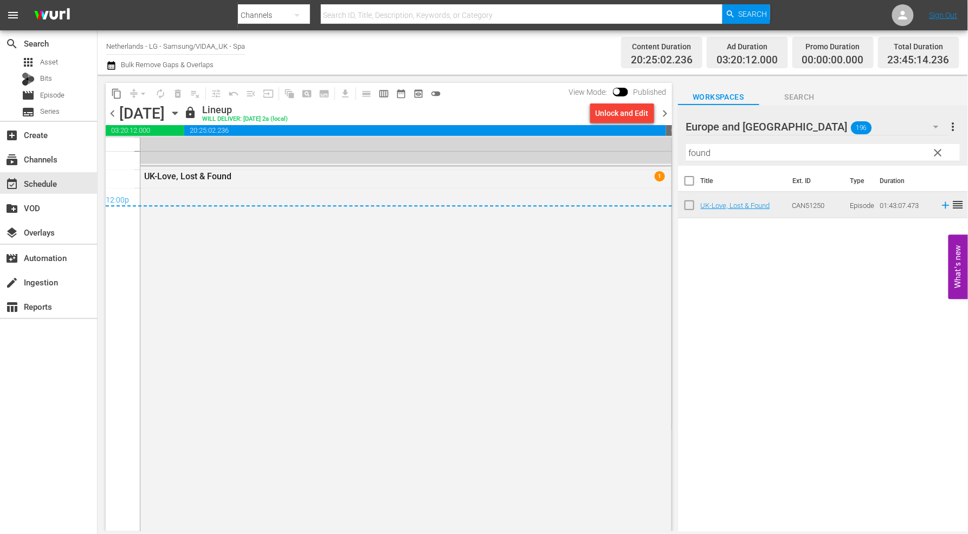
click at [181, 111] on icon "button" at bounding box center [175, 113] width 12 height 12
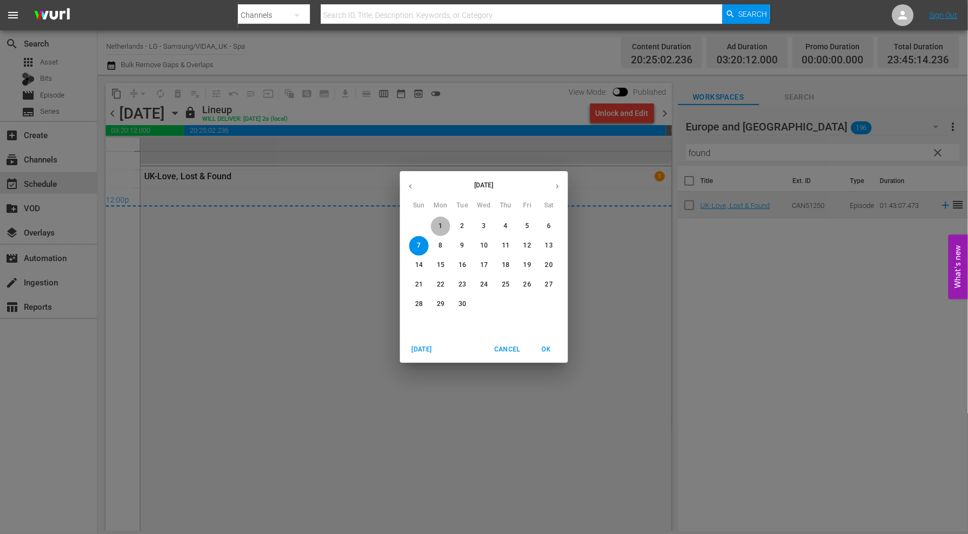
click at [440, 223] on p "1" at bounding box center [440, 226] width 4 height 9
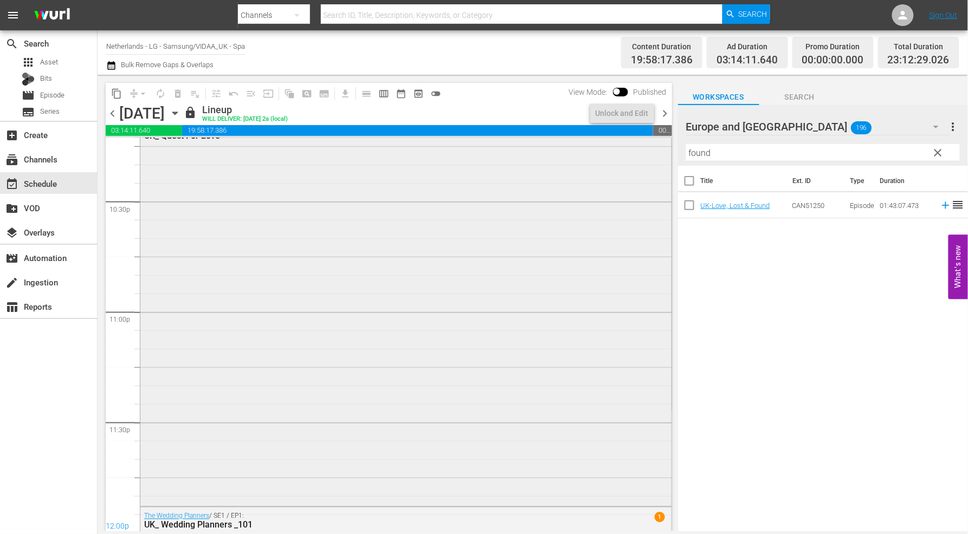
scroll to position [5058, 0]
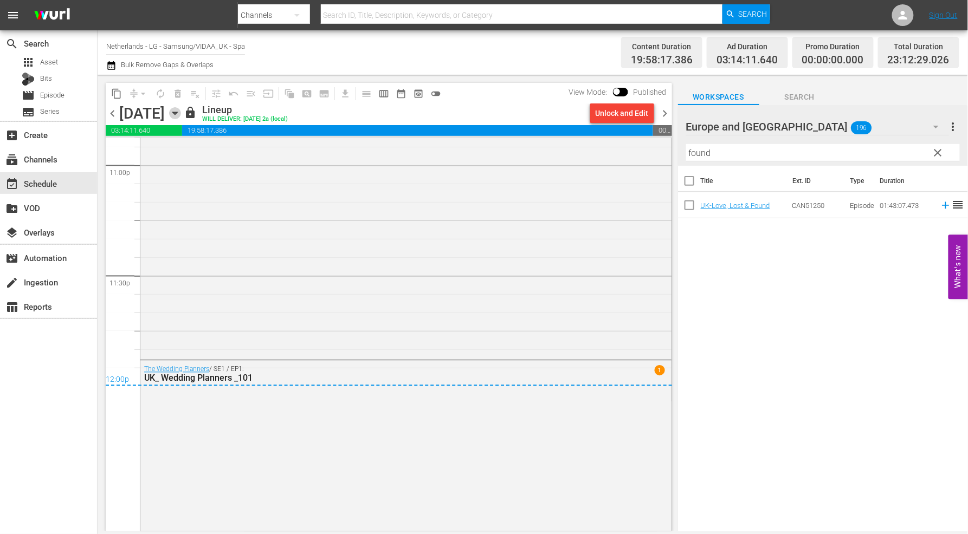
click at [177, 112] on icon "button" at bounding box center [174, 113] width 5 height 3
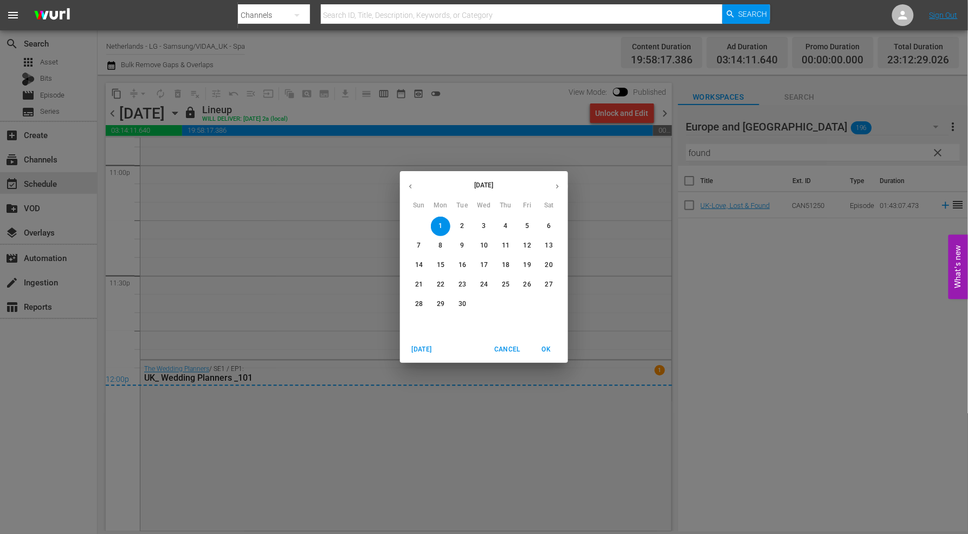
click at [460, 224] on p "2" at bounding box center [462, 226] width 4 height 9
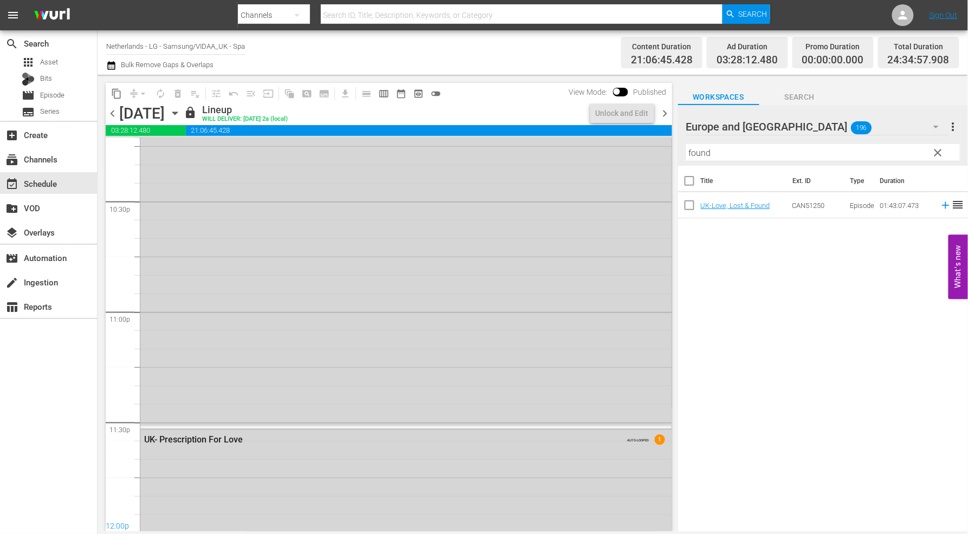
scroll to position [5187, 0]
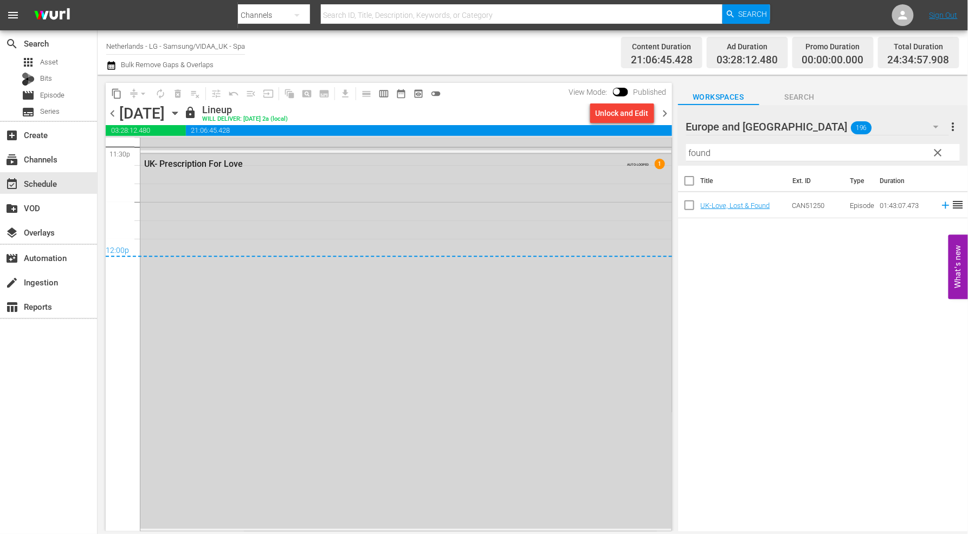
click at [181, 111] on icon "button" at bounding box center [175, 113] width 12 height 12
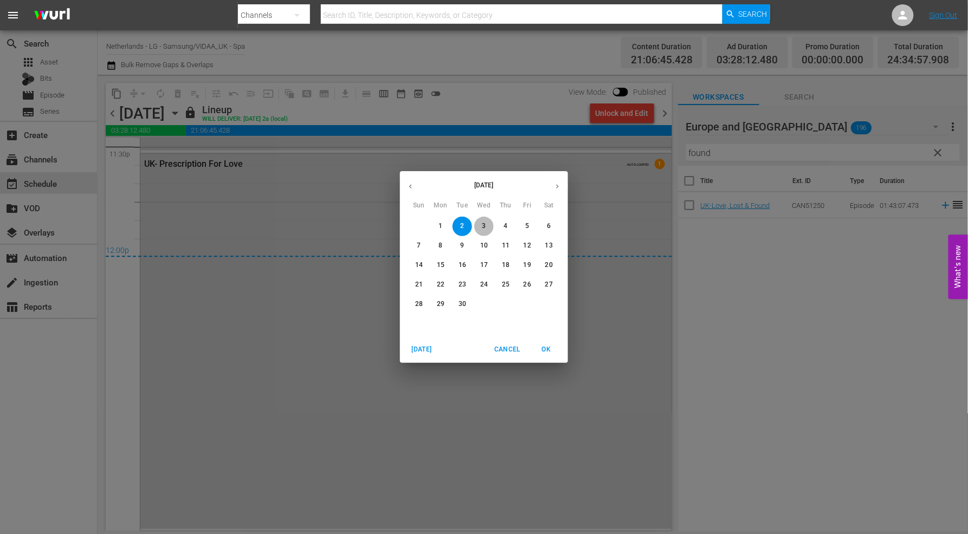
click at [482, 226] on p "3" at bounding box center [484, 226] width 4 height 9
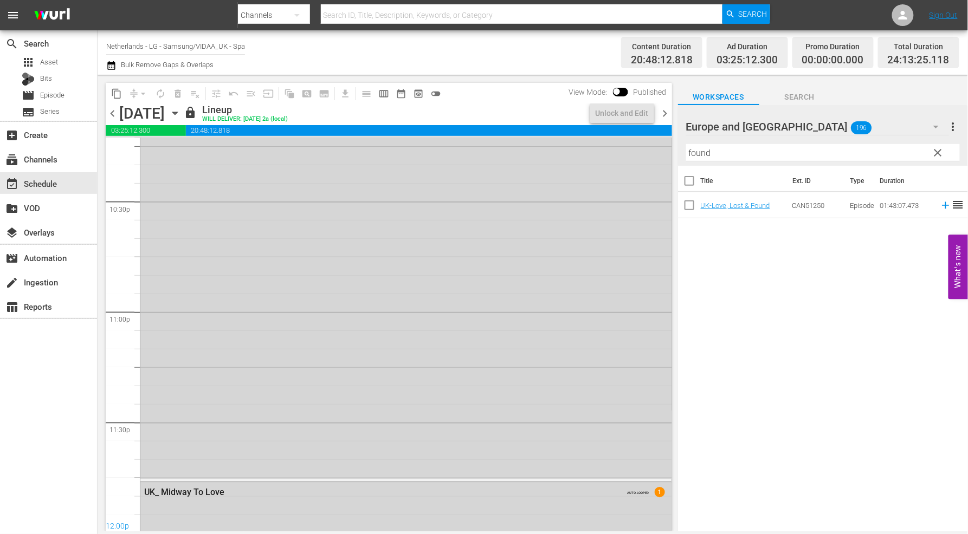
scroll to position [5237, 0]
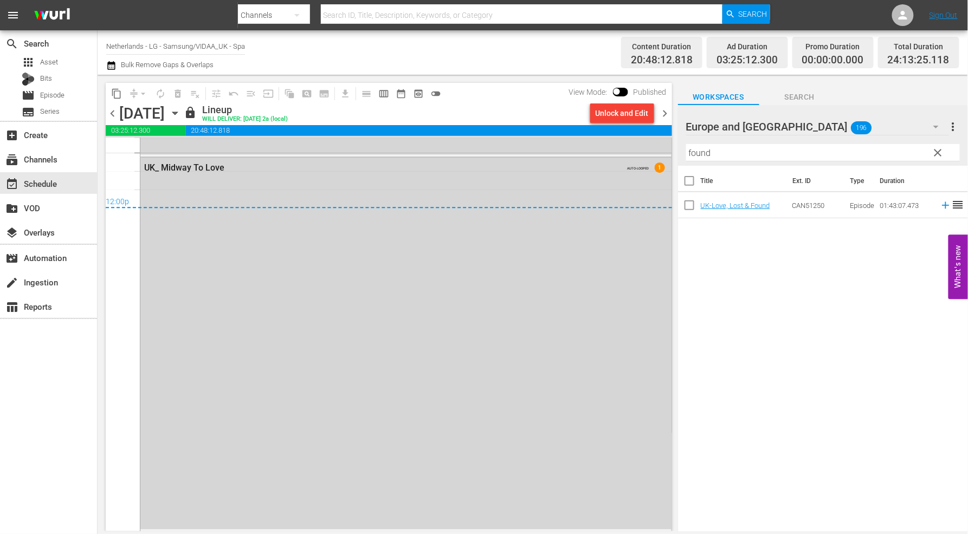
click at [181, 114] on icon "button" at bounding box center [175, 113] width 12 height 12
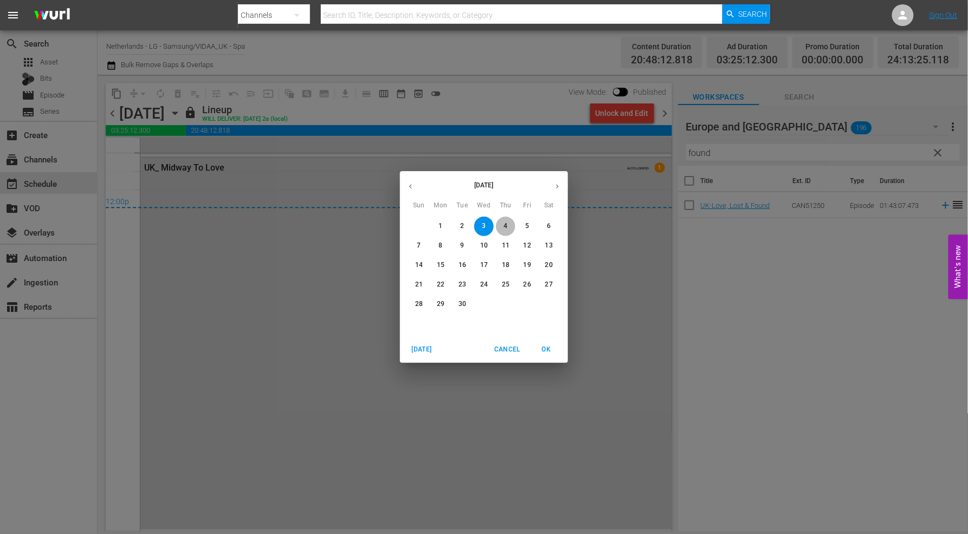
click at [502, 224] on span "4" at bounding box center [506, 226] width 20 height 9
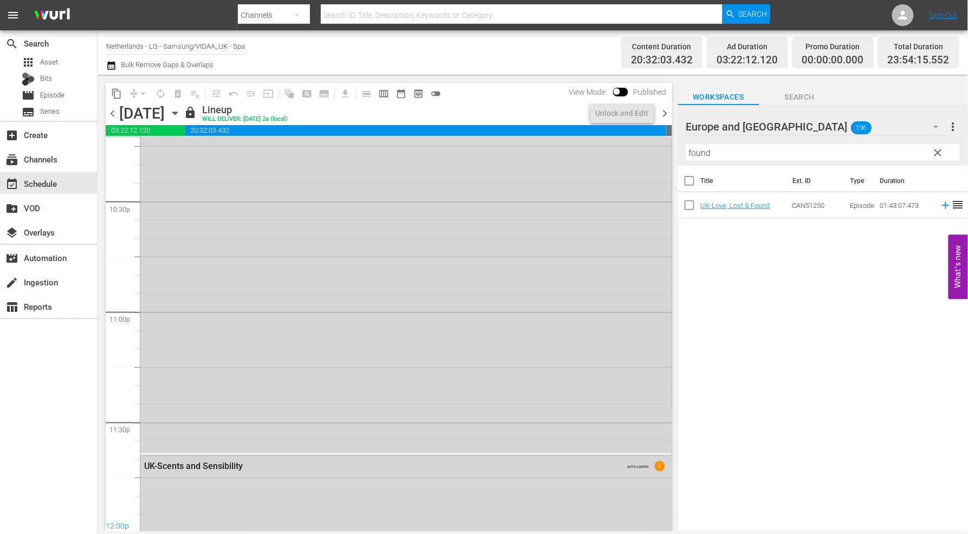
scroll to position [5215, 0]
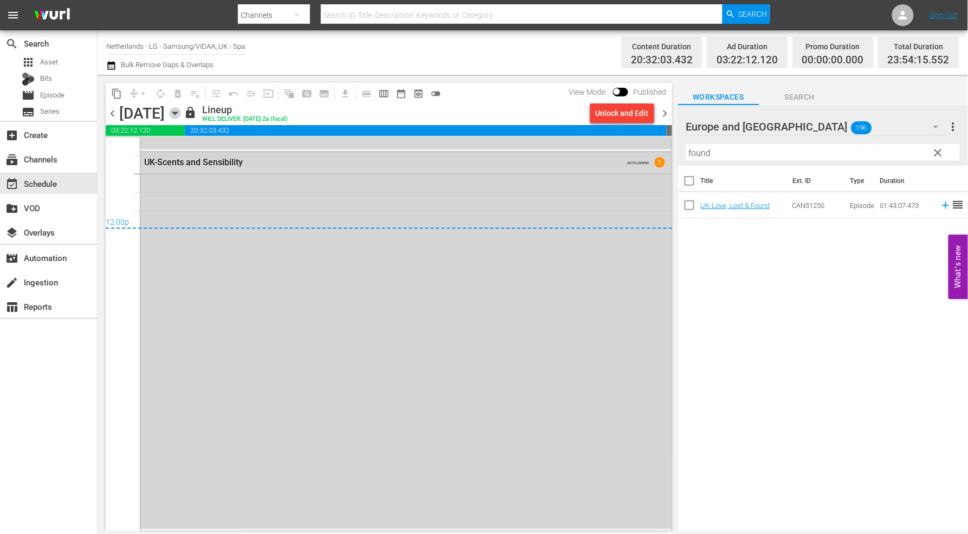
click at [177, 114] on icon "button" at bounding box center [174, 113] width 5 height 3
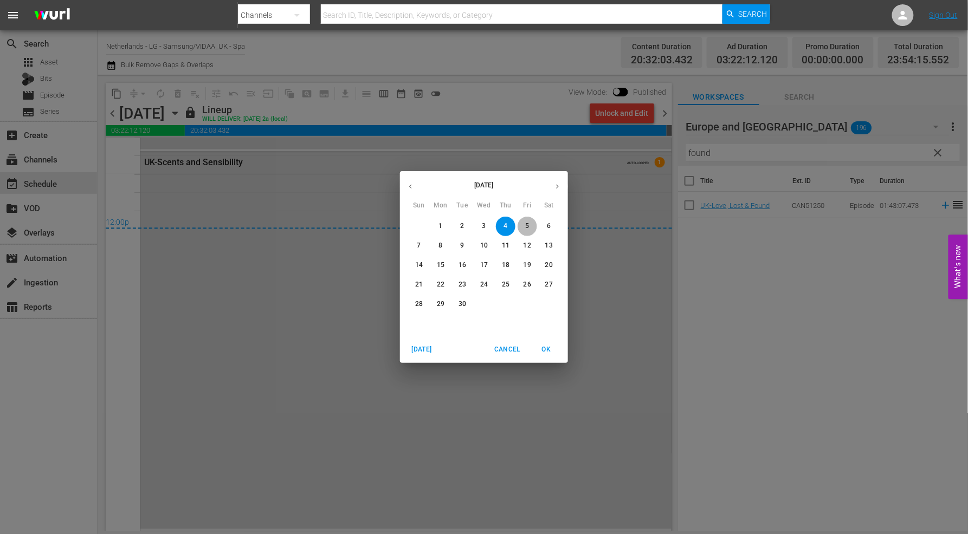
click at [528, 228] on p "5" at bounding box center [527, 226] width 4 height 9
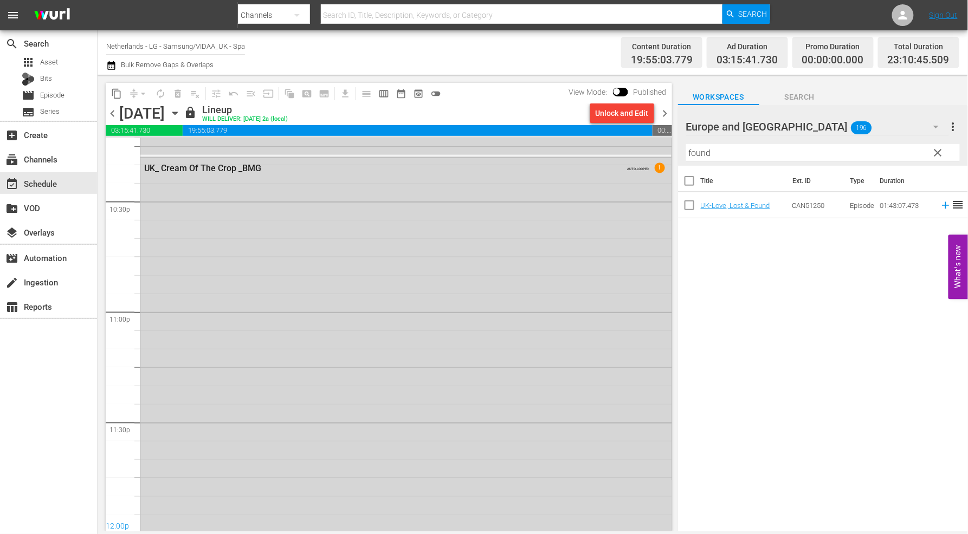
scroll to position [5034, 0]
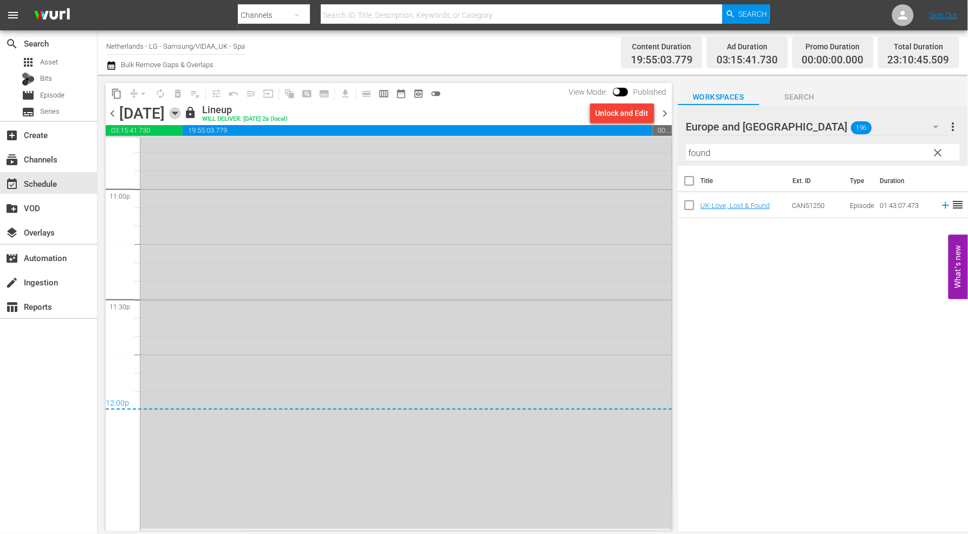
click at [181, 114] on icon "button" at bounding box center [175, 113] width 12 height 12
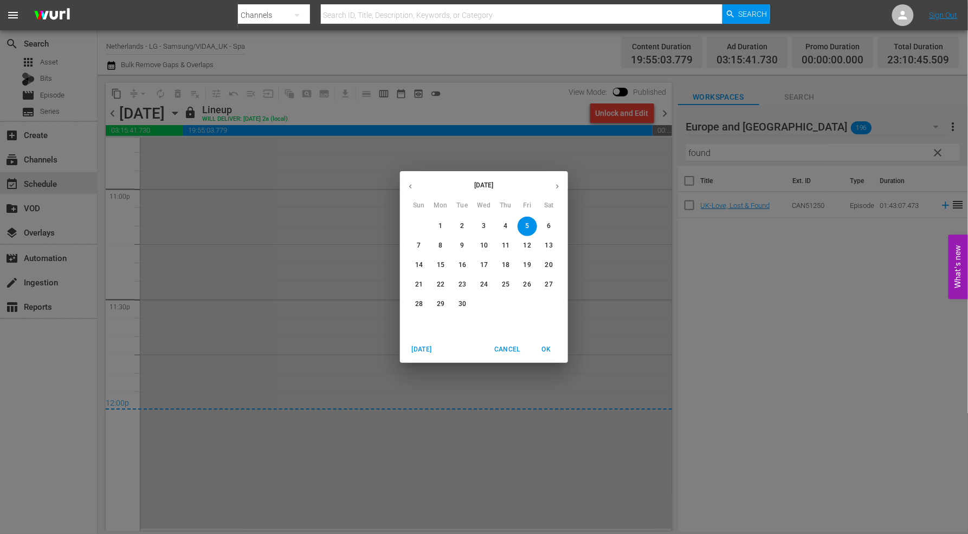
click at [546, 225] on span "6" at bounding box center [549, 226] width 20 height 9
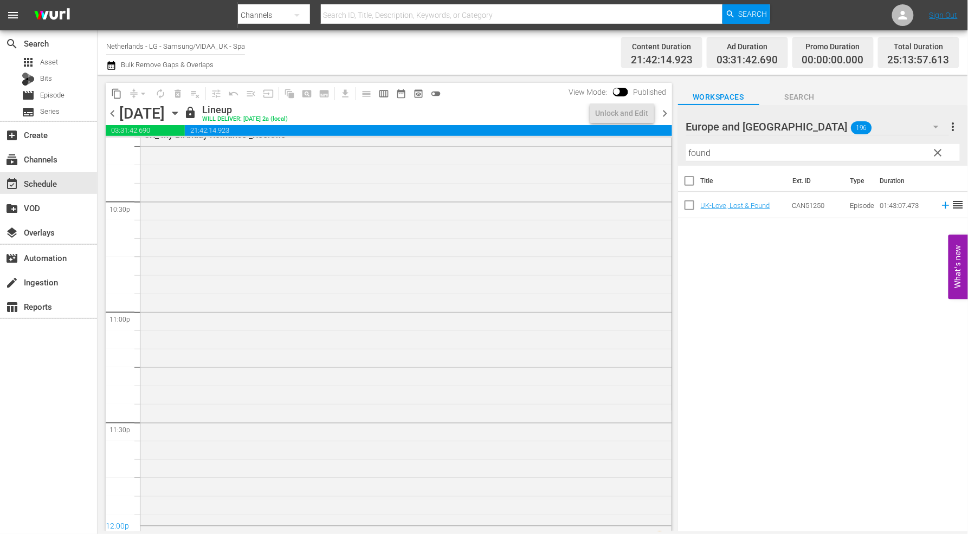
scroll to position [5238, 0]
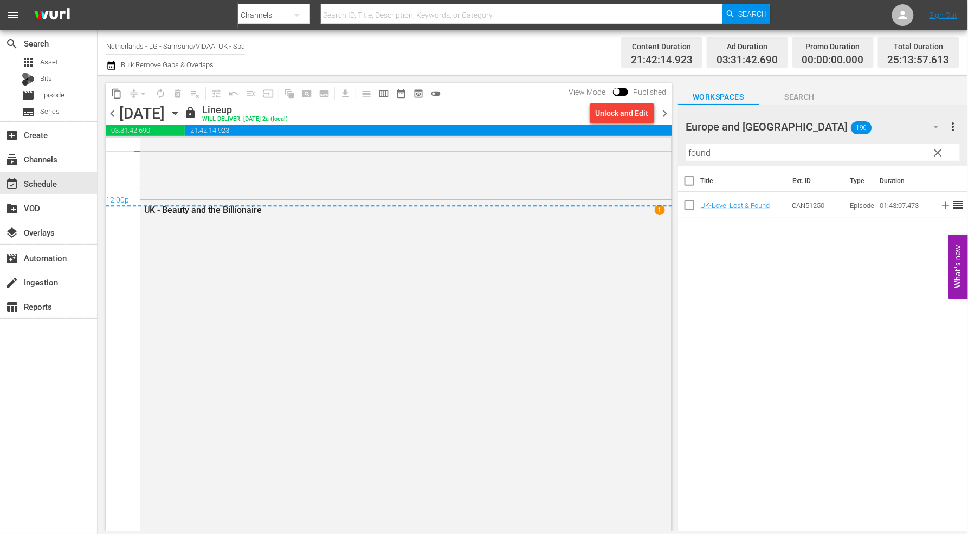
click at [181, 111] on icon "button" at bounding box center [175, 113] width 12 height 12
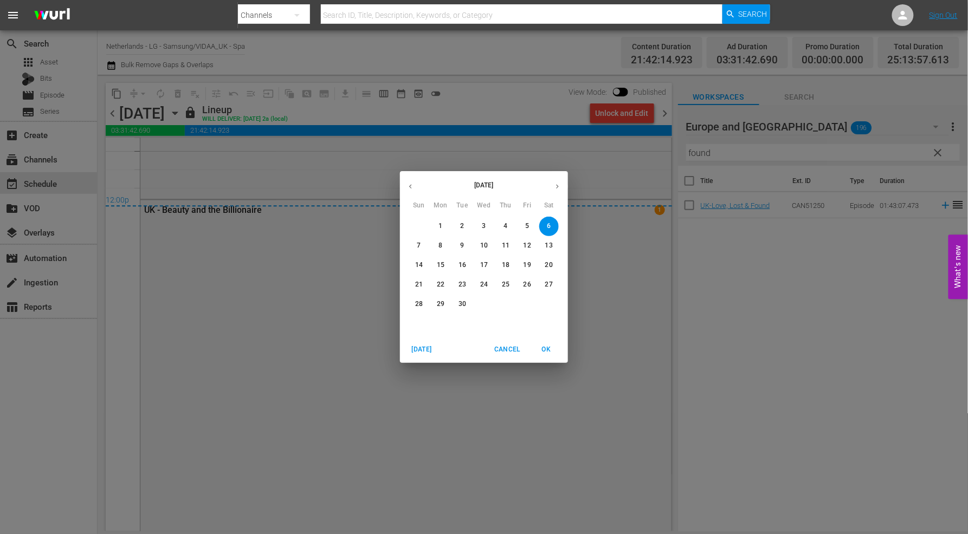
click at [421, 247] on p "7" at bounding box center [419, 245] width 4 height 9
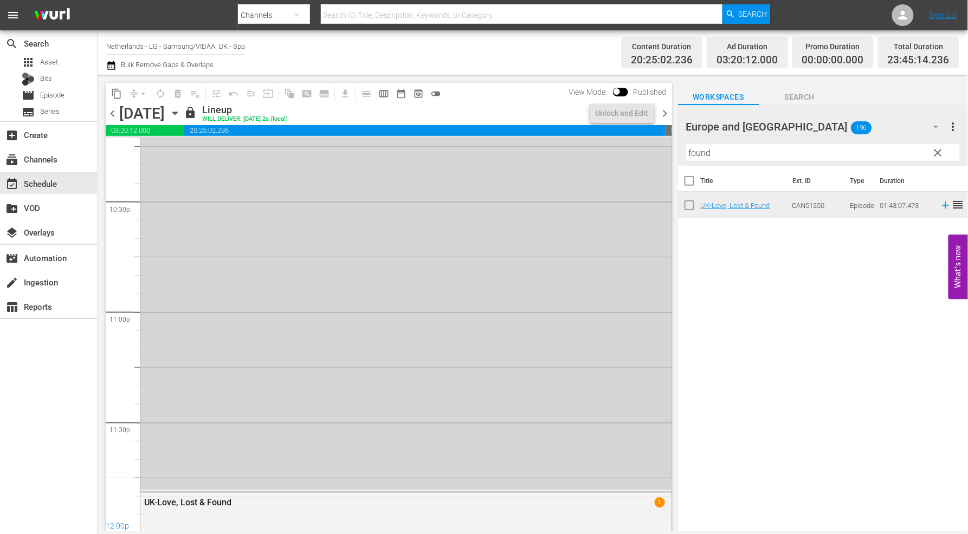
scroll to position [5238, 0]
